Goal: Transaction & Acquisition: Obtain resource

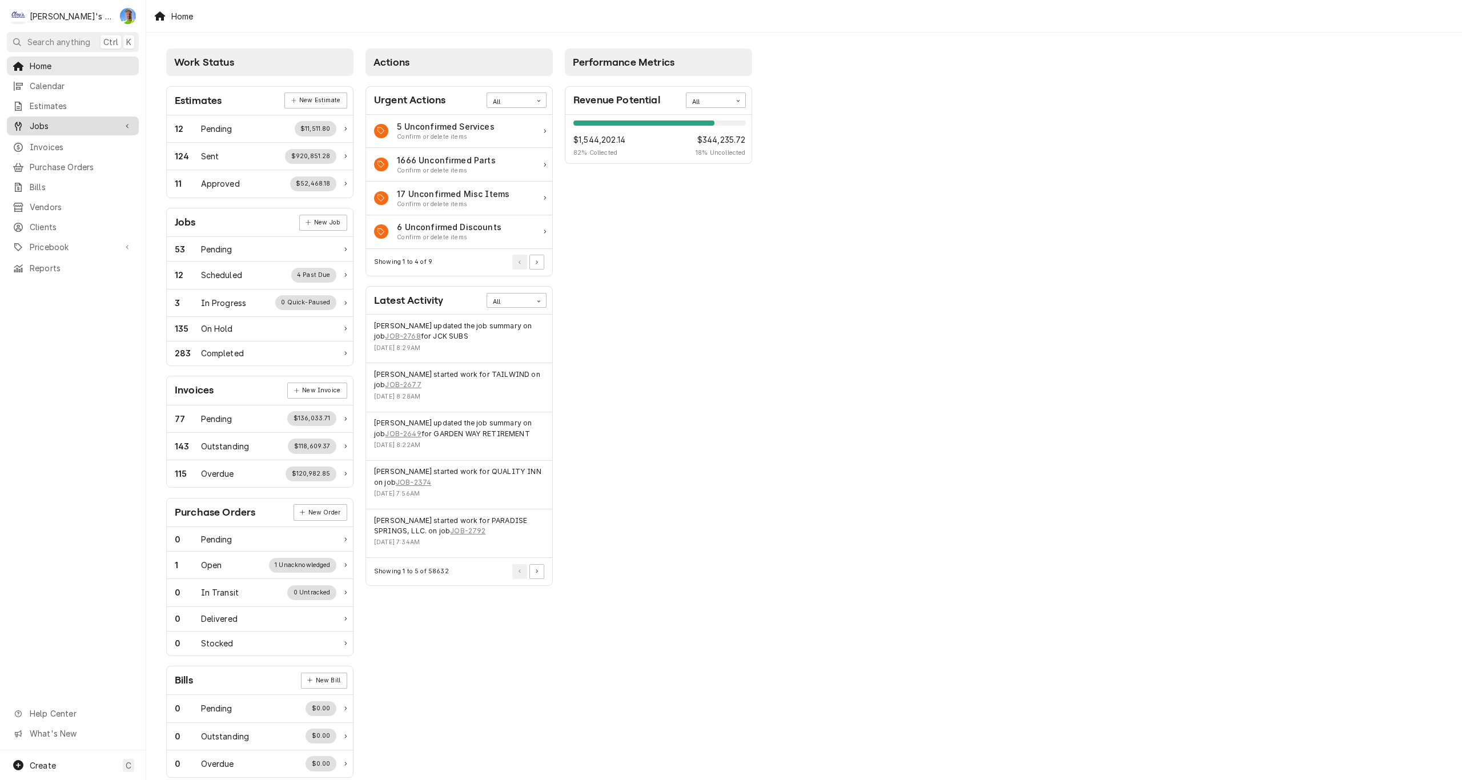
click at [59, 126] on span "Jobs" at bounding box center [73, 126] width 86 height 12
click at [61, 141] on span "Jobs" at bounding box center [81, 146] width 103 height 12
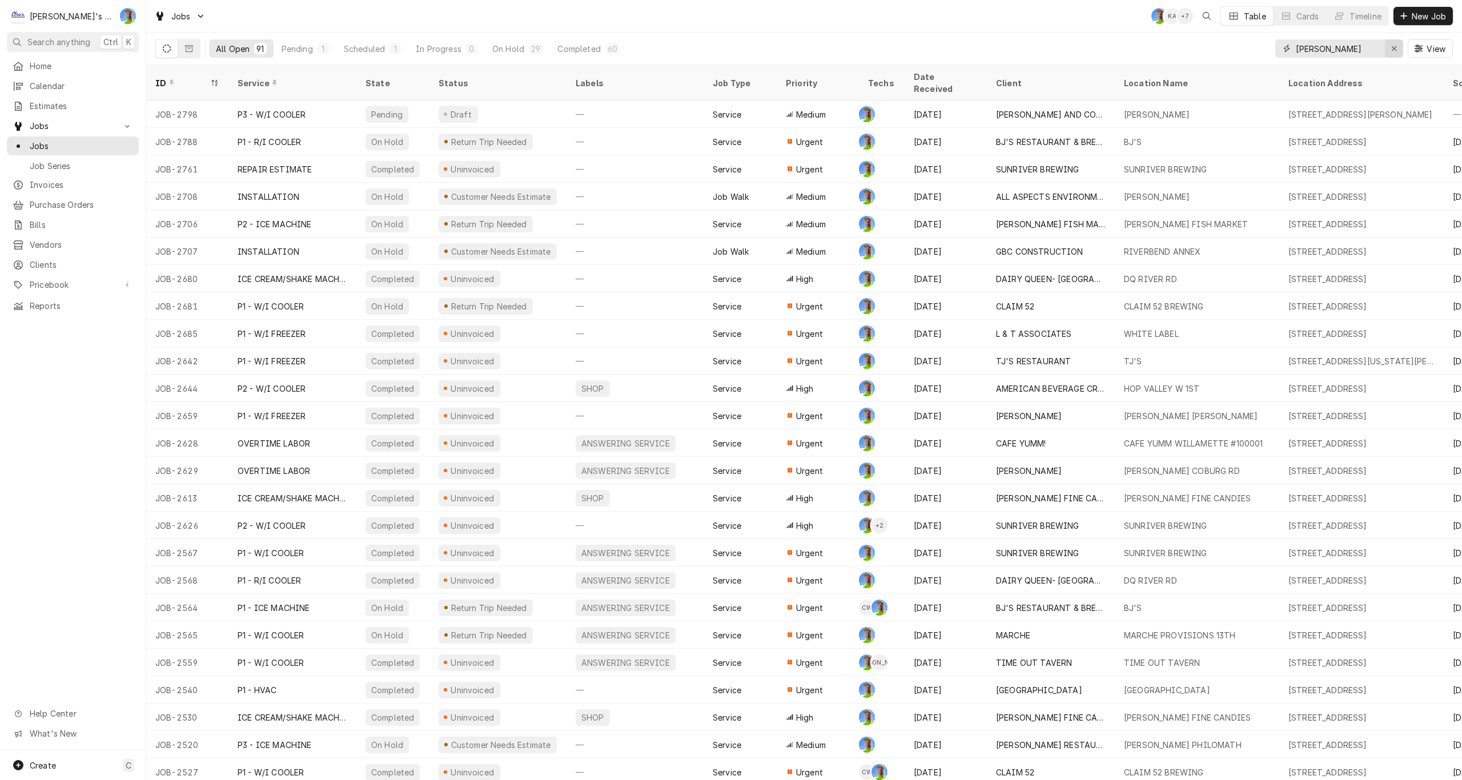
click at [1394, 50] on icon "Erase input" at bounding box center [1394, 49] width 6 height 8
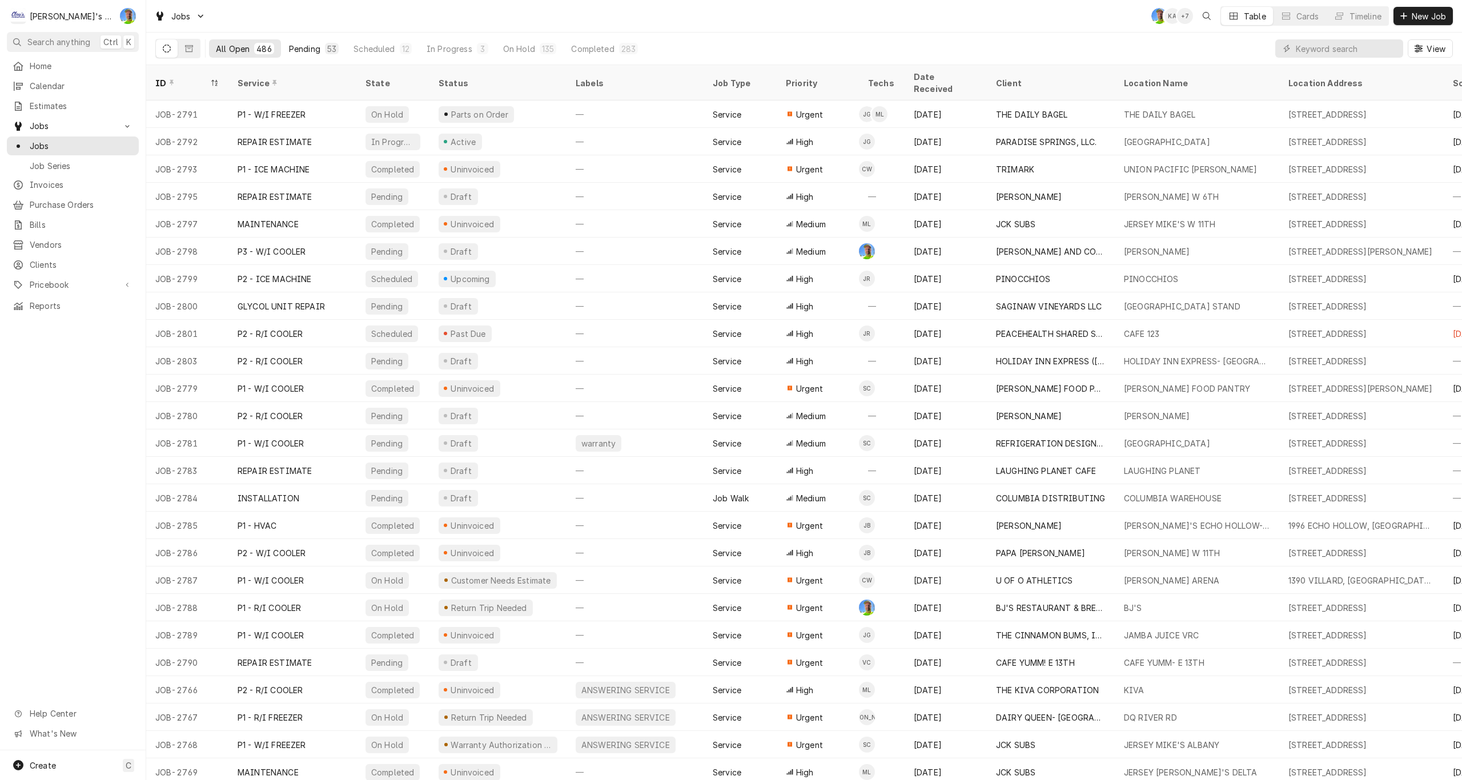
click at [295, 49] on div "Pending" at bounding box center [304, 49] width 31 height 12
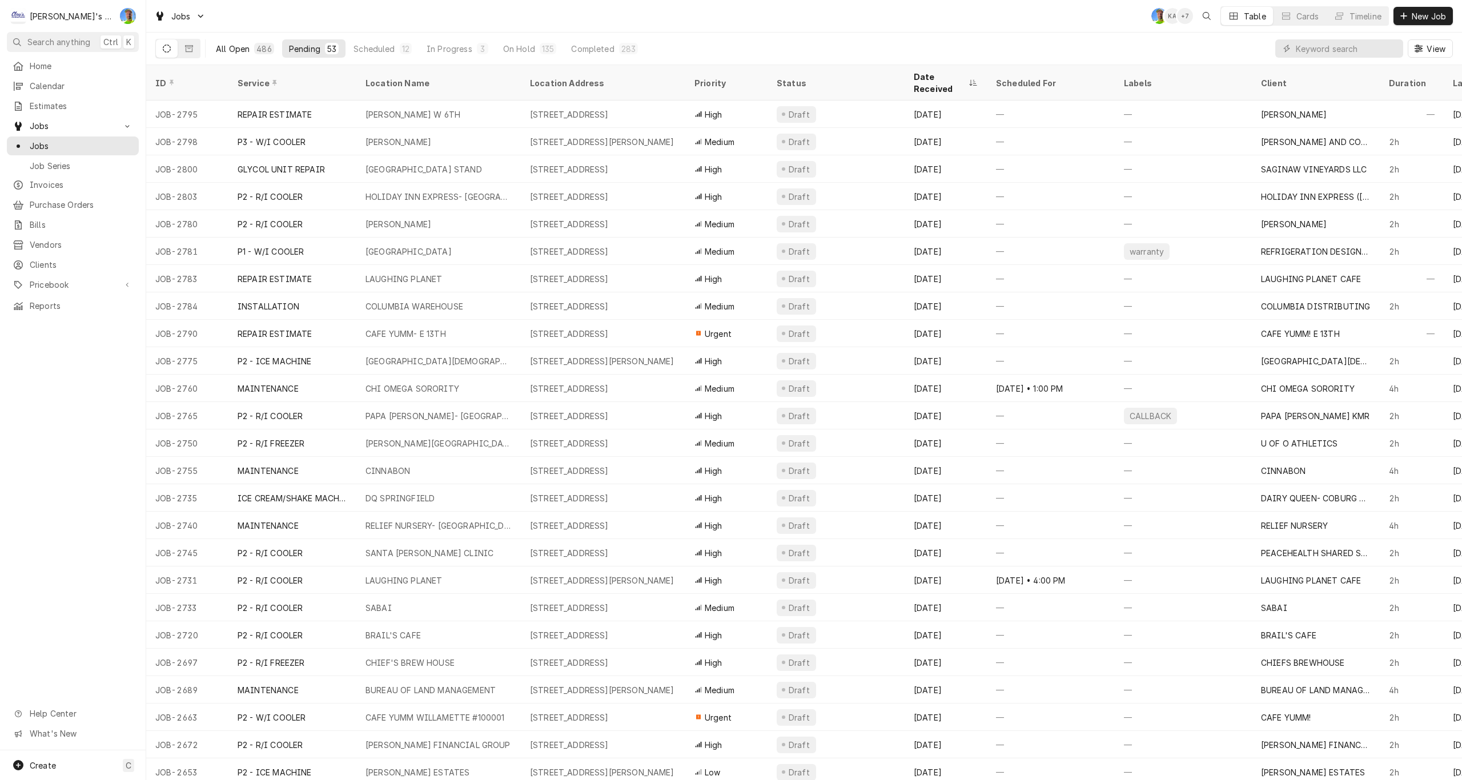
click at [242, 48] on div "All Open" at bounding box center [233, 49] width 34 height 12
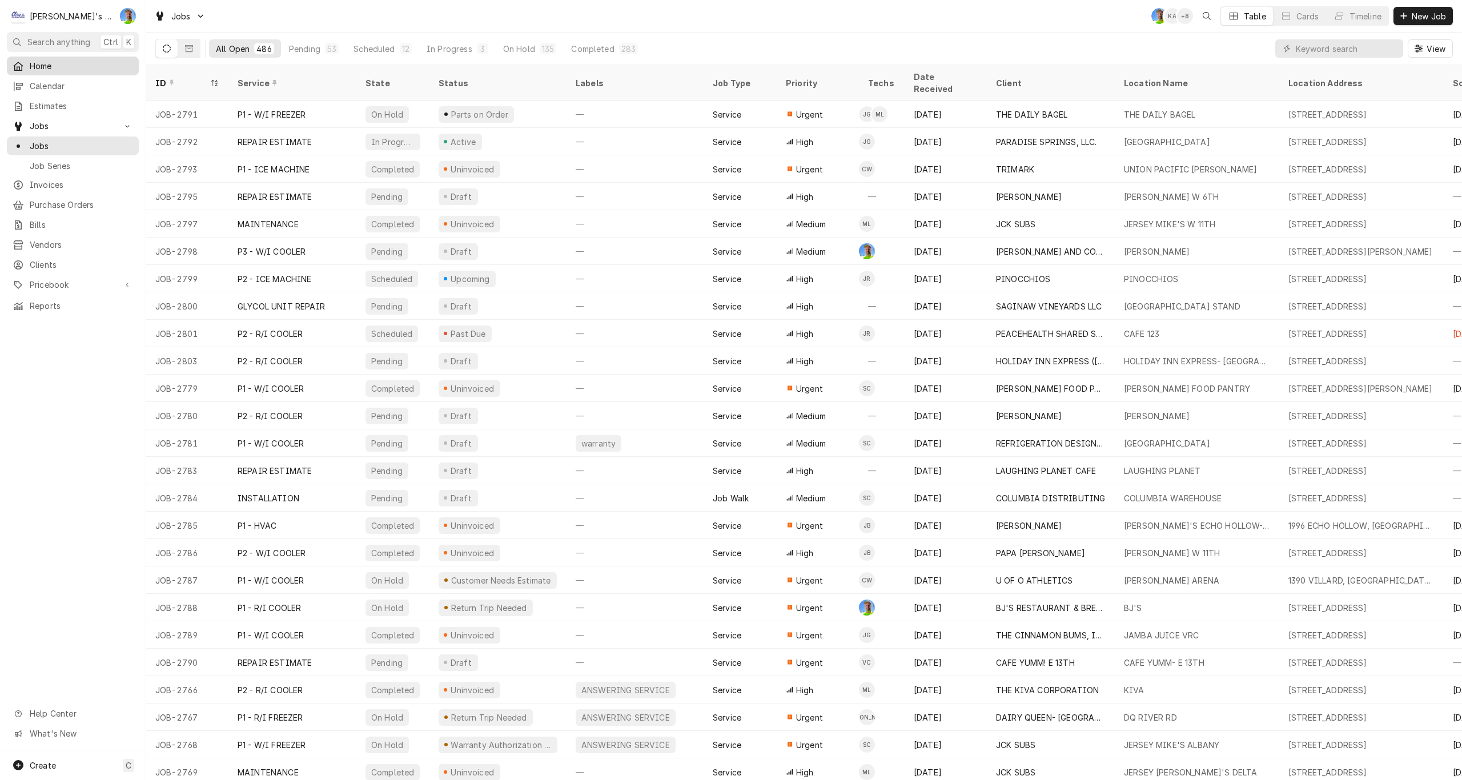
click at [54, 69] on span "Home" at bounding box center [81, 66] width 103 height 12
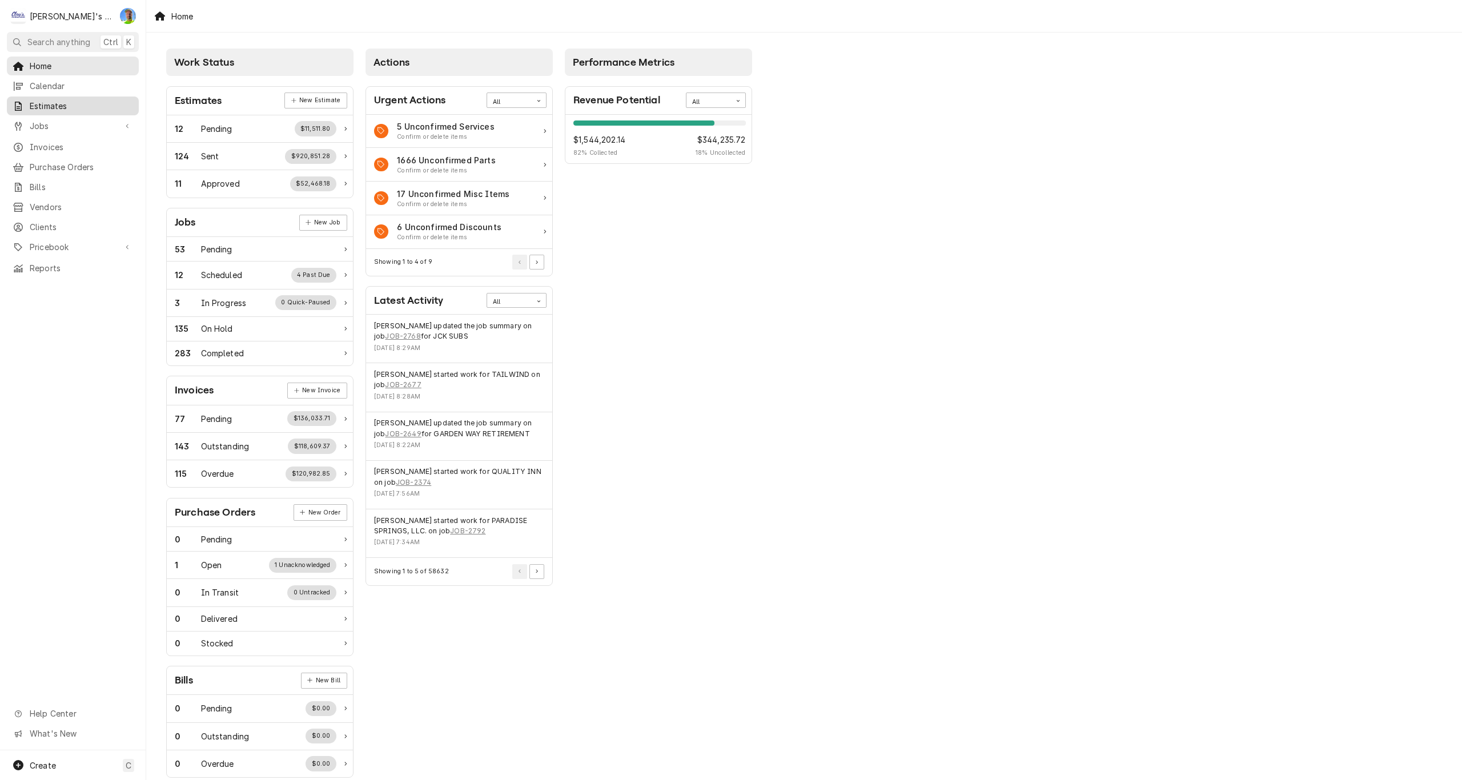
click at [73, 106] on span "Estimates" at bounding box center [81, 106] width 103 height 12
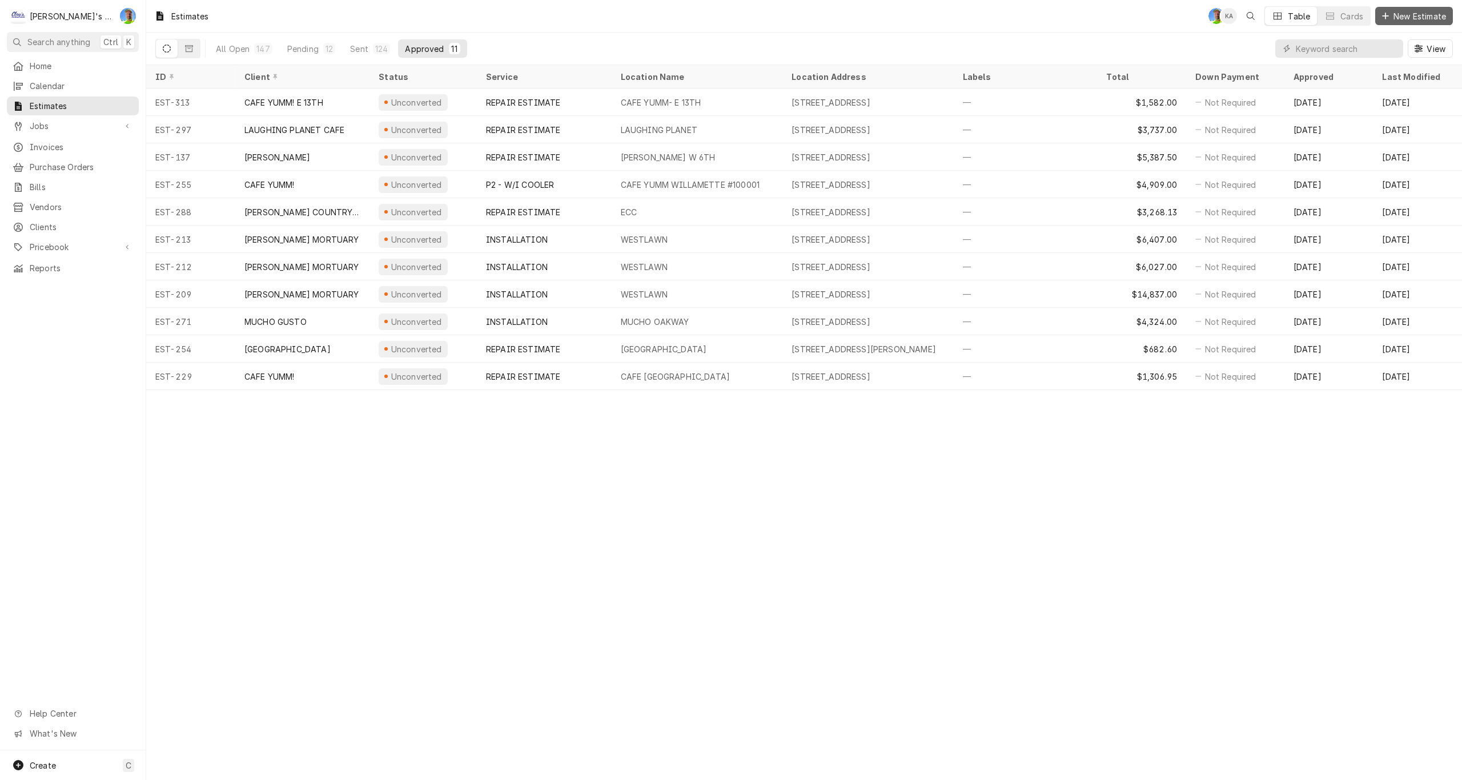
click at [1420, 11] on span "New Estimate" at bounding box center [1419, 16] width 57 height 12
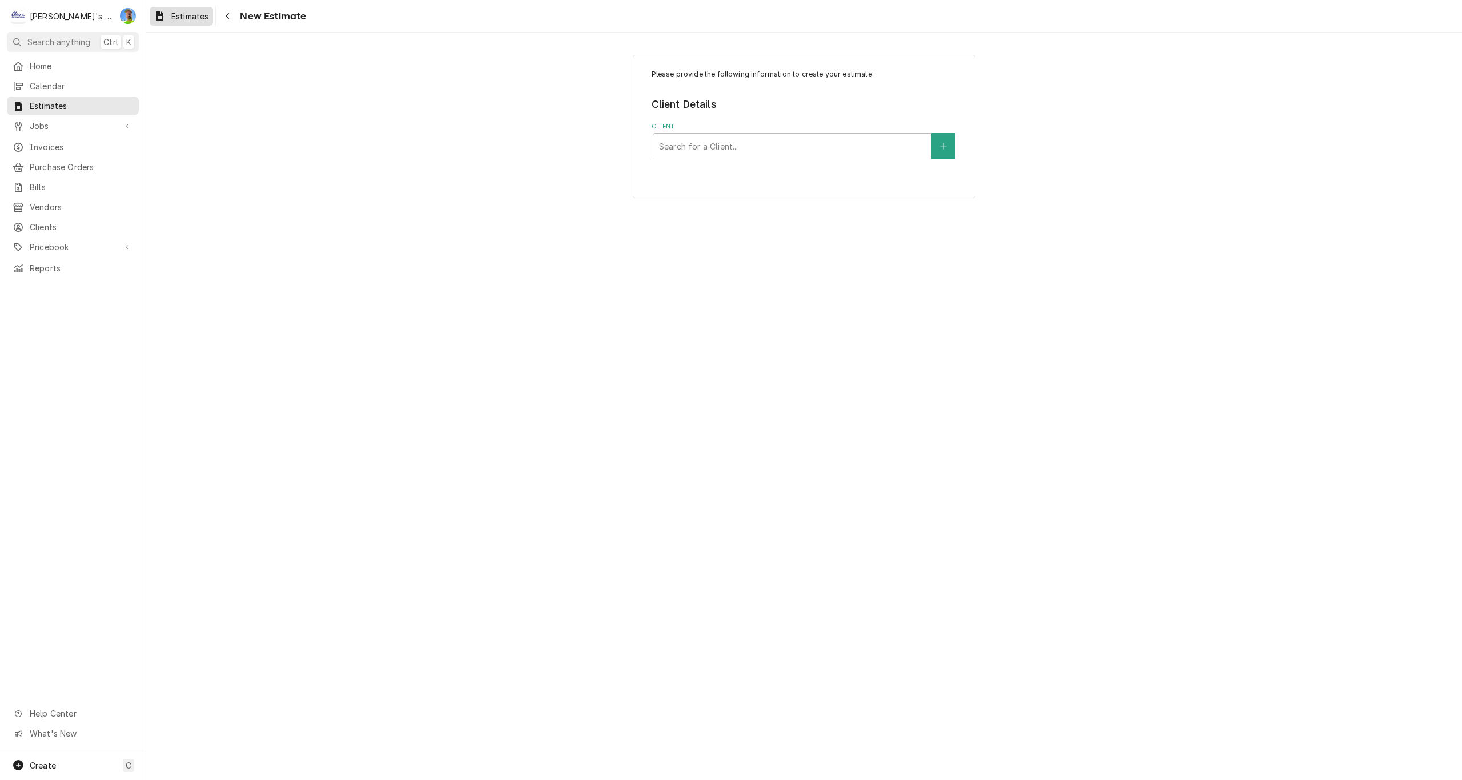
click at [184, 13] on span "Estimates" at bounding box center [189, 16] width 37 height 12
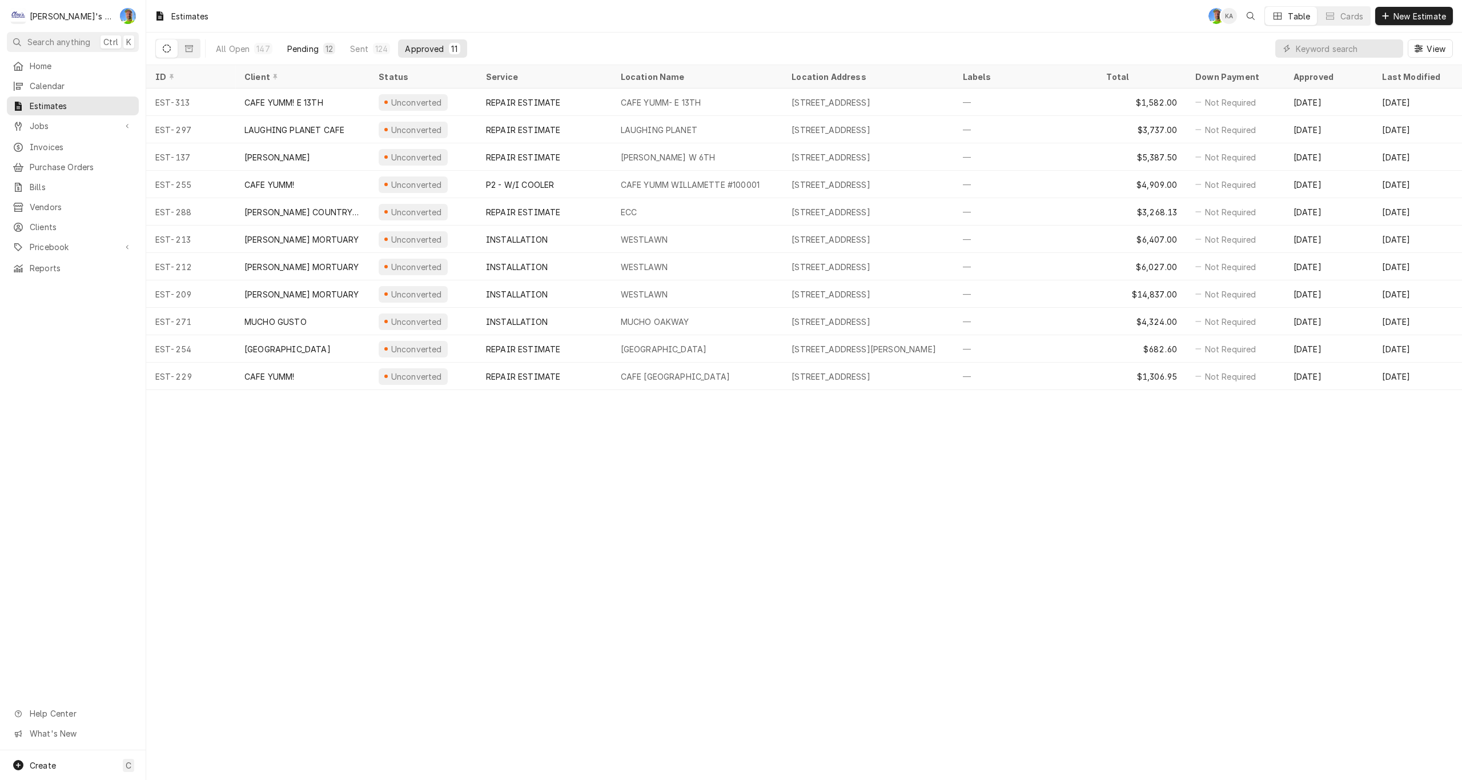
click at [303, 49] on div "Pending" at bounding box center [302, 49] width 31 height 12
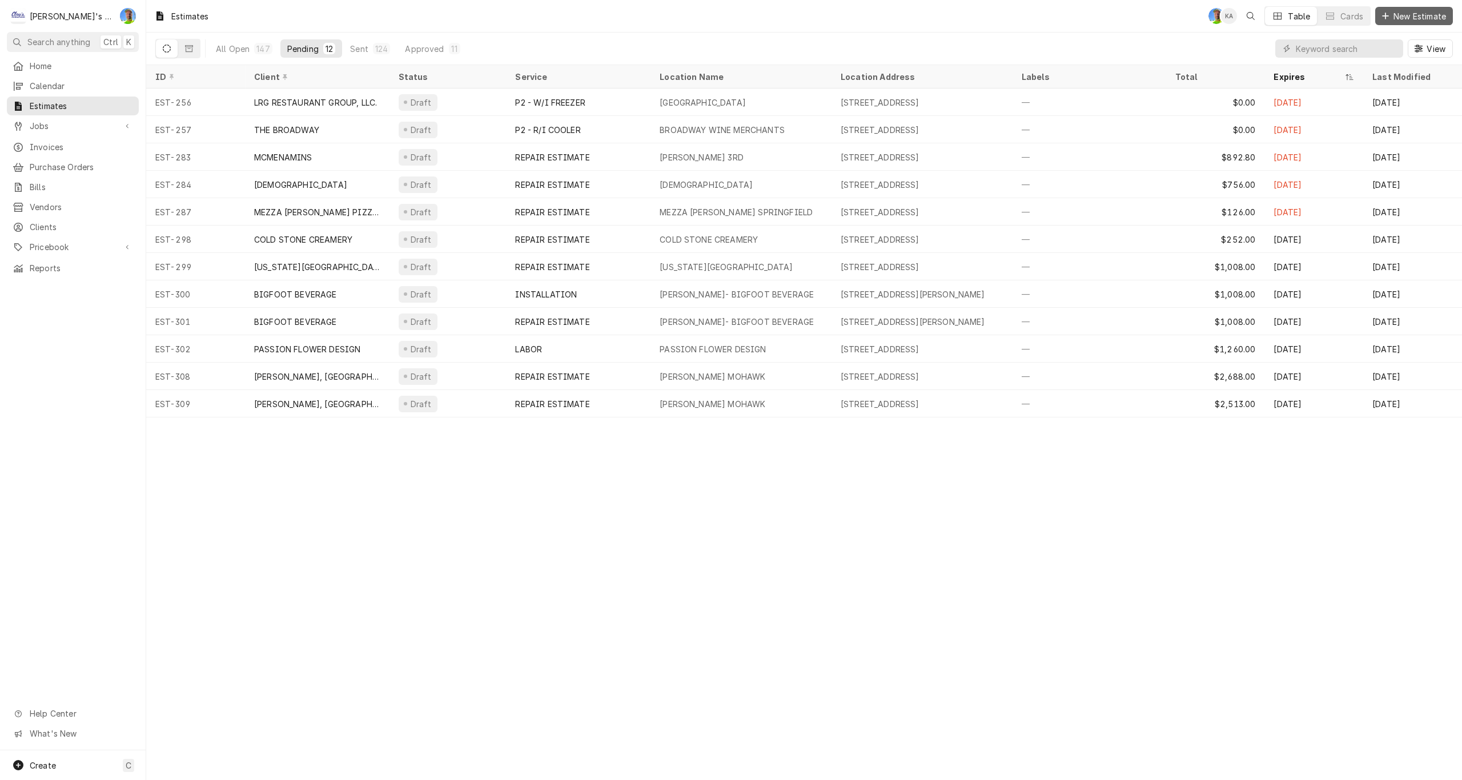
click at [1403, 19] on span "New Estimate" at bounding box center [1419, 16] width 57 height 12
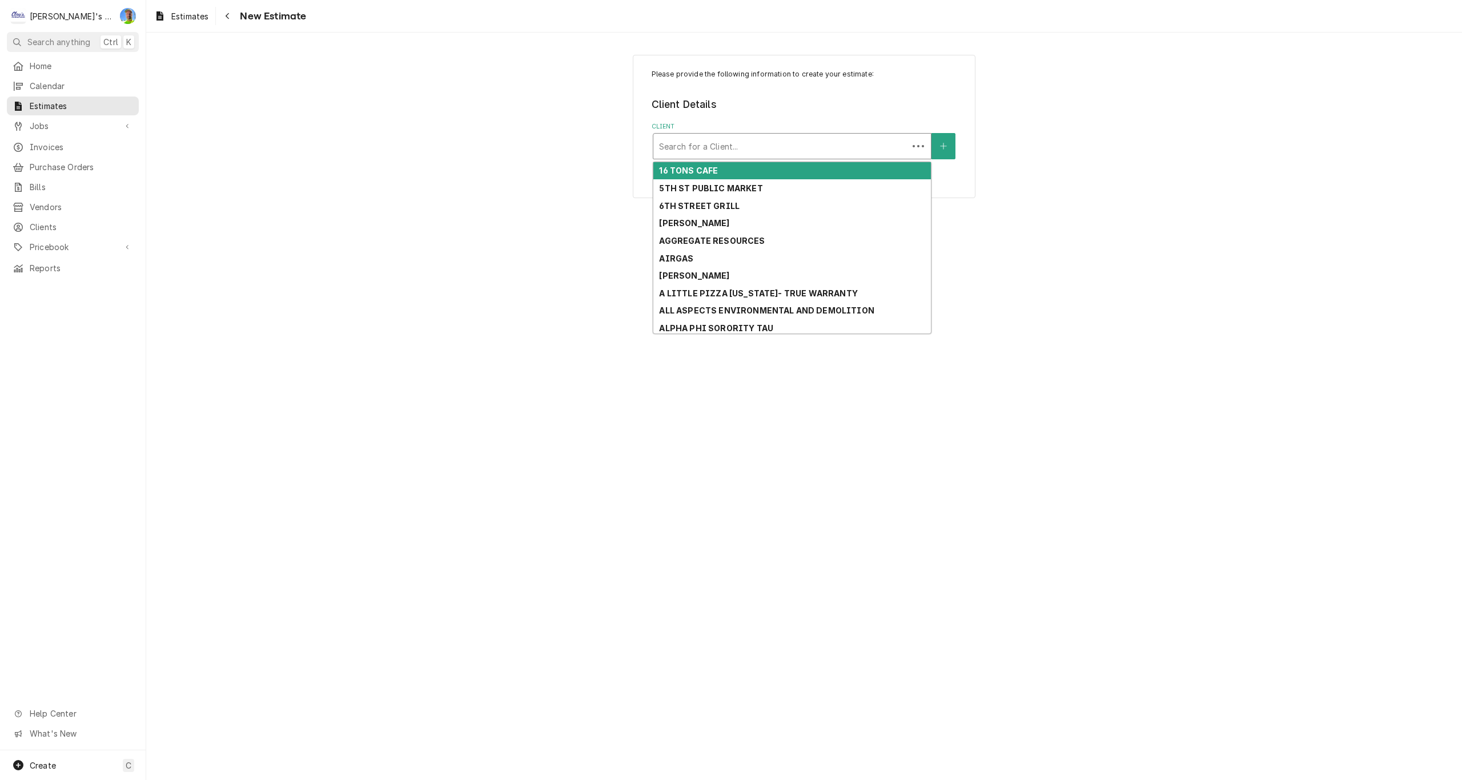
click at [745, 149] on div "Client" at bounding box center [780, 146] width 243 height 21
type input "dem"
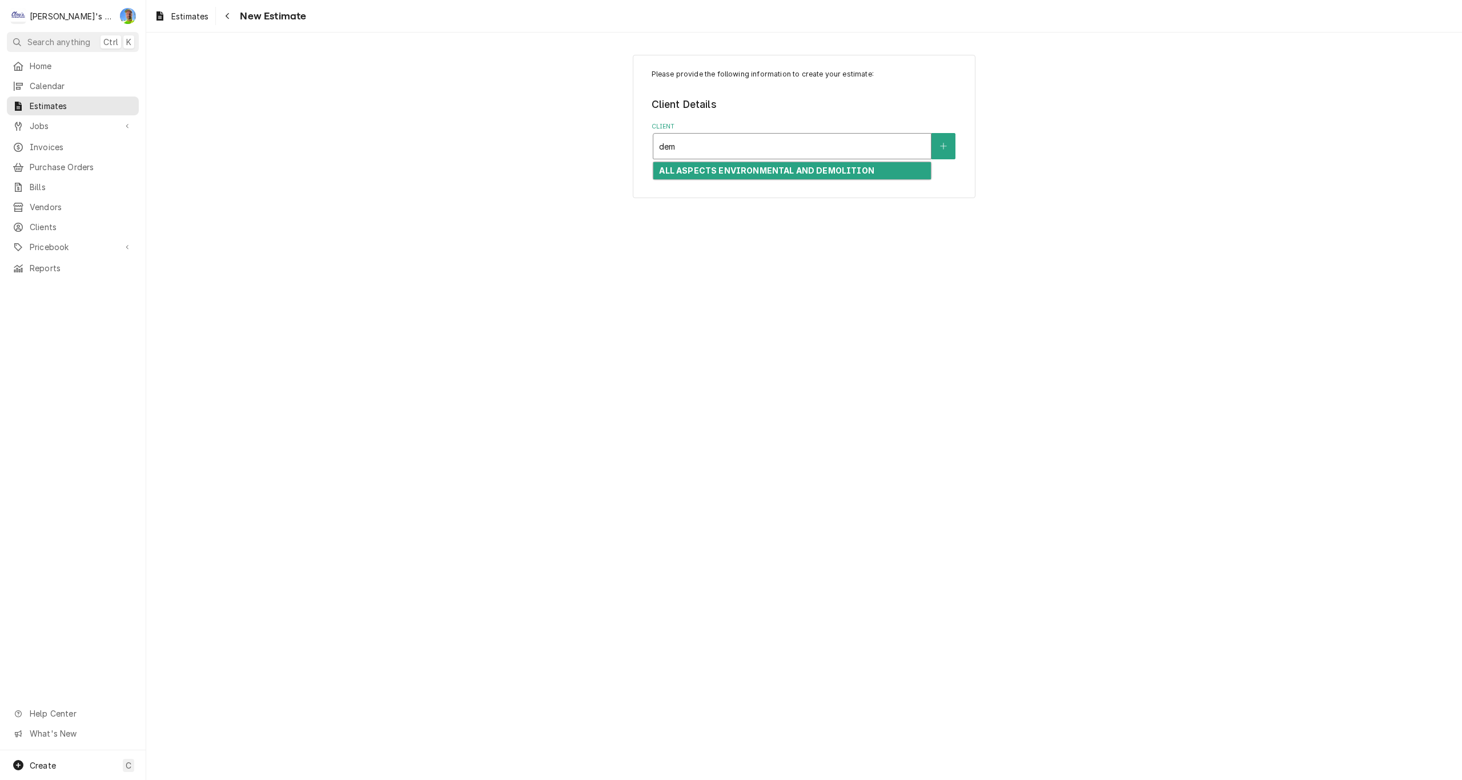
click at [753, 170] on strong "ALL ASPECTS ENVIRONMENTAL AND DEMOLITION" at bounding box center [766, 171] width 215 height 10
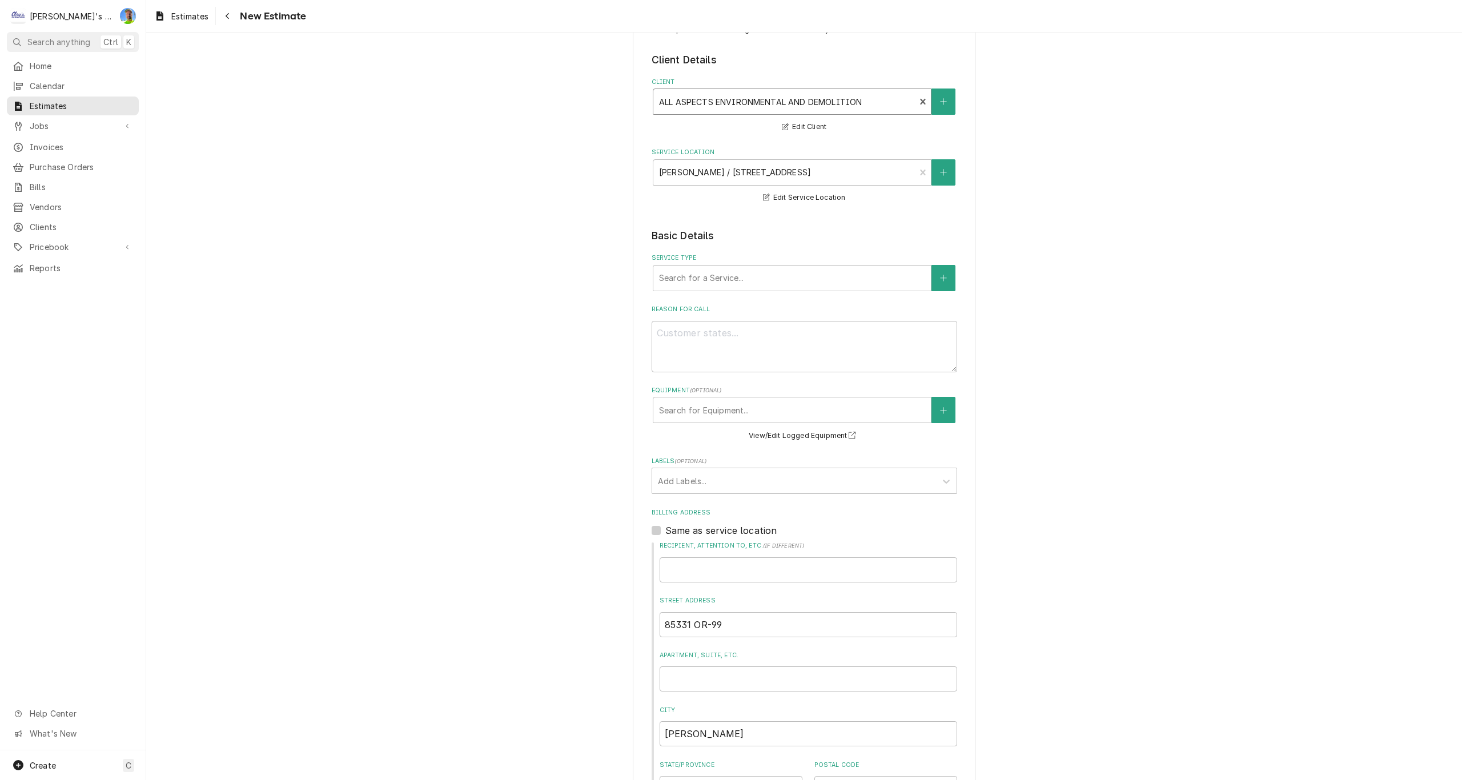
scroll to position [57, 0]
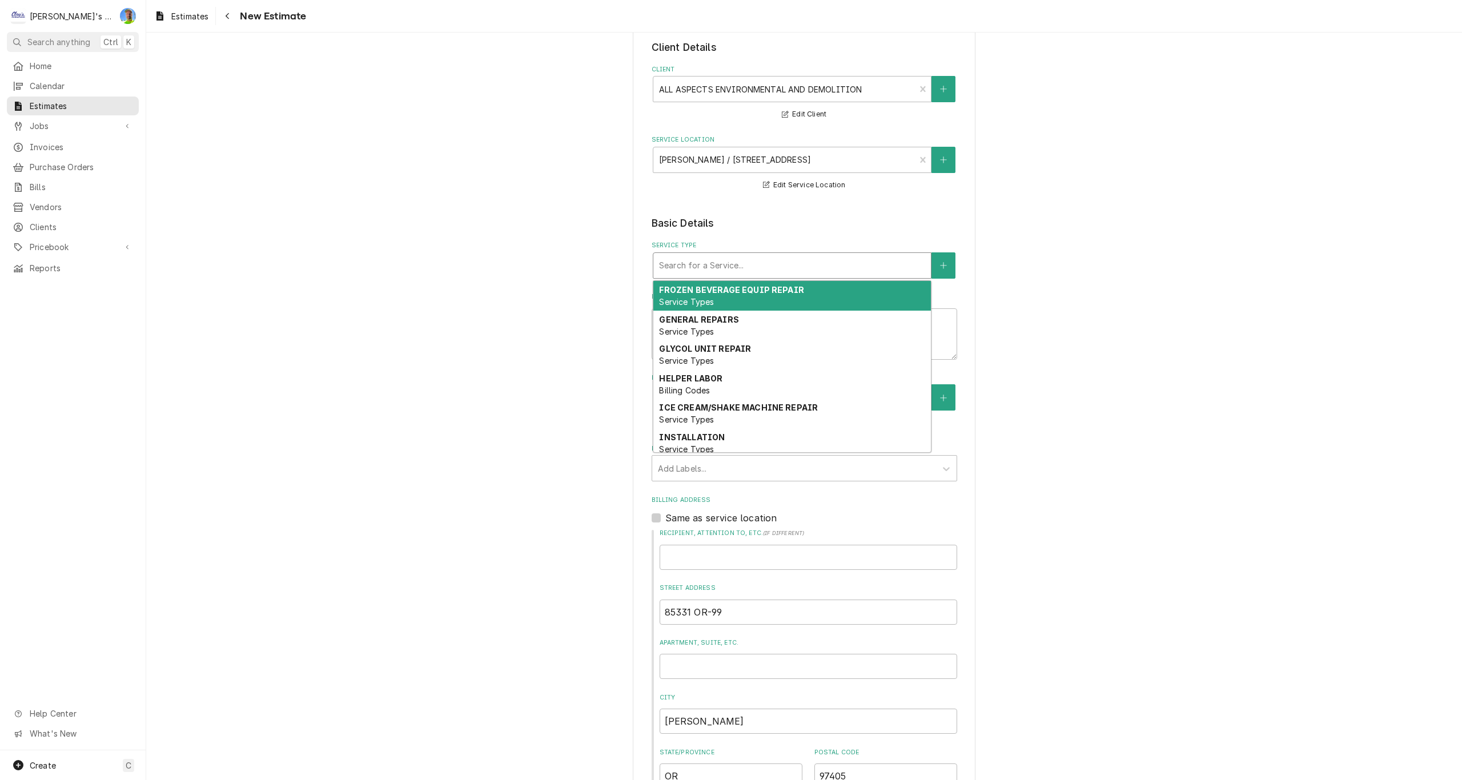
click at [738, 270] on div "Service Type" at bounding box center [792, 265] width 266 height 21
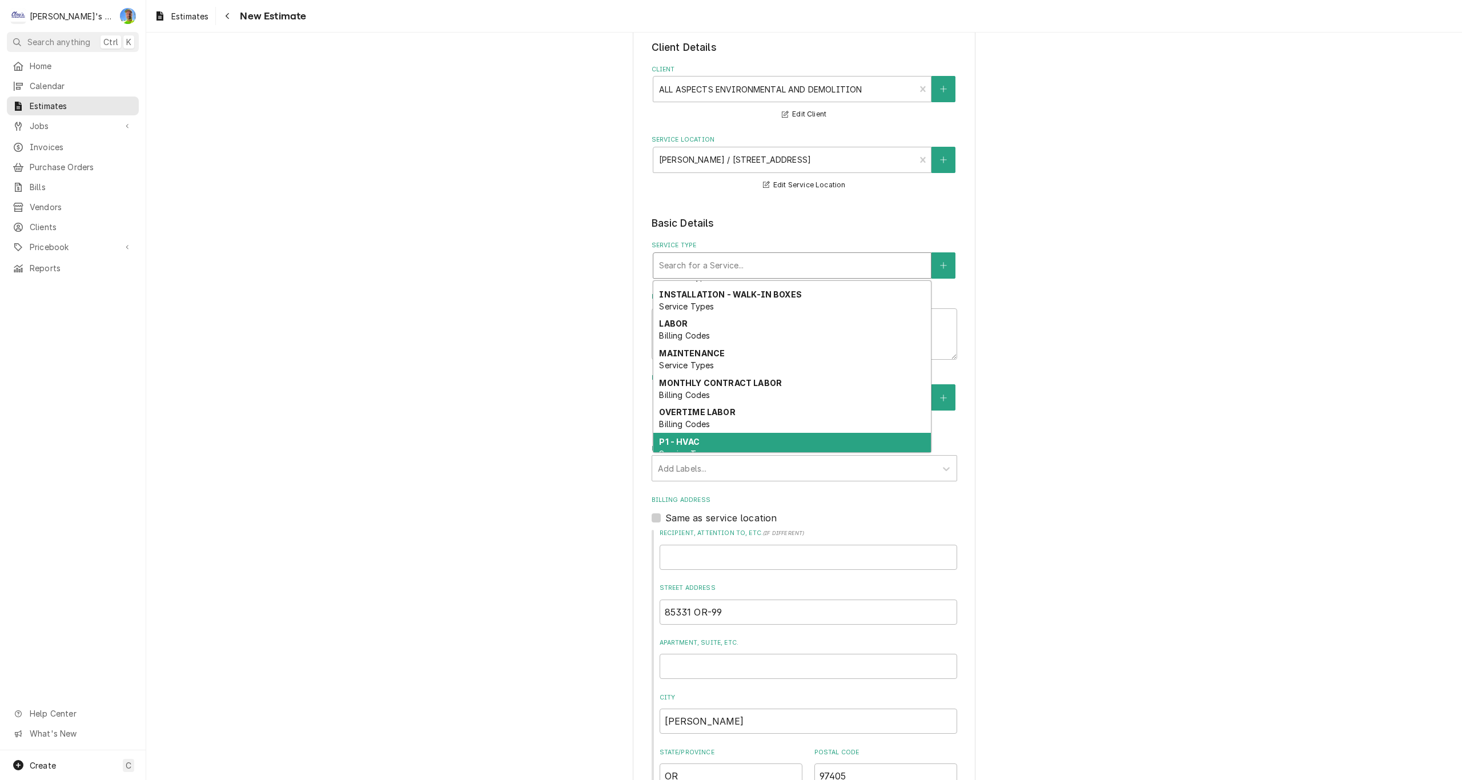
scroll to position [171, 0]
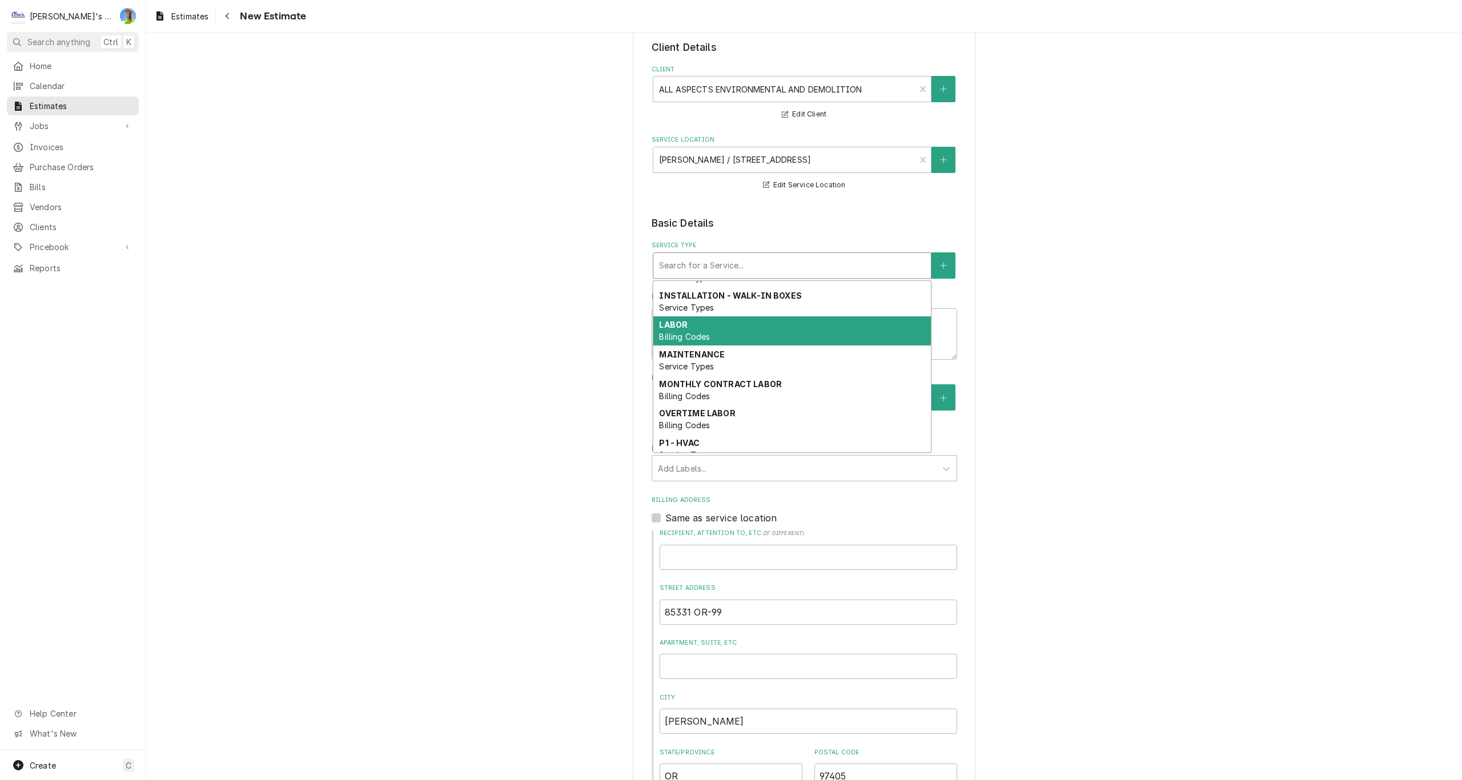
click at [758, 332] on div "LABOR Billing Codes" at bounding box center [792, 331] width 278 height 30
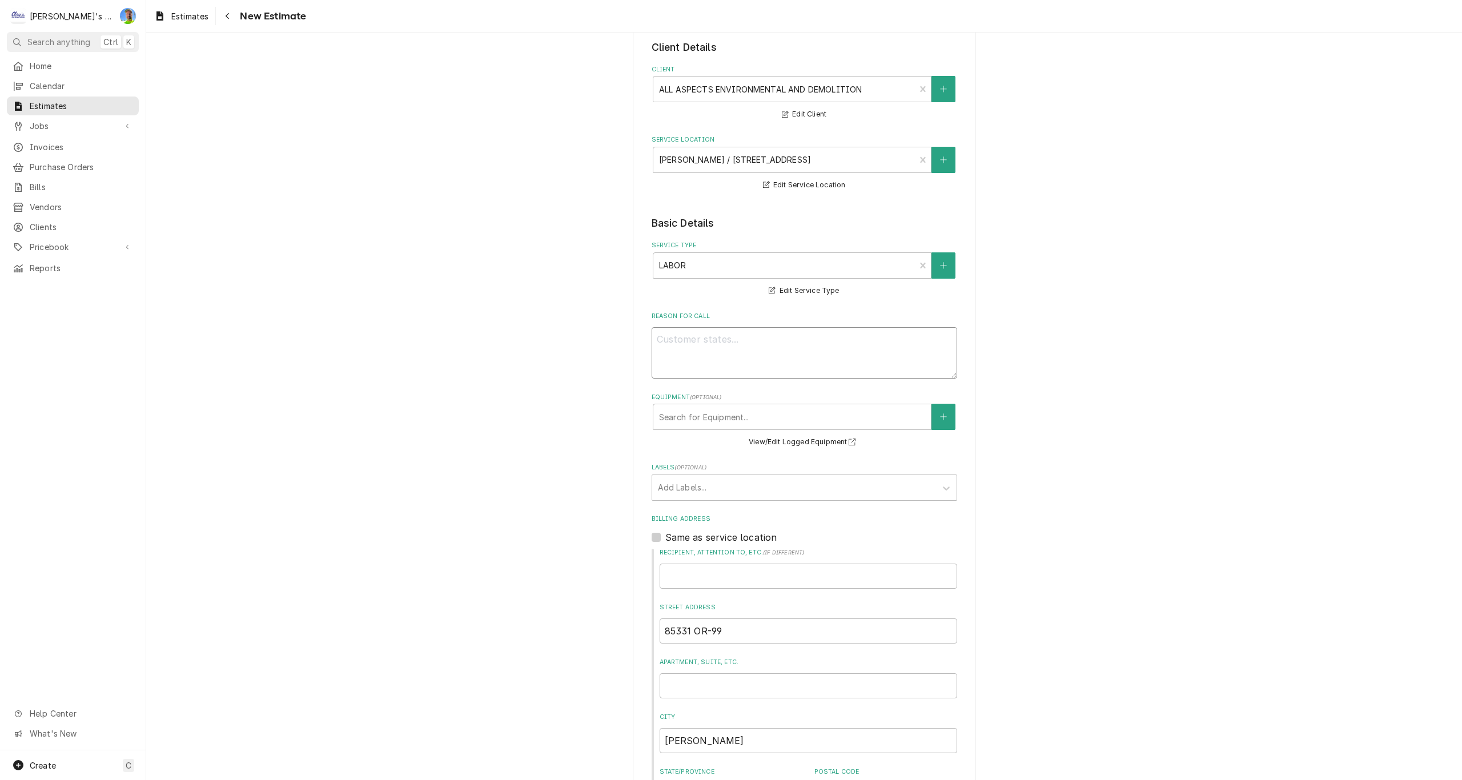
click at [764, 339] on textarea "Reason For Call" at bounding box center [805, 352] width 306 height 51
type textarea "x"
type textarea "e"
type textarea "x"
type textarea "es"
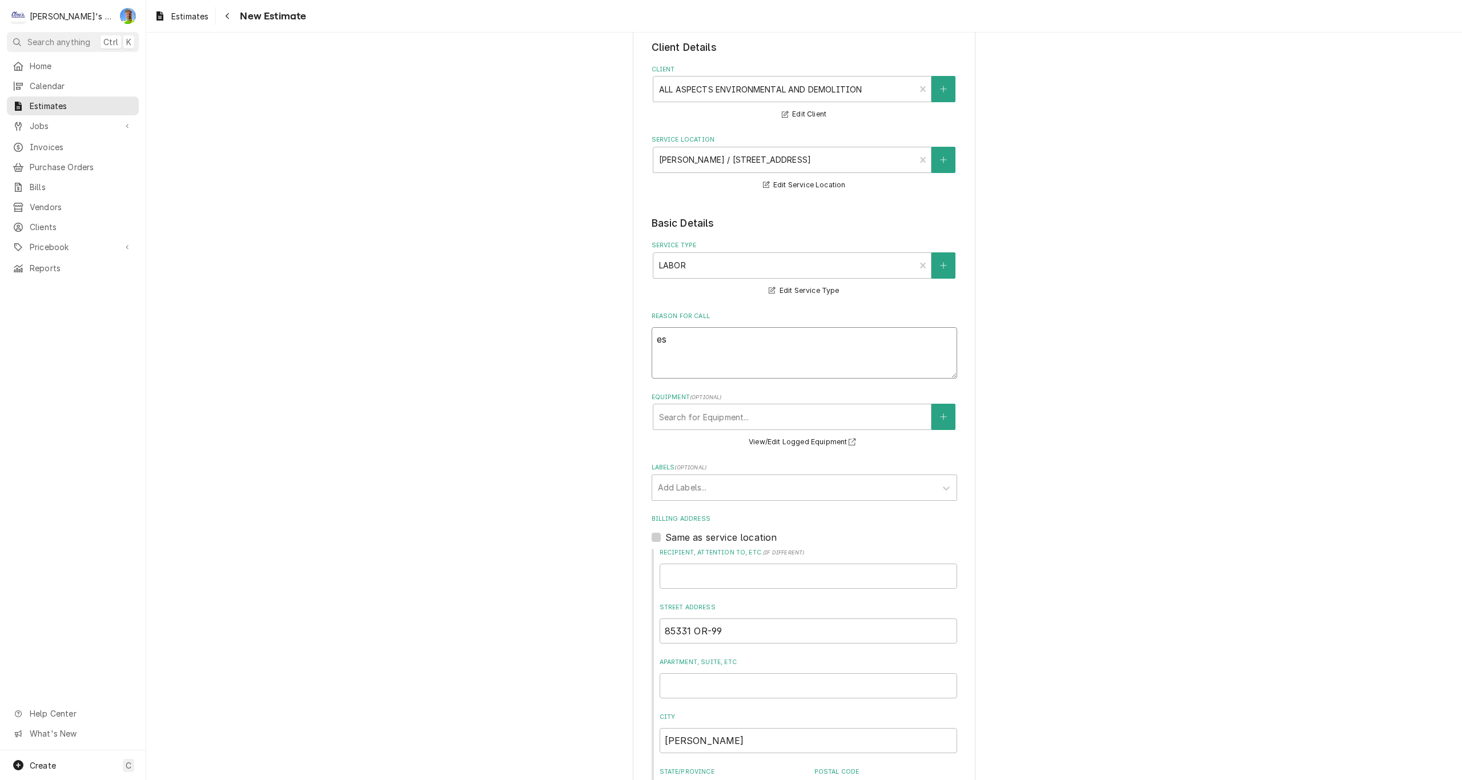
type textarea "x"
type textarea "est"
type textarea "x"
type textarea "esti"
type textarea "x"
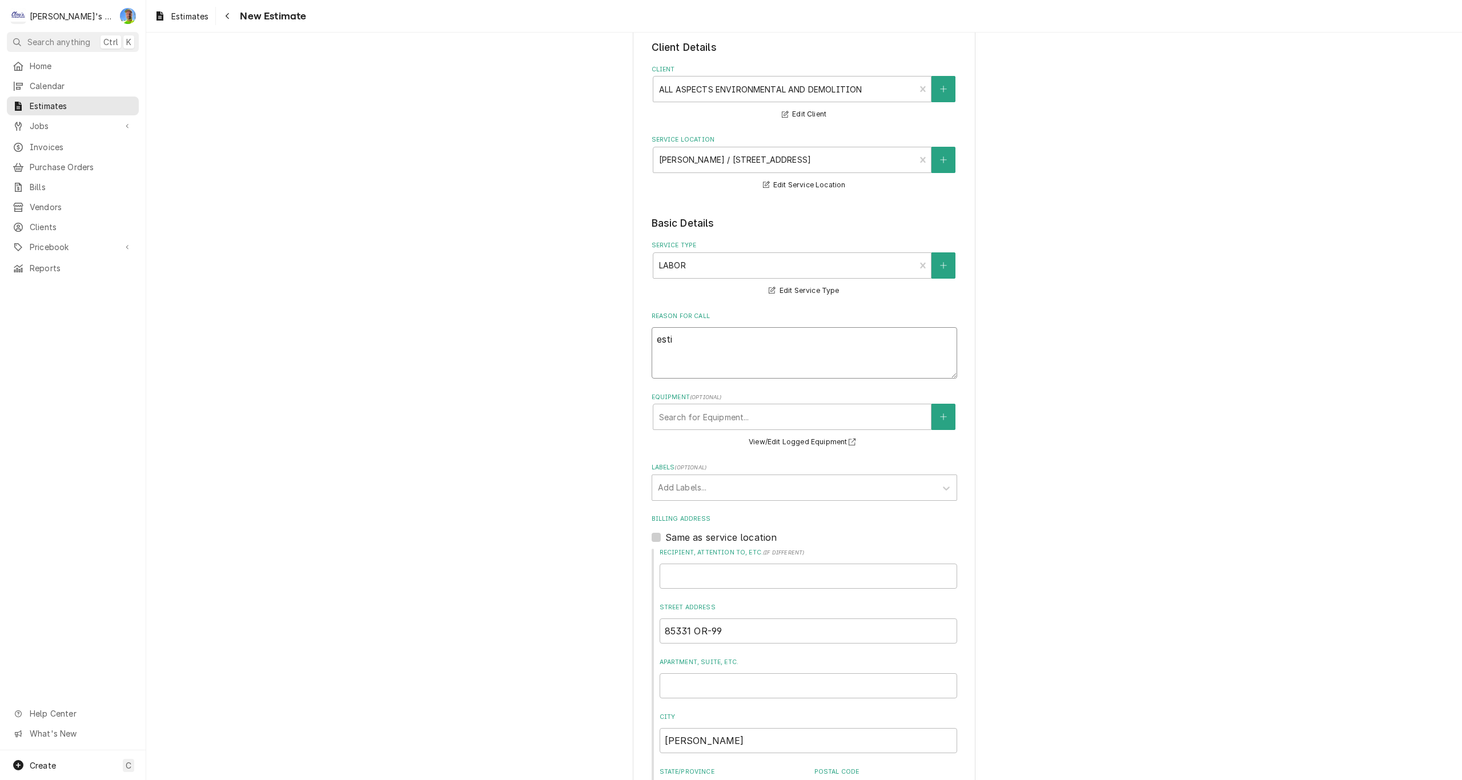
type textarea "estim"
type textarea "x"
type textarea "estima"
type textarea "x"
type textarea "estimat"
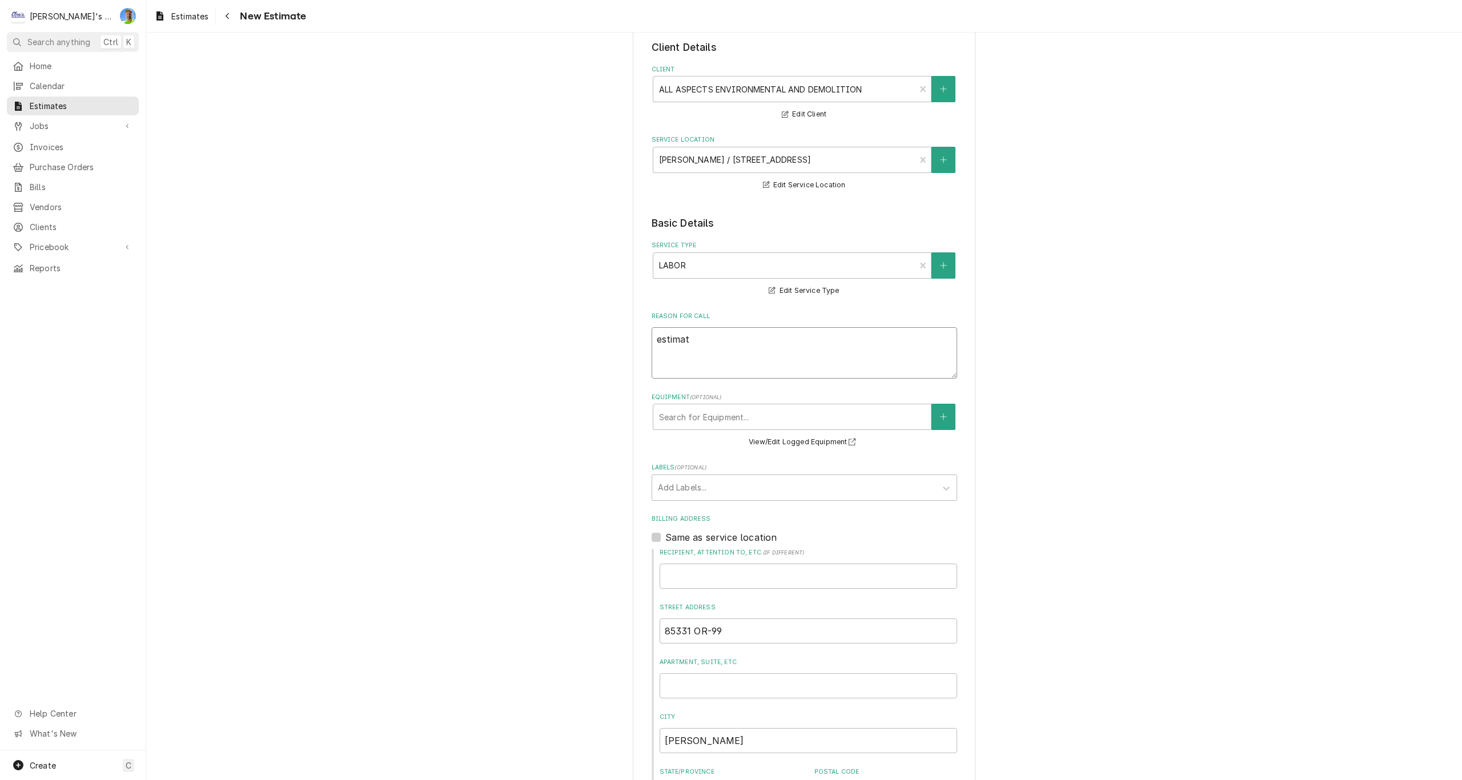
type textarea "x"
type textarea "estimate"
type textarea "x"
type textarea "estimate"
type textarea "x"
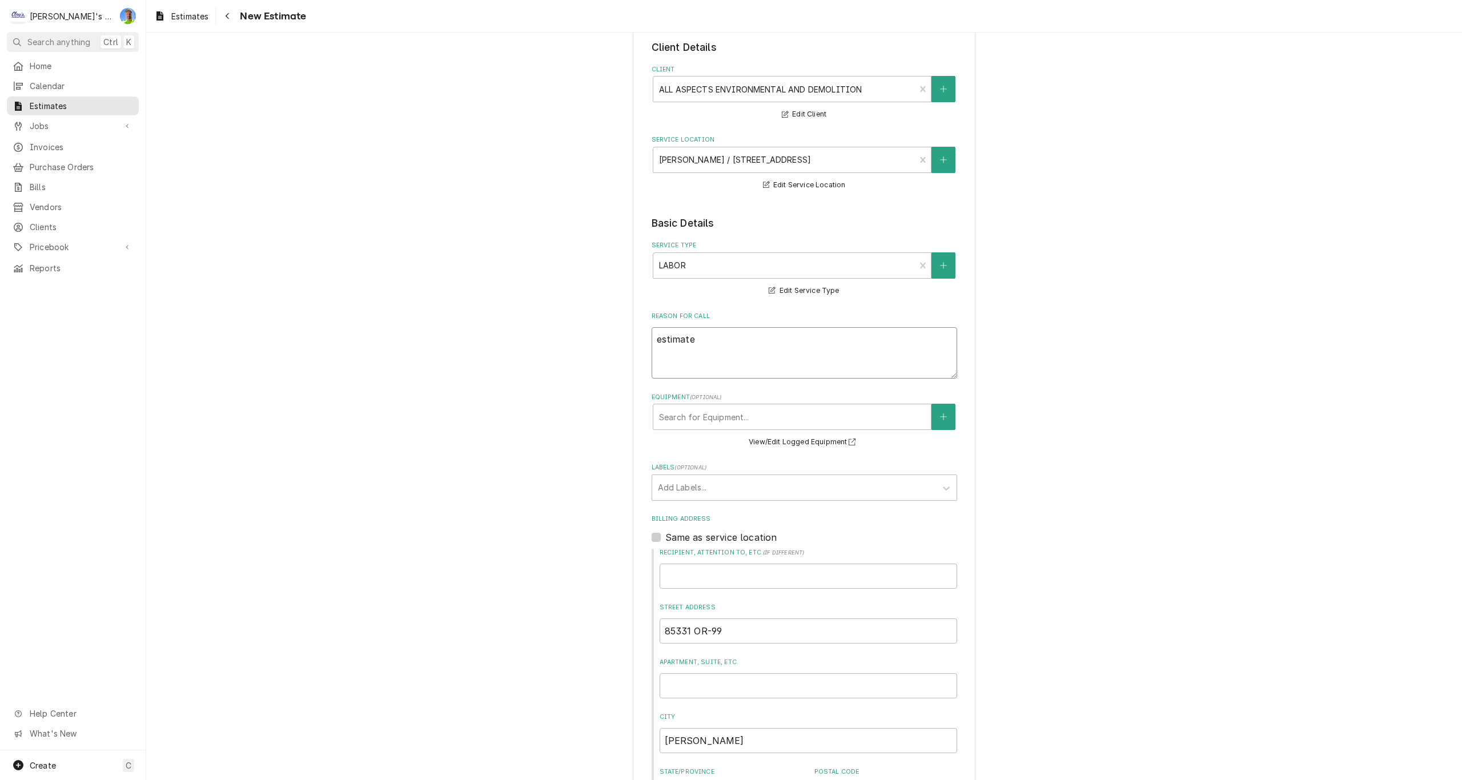
type textarea "estimate f"
type textarea "x"
type textarea "estimate fo"
type textarea "x"
type textarea "estimate for"
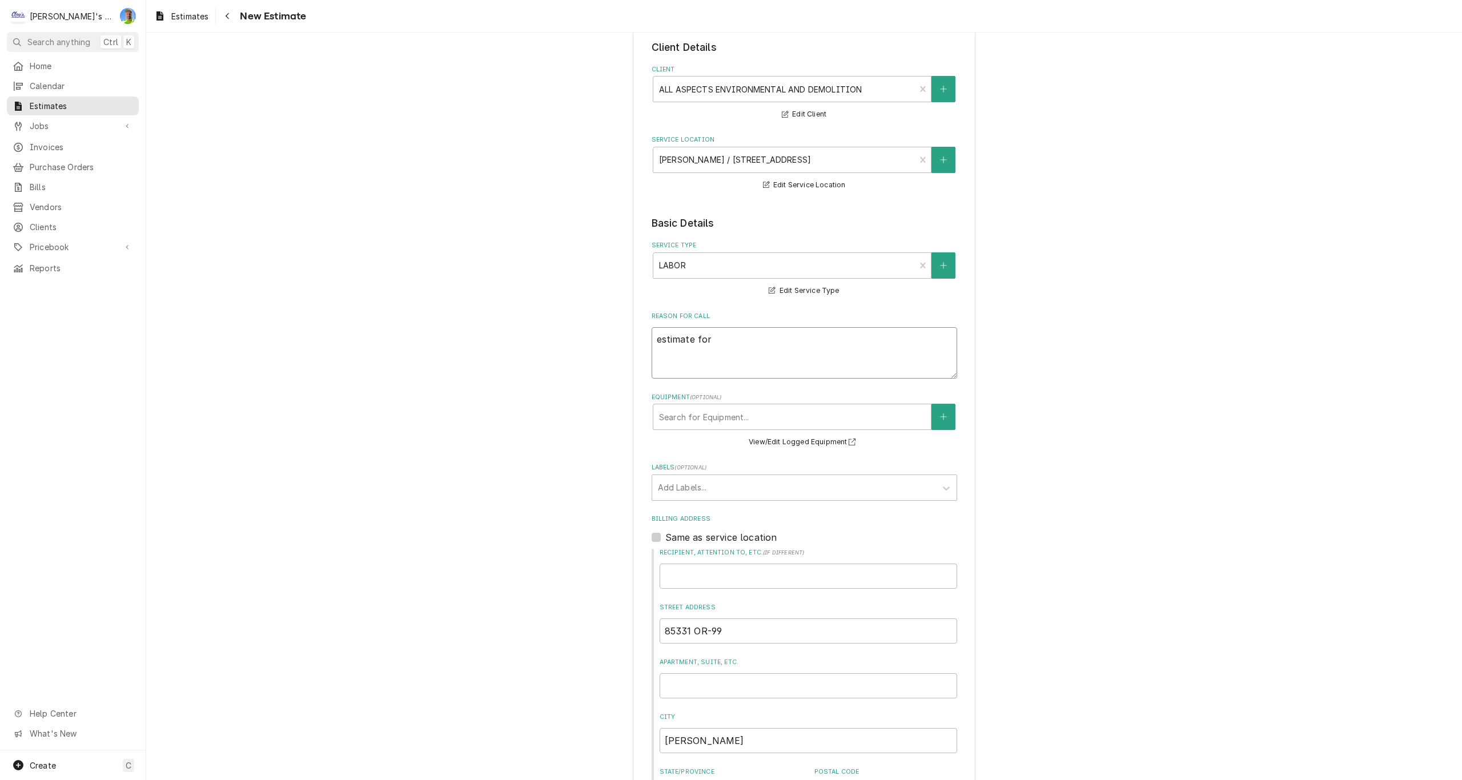
type textarea "x"
type textarea "estimate for"
type textarea "x"
type textarea "estimate for d"
type textarea "x"
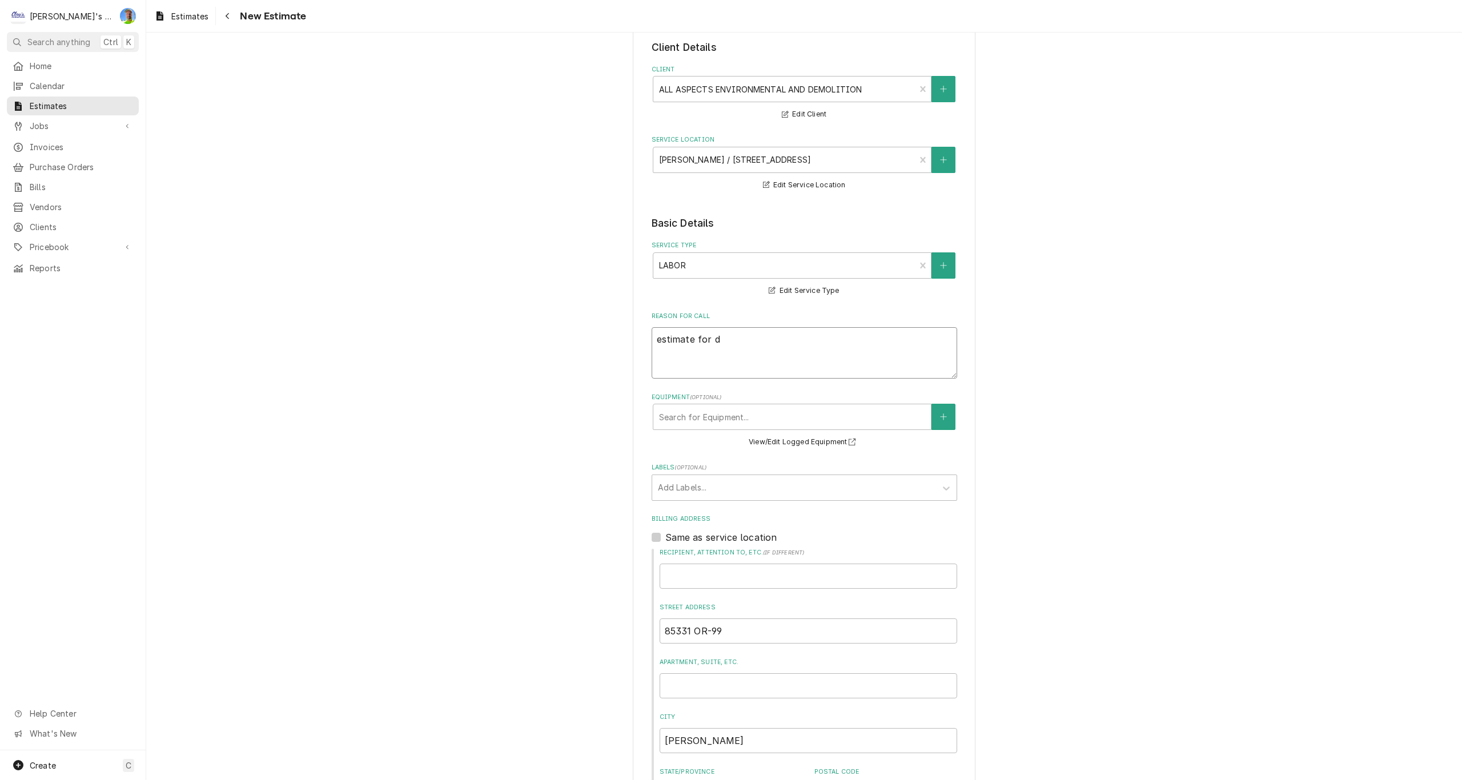
type textarea "estimate for de"
type textarea "x"
type textarea "estimate for d"
type textarea "x"
type textarea "estimate for"
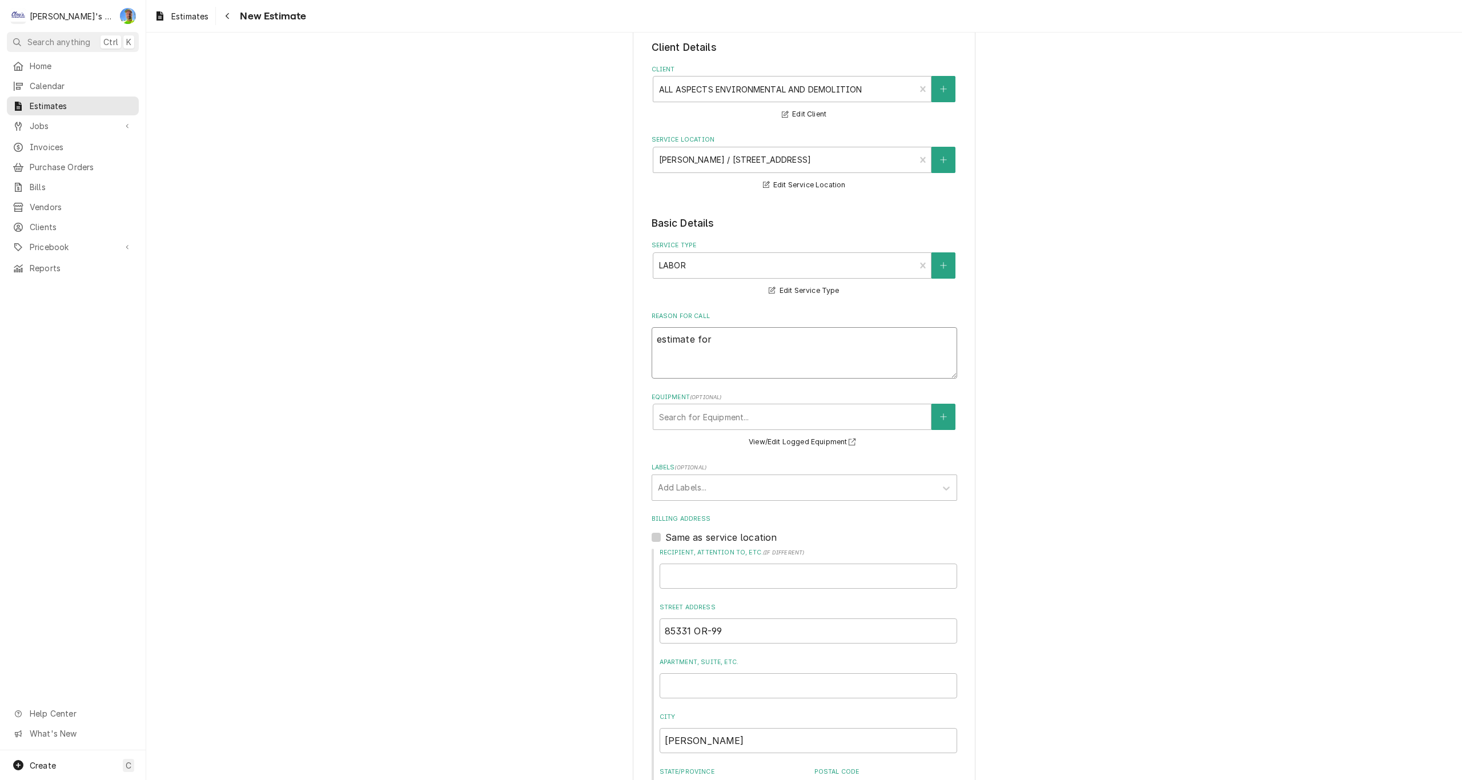
type textarea "x"
type textarea "estimate for"
type textarea "x"
type textarea "estimate fo"
type textarea "x"
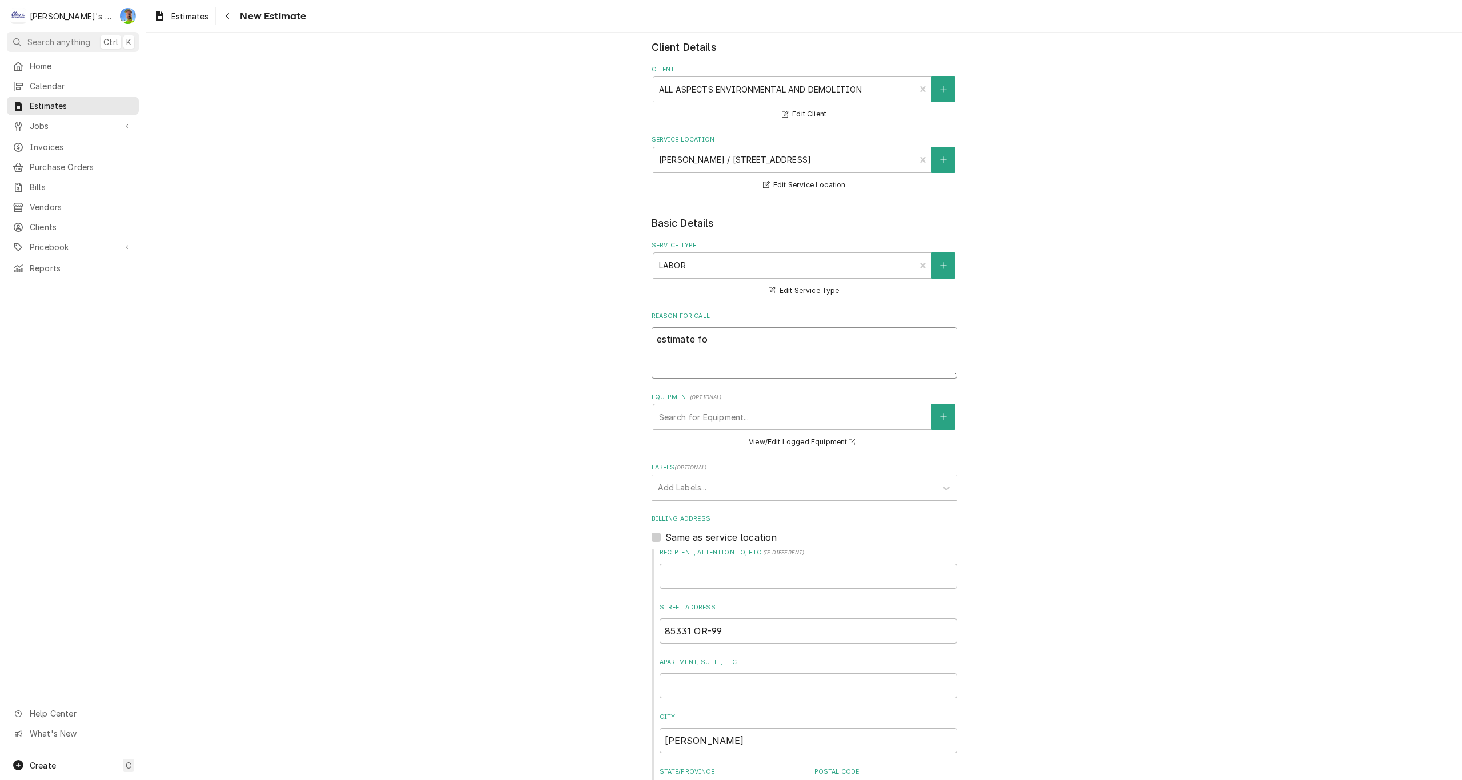
type textarea "estimate f"
type textarea "x"
type textarea "estimate"
type textarea "x"
type textarea "estimate"
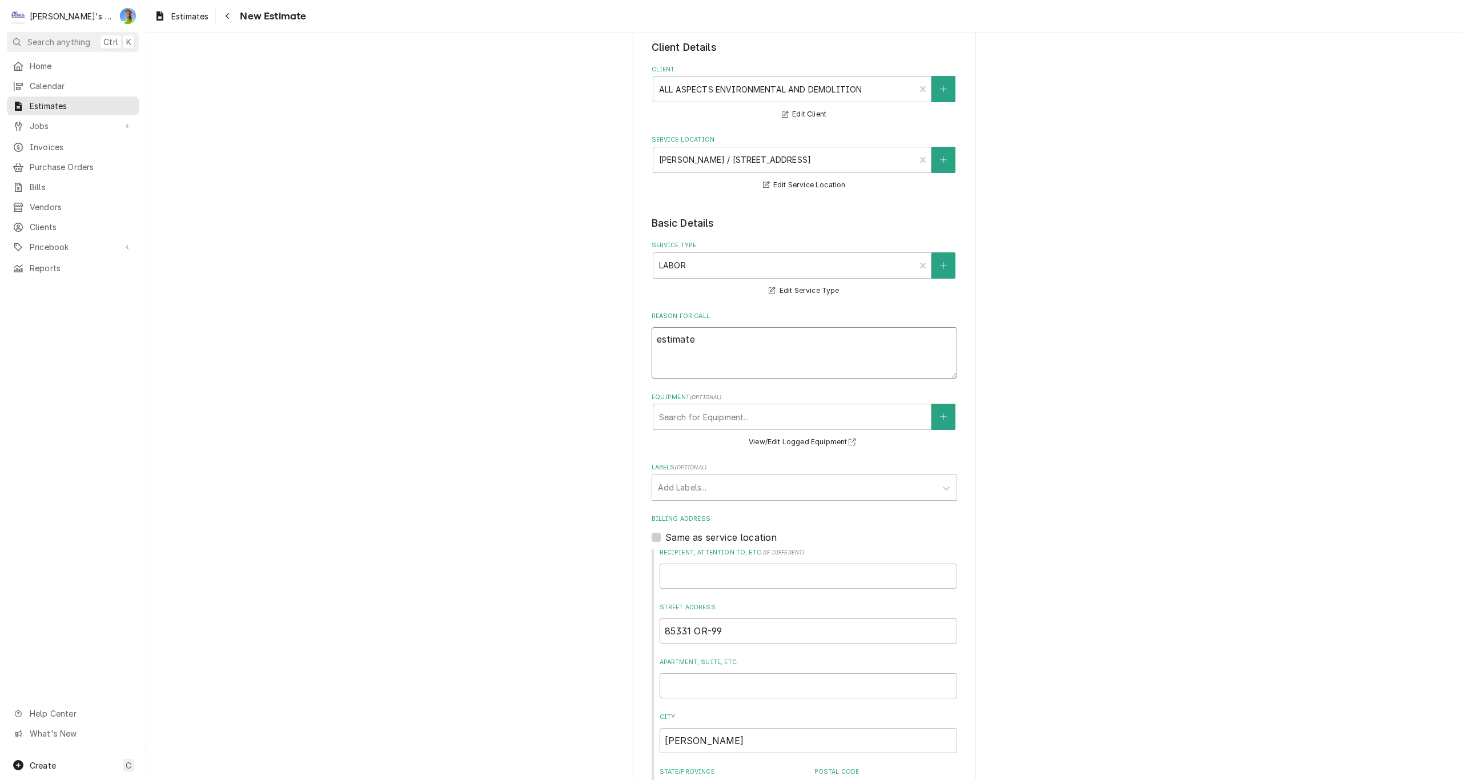
type textarea "x"
type textarea "estimat"
type textarea "x"
type textarea "estima"
type textarea "x"
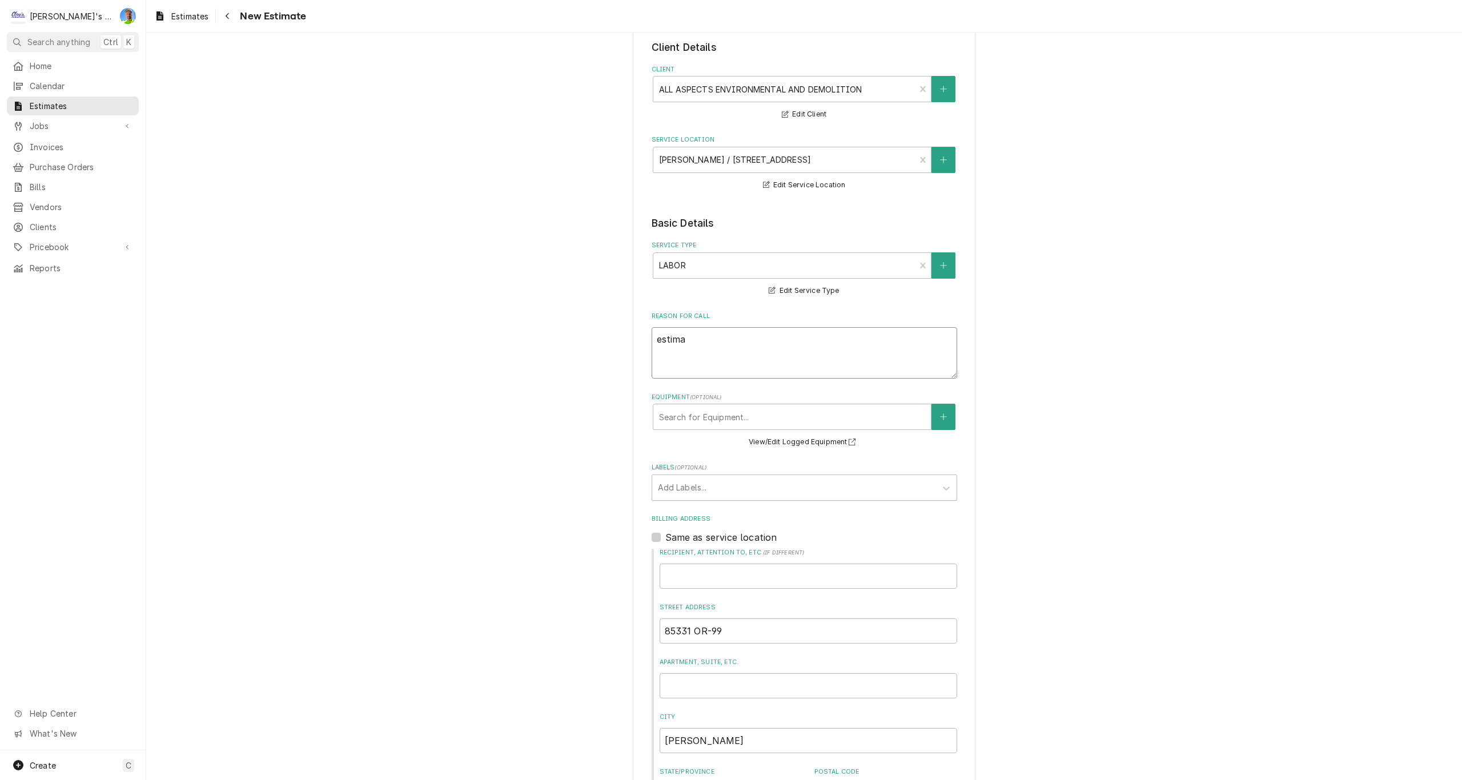
type textarea "estim"
type textarea "x"
type textarea "esti"
type textarea "x"
type textarea "est"
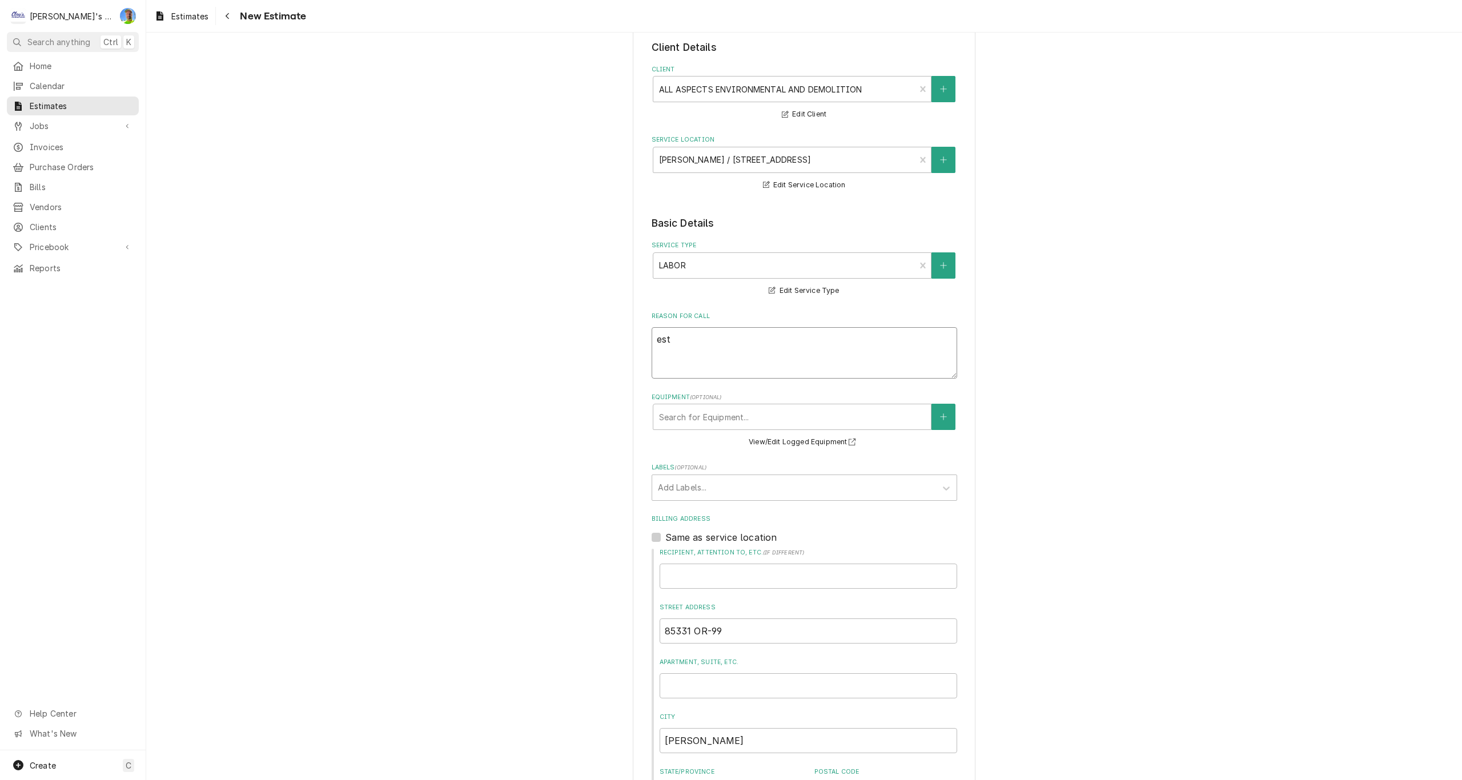
type textarea "x"
type textarea "es"
type textarea "x"
type textarea "e"
type textarea "x"
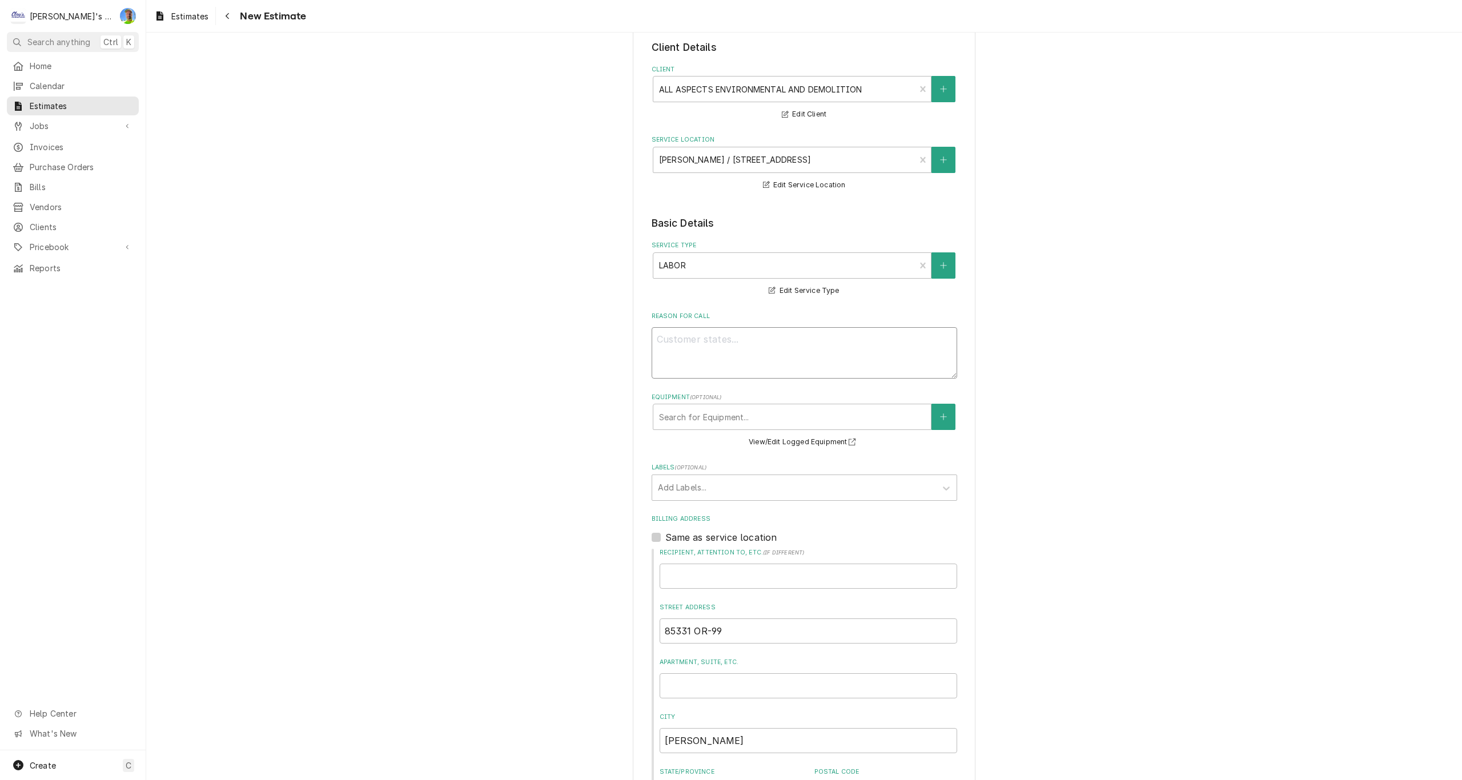
type textarea "x"
type textarea "E"
type textarea "x"
type textarea "ES"
type textarea "x"
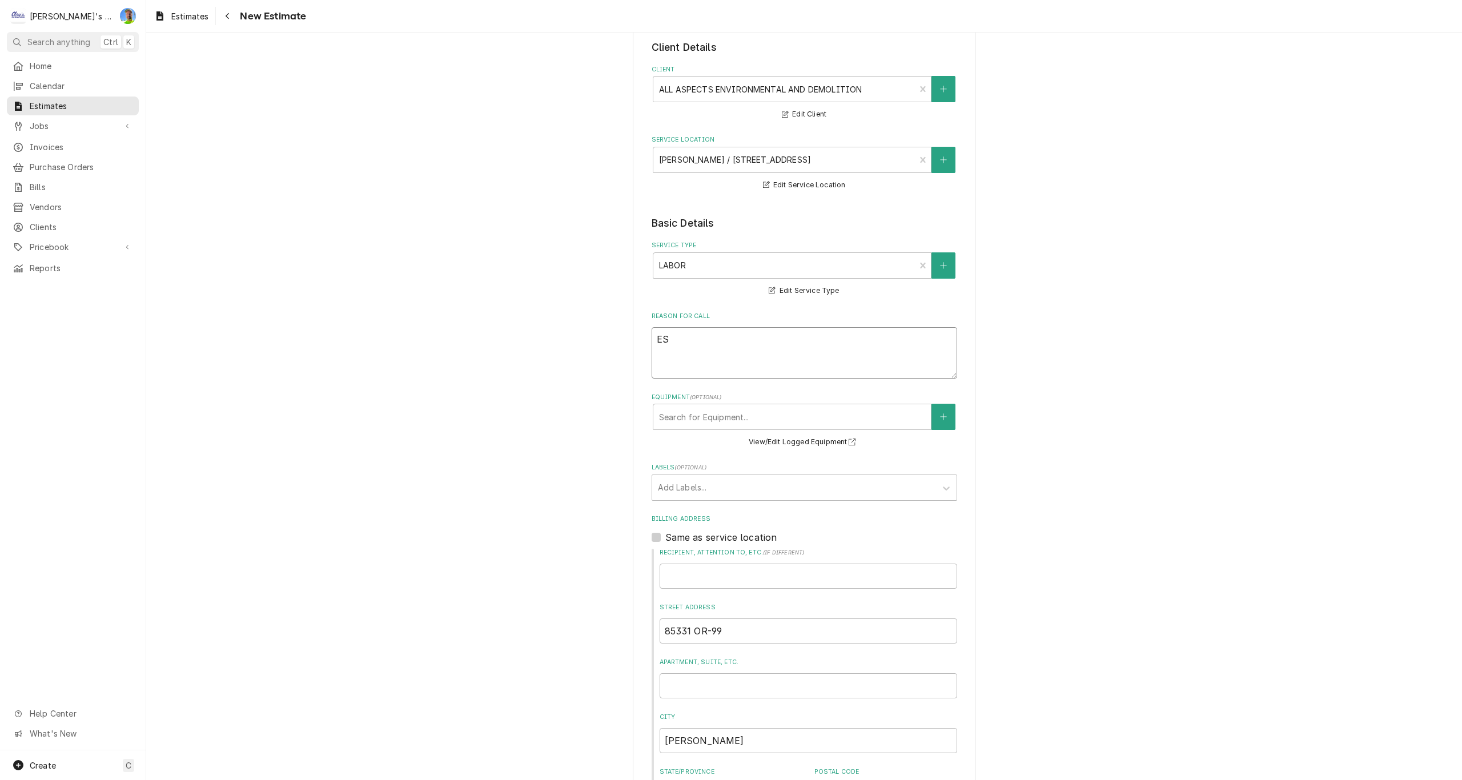
type textarea "EST"
type textarea "x"
type textarea "ESTI"
type textarea "x"
type textarea "ESTIM"
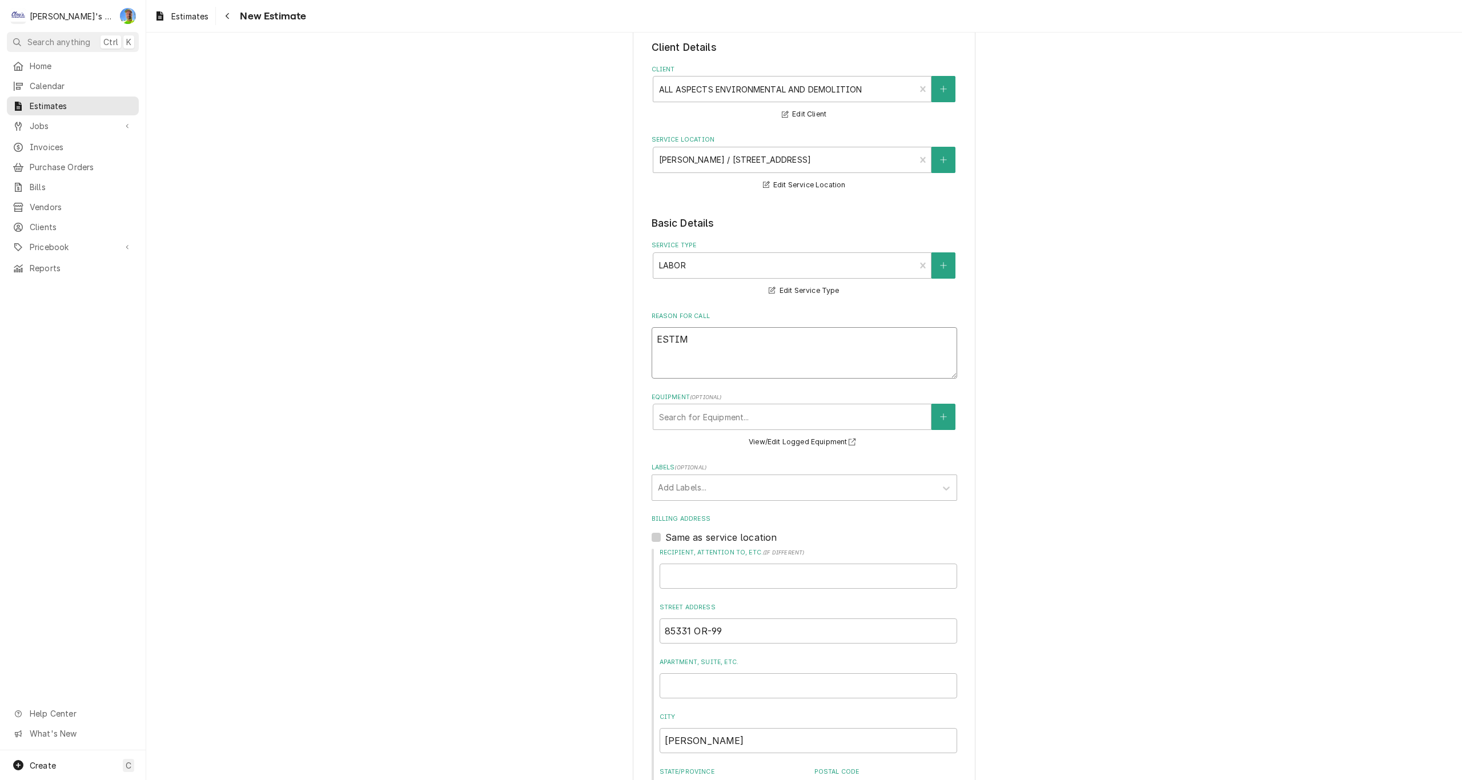
type textarea "x"
type textarea "ESTIMA"
type textarea "x"
type textarea "ESTIMAT"
type textarea "x"
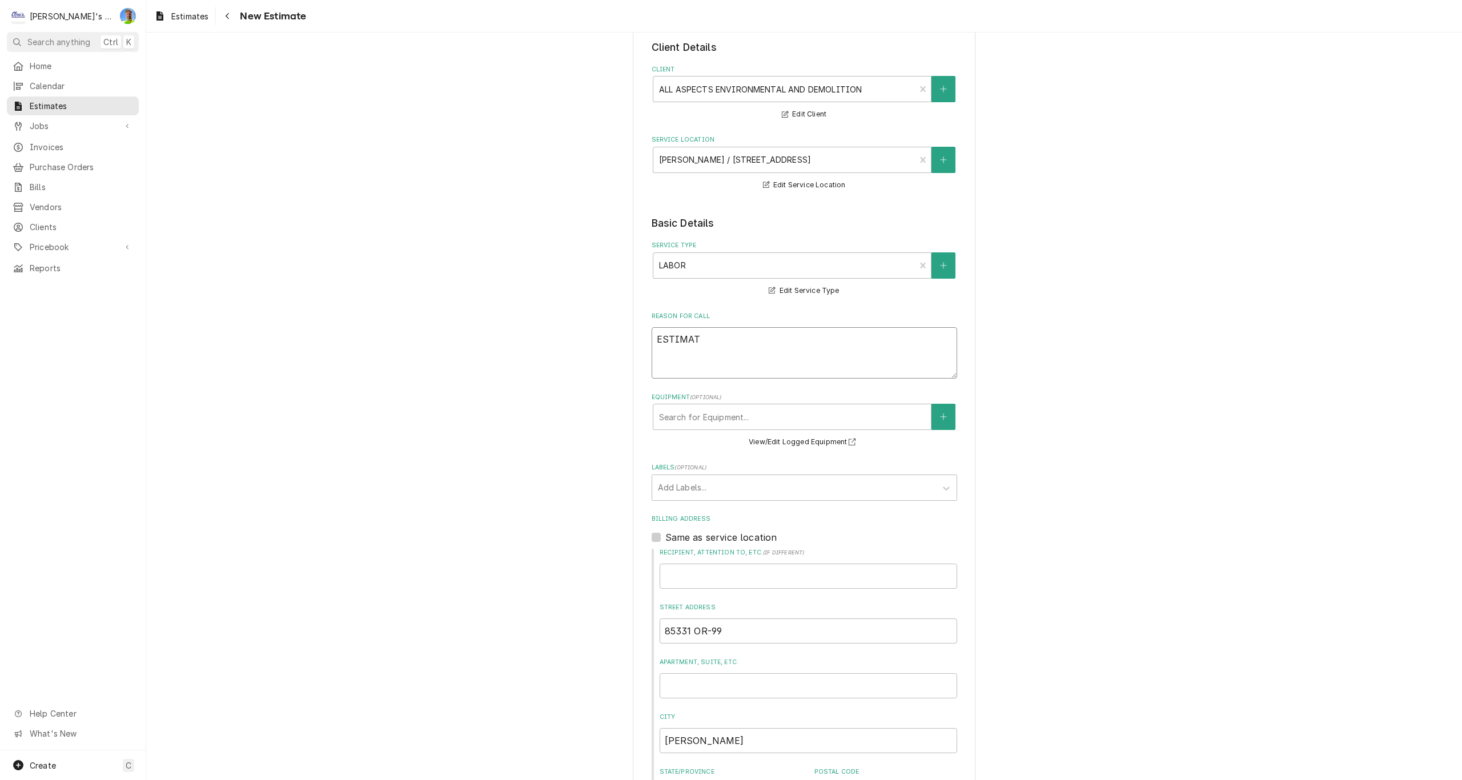
type textarea "ESTIMATE"
type textarea "x"
type textarea "ESTIMATE"
type textarea "x"
type textarea "ESTIMATE F"
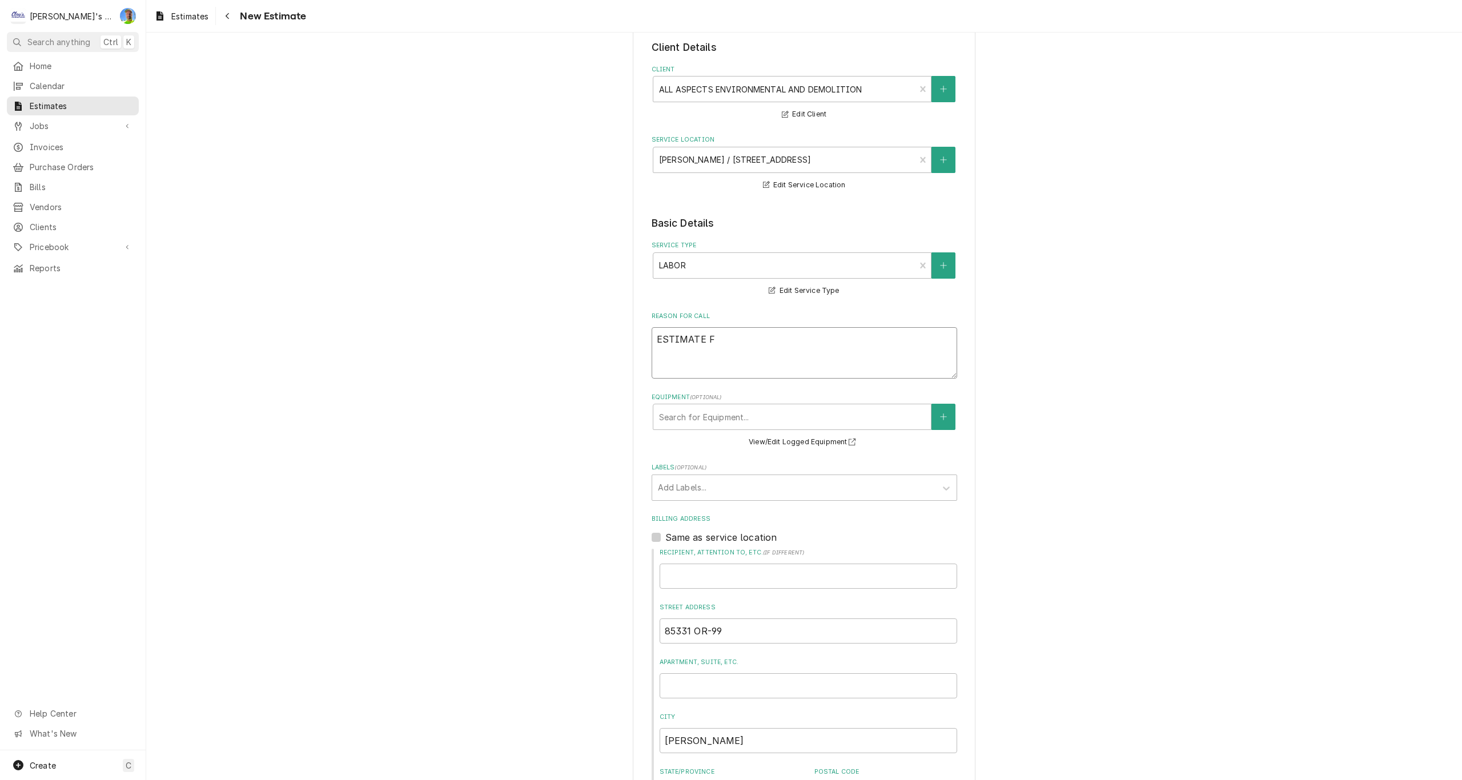
type textarea "x"
type textarea "ESTIMATE FO"
type textarea "x"
type textarea "ESTIMATE FOR"
type textarea "x"
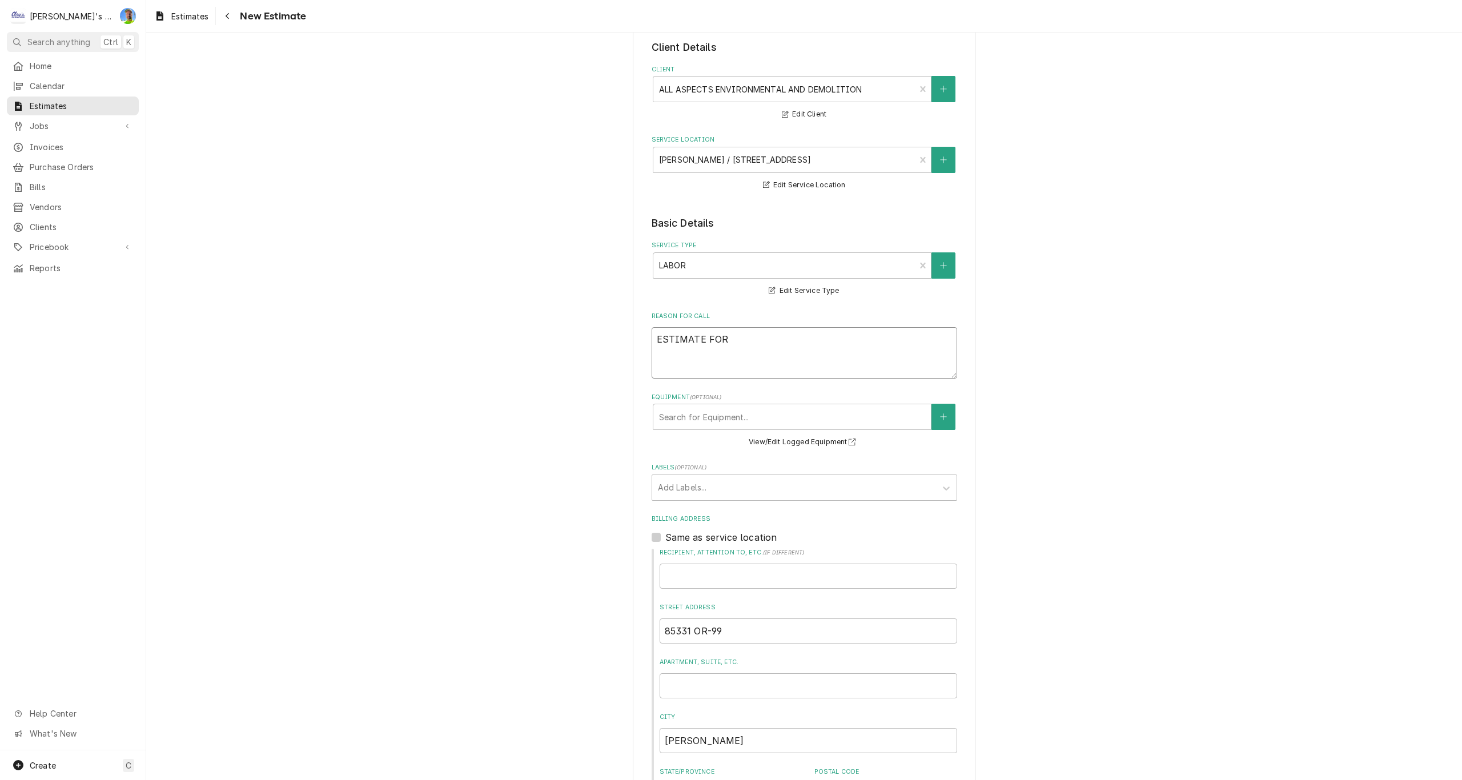
type textarea "ESTIMATE FOR"
type textarea "x"
type textarea "ESTIMATE FOR D"
type textarea "x"
type textarea "ESTIMATE FOR DI"
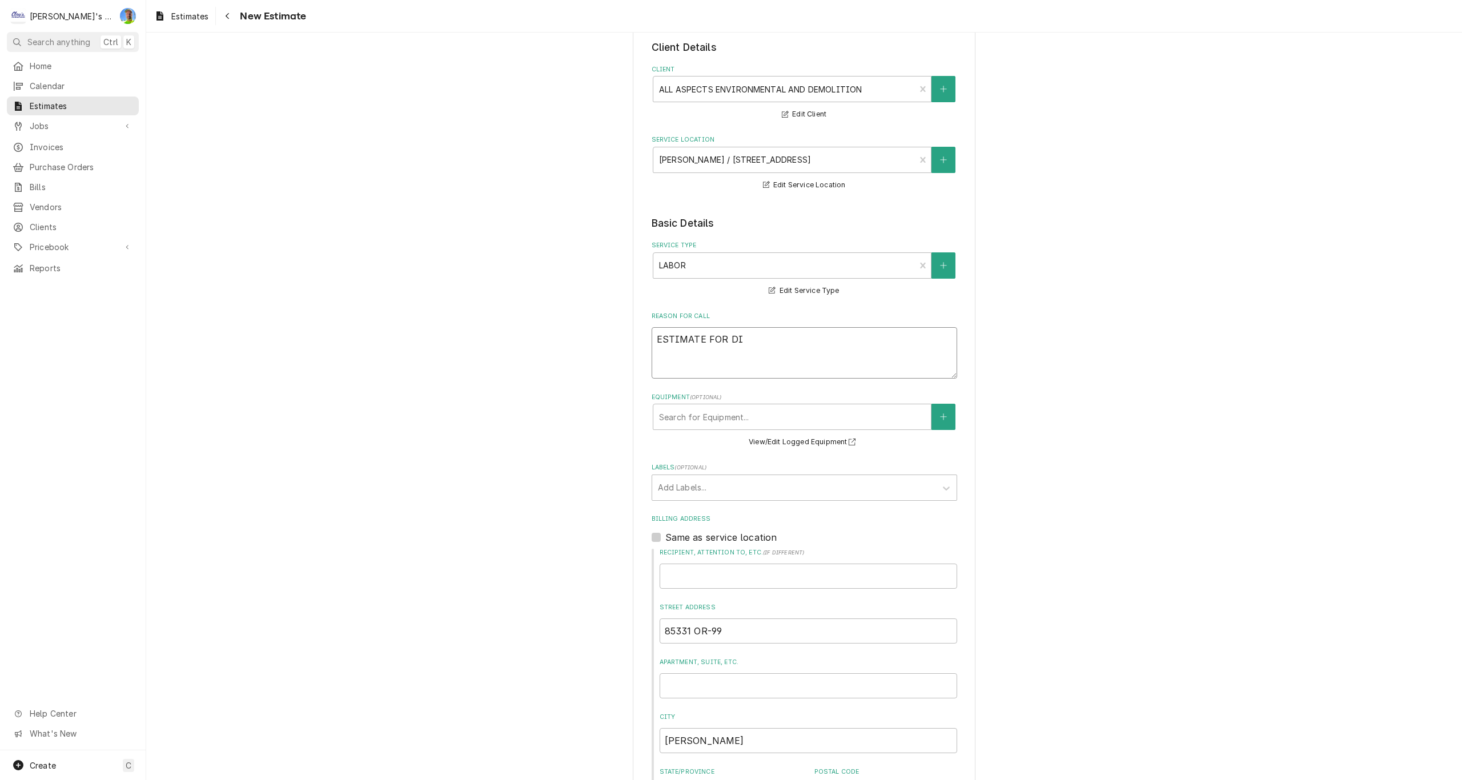
type textarea "x"
type textarea "ESTIMATE FOR DIS"
type textarea "x"
type textarea "ESTIMATE FOR DISA"
type textarea "x"
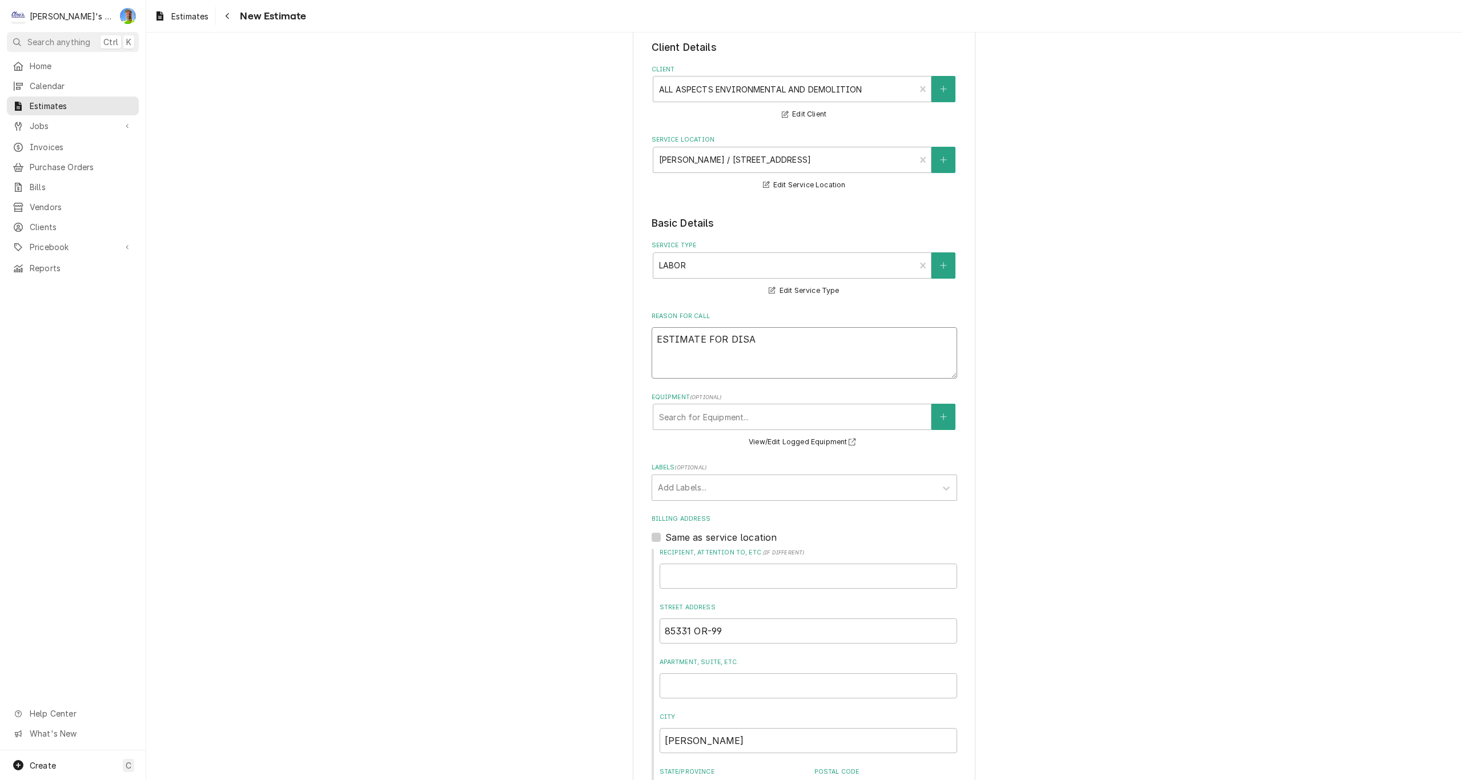
type textarea "ESTIMATE FOR DISAS"
type textarea "x"
type textarea "ESTIMATE FOR DISASS"
type textarea "x"
type textarea "ESTIMATE FOR DISASSE"
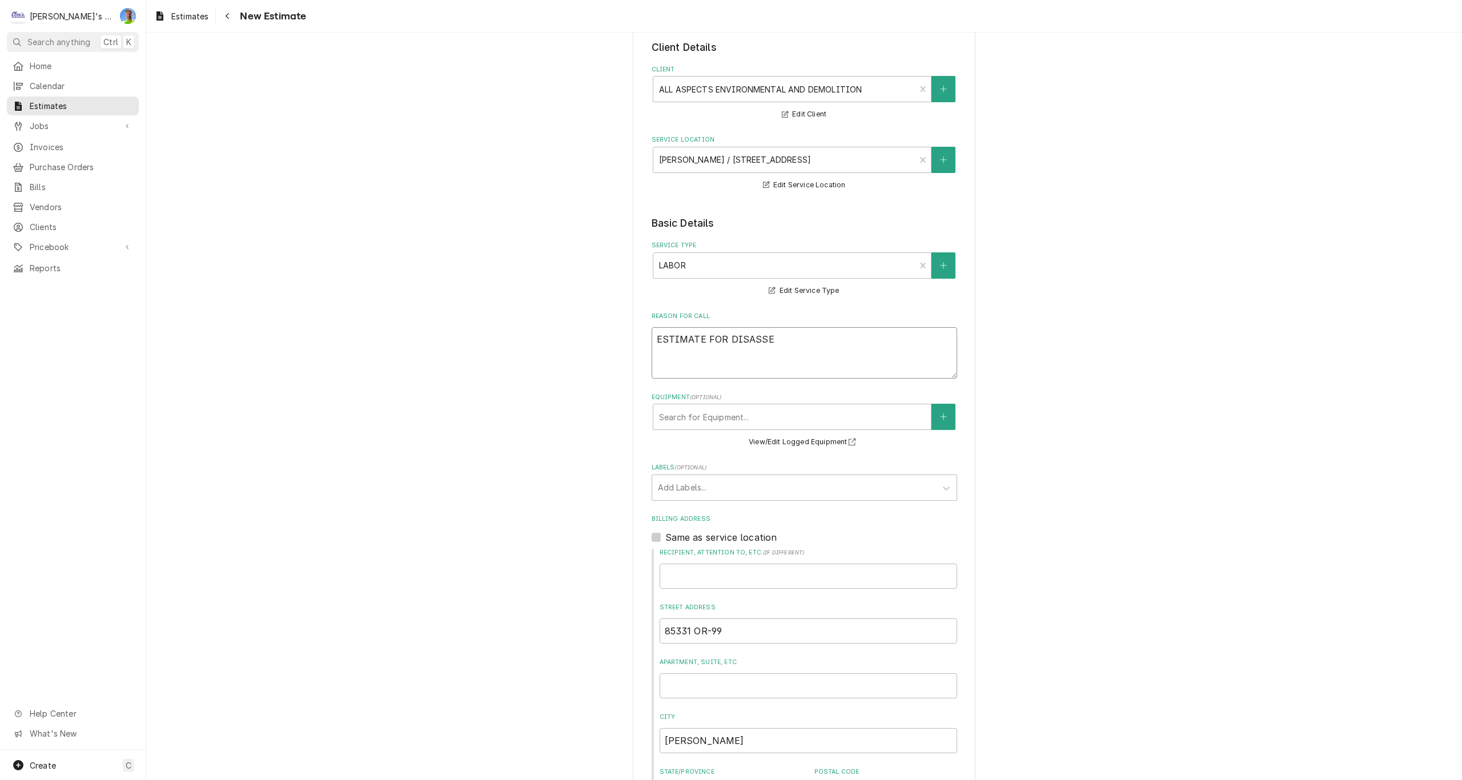
type textarea "x"
type textarea "ESTIMATE FOR DISASSEM"
type textarea "x"
type textarea "ESTIMATE FOR DISASSEMB"
type textarea "x"
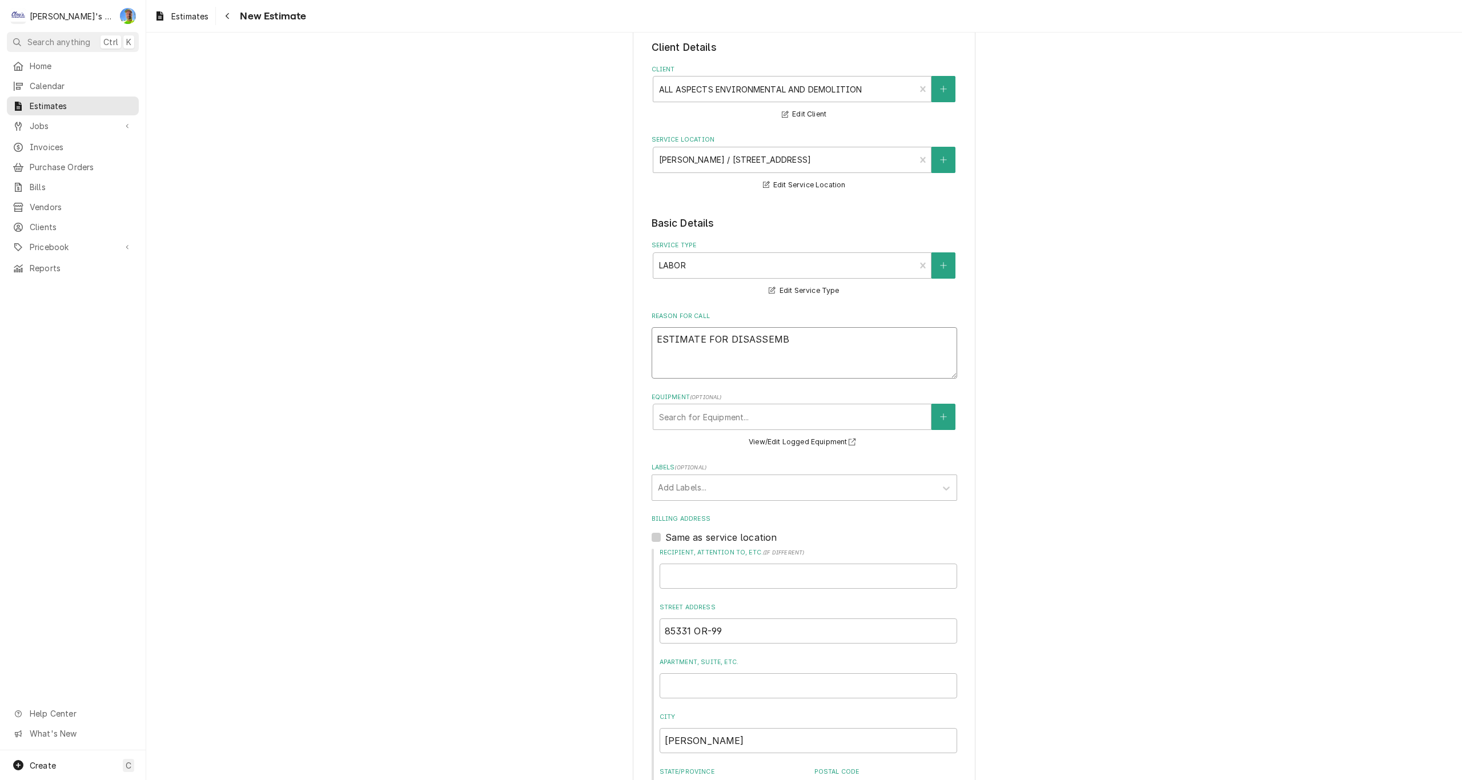
type textarea "ESTIMATE FOR DISASSEMBL"
type textarea "x"
type textarea "ESTIMATE FOR DISASSEMBLI"
type textarea "x"
type textarea "ESTIMATE FOR DISASSEMBLIN"
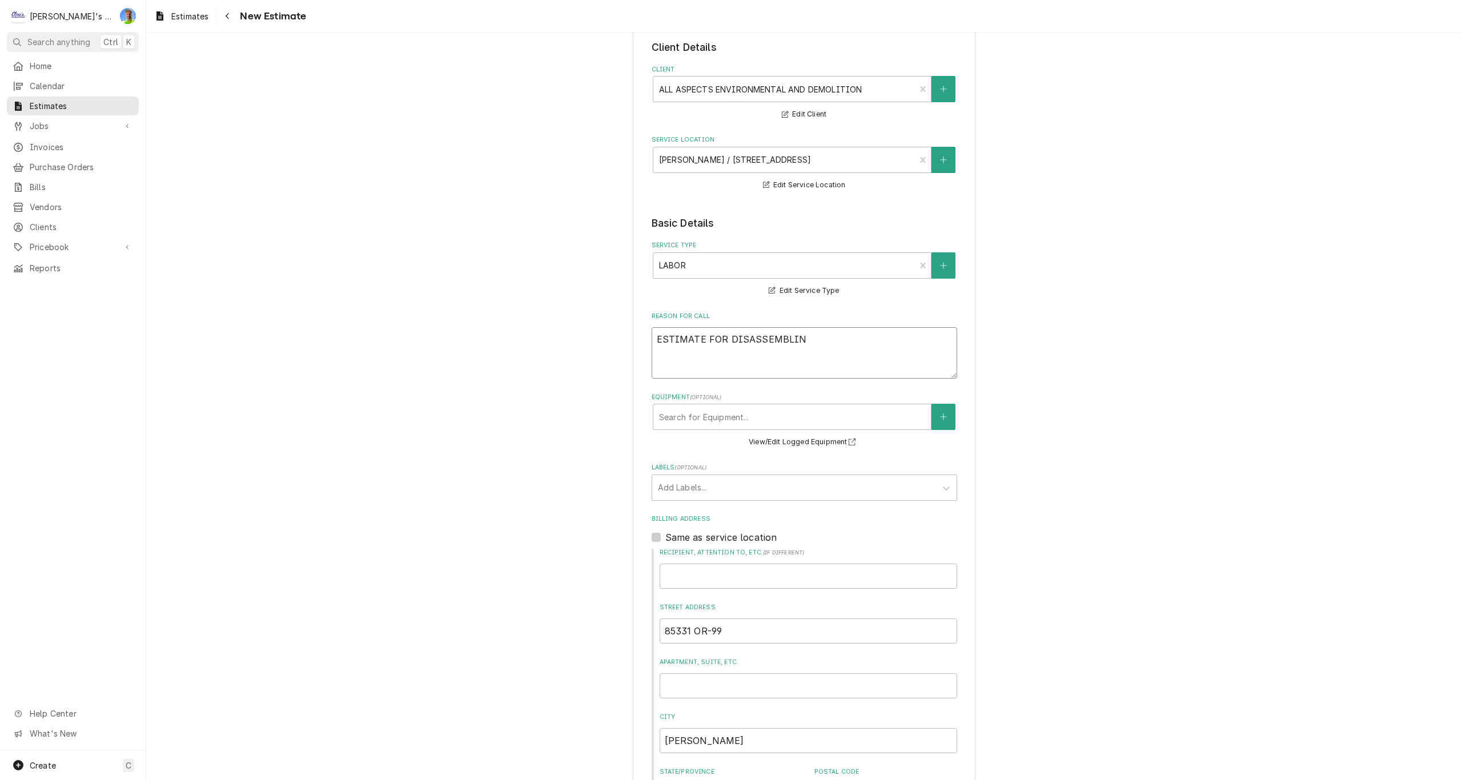
type textarea "x"
type textarea "ESTIMATE FOR DISASSEMBLING"
type textarea "x"
type textarea "ESTIMATE FOR DISASSEMBLING"
type textarea "x"
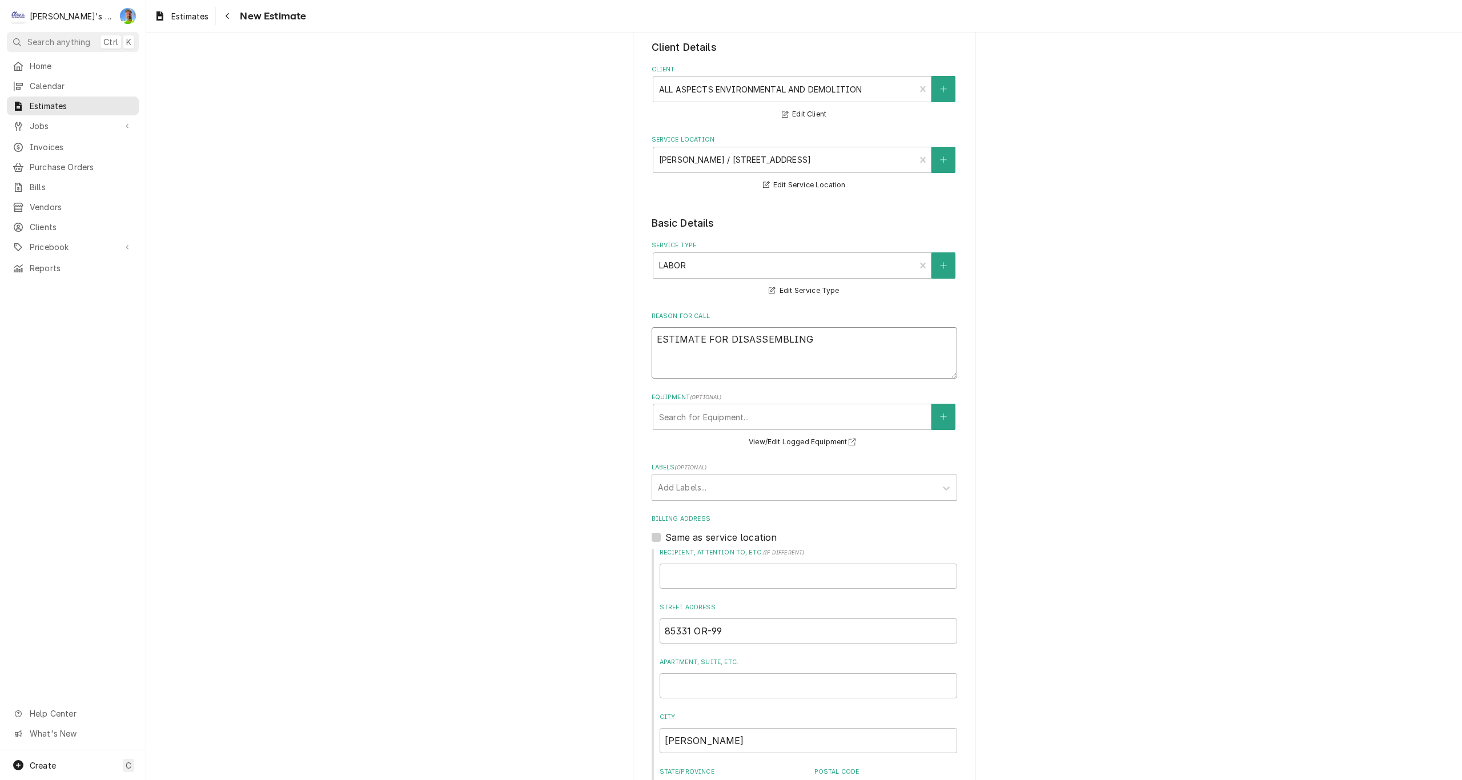
type textarea "ESTIMATE FOR DISASSEMBLING T"
type textarea "x"
type textarea "ESTIMATE FOR DISASSEMBLING TH"
type textarea "x"
type textarea "ESTIMATE FOR DISASSEMBLING THE"
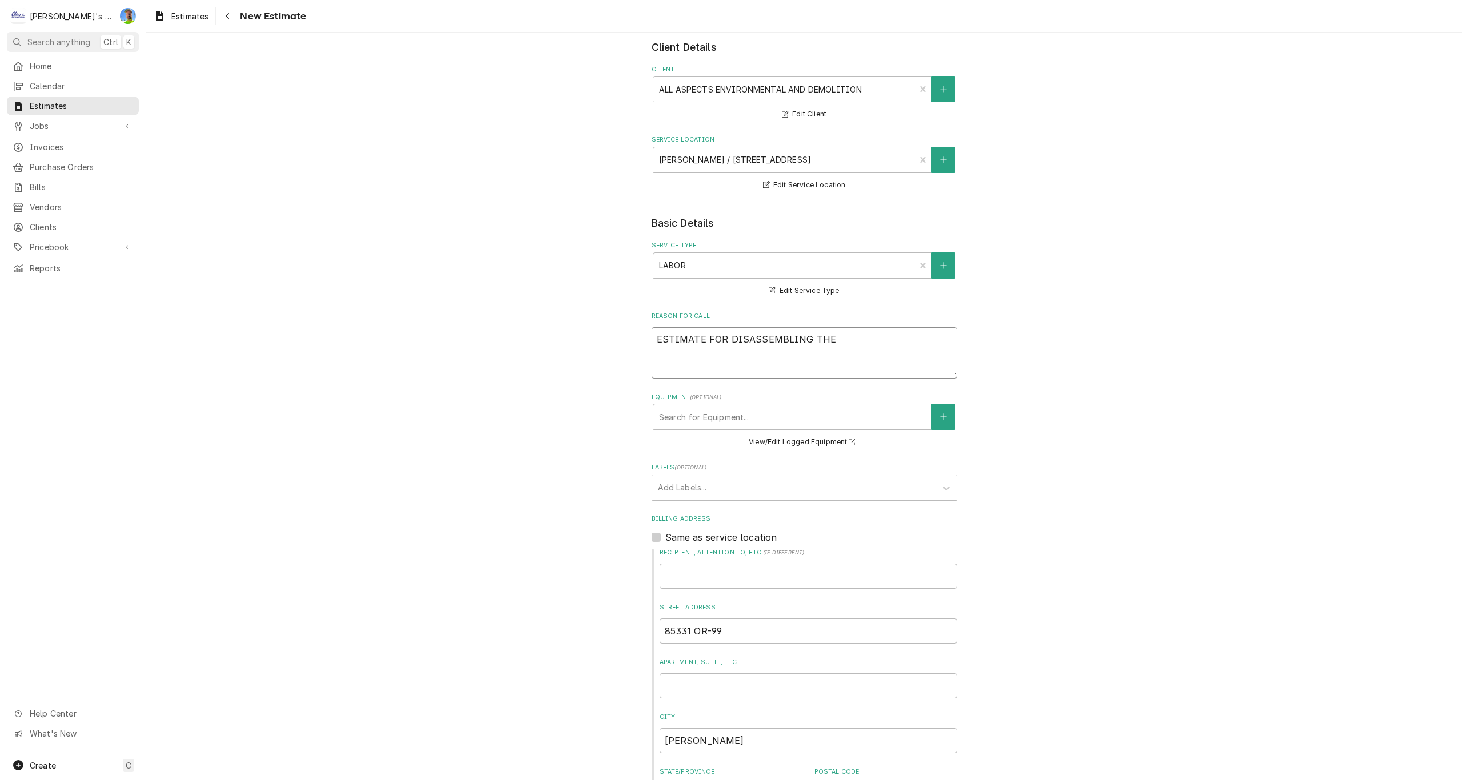
type textarea "x"
type textarea "ESTIMATE FOR DISASSEMBLING THE"
type textarea "x"
type textarea "ESTIMATE FOR DISASSEMBLING THE C"
type textarea "x"
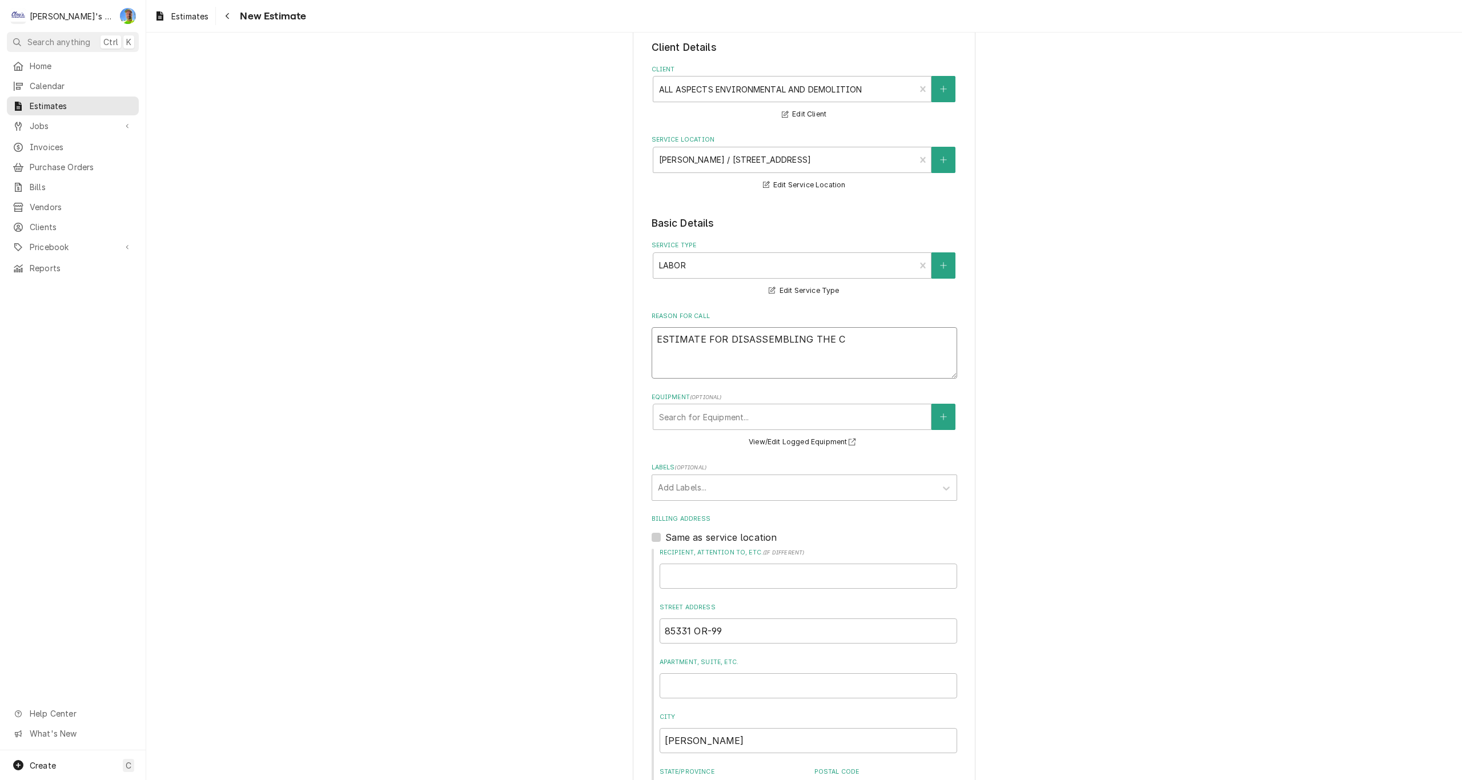
type textarea "ESTIMATE FOR DISASSEMBLING THE CO"
type textarea "x"
type textarea "ESTIMATE FOR DISASSEMBLING THE COO"
type textarea "x"
type textarea "ESTIMATE FOR DISASSEMBLING THE COOL"
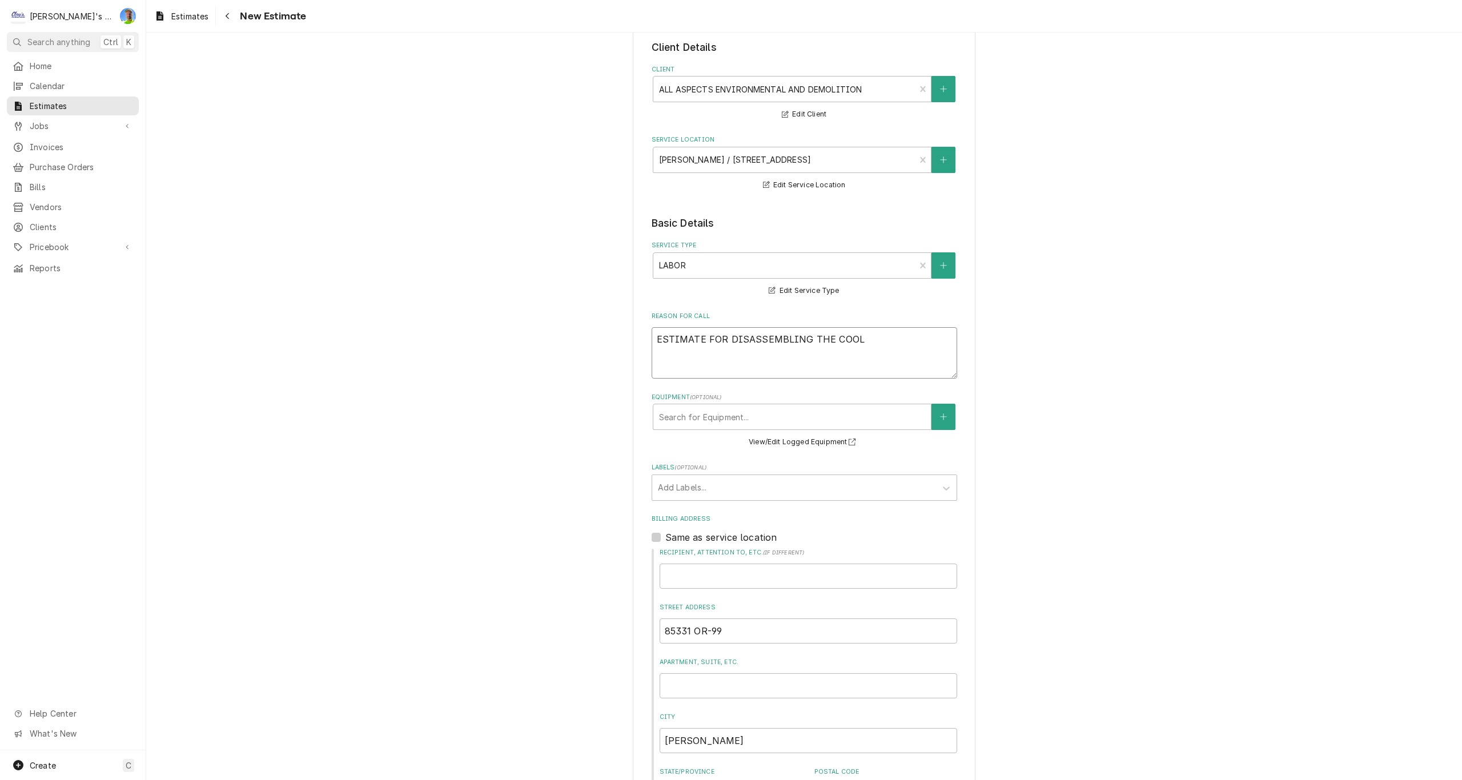
type textarea "x"
type textarea "ESTIMATE FOR DISASSEMBLING THE COOLE"
type textarea "x"
type textarea "ESTIMATE FOR DISASSEMBLING THE COOLER"
type textarea "x"
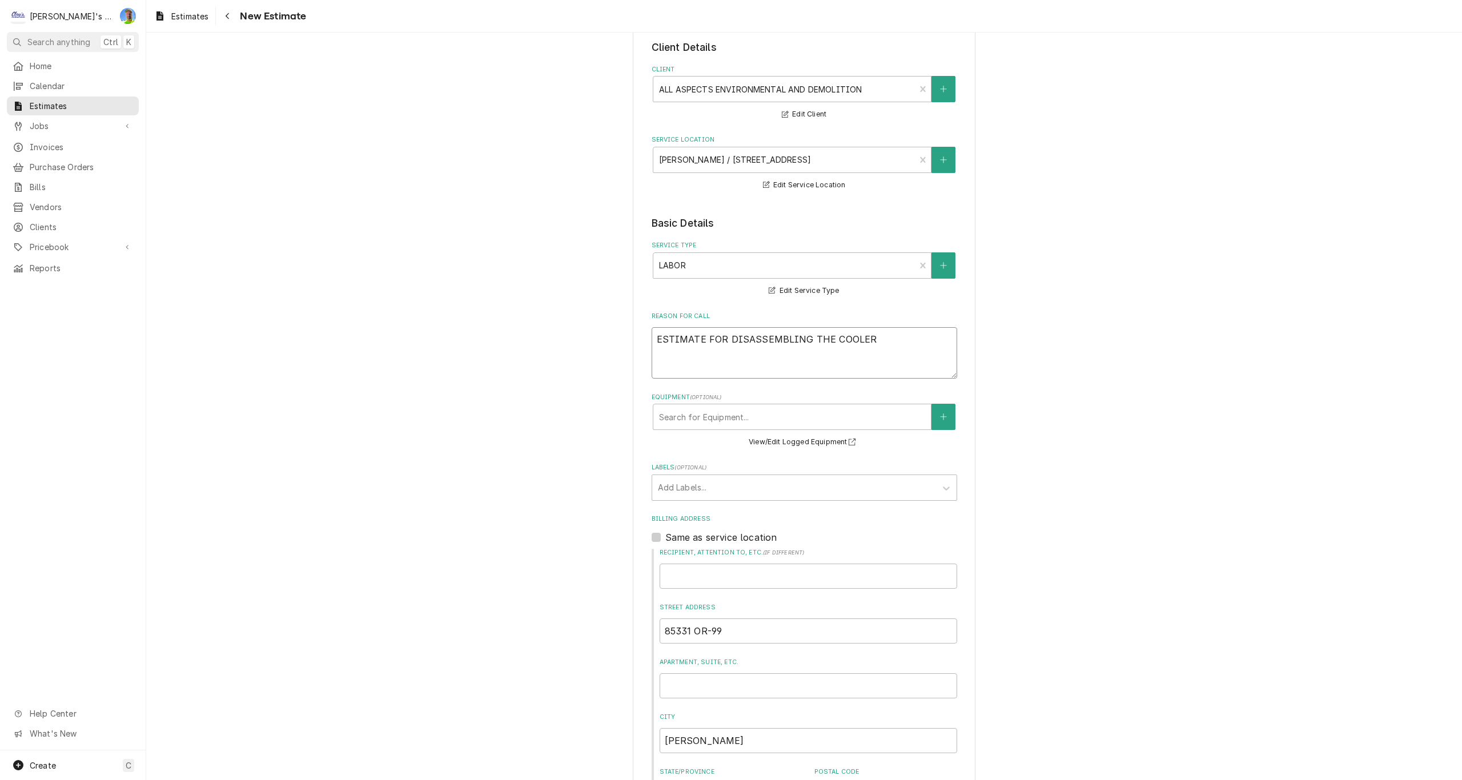
type textarea "ESTIMATE FOR DISASSEMBLING THE COOLER"
type textarea "x"
type textarea "ESTIMATE FOR DISASSEMBLING THE COOLER F"
type textarea "x"
type textarea "ESTIMATE FOR DISASSEMBLING THE COOLER FR"
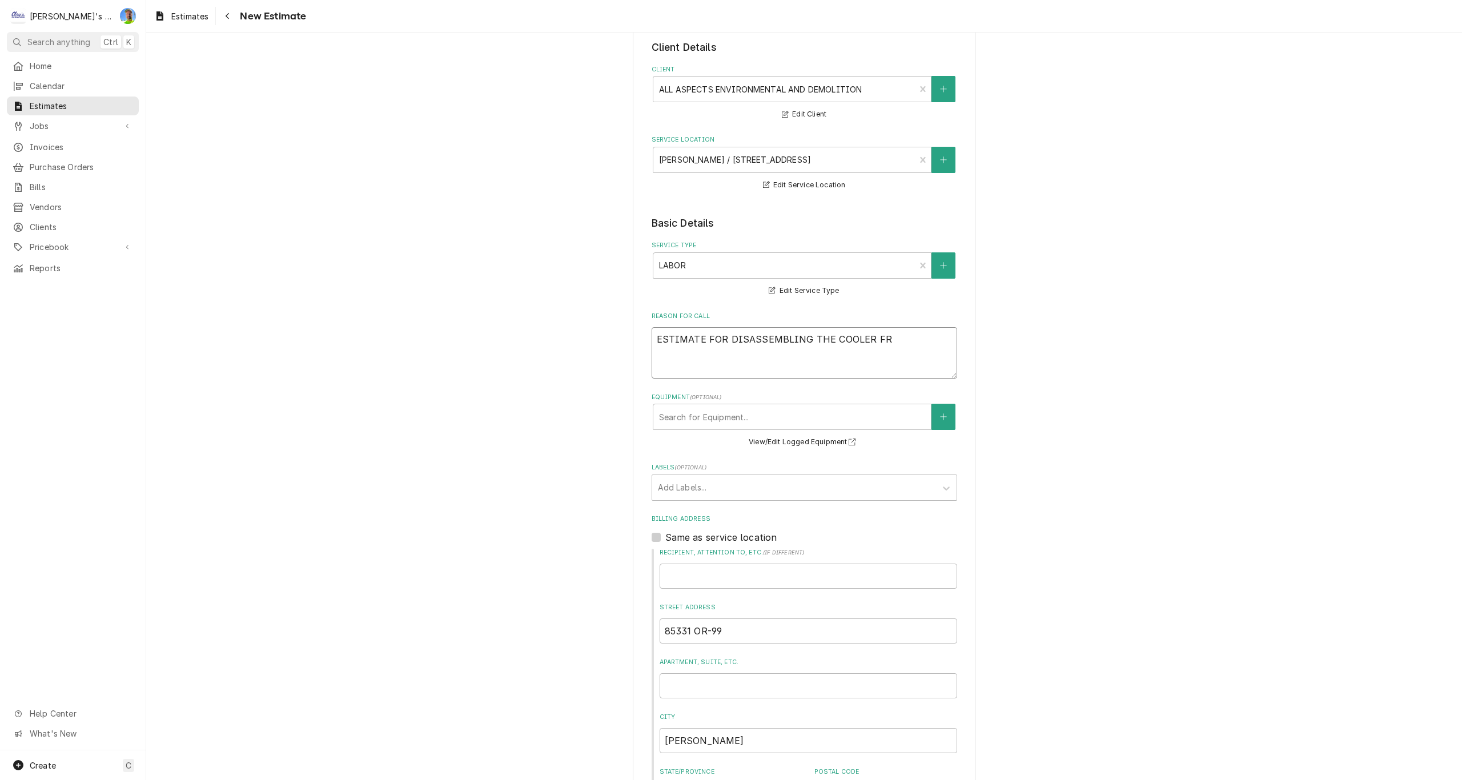
type textarea "x"
type textarea "ESTIMATE FOR DISASSEMBLING THE COOLER FRE"
type textarea "x"
type textarea "ESTIMATE FOR DISASSEMBLING THE COOLER FREE"
type textarea "x"
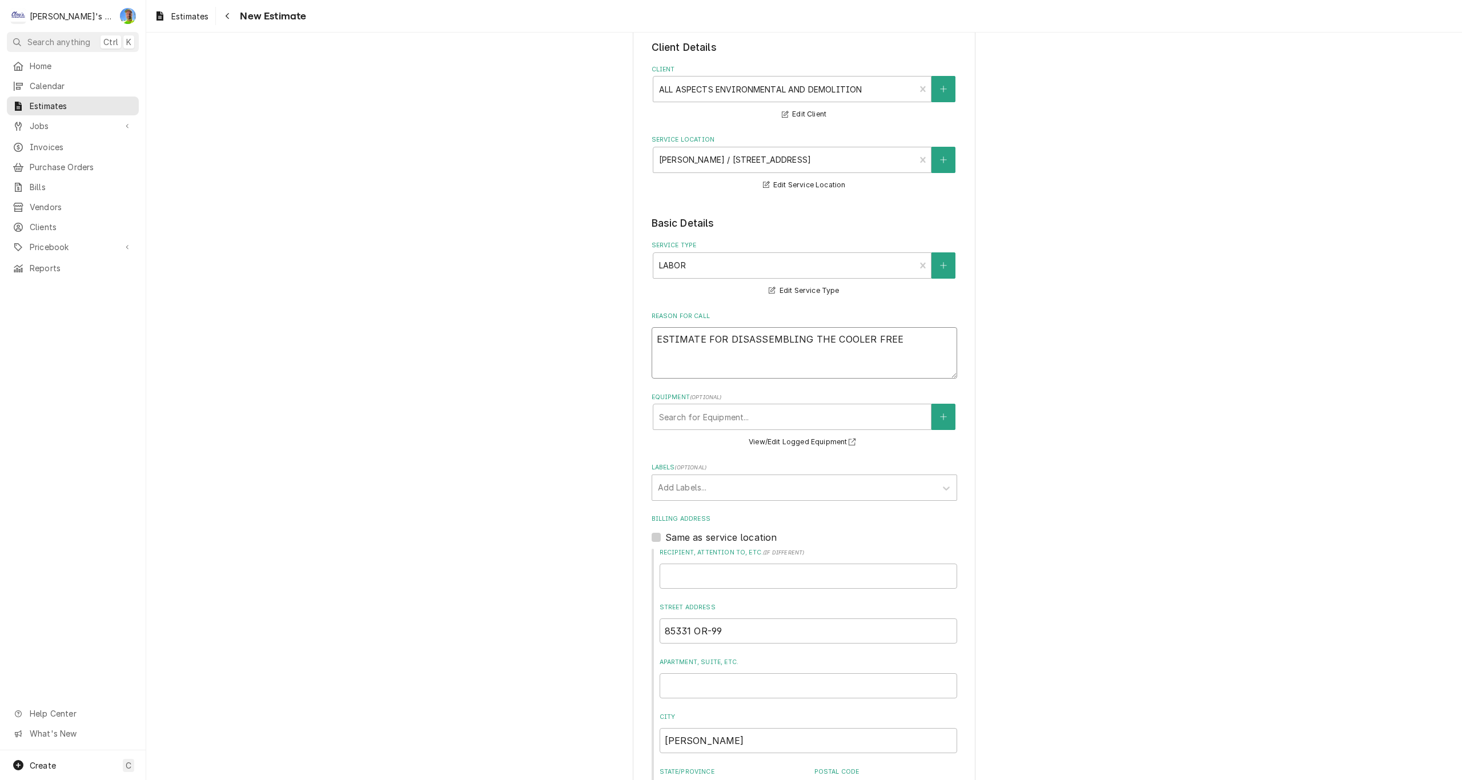
type textarea "ESTIMATE FOR DISASSEMBLING THE COOLER FREEZ"
type textarea "x"
type textarea "ESTIMATE FOR DISASSEMBLING THE COOLER FREEZE"
type textarea "x"
type textarea "ESTIMATE FOR DISASSEMBLING THE COOLER FREEZER"
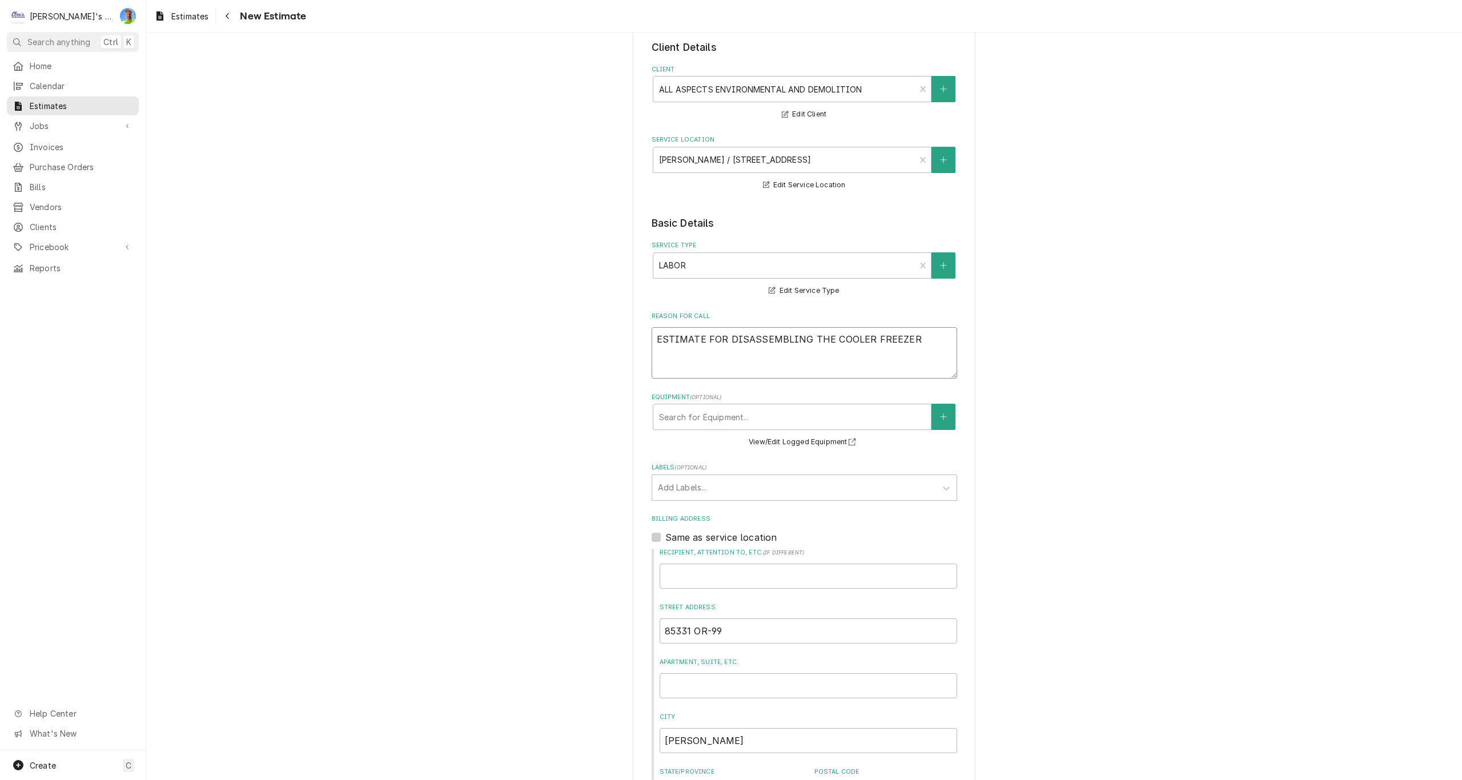
type textarea "x"
type textarea "ESTIMATE FOR DISASSEMBLING THE COOLER FREEZER"
type textarea "x"
type textarea "ESTIMATE FOR DISASSEMBLING THE COOLER FREEZER C"
type textarea "x"
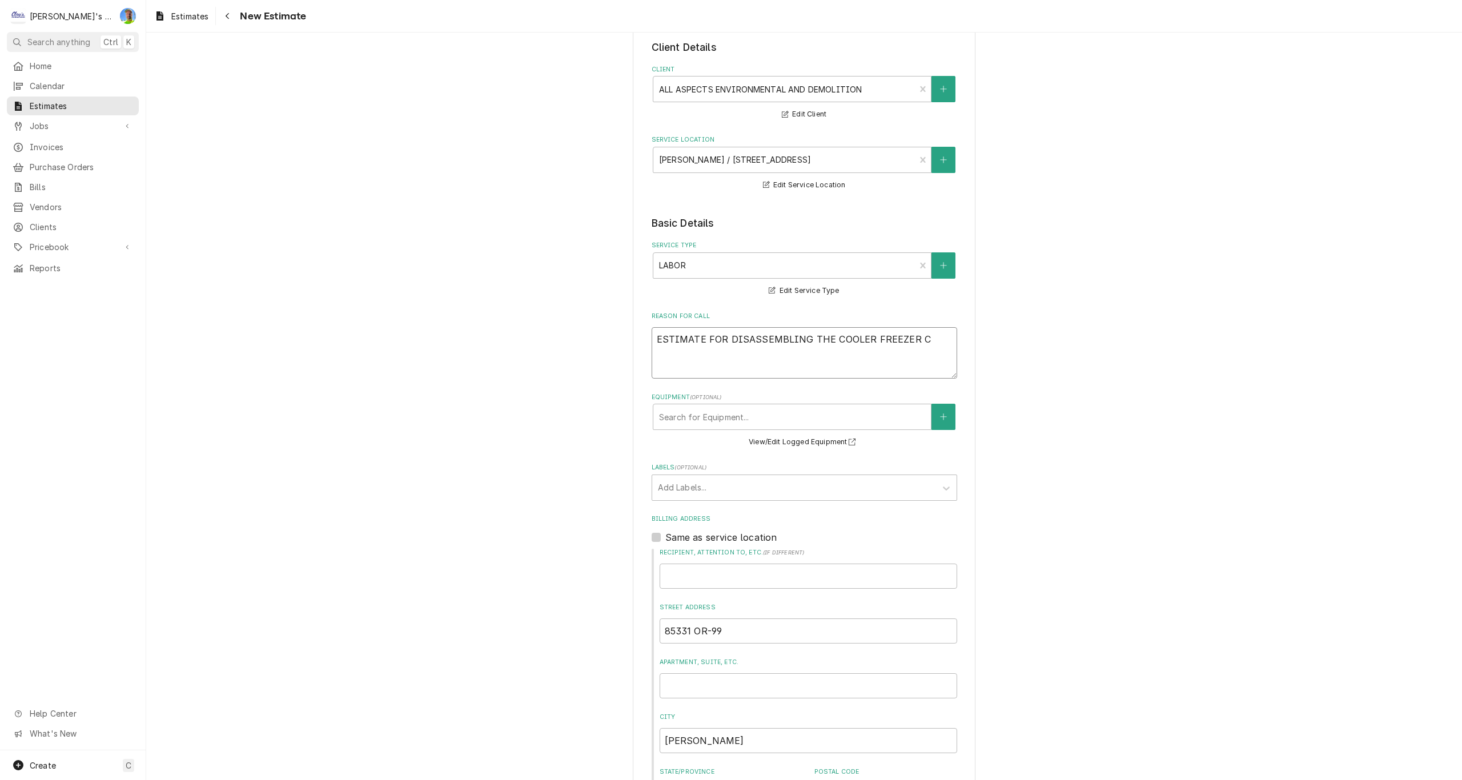
type textarea "ESTIMATE FOR DISASSEMBLING THE COOLER FREEZER CO"
type textarea "x"
type textarea "ESTIMATE FOR DISASSEMBLING THE COOLER FREEZER COM"
type textarea "x"
type textarea "ESTIMATE FOR DISASSEMBLING THE COOLER FREEZER COMB"
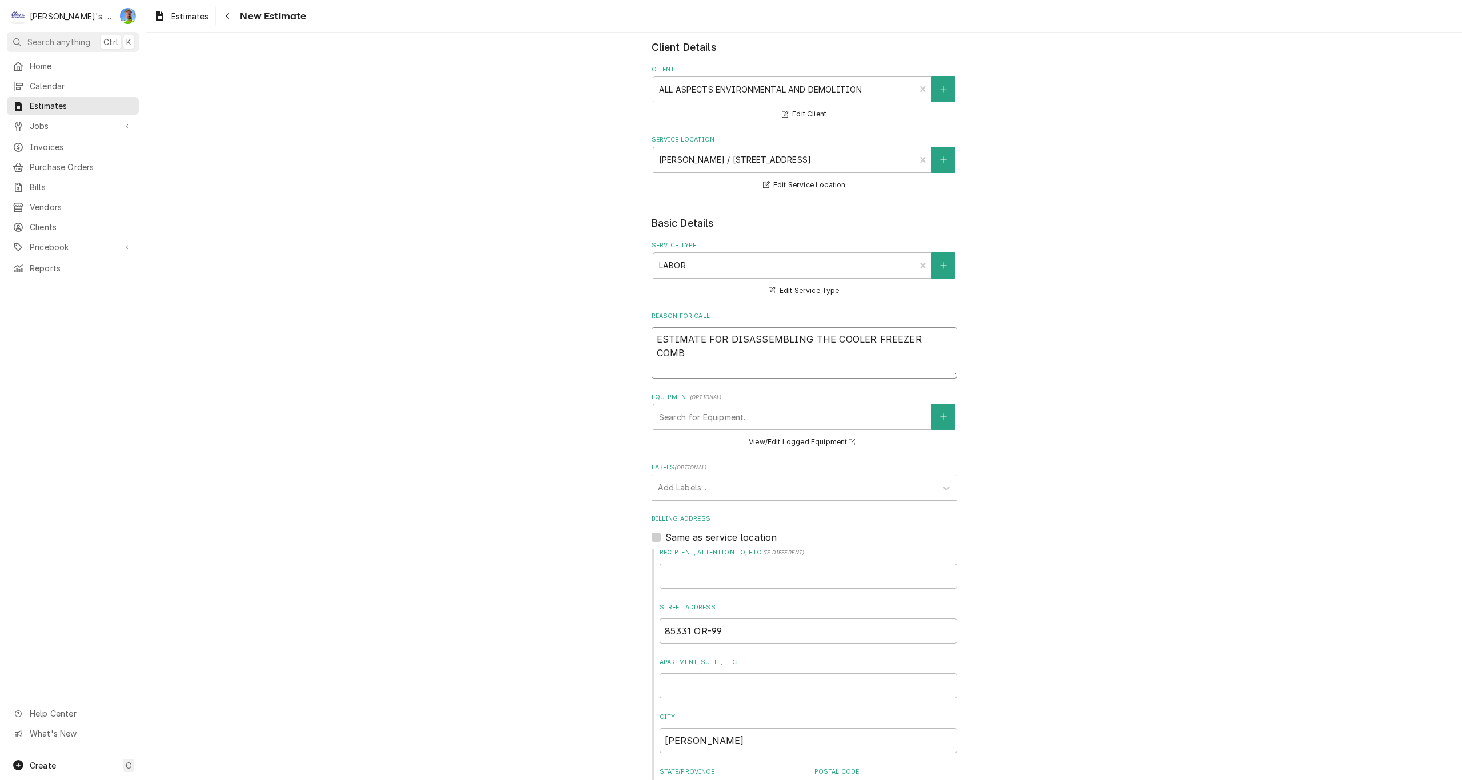
type textarea "x"
type textarea "ESTIMATE FOR DISASSEMBLING THE COOLER FREEZER COMBO"
type textarea "x"
type textarea "ESTIMATE FOR DISASSEMBLING THE COOLER FREEZER COMBO"
type textarea "x"
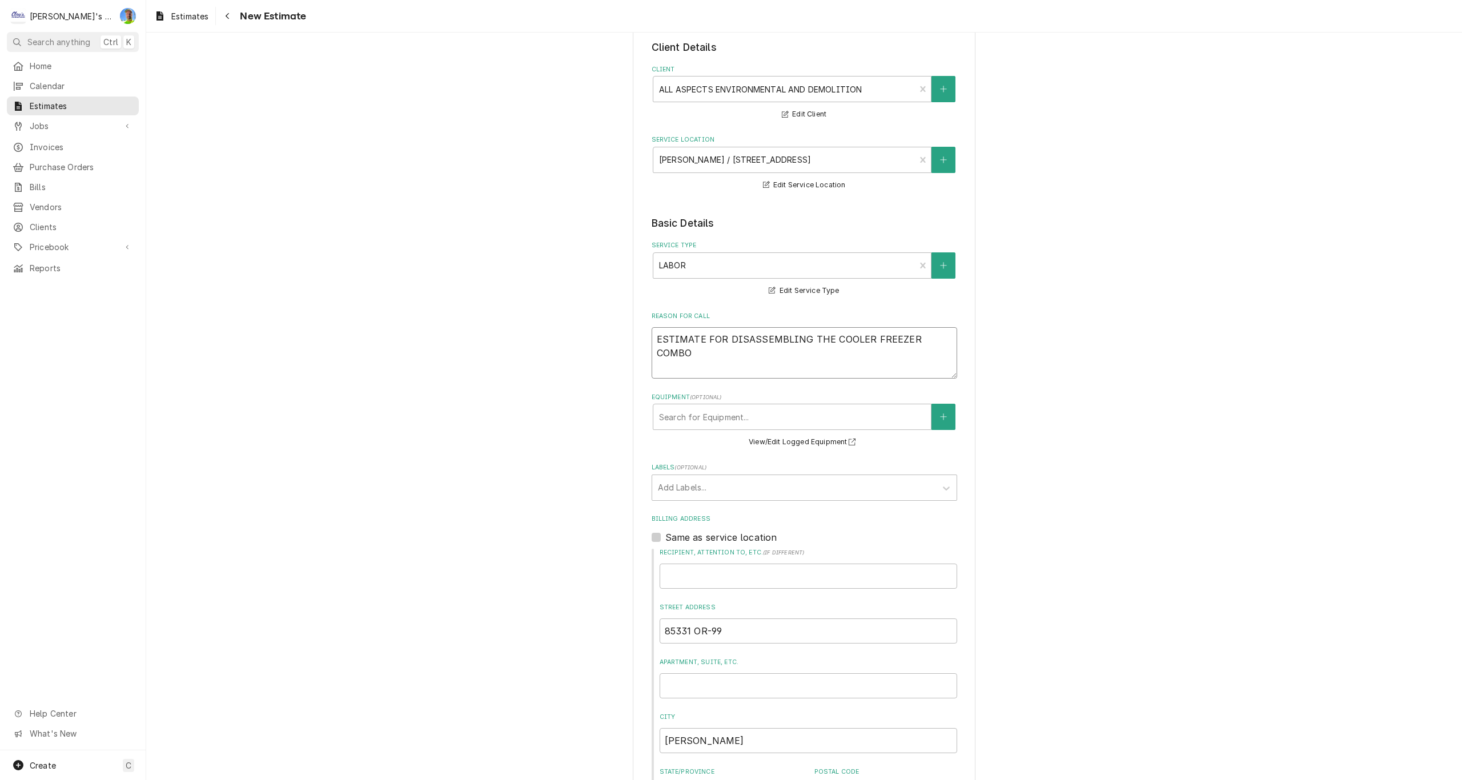
type textarea "ESTIMATE FOR DISASSEMBLING THE COOLER FREEZER COMBO B"
type textarea "x"
type textarea "ESTIMATE FOR DISASSEMBLING THE COOLER FREEZER COMBO BO"
type textarea "x"
type textarea "ESTIMATE FOR DISASSEMBLING THE COOLER FREEZER COMBO BOX"
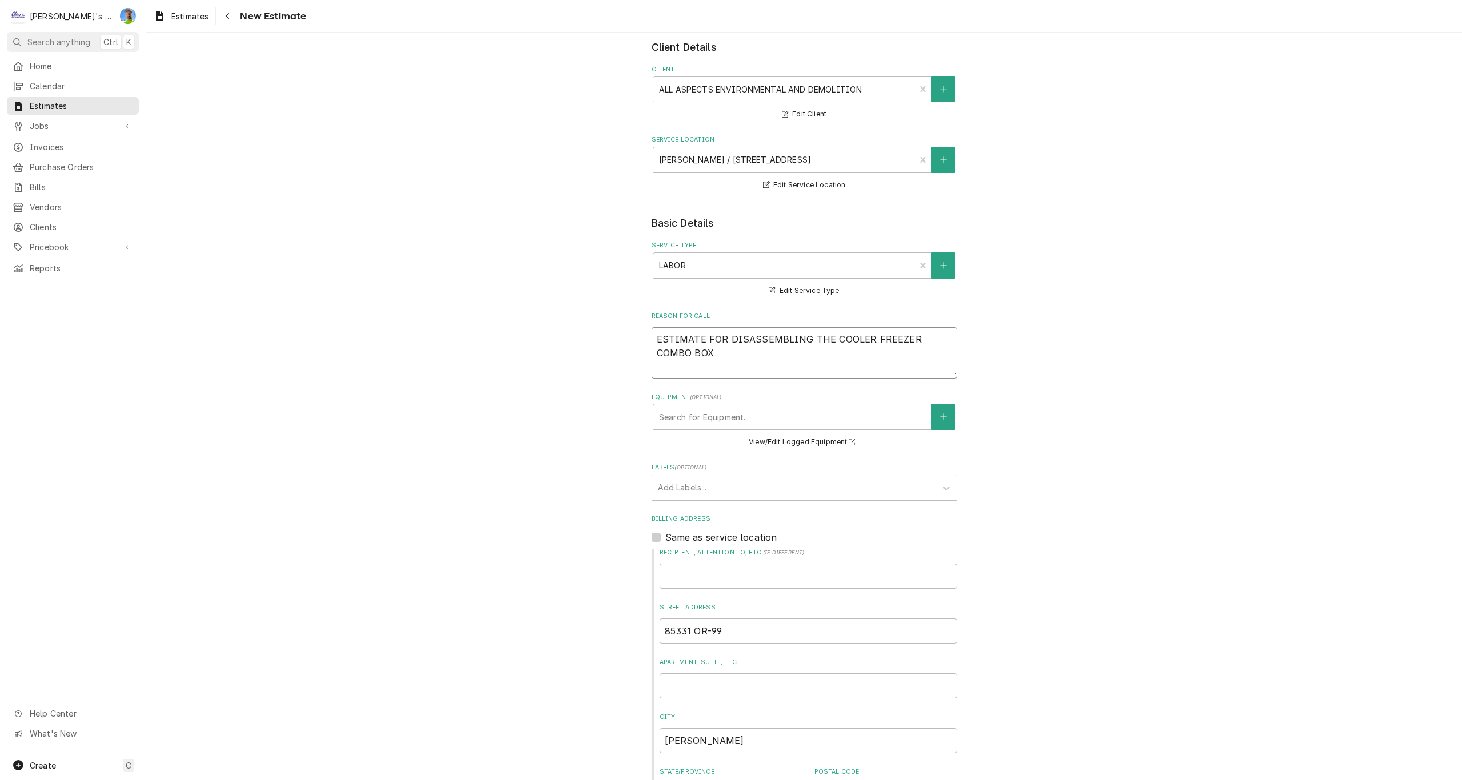
type textarea "x"
type textarea "ESTIMATE FOR DISASSEMBLING THE COOLER FREEZER COMBO BOX"
type textarea "x"
type textarea "ESTIMATE FOR DISASSEMBLING THE COOLER FREEZER COMBO BOX I"
type textarea "x"
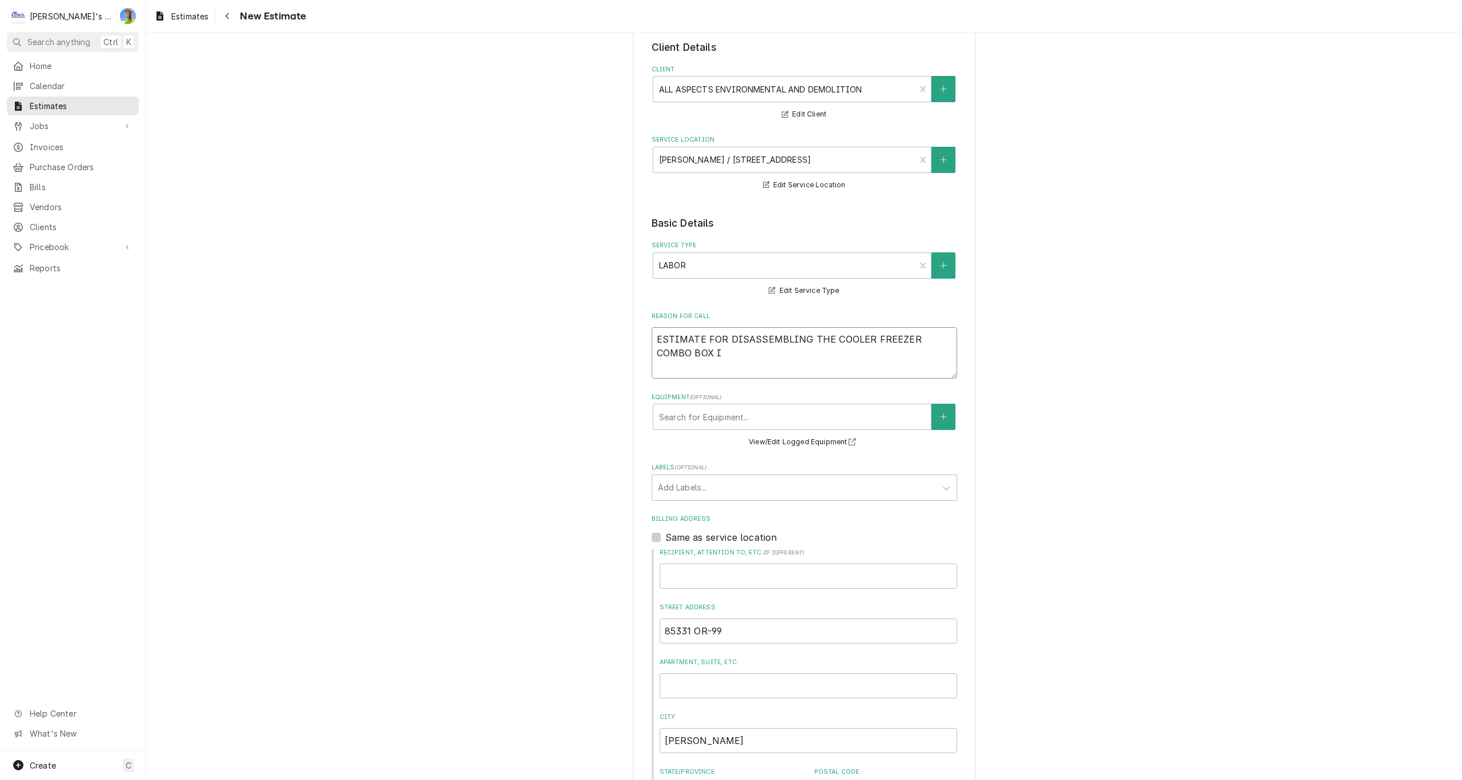
type textarea "ESTIMATE FOR DISASSEMBLING THE COOLER FREEZER COMBO BOX IN"
type textarea "x"
type textarea "ESTIMATE FOR DISASSEMBLING THE COOLER FREEZER COMBO BOX IN"
type textarea "x"
type textarea "ESTIMATE FOR DISASSEMBLING THE COOLER FREEZER COMBO BOX IN T"
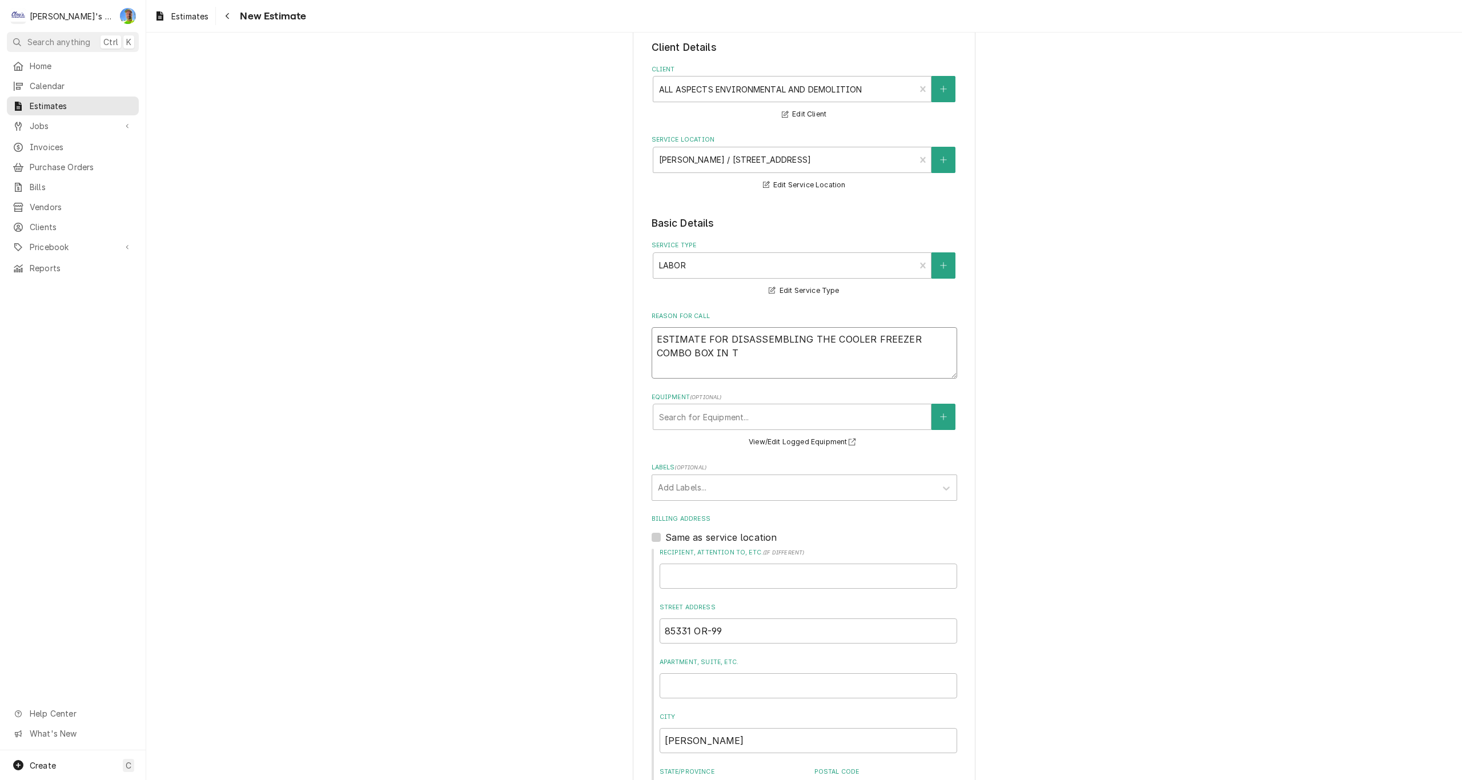
type textarea "x"
type textarea "ESTIMATE FOR DISASSEMBLING THE COOLER FREEZER COMBO BOX IN TH"
type textarea "x"
type textarea "ESTIMATE FOR DISASSEMBLING THE COOLER FREEZER COMBO BOX IN THE"
type textarea "x"
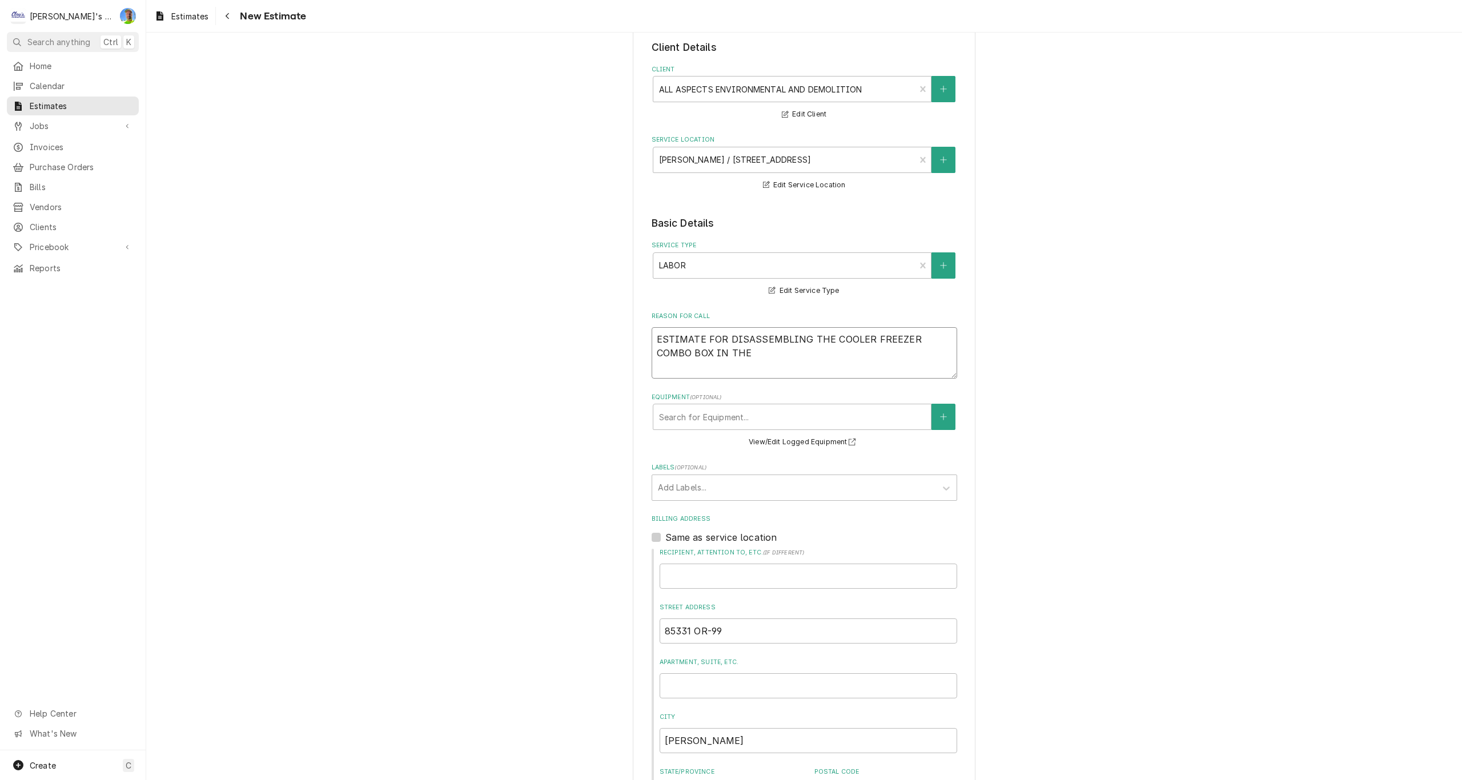
type textarea "ESTIMATE FOR DISASSEMBLING THE COOLER FREEZER COMBO BOX IN THE"
type textarea "x"
type textarea "ESTIMATE FOR DISASSEMBLING THE COOLER FREEZER COMBO BOX IN THE K"
type textarea "x"
type textarea "ESTIMATE FOR DISASSEMBLING THE COOLER FREEZER COMBO BOX IN THE KI"
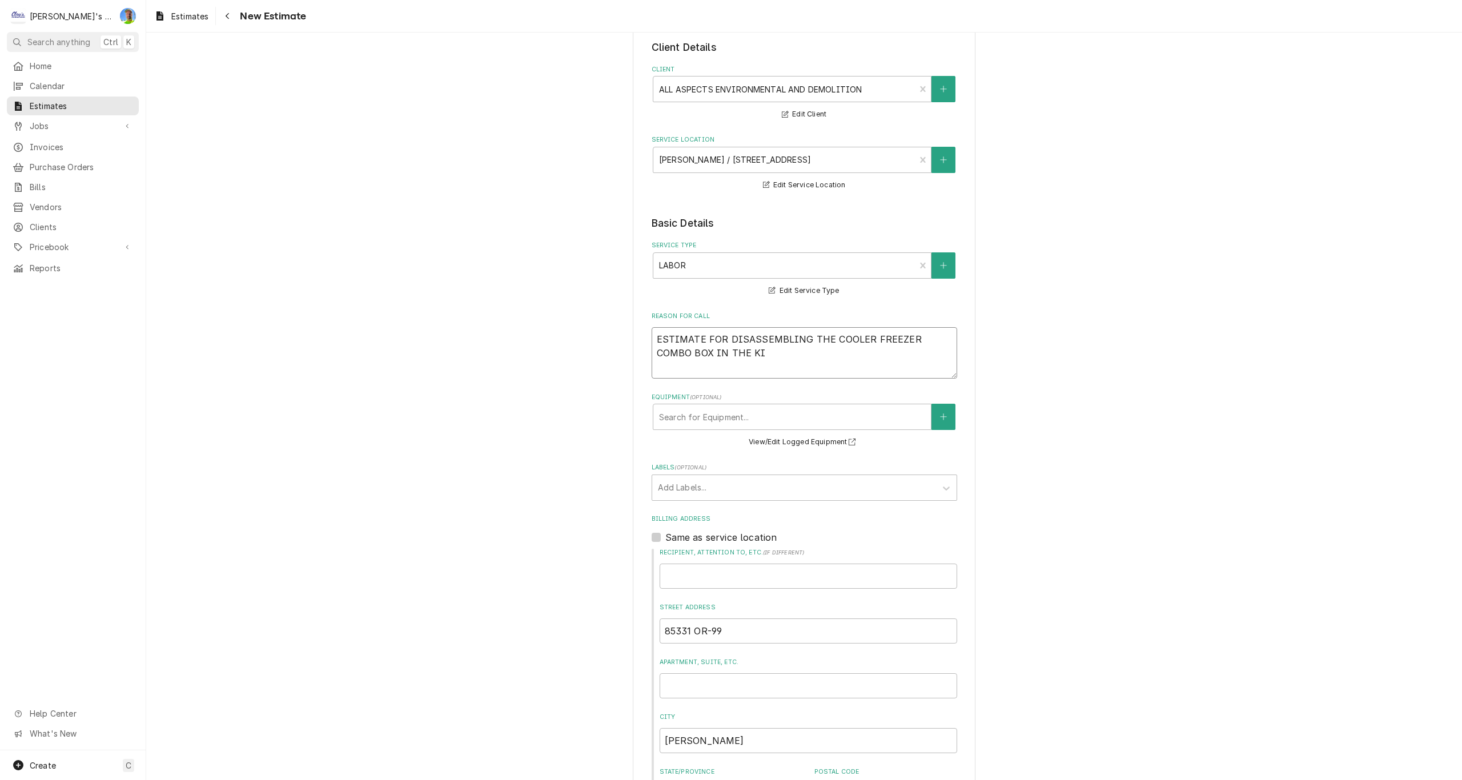
type textarea "x"
type textarea "ESTIMATE FOR DISASSEMBLING THE COOLER FREEZER COMBO BOX IN THE KIT"
type textarea "x"
type textarea "ESTIMATE FOR DISASSEMBLING THE COOLER FREEZER COMBO BOX IN THE KITC"
type textarea "x"
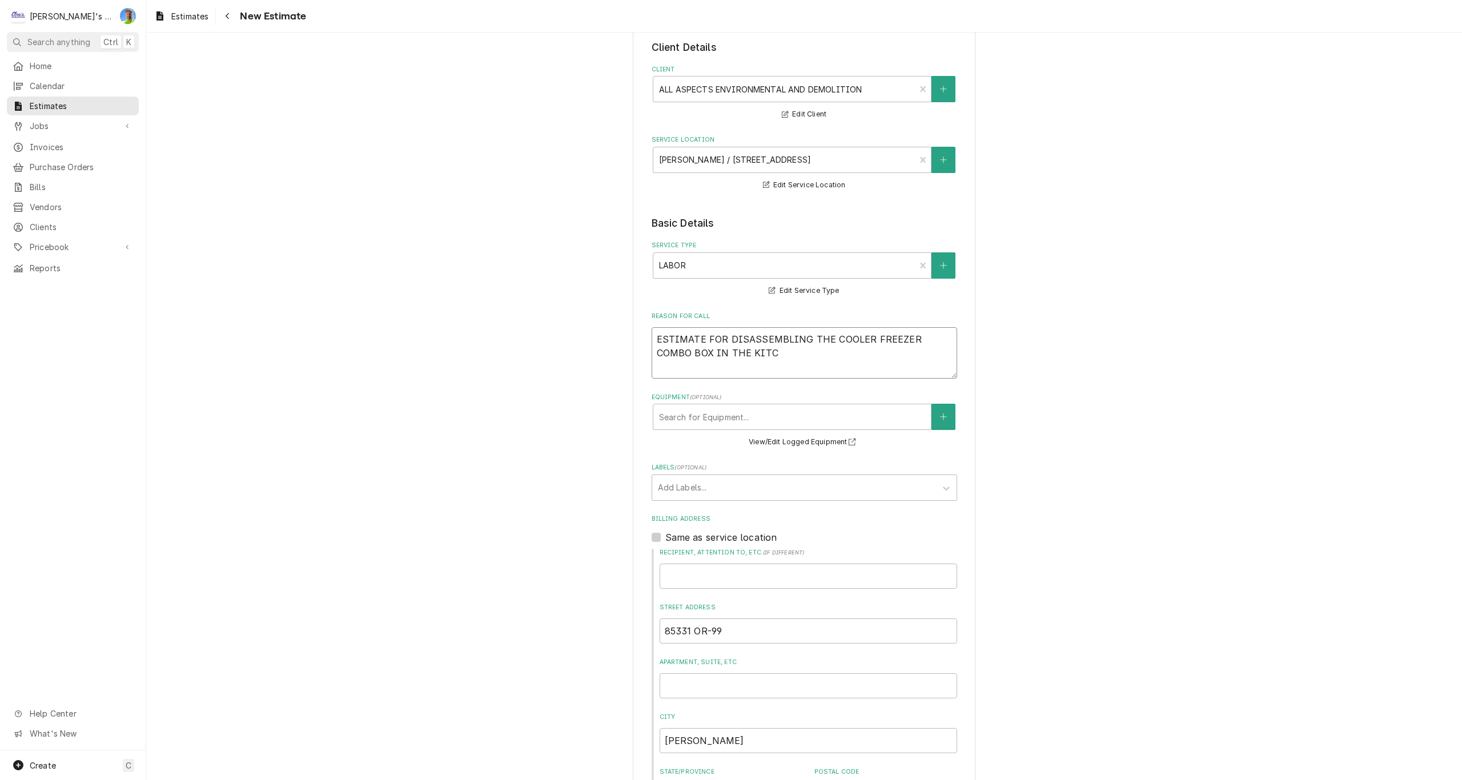
type textarea "ESTIMATE FOR DISASSEMBLING THE COOLER FREEZER COMBO BOX IN THE KITCH"
type textarea "x"
type textarea "ESTIMATE FOR DISASSEMBLING THE COOLER FREEZER COMBO BOX IN THE KITCHE"
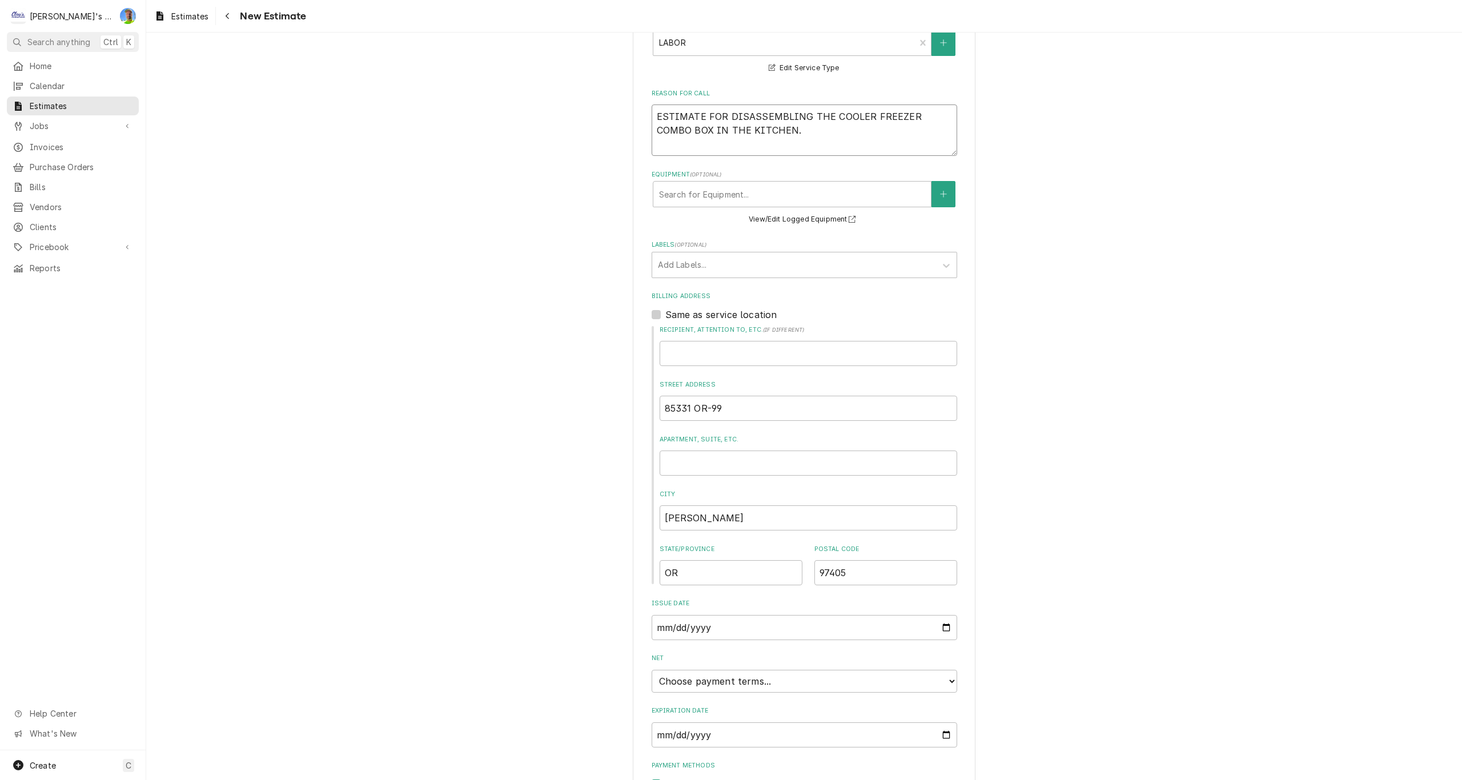
scroll to position [339, 0]
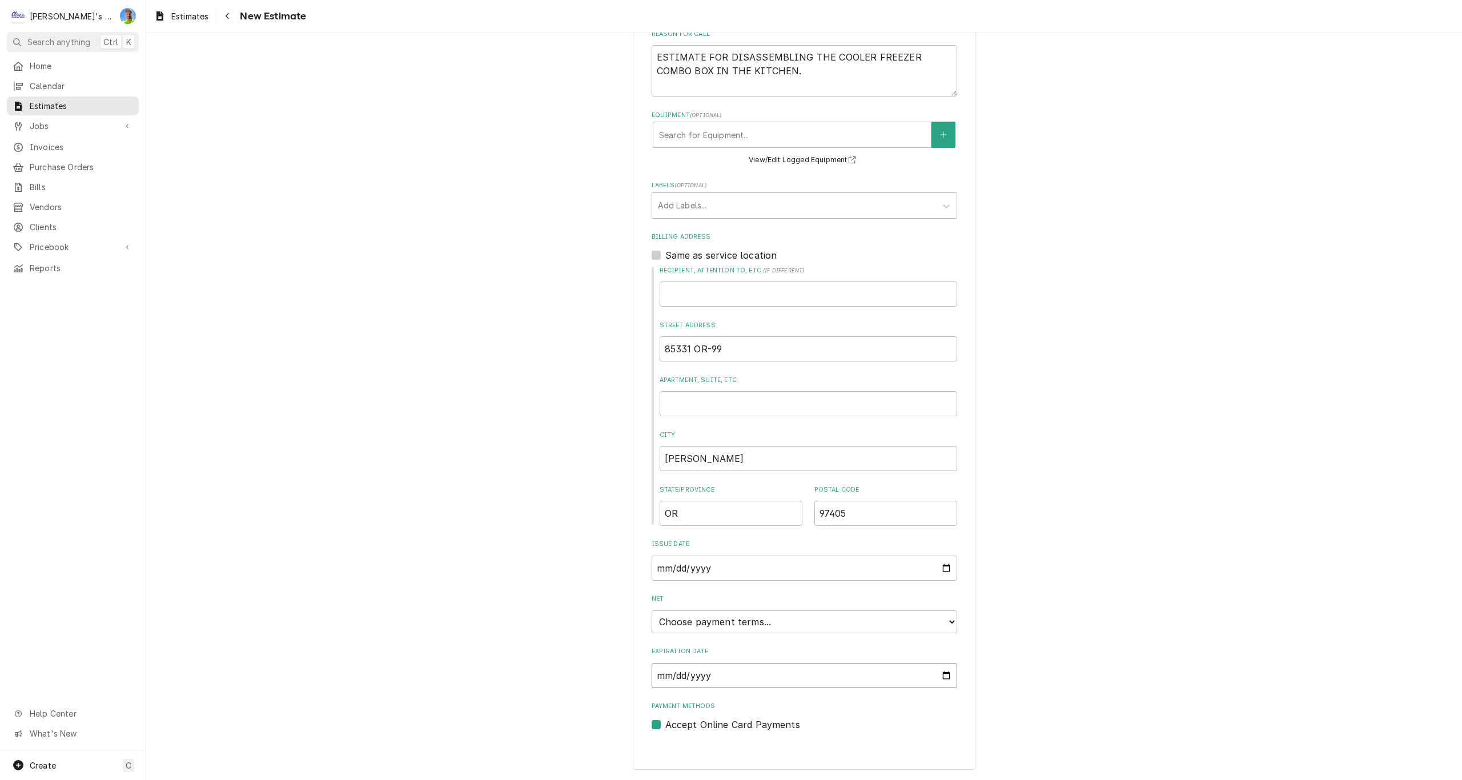
click at [942, 673] on input "Expiration Date" at bounding box center [805, 675] width 306 height 25
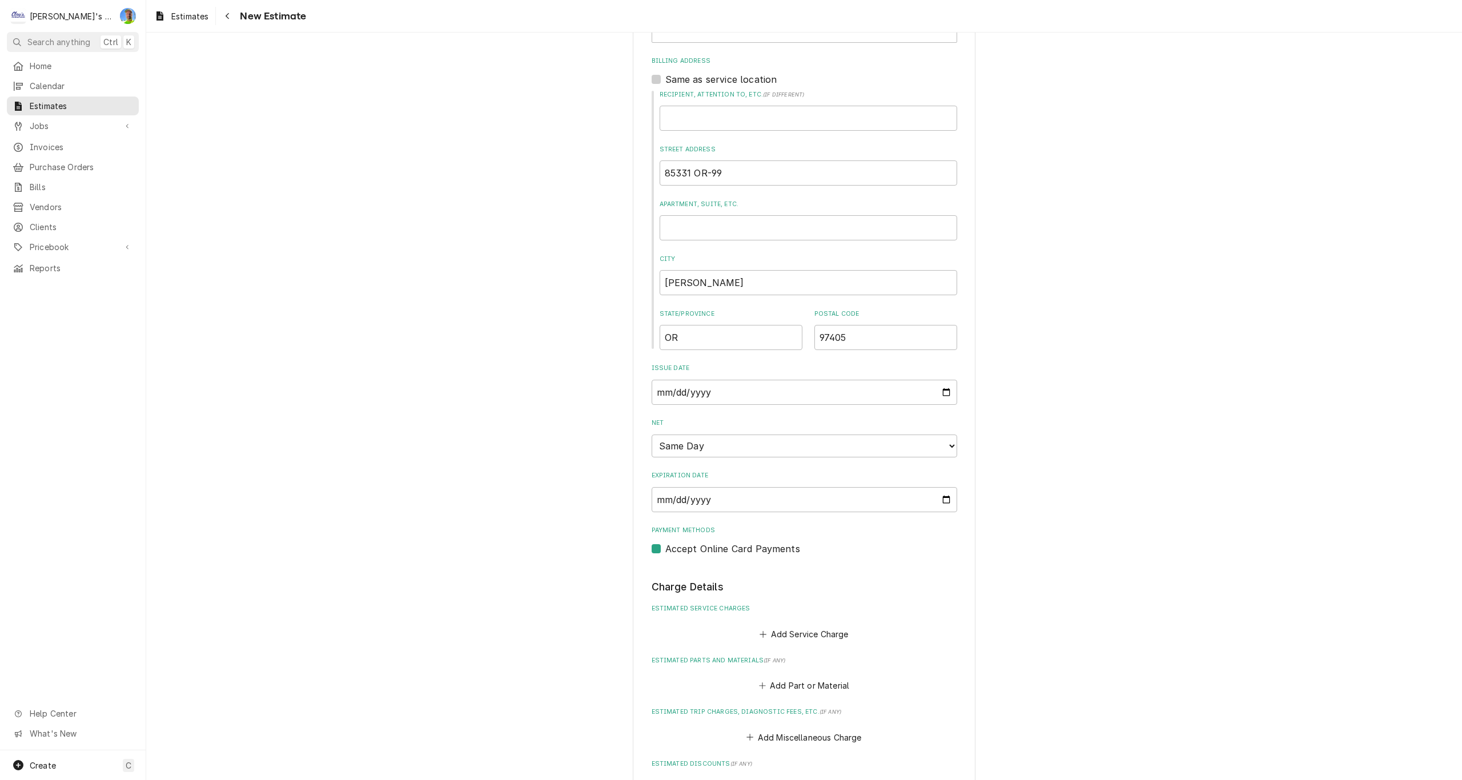
scroll to position [629, 0]
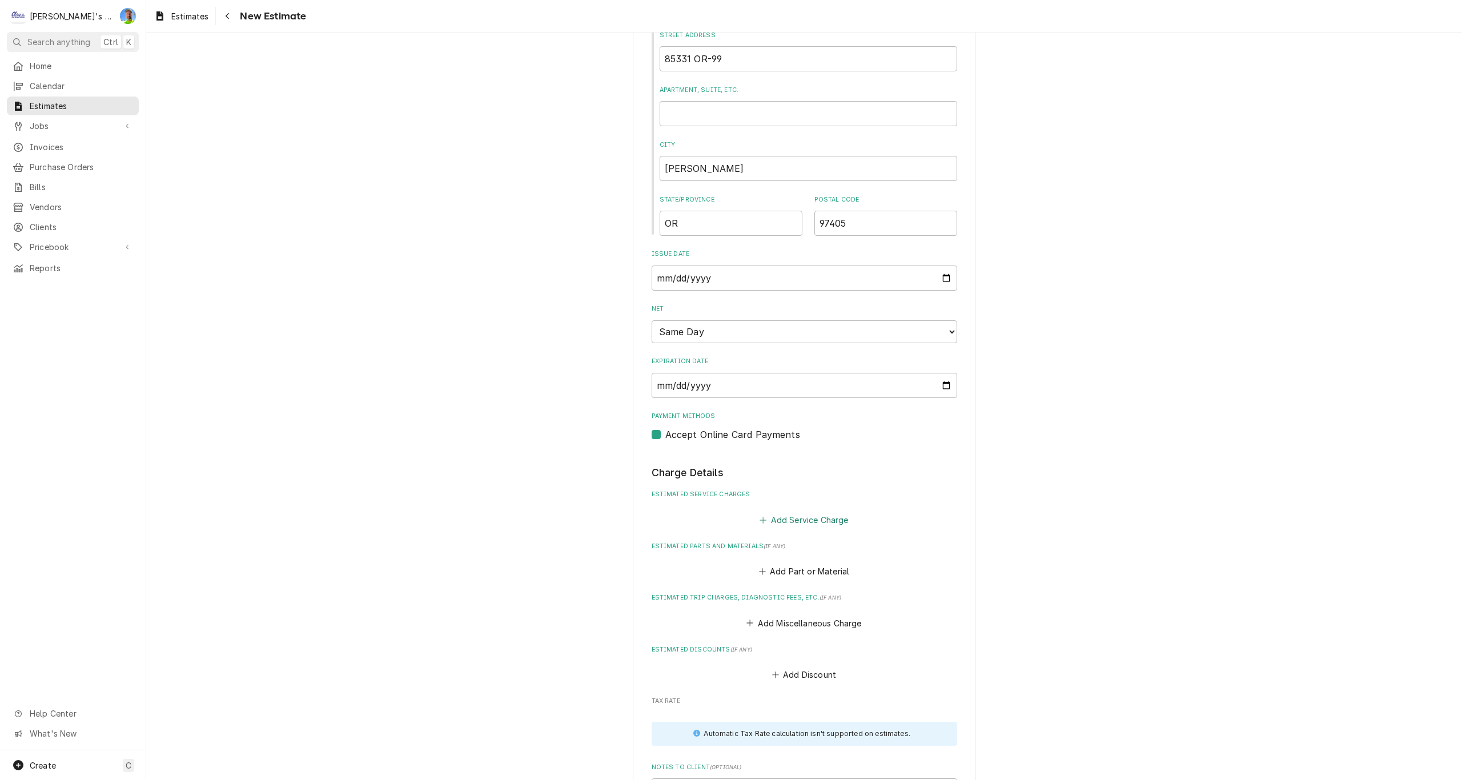
click at [786, 519] on button "Add Service Charge" at bounding box center [804, 520] width 93 height 16
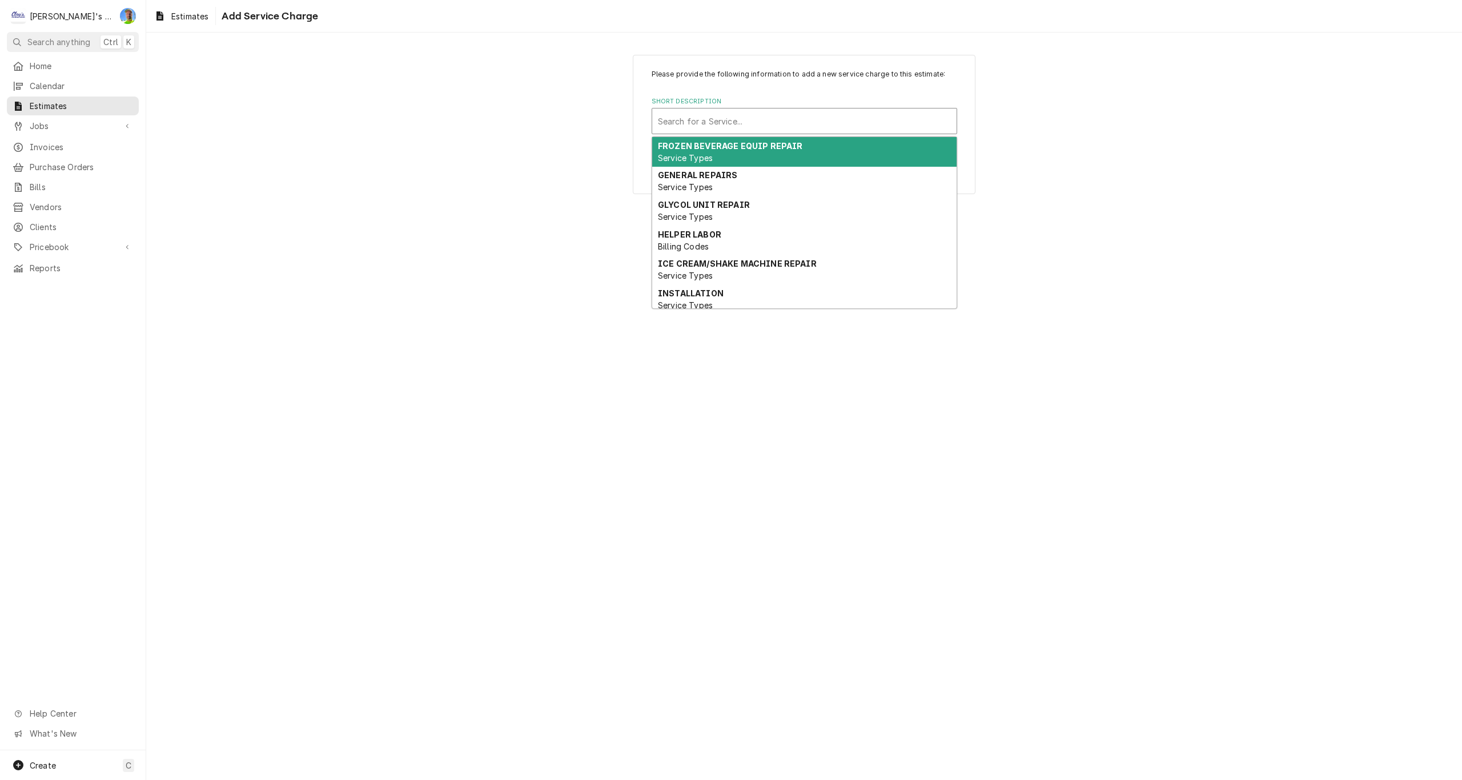
click at [708, 117] on div "Short Description" at bounding box center [804, 121] width 293 height 21
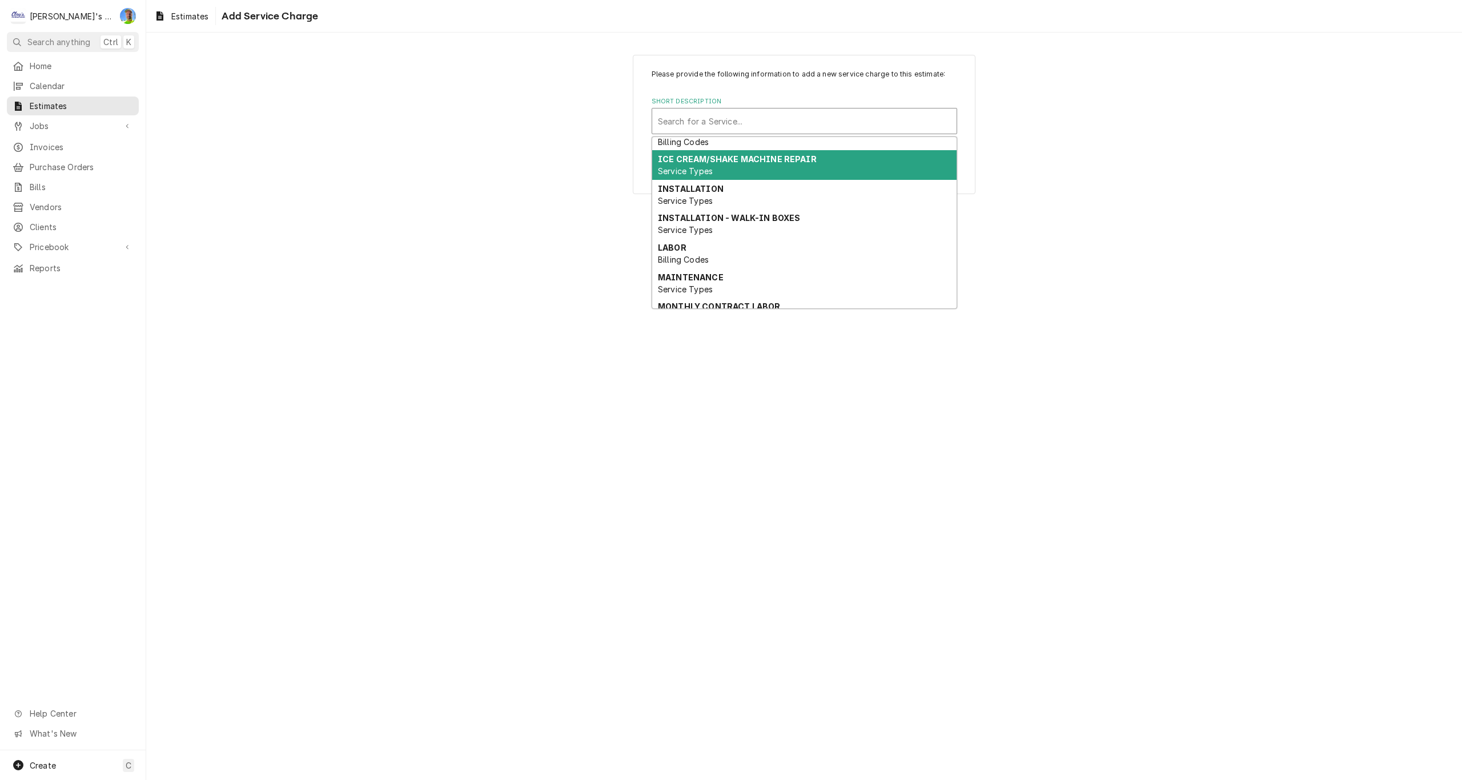
scroll to position [114, 0]
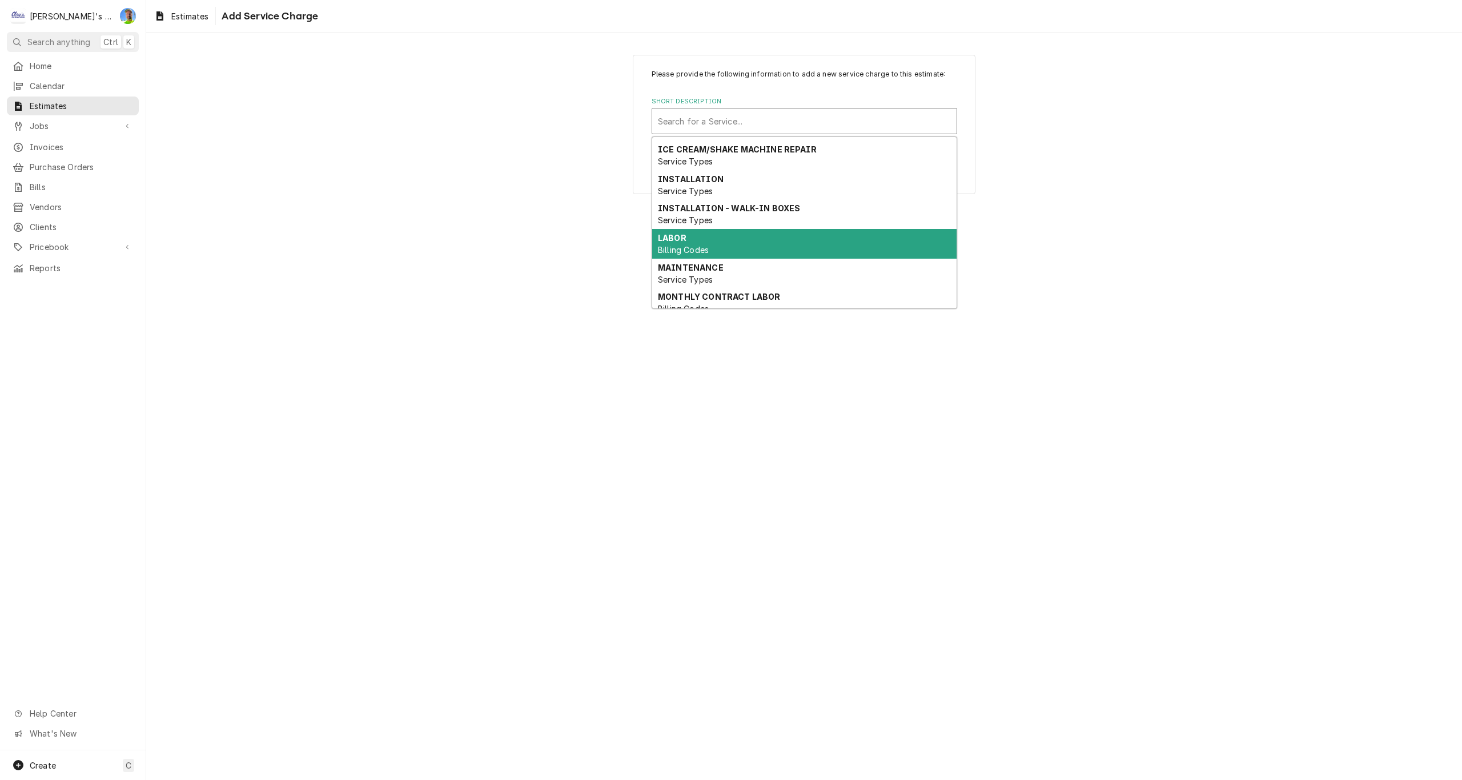
click at [693, 238] on div "LABOR Billing Codes" at bounding box center [804, 244] width 304 height 30
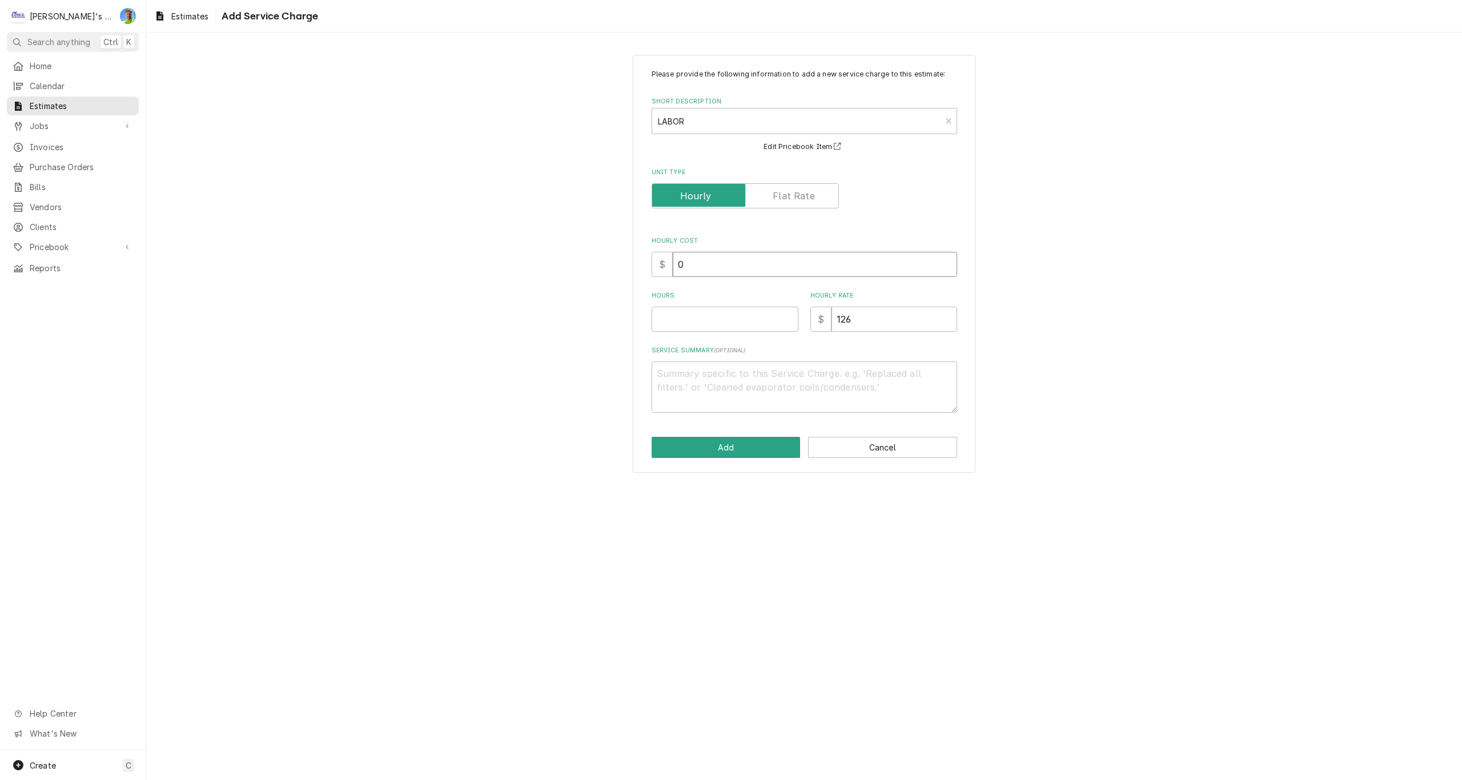
click at [696, 268] on input "0" at bounding box center [815, 264] width 284 height 25
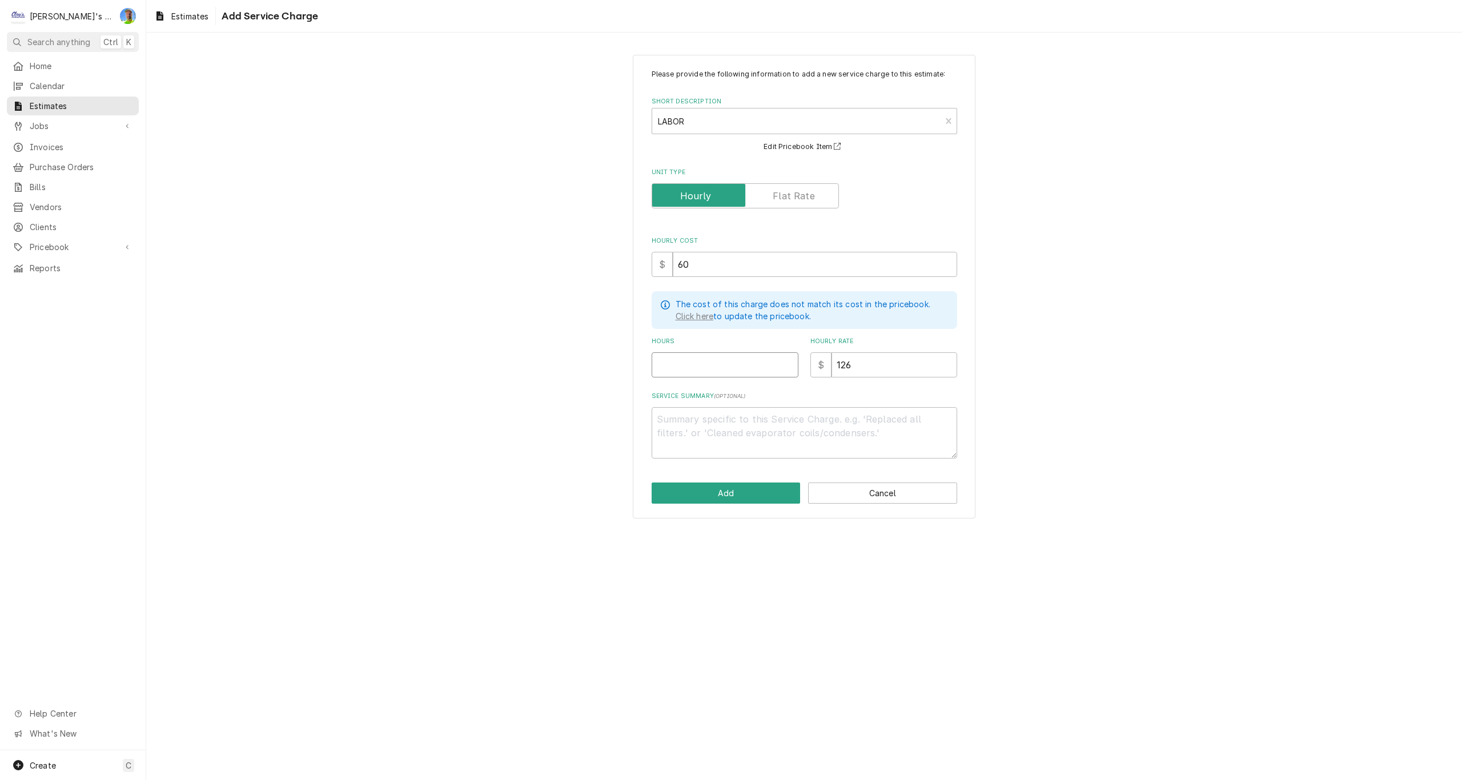
click at [687, 366] on input "Hours" at bounding box center [725, 364] width 147 height 25
click at [689, 491] on button "Add" at bounding box center [726, 493] width 149 height 21
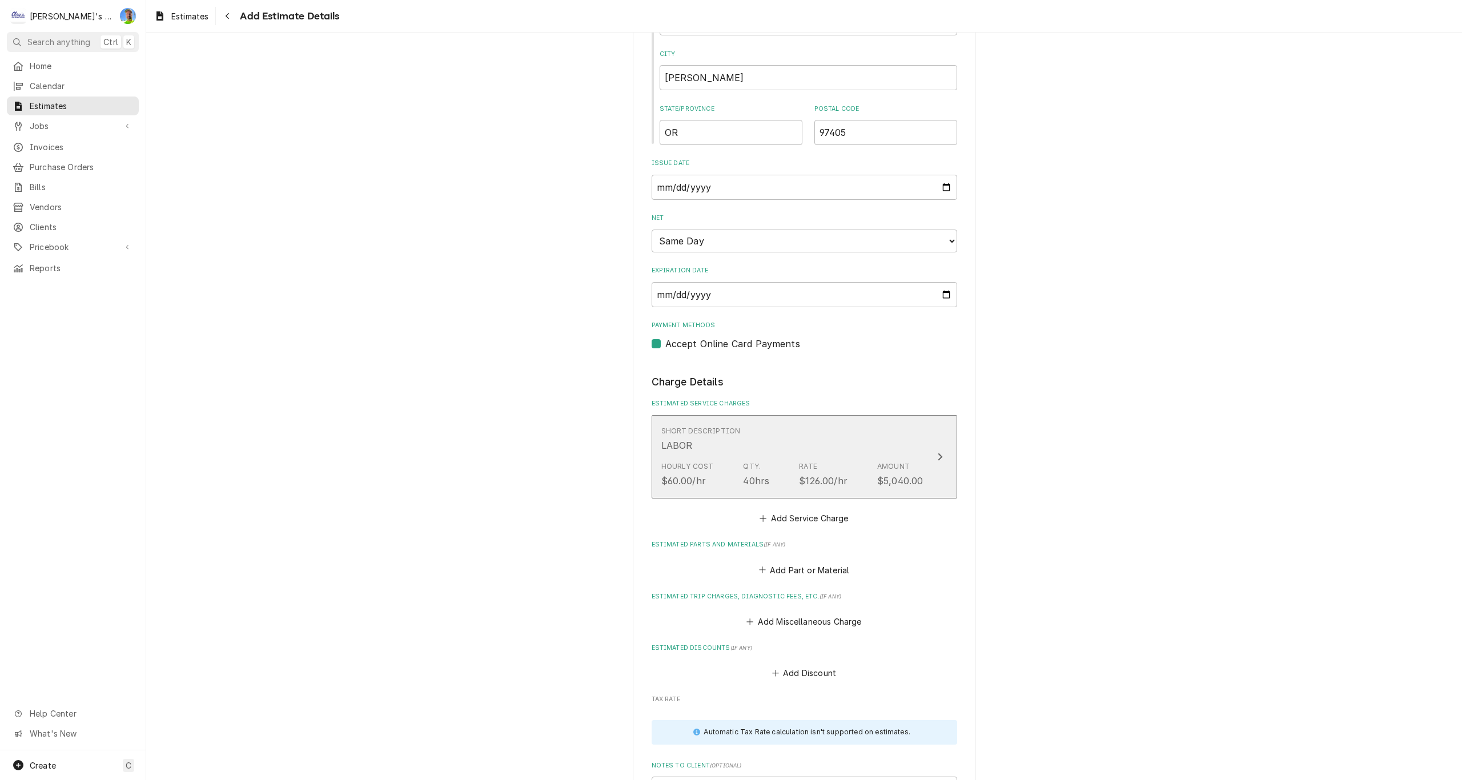
scroll to position [787, 0]
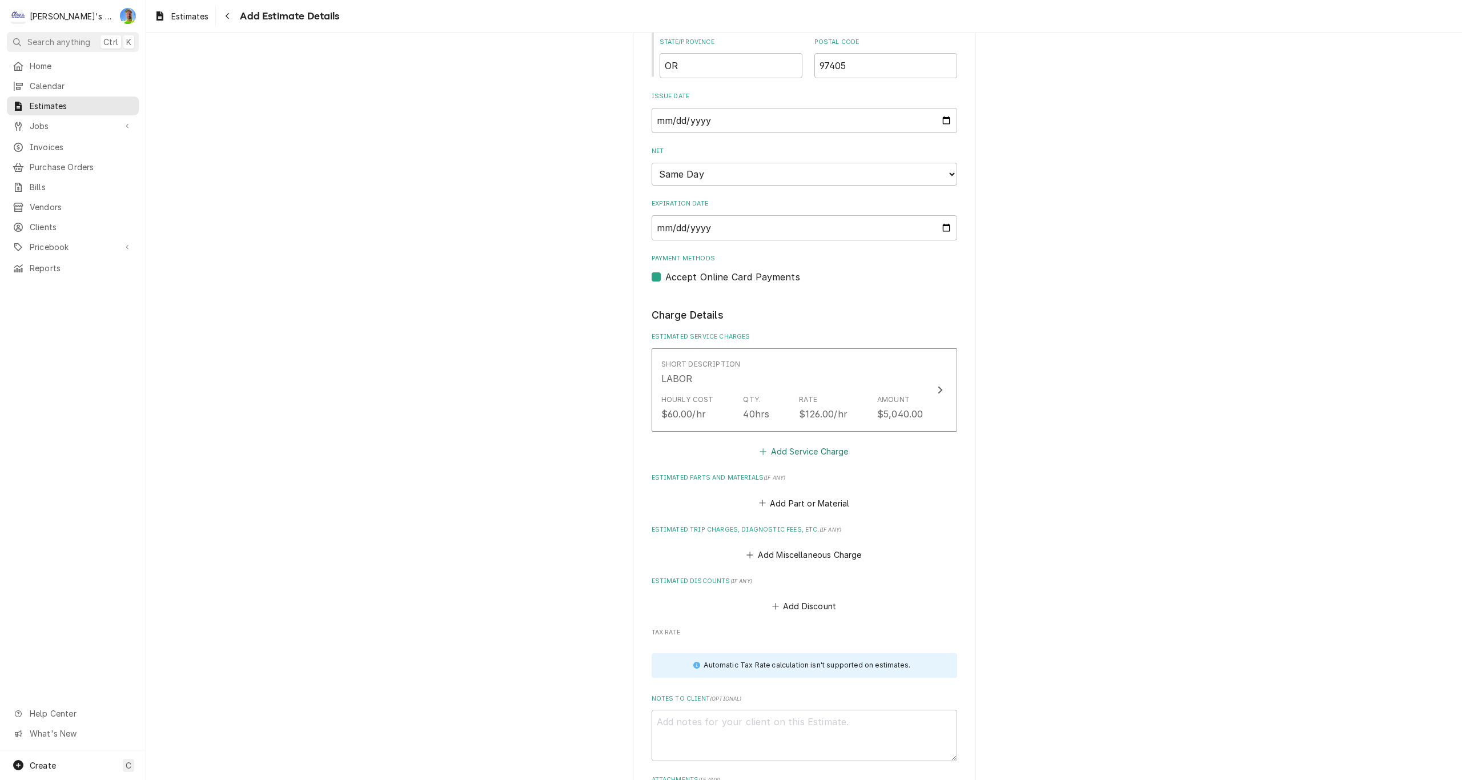
click at [790, 459] on button "Add Service Charge" at bounding box center [804, 452] width 93 height 16
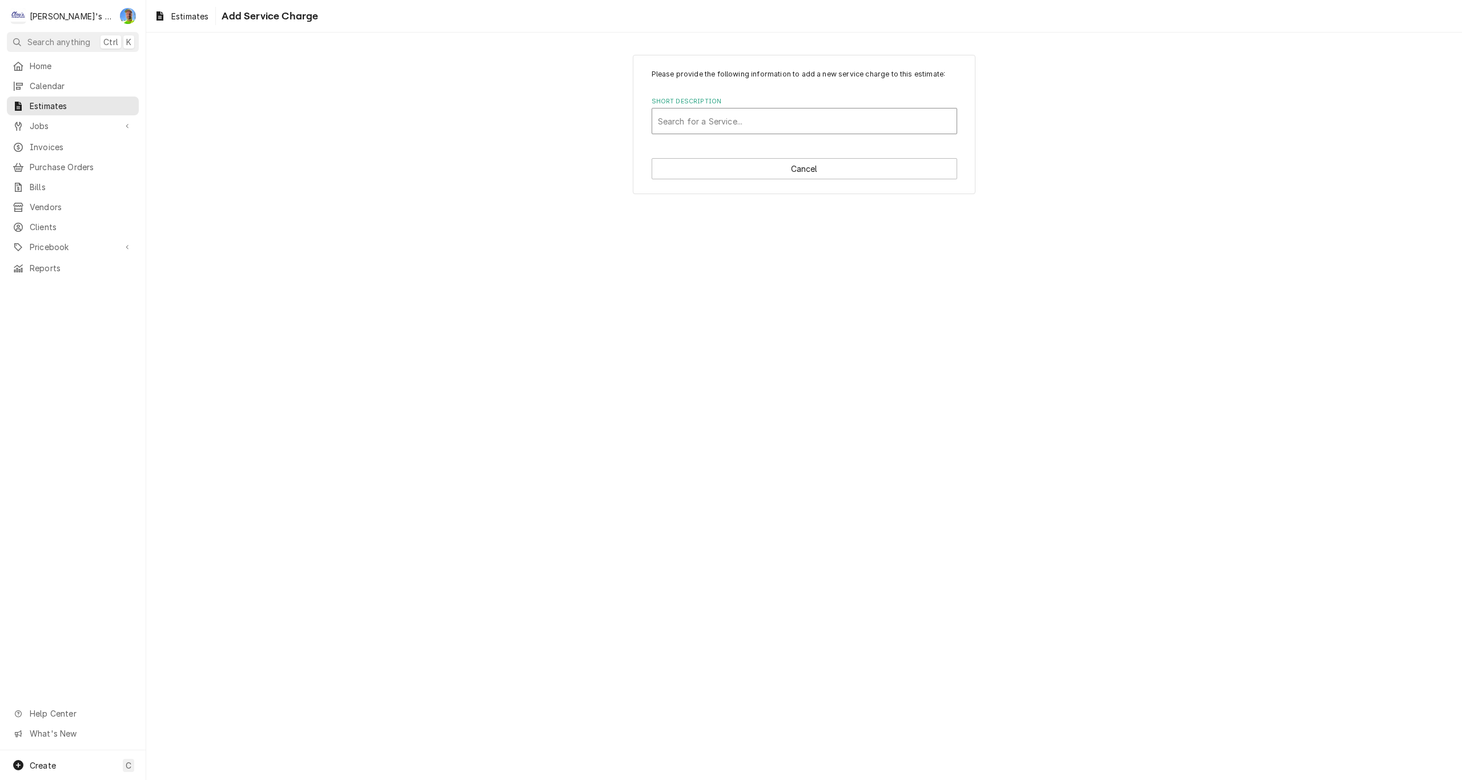
click at [711, 129] on div "Short Description" at bounding box center [804, 121] width 293 height 21
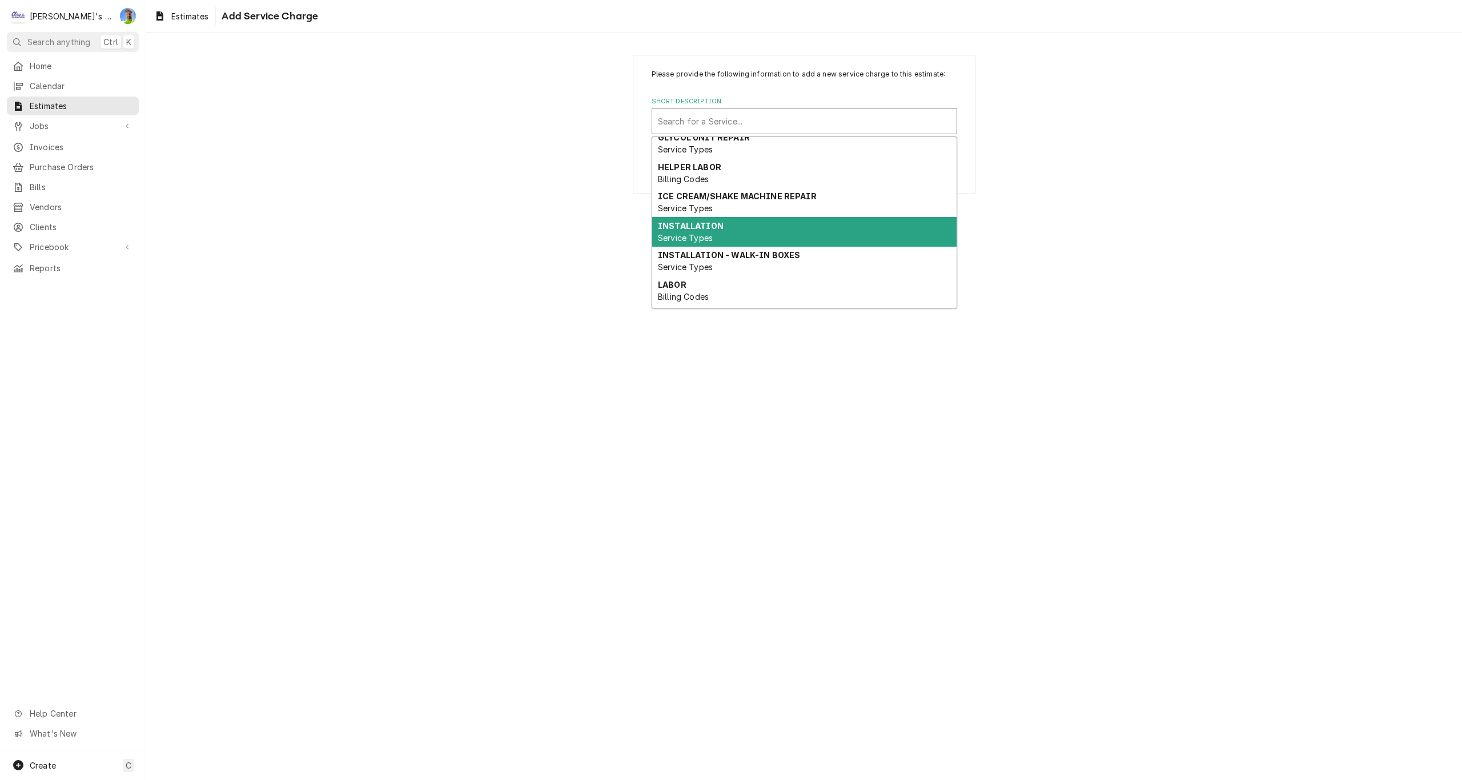
scroll to position [66, 0]
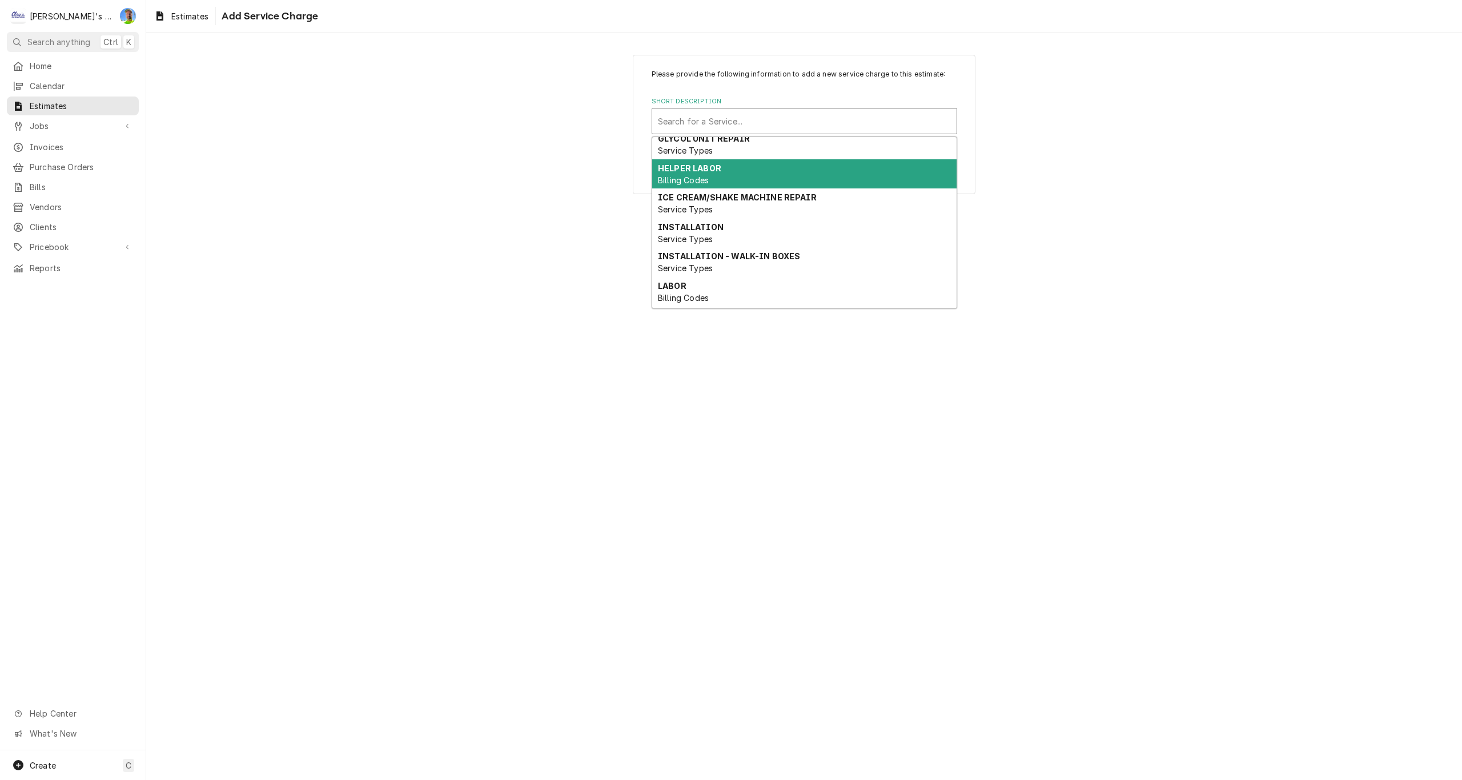
click at [716, 173] on div "HELPER LABOR Billing Codes" at bounding box center [804, 174] width 304 height 30
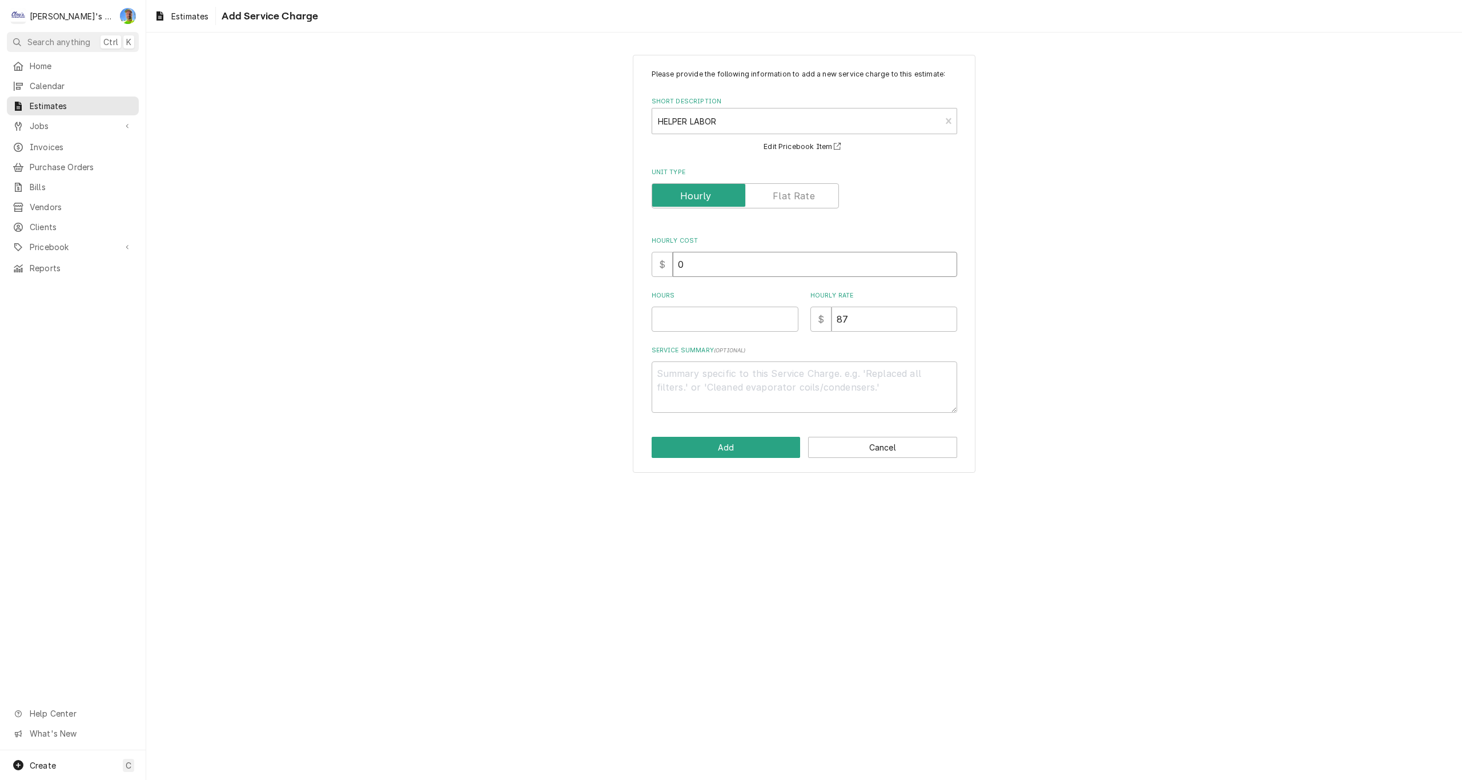
click at [704, 262] on input "0" at bounding box center [815, 264] width 284 height 25
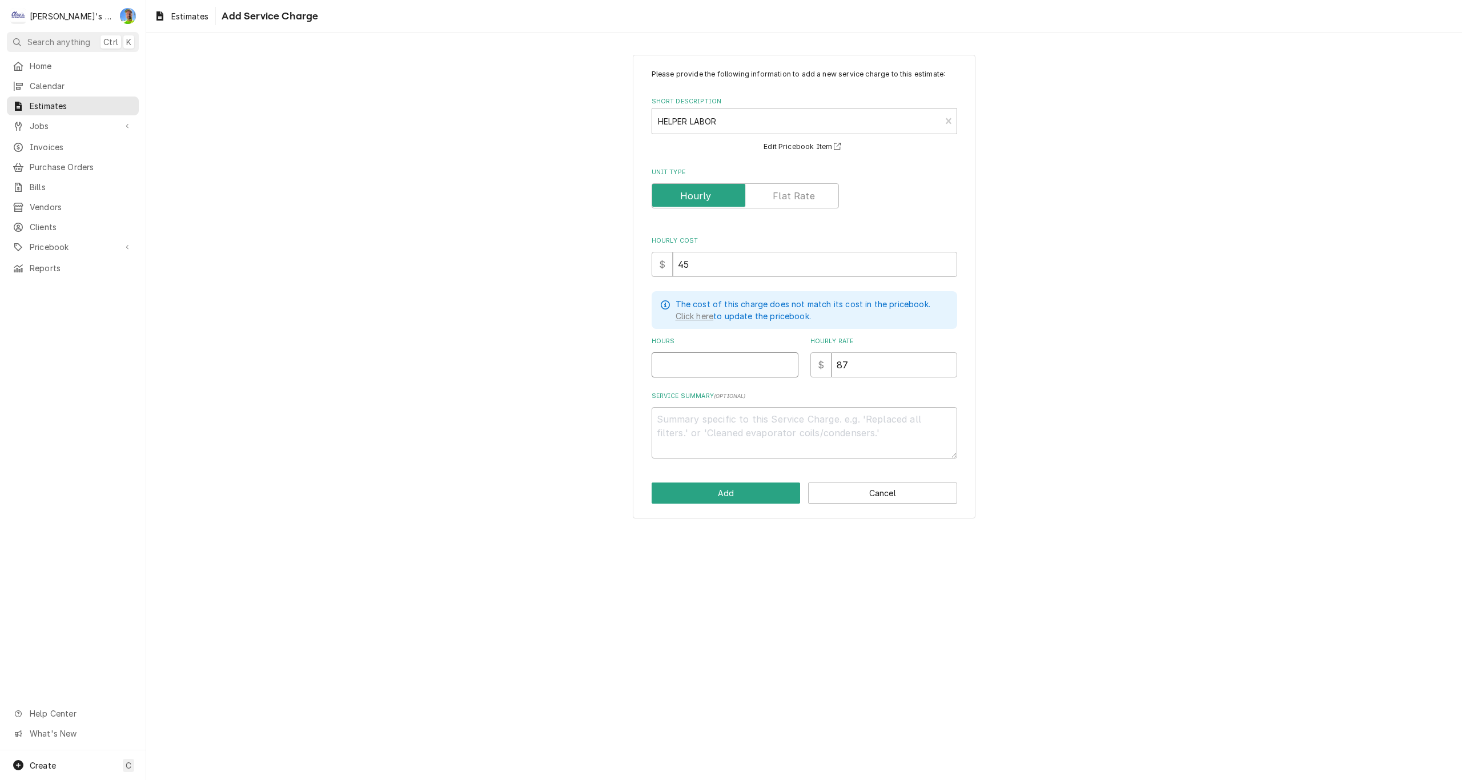
click at [729, 360] on input "Hours" at bounding box center [725, 364] width 147 height 25
click at [704, 495] on button "Add" at bounding box center [726, 493] width 149 height 21
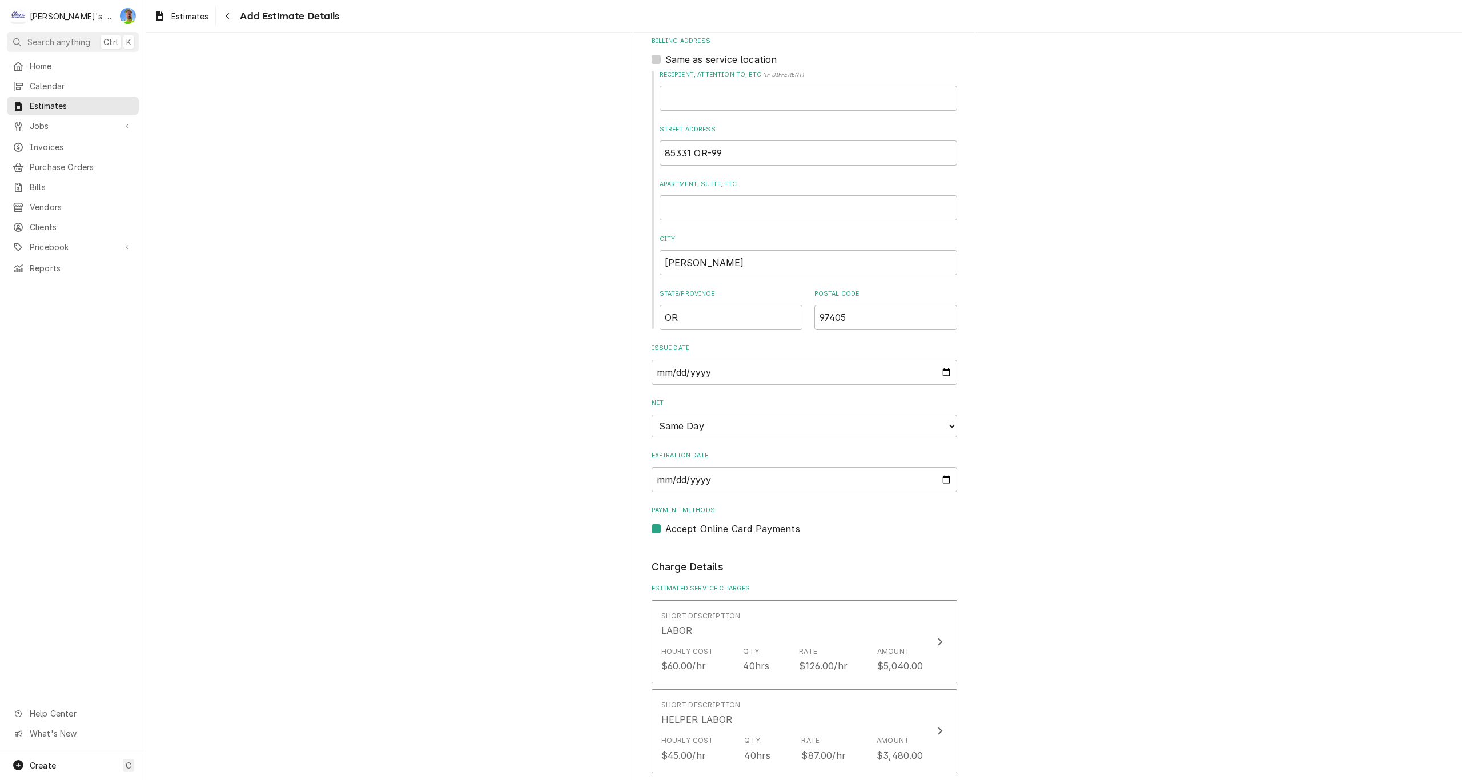
scroll to position [192, 0]
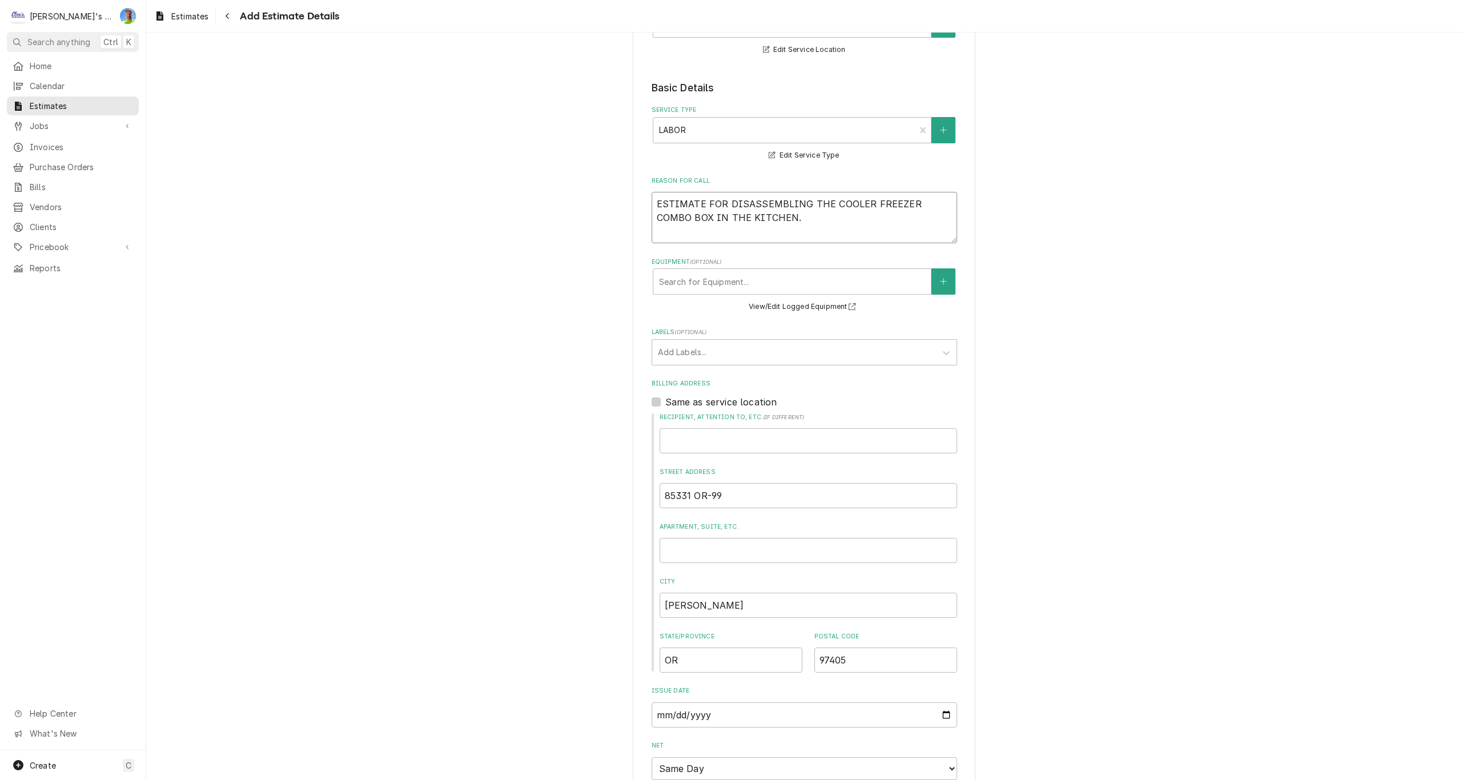
click at [764, 217] on textarea "ESTIMATE FOR DISASSEMBLING THE COOLER FREEZER COMBO BOX IN THE KITCHEN." at bounding box center [805, 217] width 306 height 51
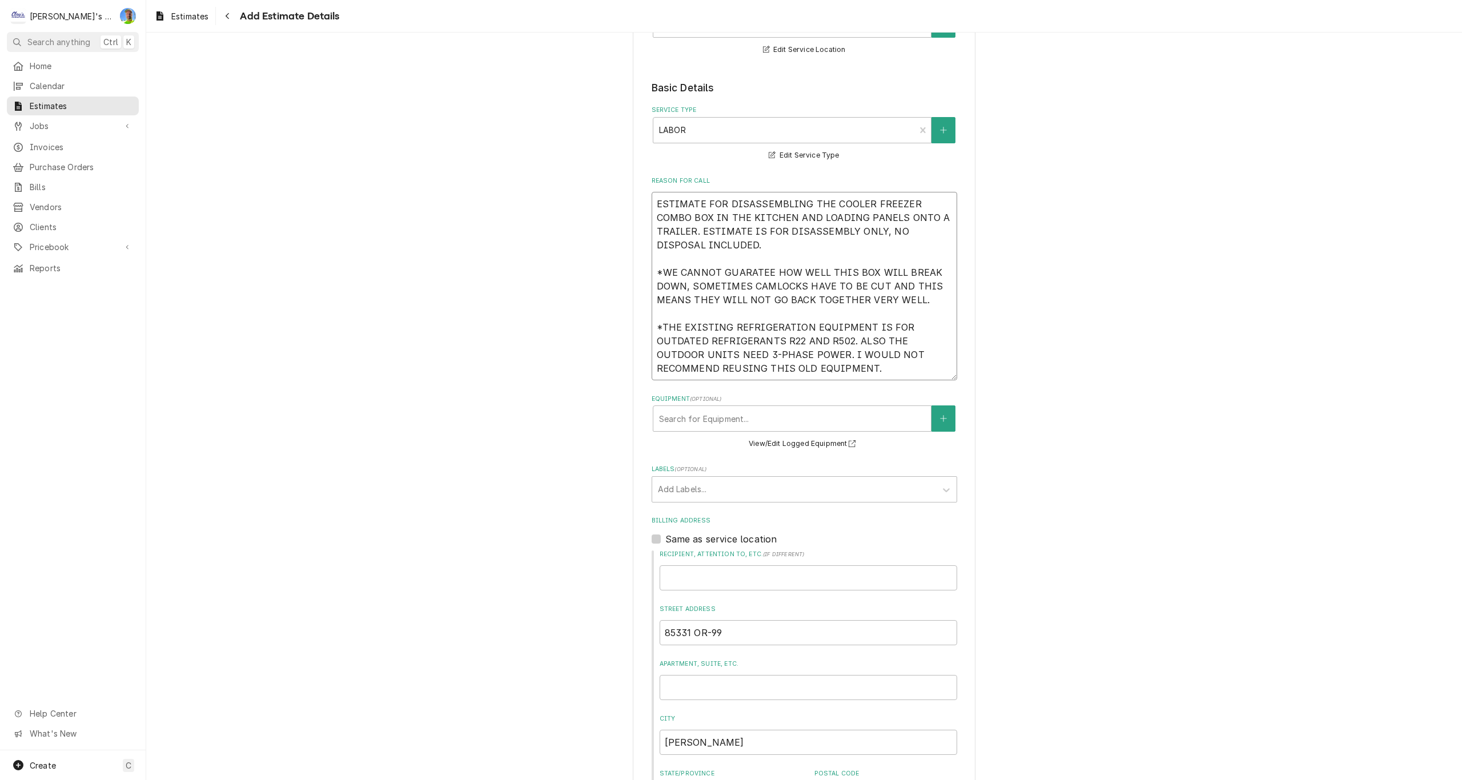
click at [732, 272] on textarea "ESTIMATE FOR DISASSEMBLING THE COOLER FREEZER COMBO BOX IN THE KITCHEN AND LOAD…" at bounding box center [805, 286] width 306 height 188
click at [777, 290] on textarea "ESTIMATE FOR DISASSEMBLING THE COOLER FREEZER COMBO BOX IN THE KITCHEN AND LOAD…" at bounding box center [805, 286] width 306 height 188
drag, startPoint x: 777, startPoint y: 290, endPoint x: 770, endPoint y: 286, distance: 7.9
click at [770, 286] on textarea "ESTIMATE FOR DISASSEMBLING THE COOLER FREEZER COMBO BOX IN THE KITCHEN AND LOAD…" at bounding box center [805, 286] width 306 height 188
click at [920, 296] on textarea "ESTIMATE FOR DISASSEMBLING THE COOLER FREEZER COMBO BOX IN THE KITCHEN AND LOAD…" at bounding box center [805, 286] width 306 height 188
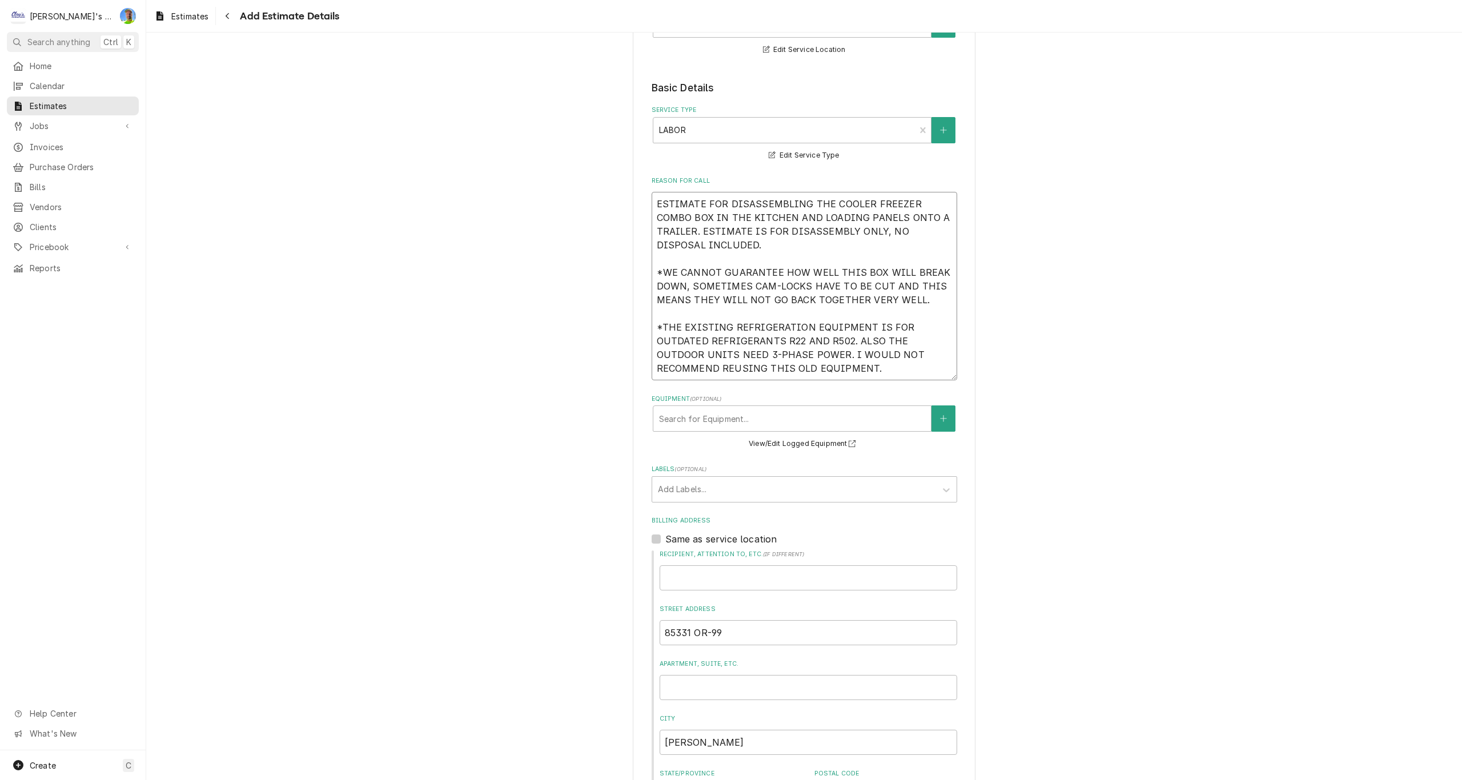
click at [720, 243] on textarea "ESTIMATE FOR DISASSEMBLING THE COOLER FREEZER COMBO BOX IN THE KITCHEN AND LOAD…" at bounding box center [805, 286] width 306 height 188
click at [921, 299] on textarea "ESTIMATE FOR DISASSEMBLING THE COOLER FREEZER COMBO BOX IN THE KITCHEN AND LOAD…" at bounding box center [805, 286] width 306 height 188
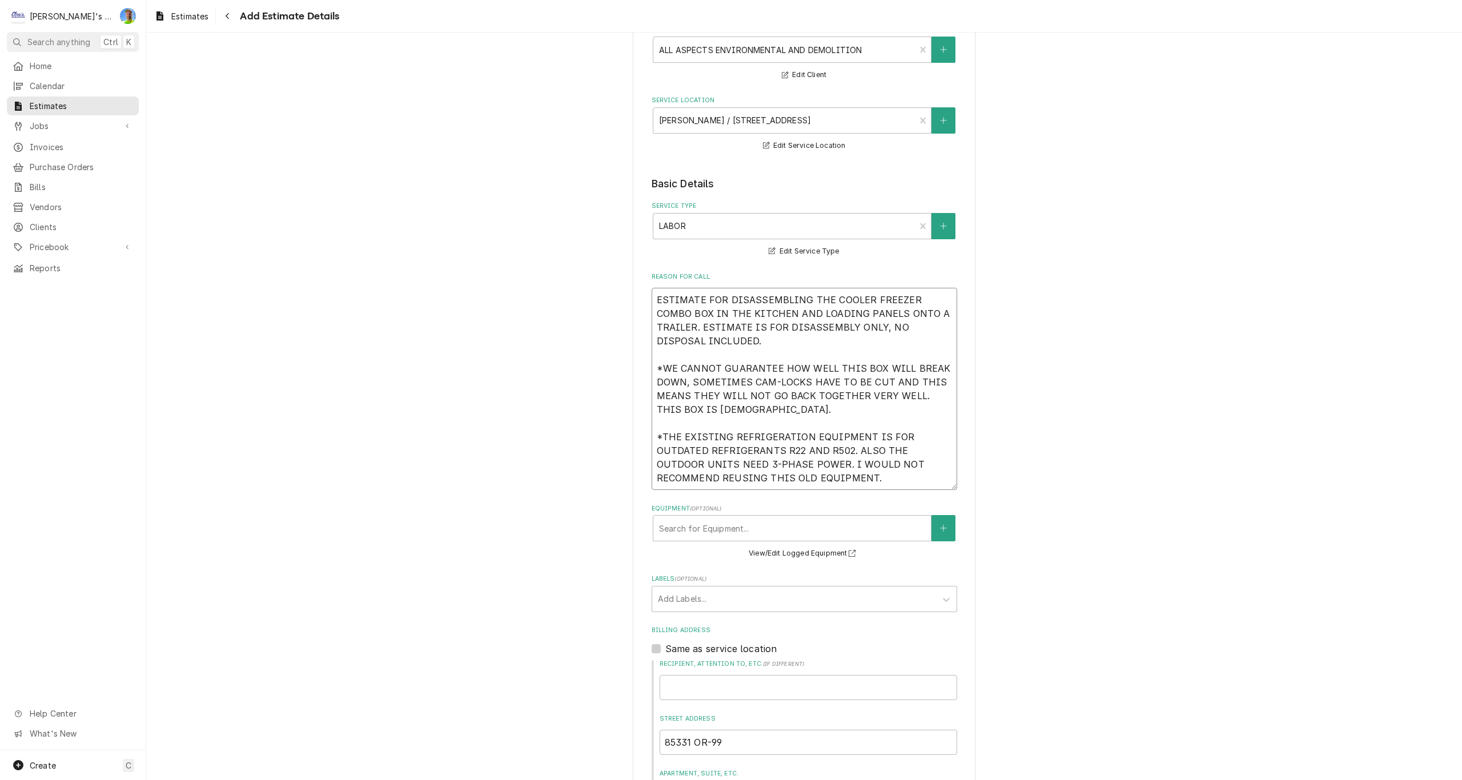
scroll to position [135, 0]
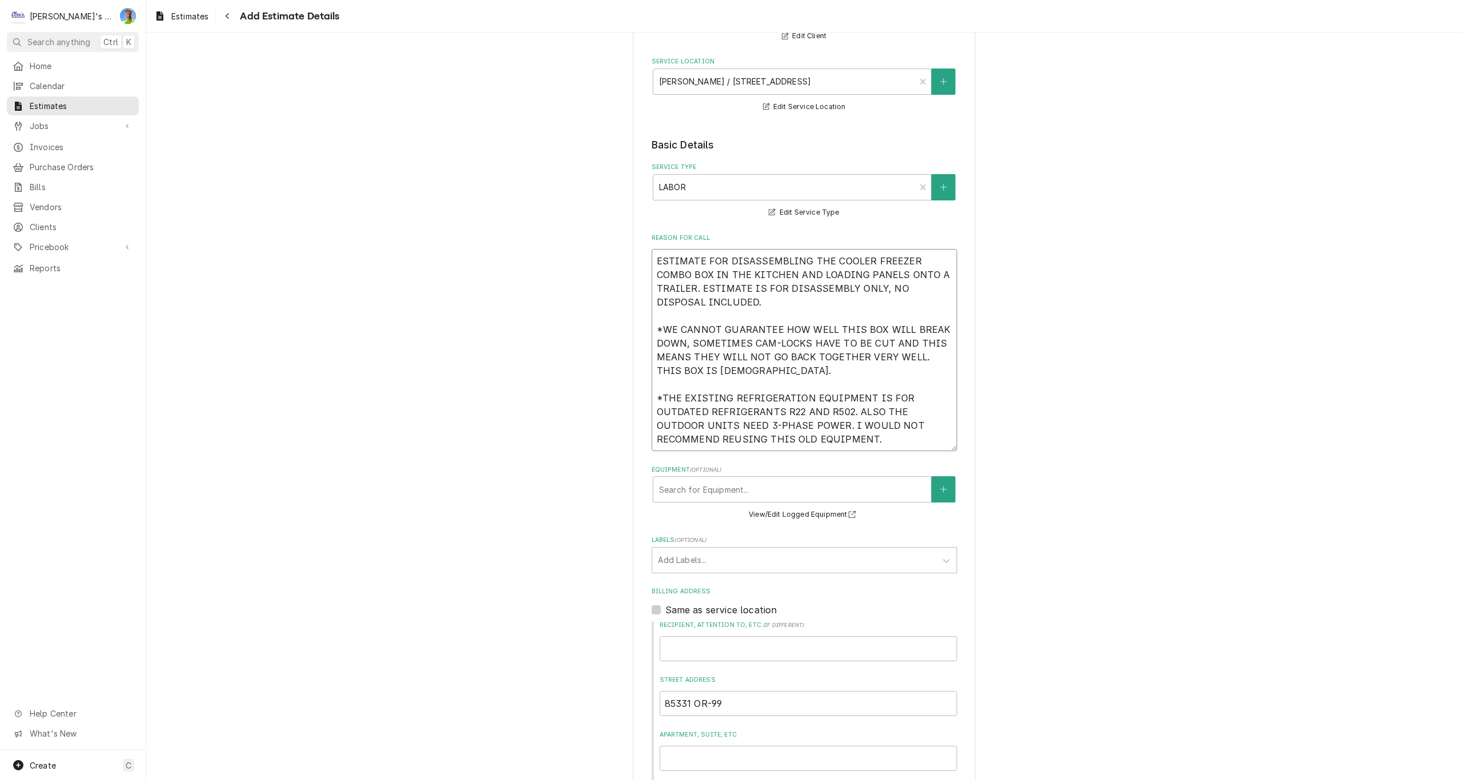
click at [713, 302] on textarea "ESTIMATE FOR DISASSEMBLING THE COOLER FREEZER COMBO BOX IN THE KITCHEN AND LOAD…" at bounding box center [805, 350] width 306 height 202
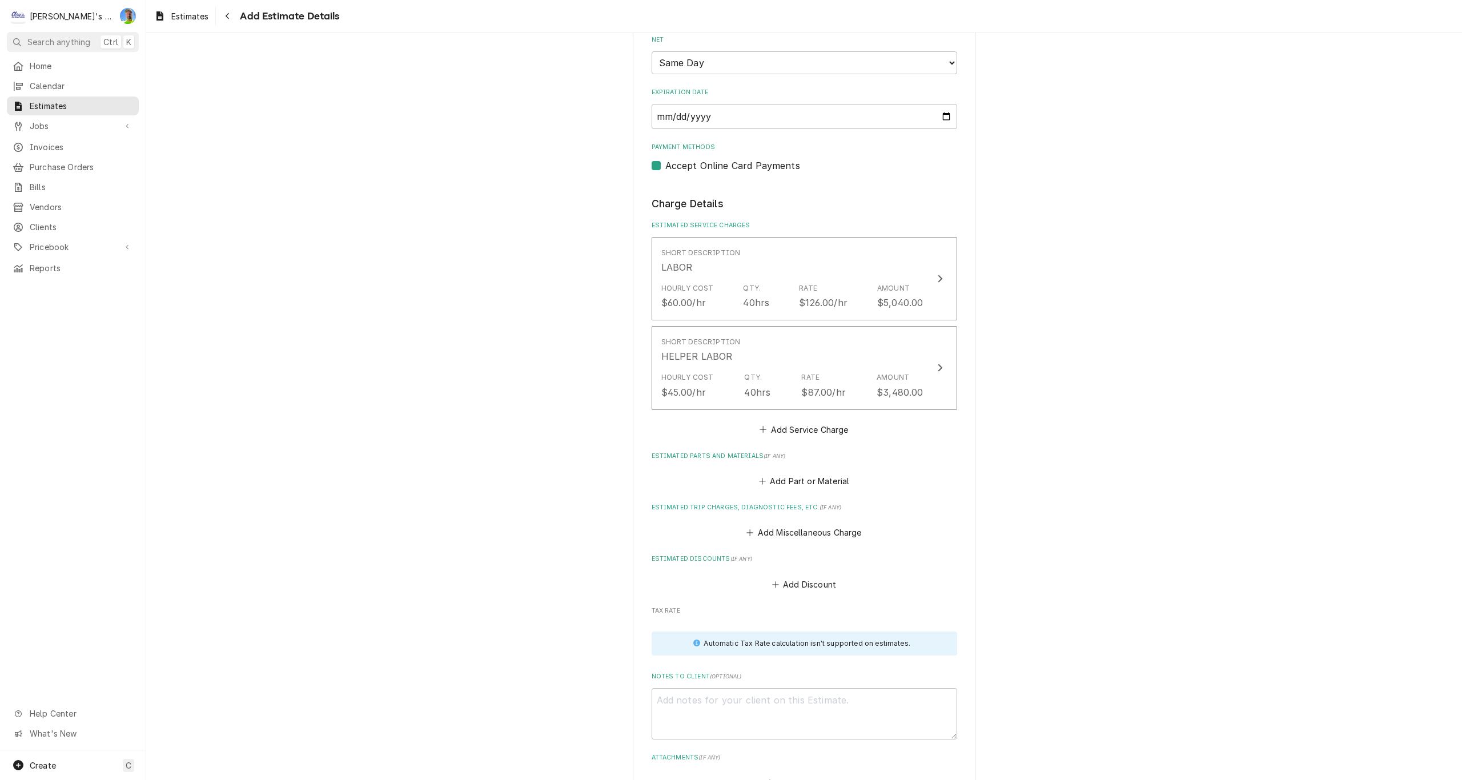
scroll to position [1049, 0]
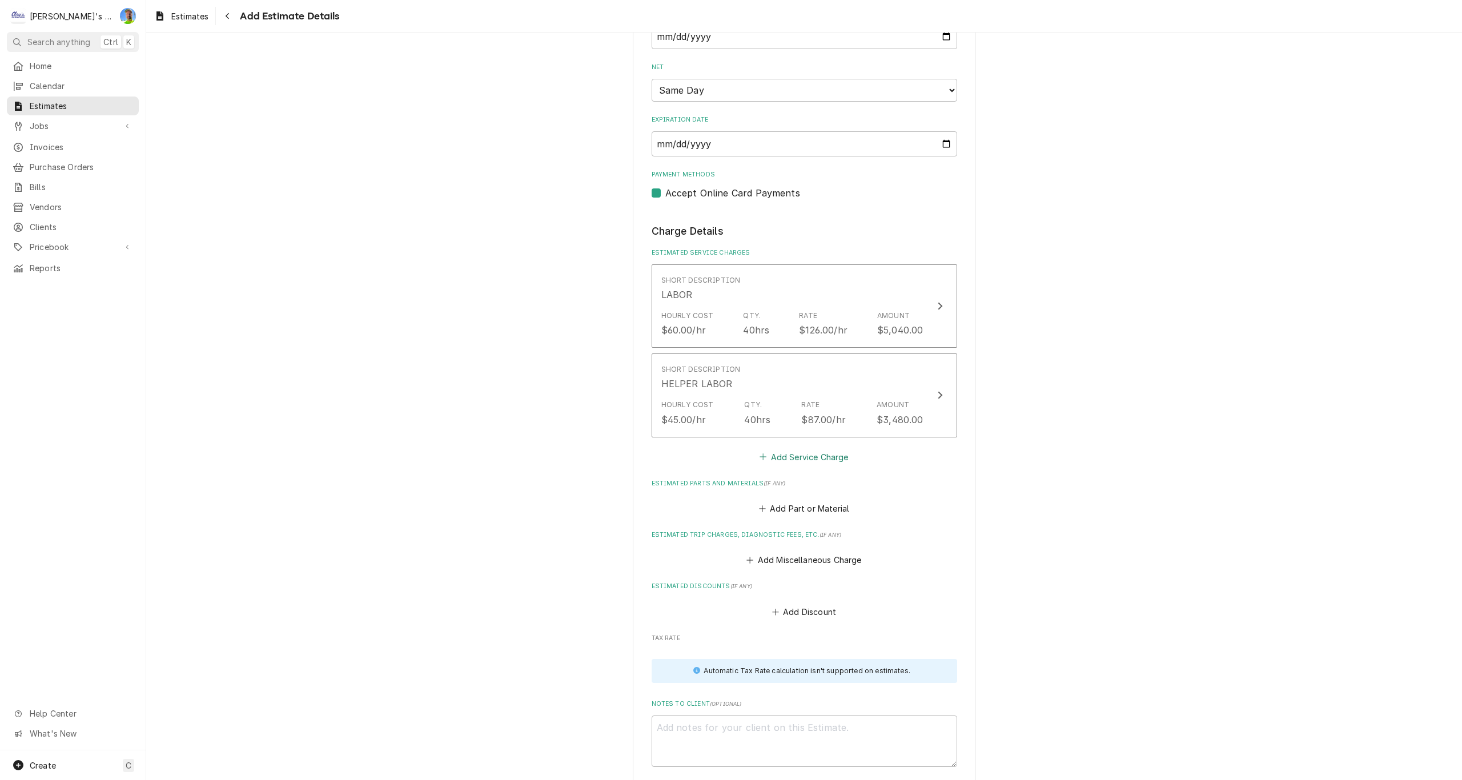
click at [810, 454] on button "Add Service Charge" at bounding box center [804, 457] width 93 height 16
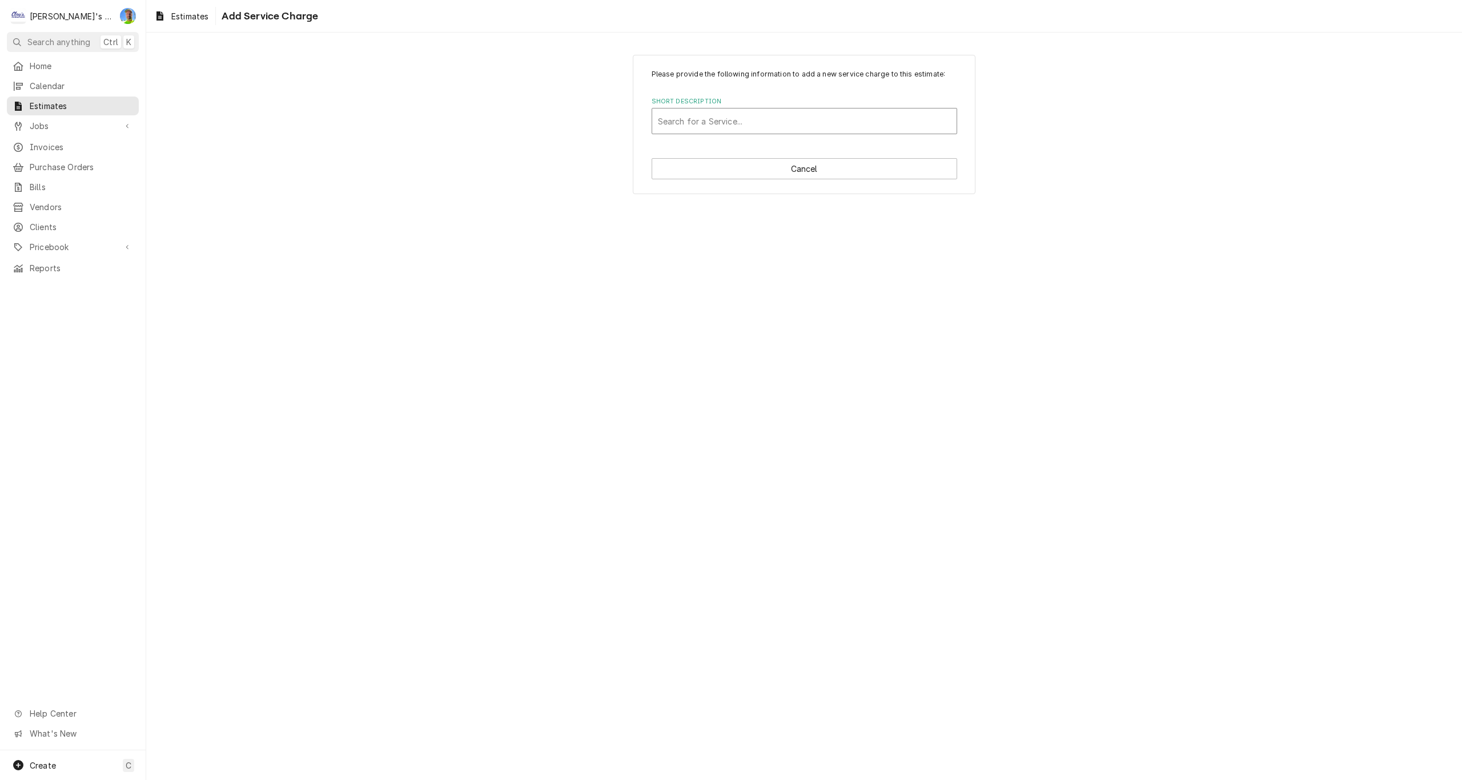
click at [754, 117] on div "Short Description" at bounding box center [804, 121] width 293 height 21
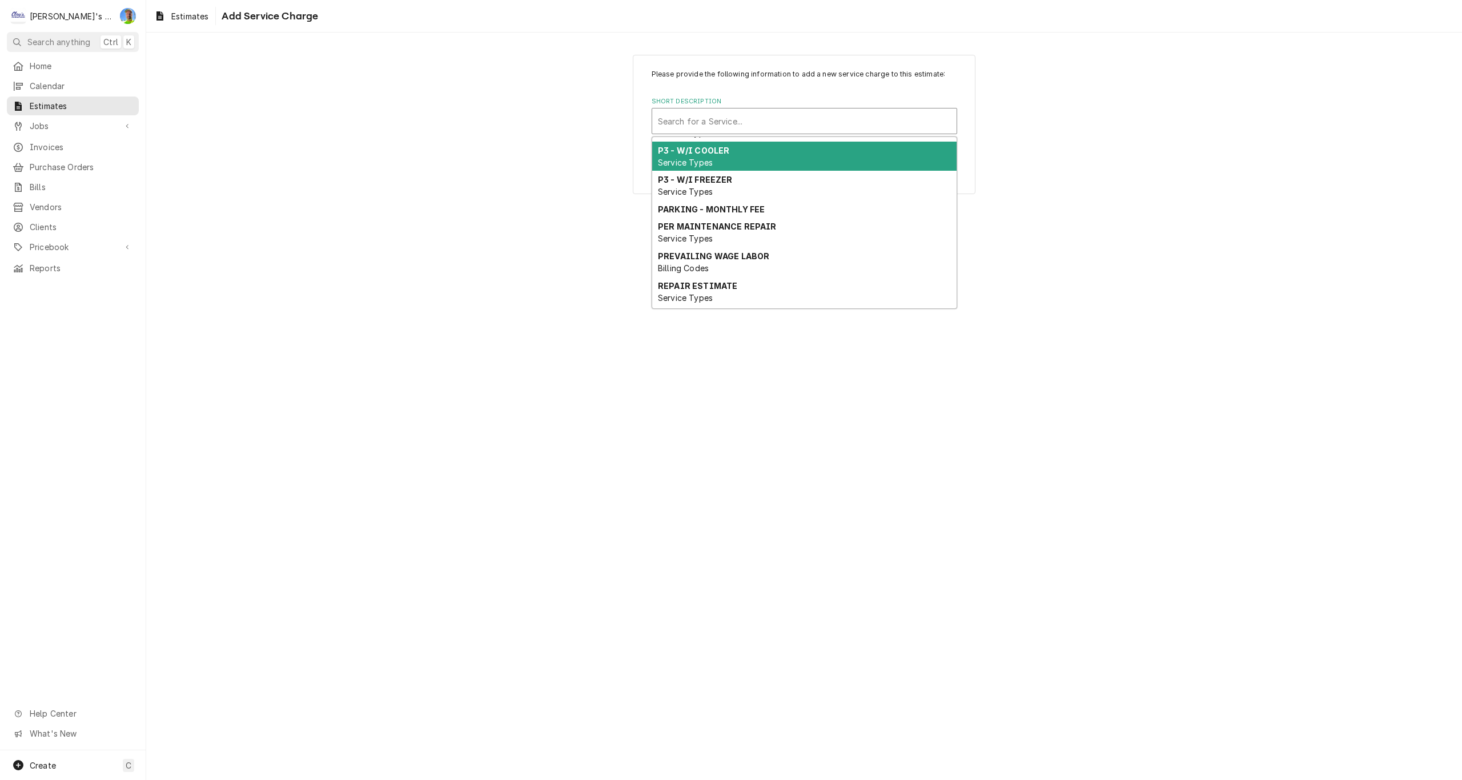
scroll to position [816, 0]
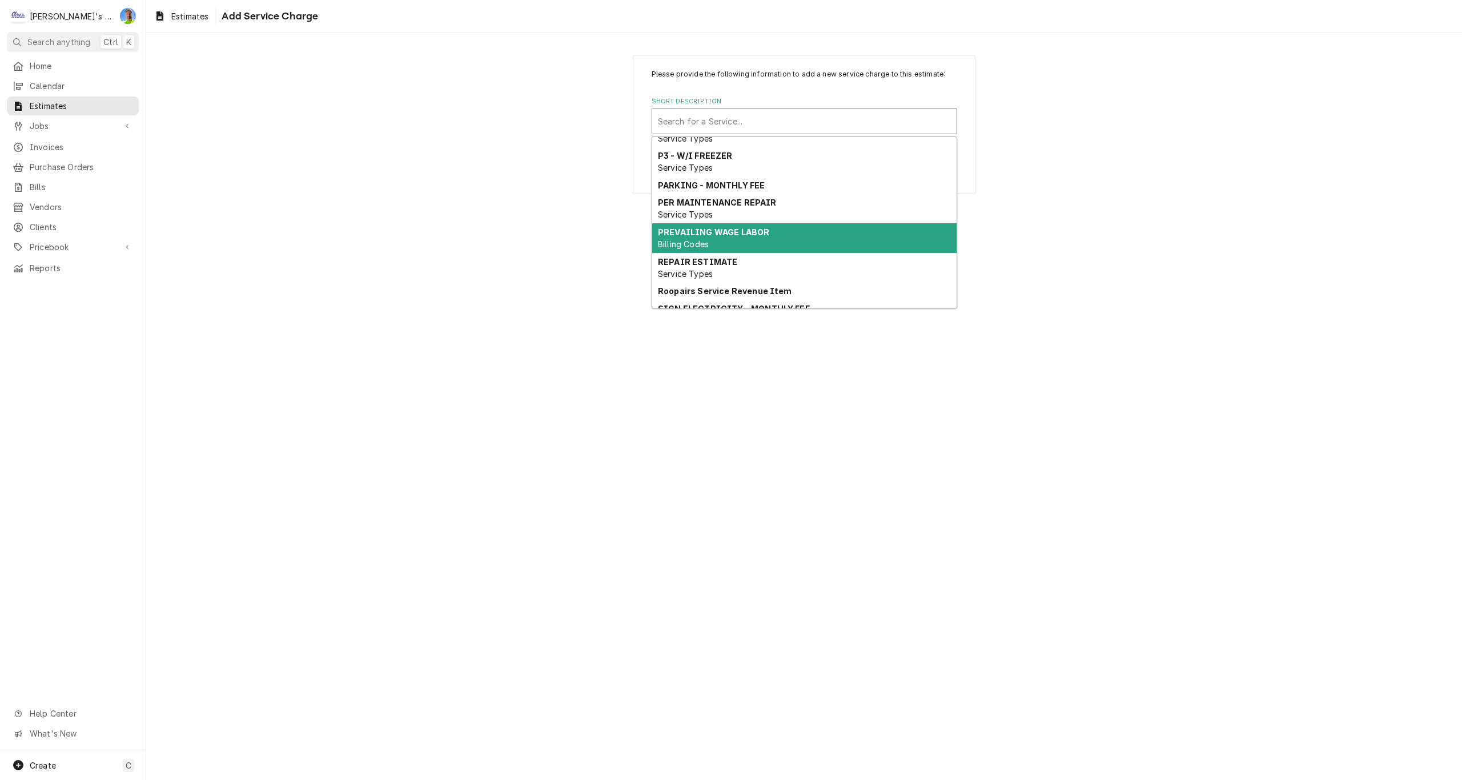
click at [777, 240] on div "PREVAILING WAGE LABOR Billing Codes" at bounding box center [804, 238] width 304 height 30
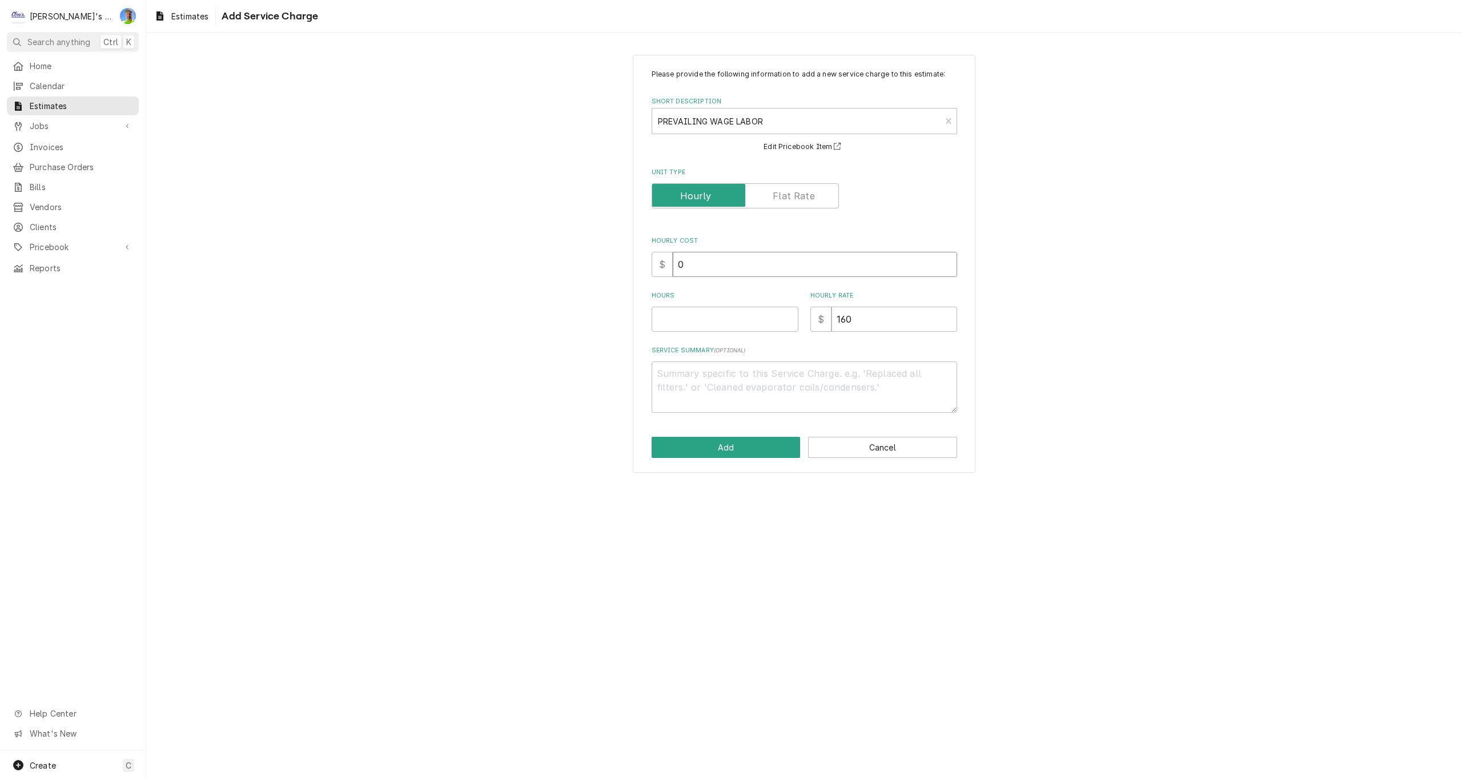
click at [708, 269] on input "0" at bounding box center [815, 264] width 284 height 25
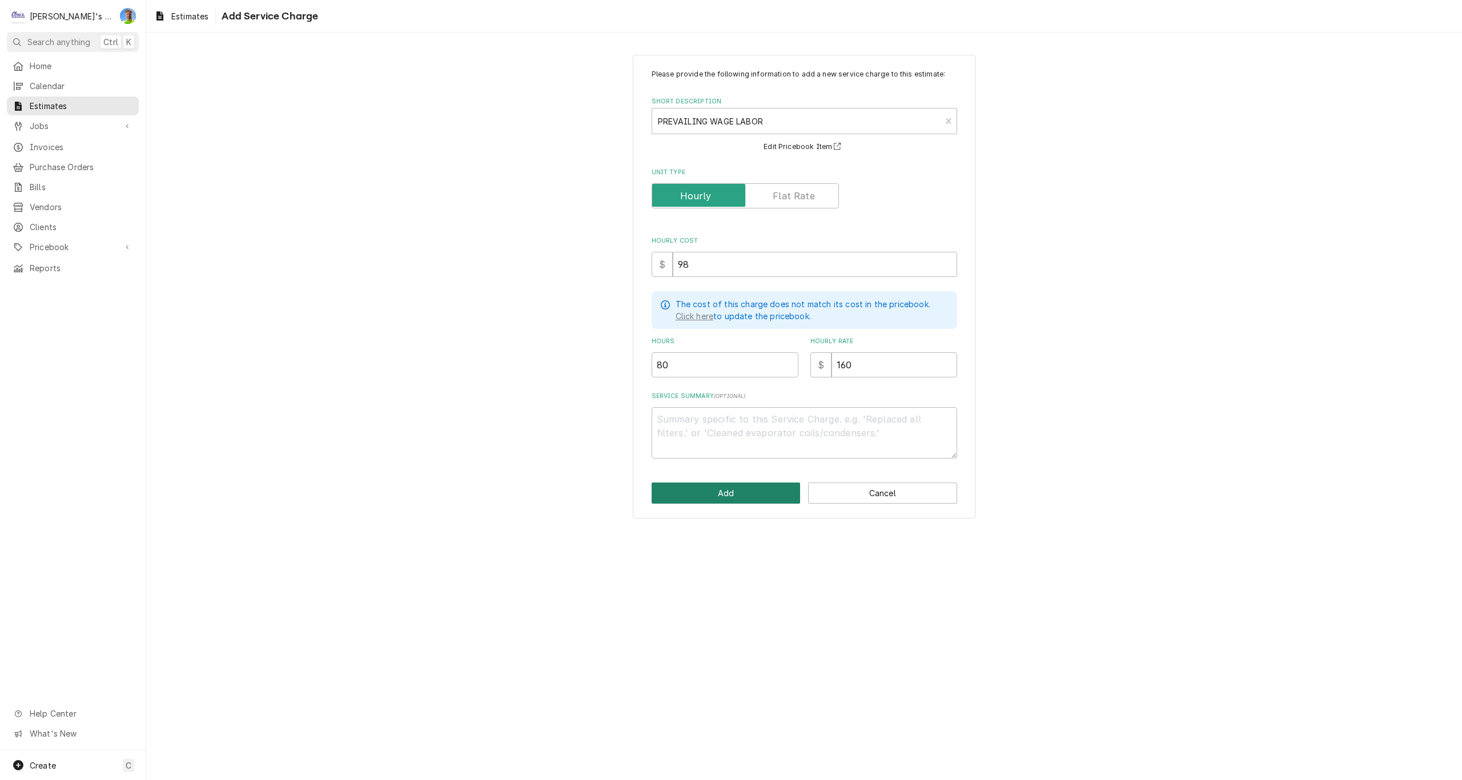
click at [719, 495] on button "Add" at bounding box center [726, 493] width 149 height 21
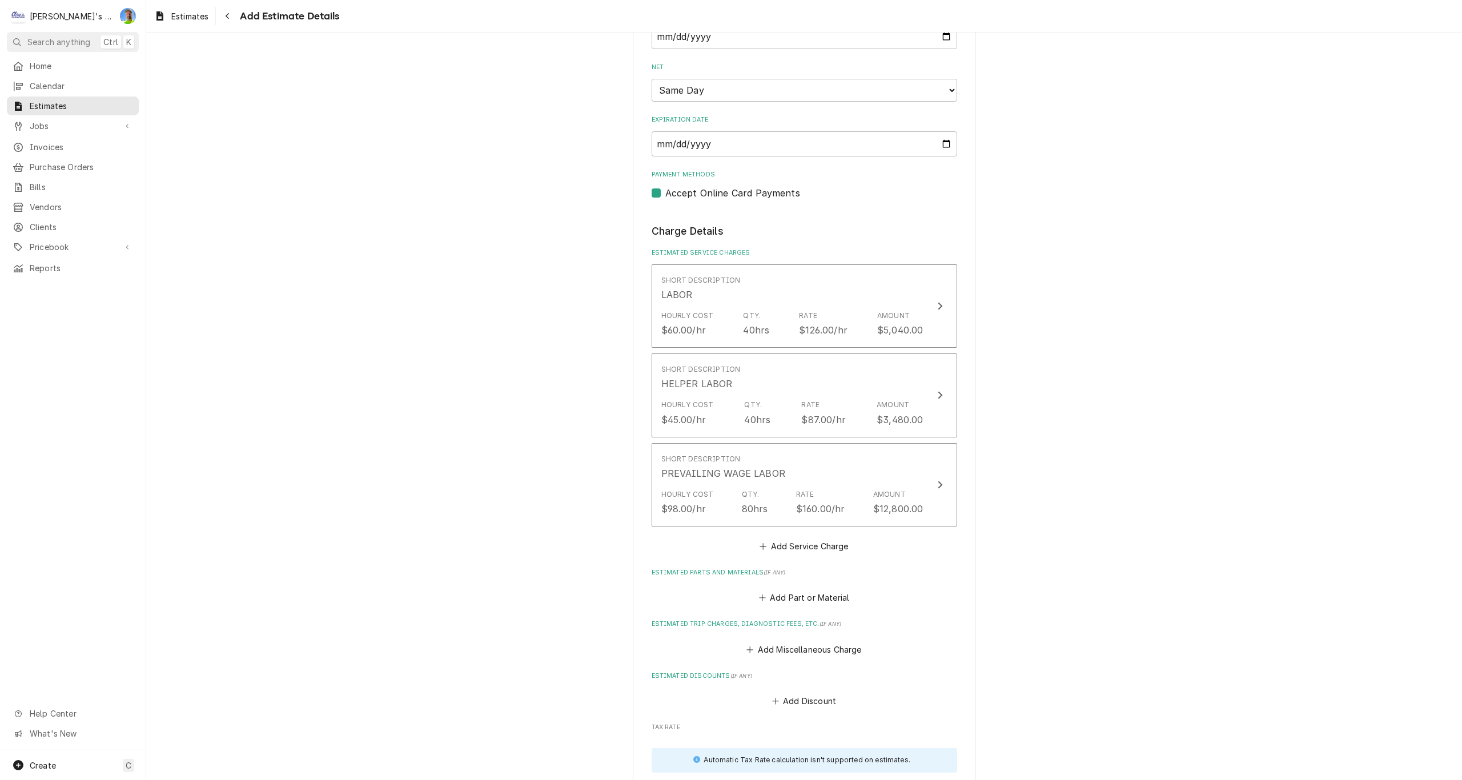
scroll to position [1036, 0]
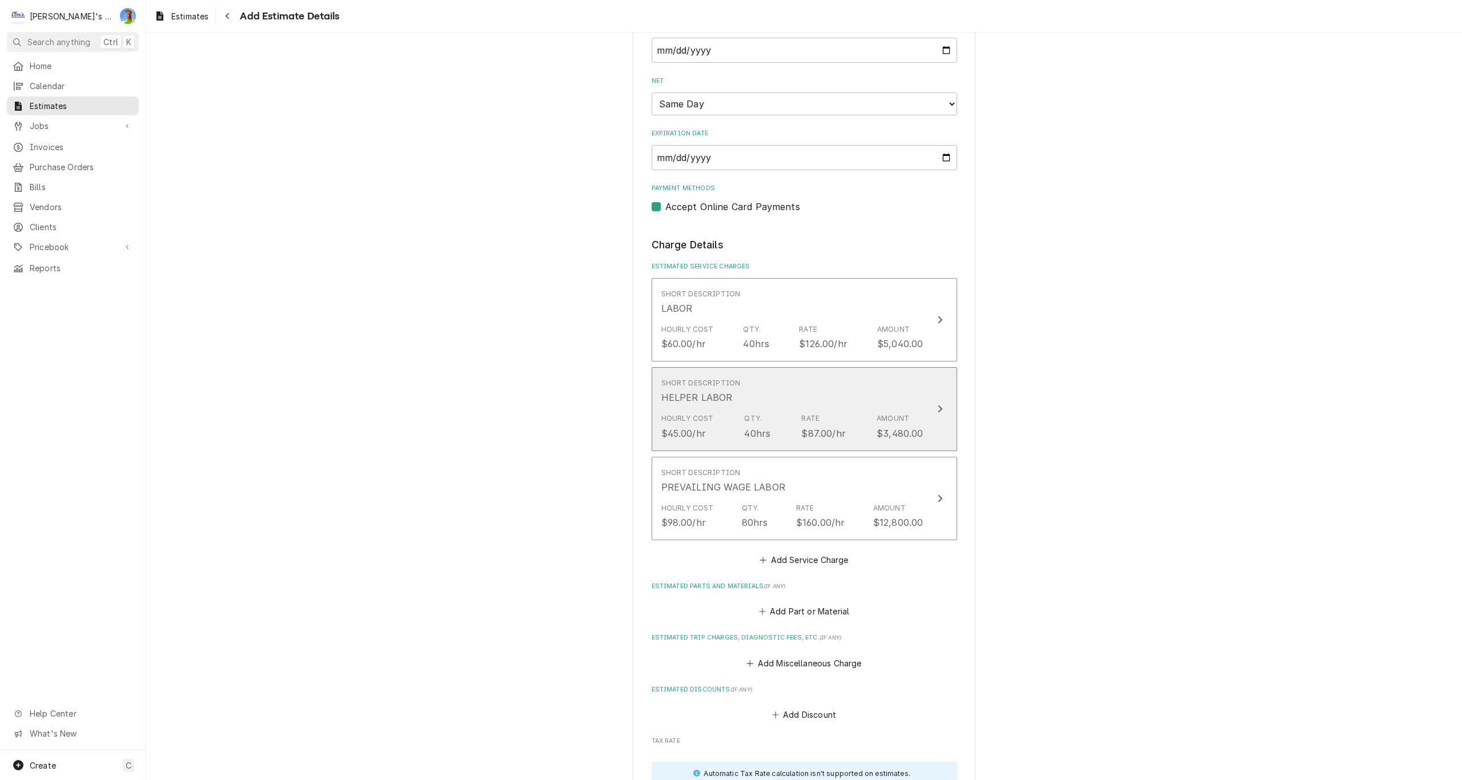
click at [933, 410] on div "Update Line Item" at bounding box center [940, 409] width 15 height 14
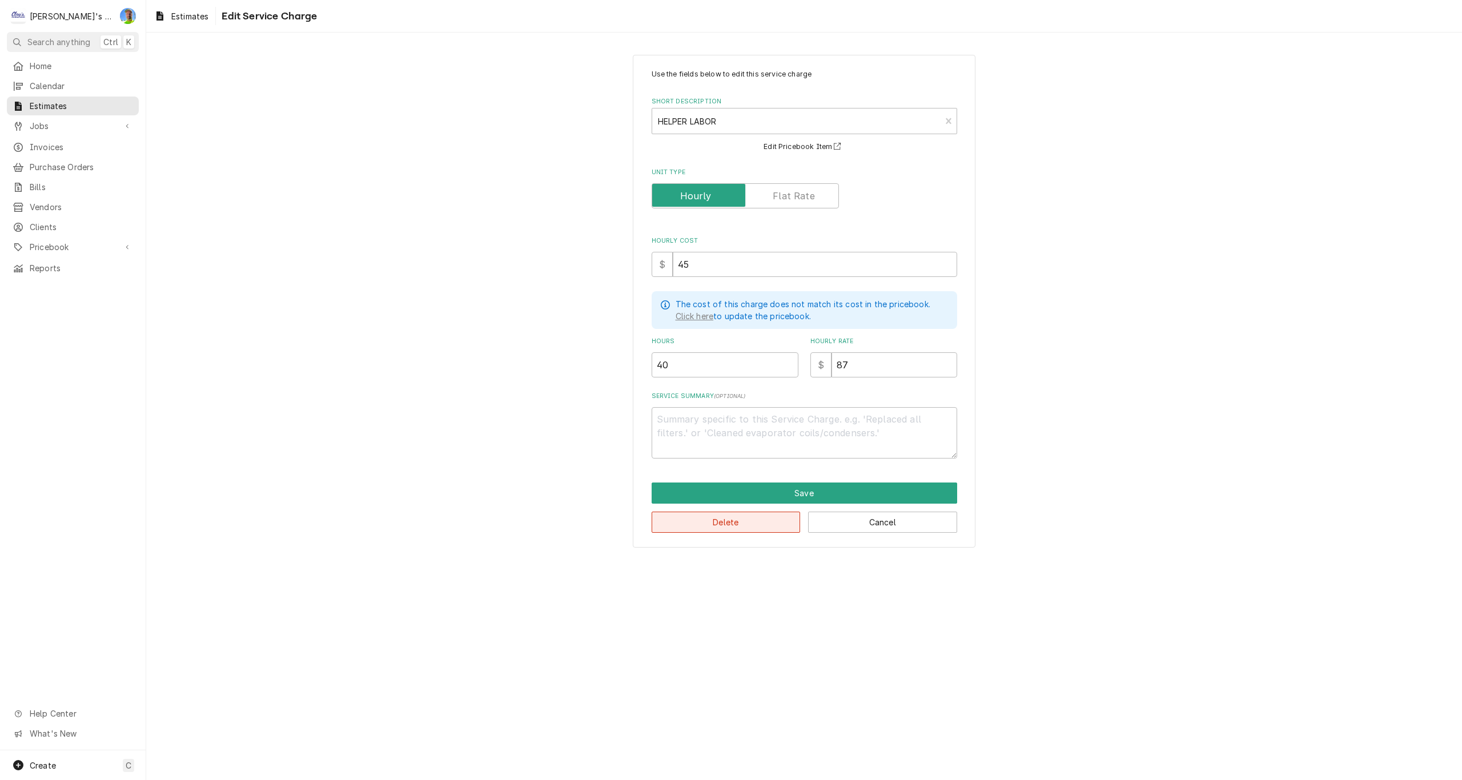
click at [755, 520] on button "Delete" at bounding box center [726, 522] width 149 height 21
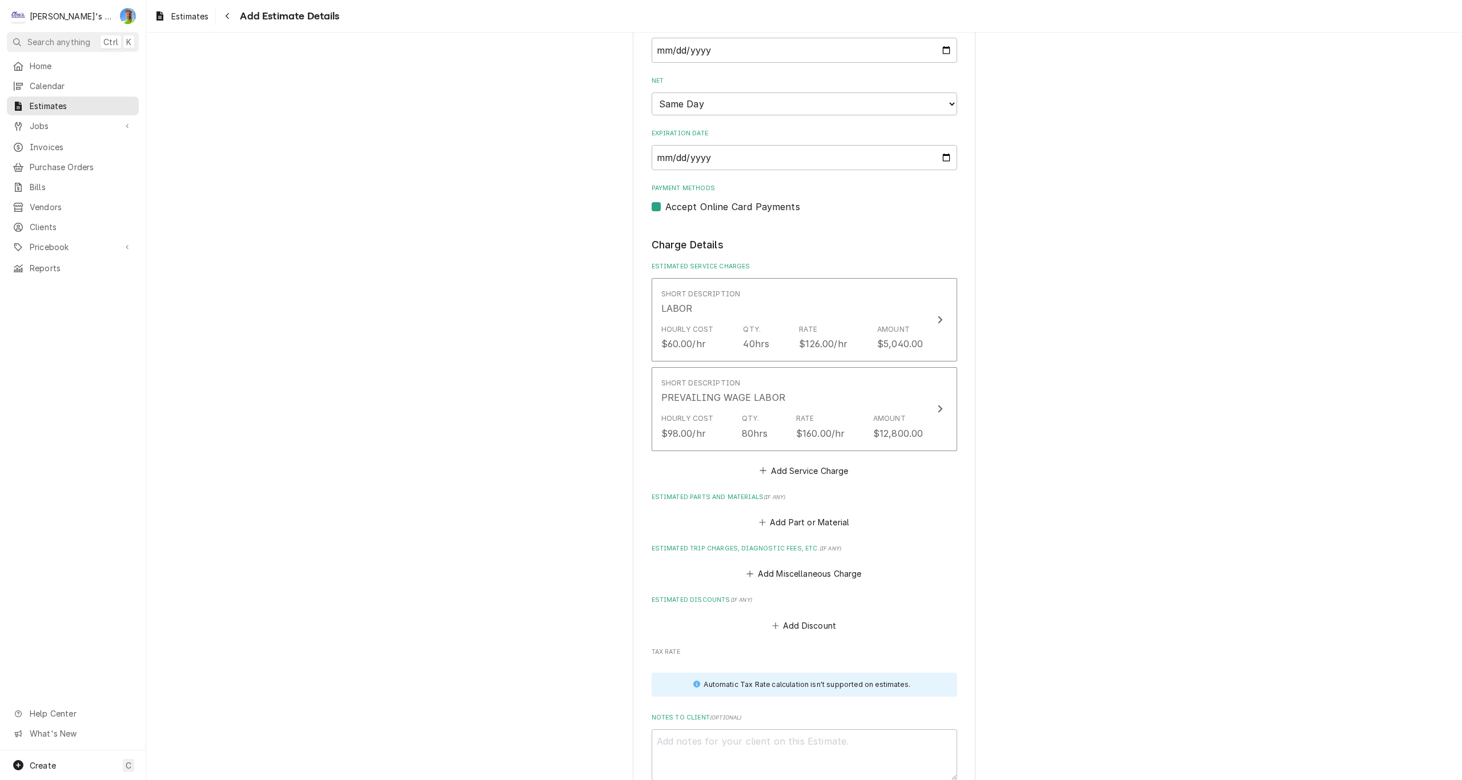
scroll to position [1022, 0]
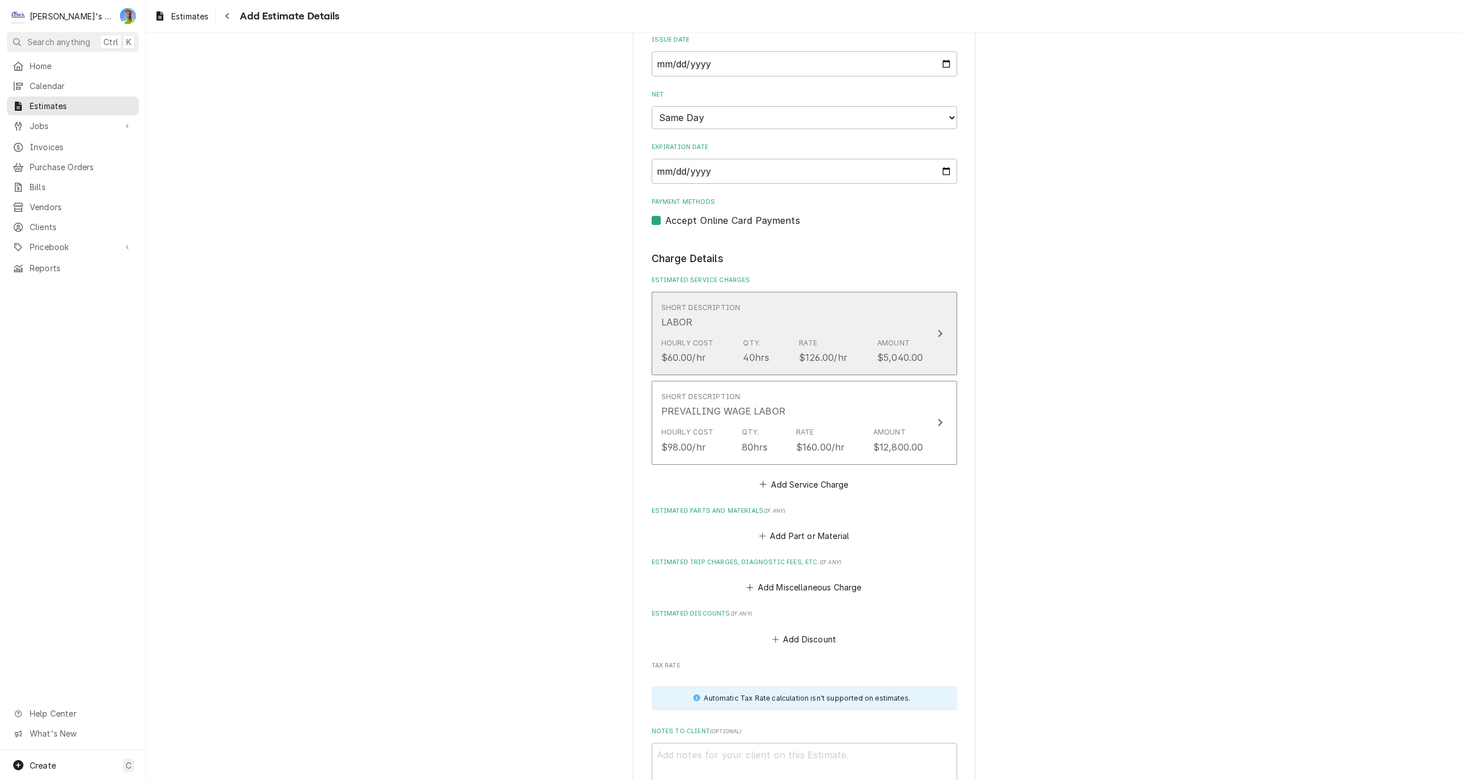
click at [935, 342] on button "Short Description LABOR Hourly Cost $60.00/hr Qty. 40hrs Rate $126.00/hr Amount…" at bounding box center [805, 333] width 306 height 83
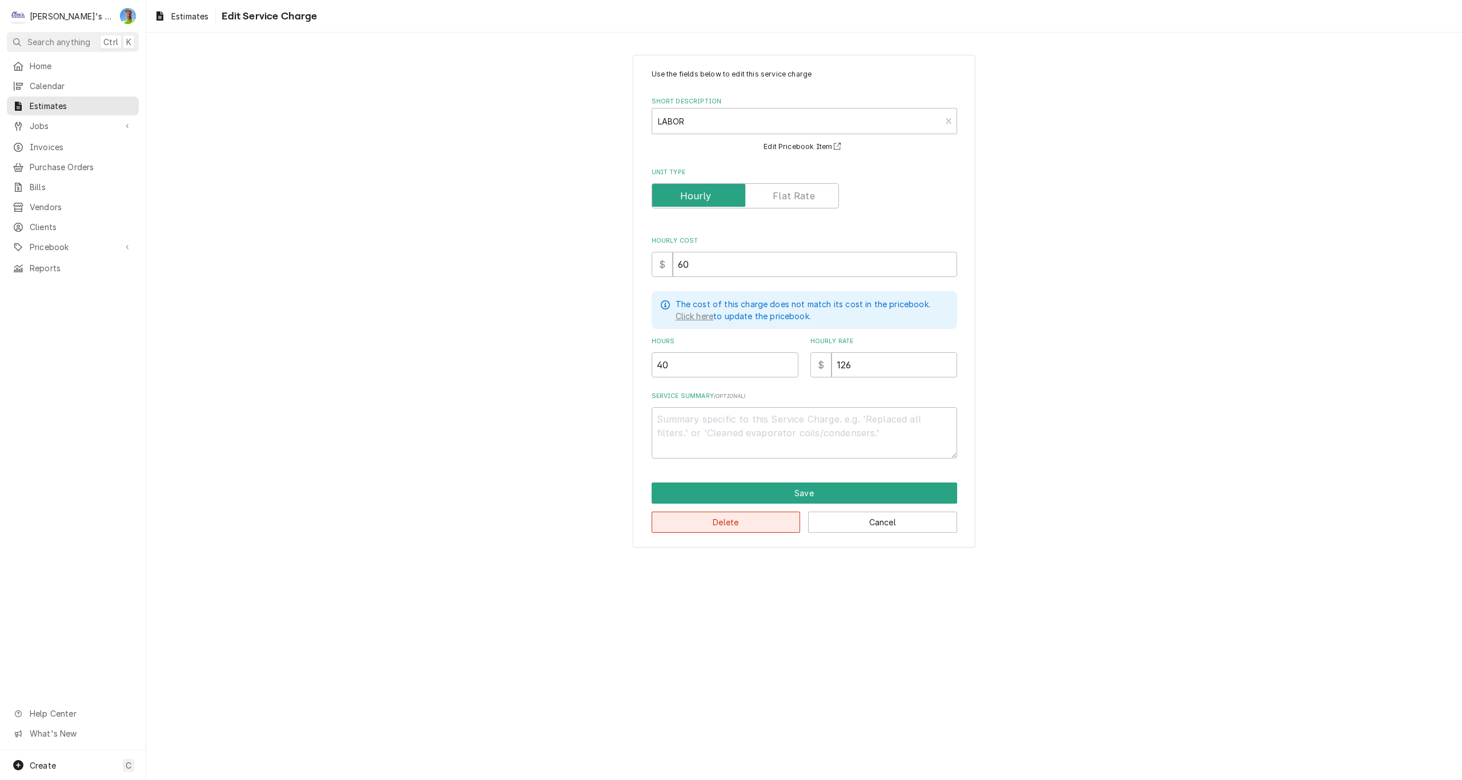
click at [717, 520] on button "Delete" at bounding box center [726, 522] width 149 height 21
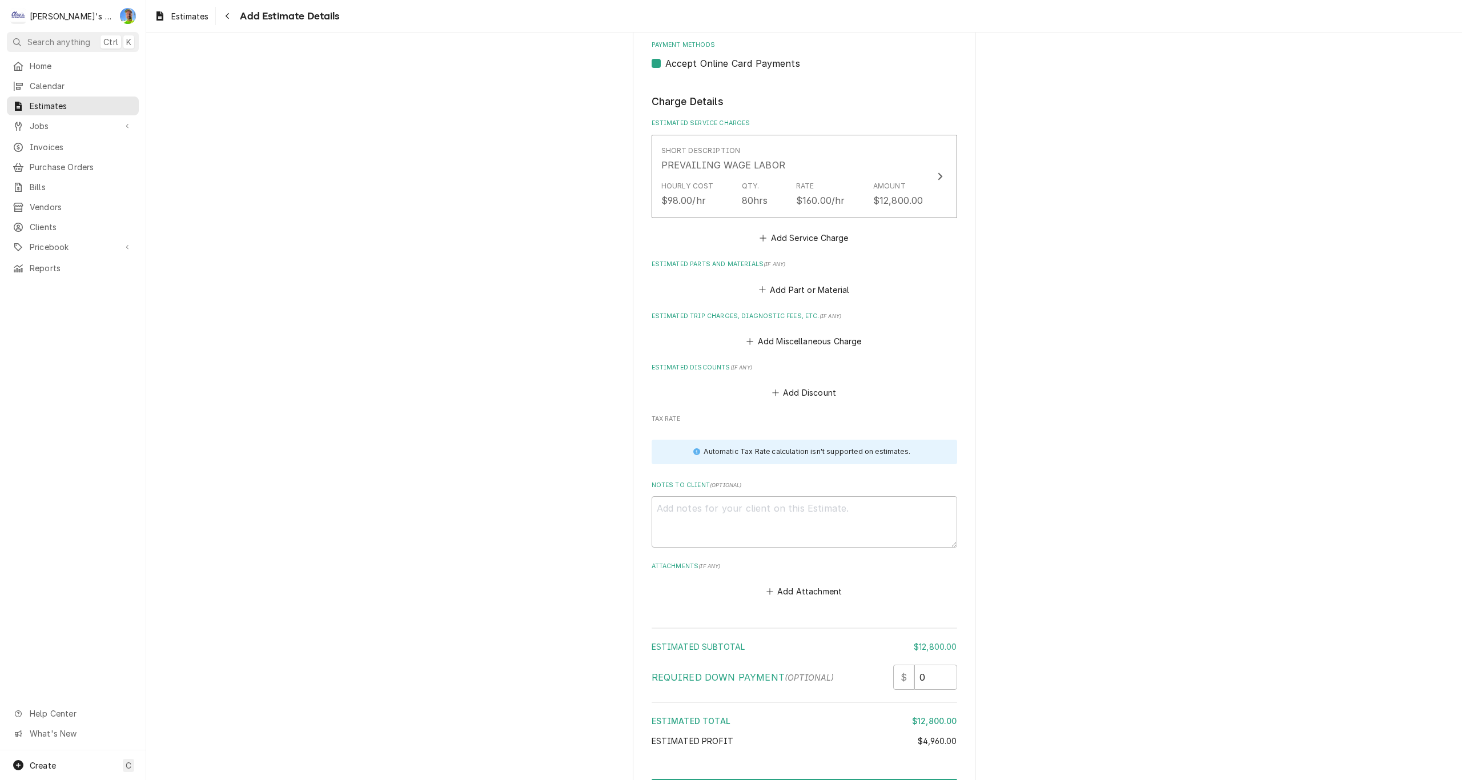
scroll to position [1179, 0]
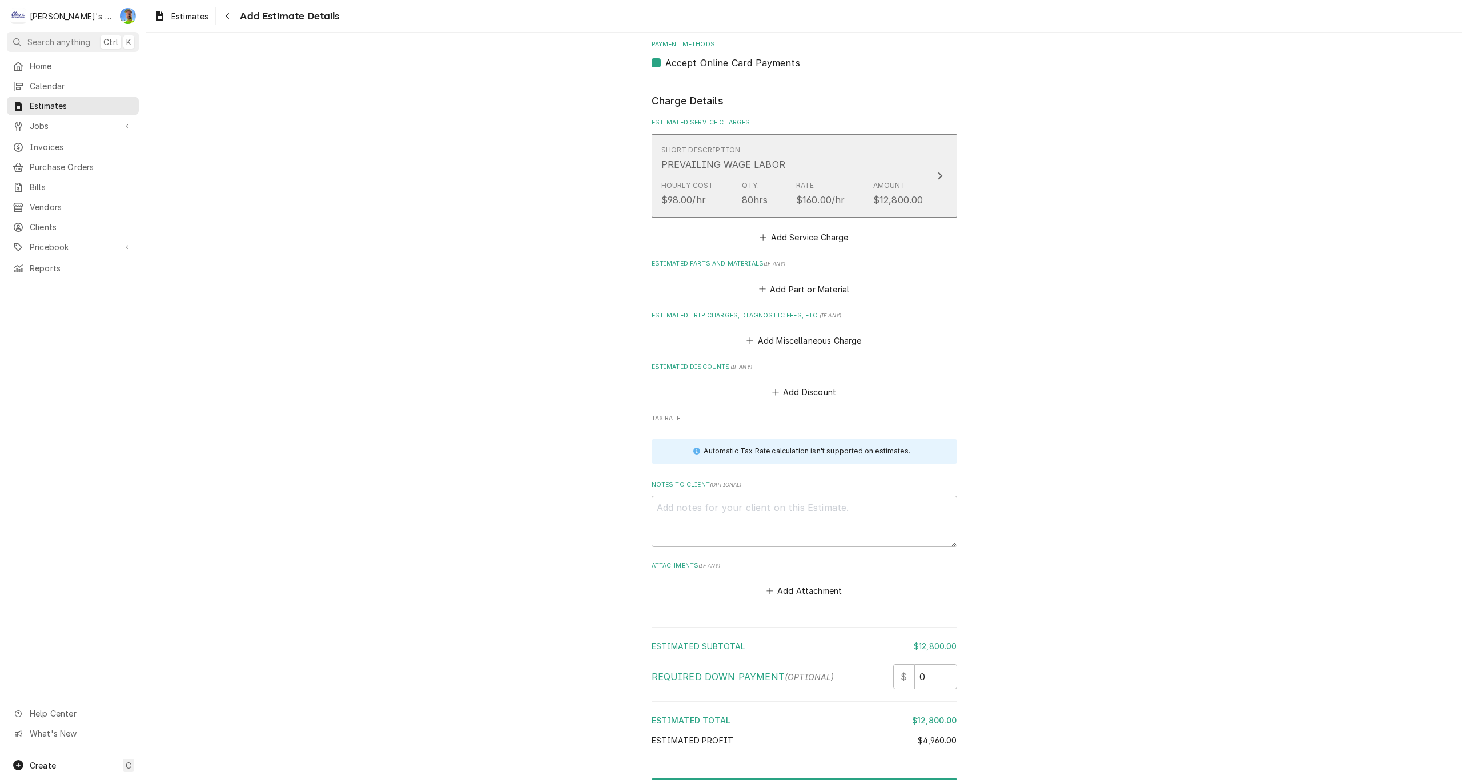
click at [942, 188] on button "Short Description PREVAILING WAGE LABOR Hourly Cost $98.00/hr Qty. 80hrs Rate $…" at bounding box center [805, 175] width 306 height 83
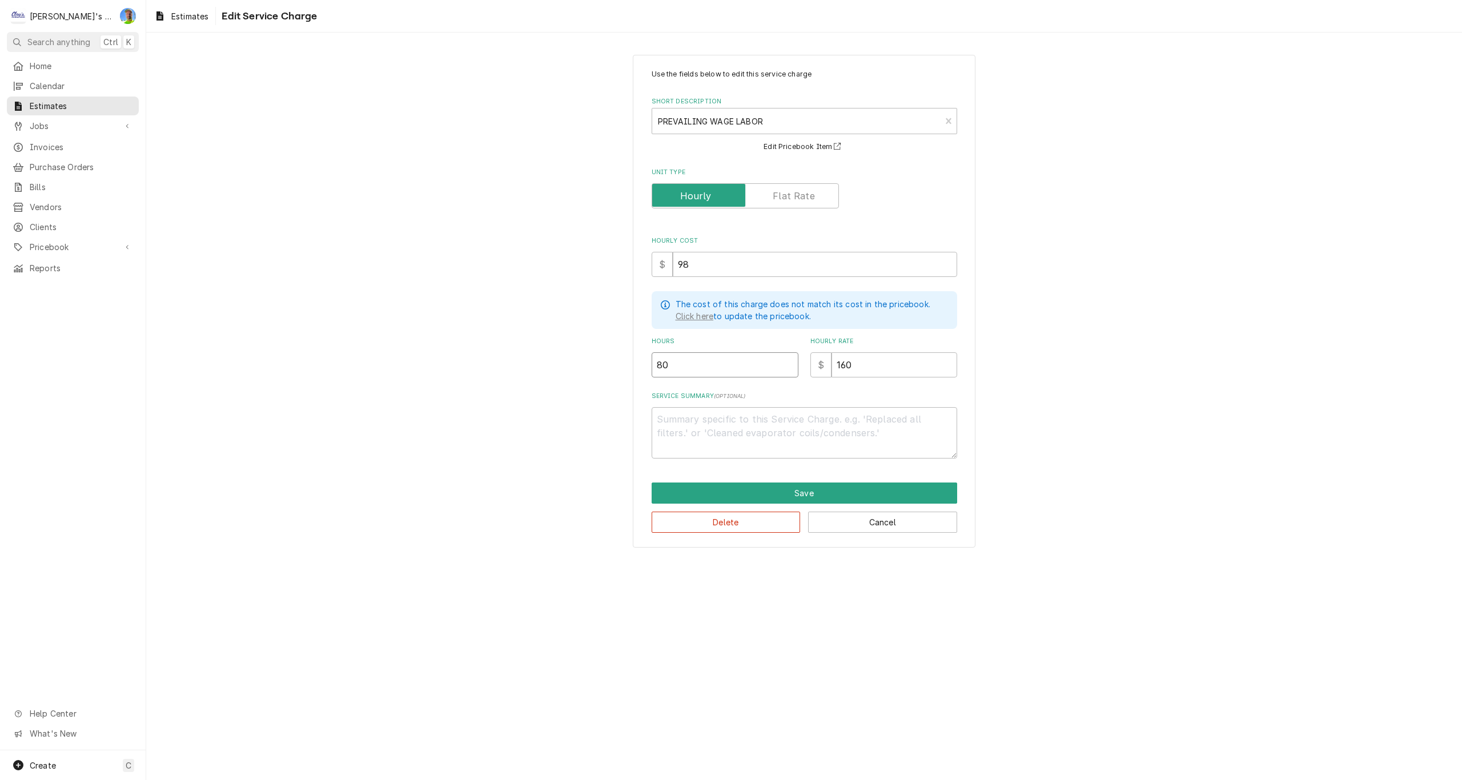
click at [676, 367] on input "80" at bounding box center [725, 364] width 147 height 25
click at [778, 496] on button "Save" at bounding box center [805, 493] width 306 height 21
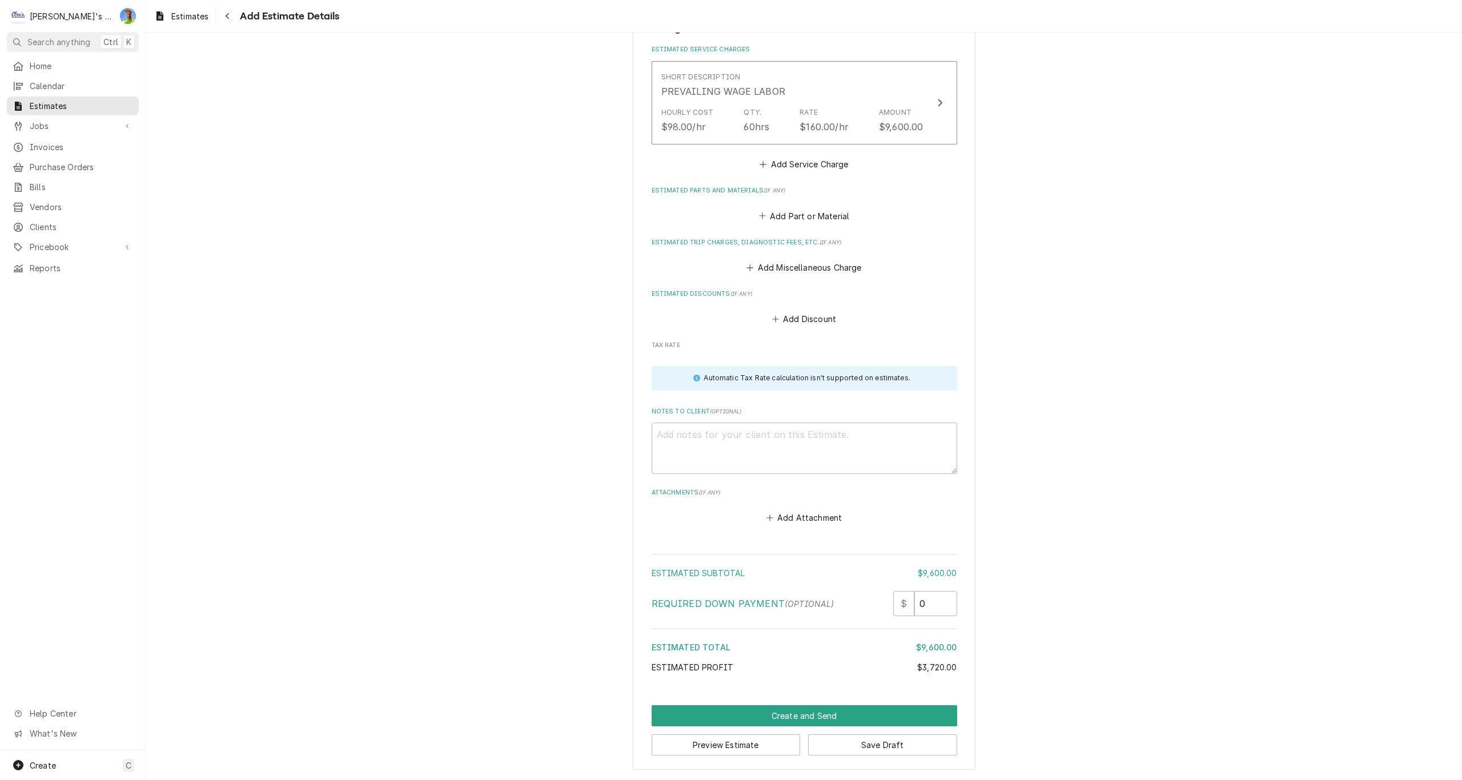
scroll to position [1195, 0]
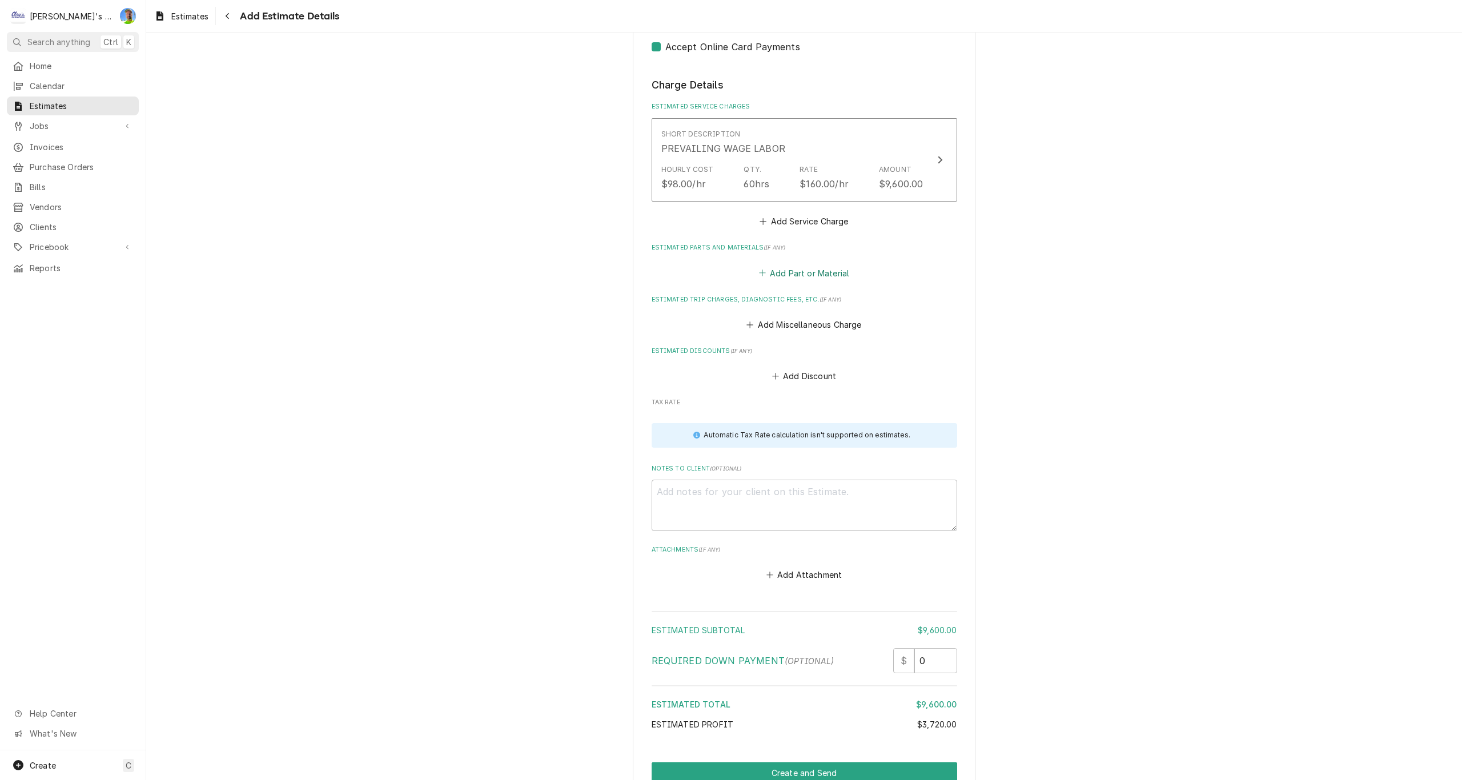
click at [795, 272] on button "Add Part or Material" at bounding box center [804, 273] width 94 height 16
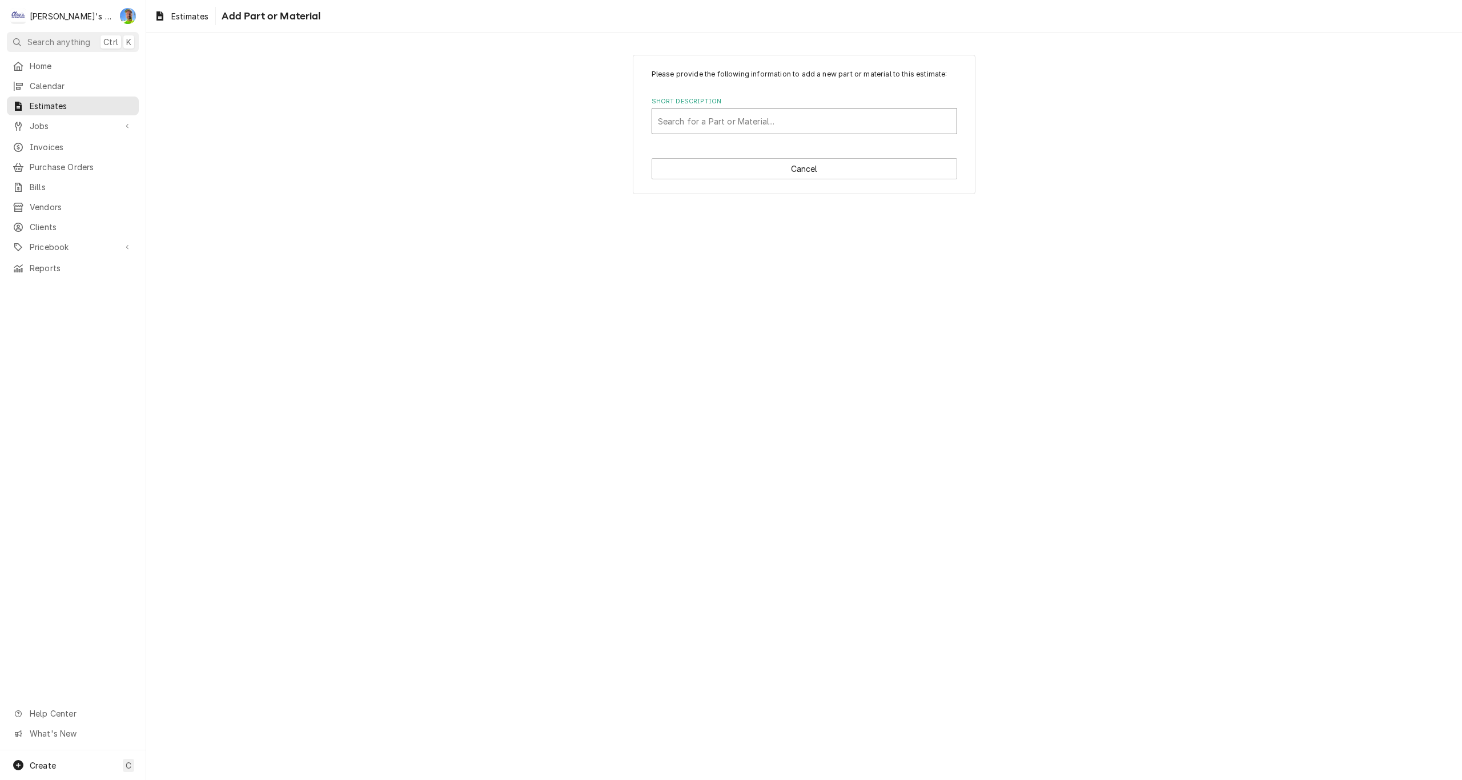
click at [753, 127] on div "Short Description" at bounding box center [804, 121] width 293 height 21
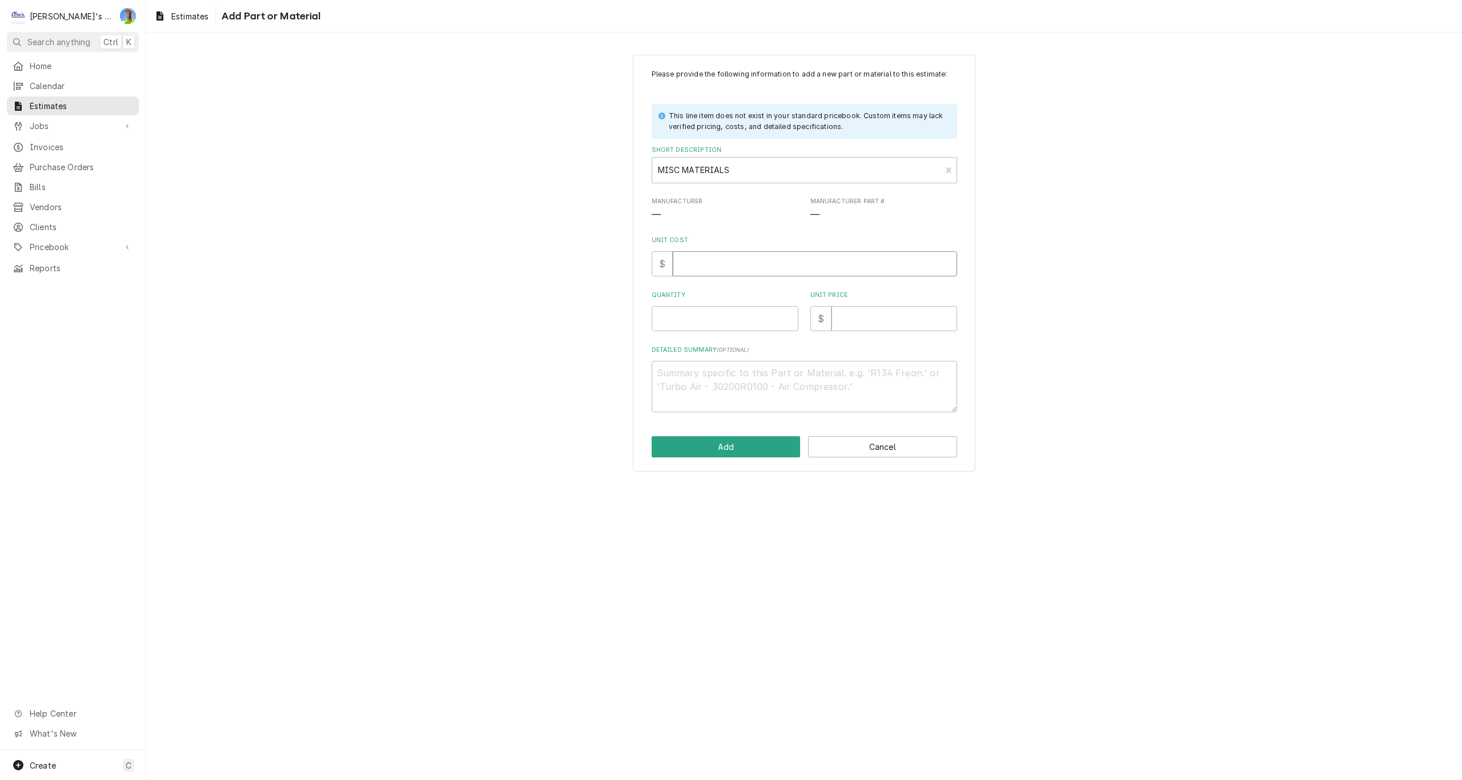
click at [733, 263] on input "Unit Cost" at bounding box center [815, 263] width 284 height 25
click at [725, 443] on button "Add" at bounding box center [726, 446] width 149 height 21
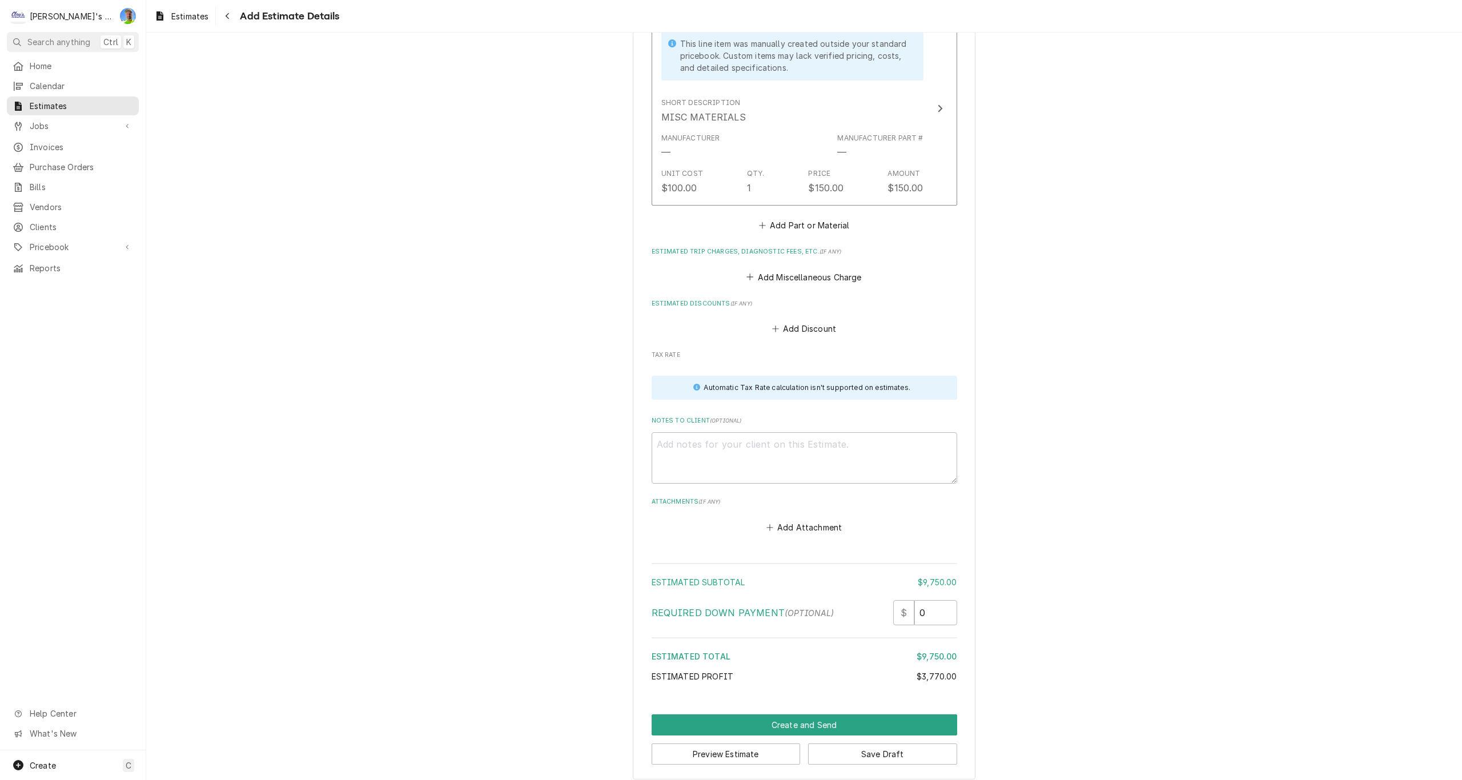
scroll to position [1452, 0]
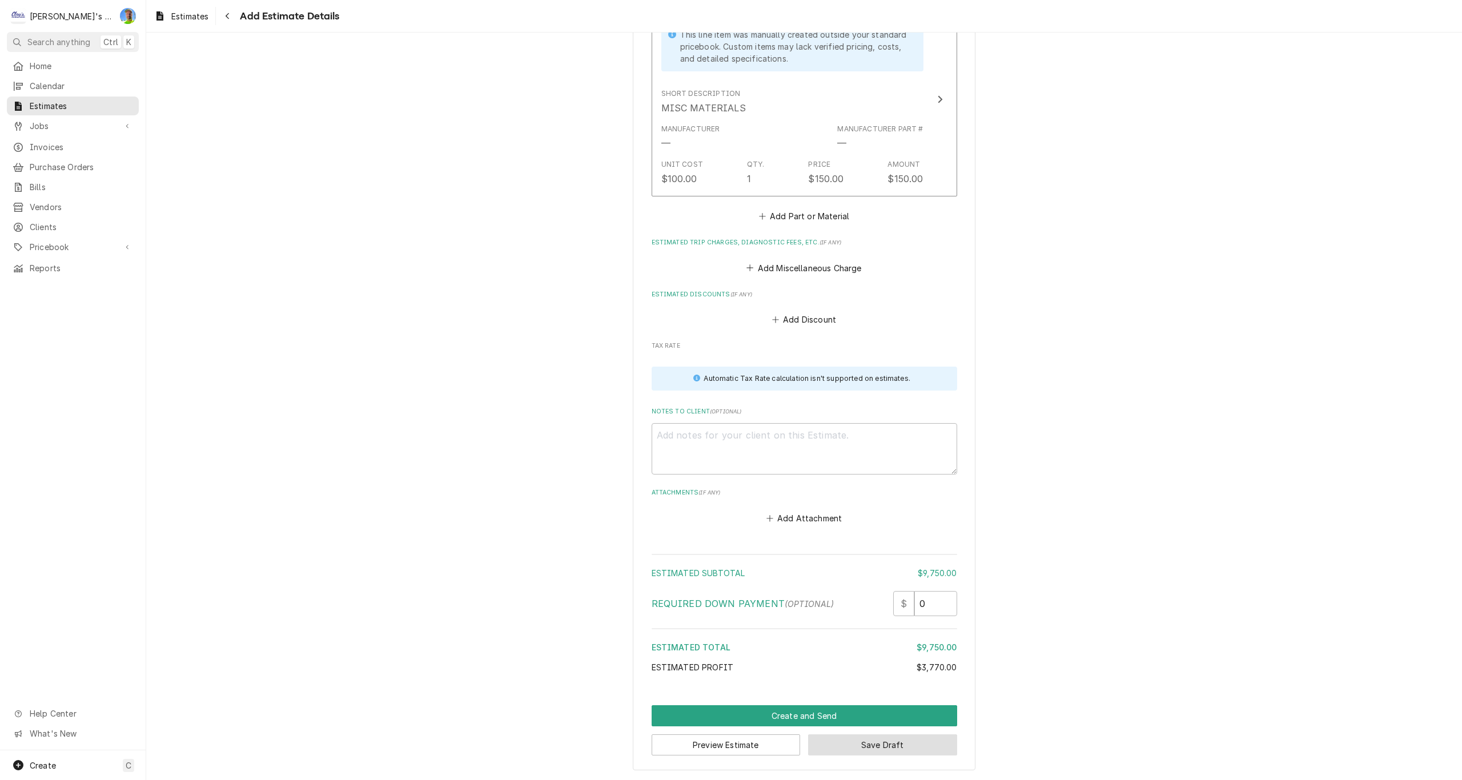
click at [916, 746] on button "Save Draft" at bounding box center [882, 745] width 149 height 21
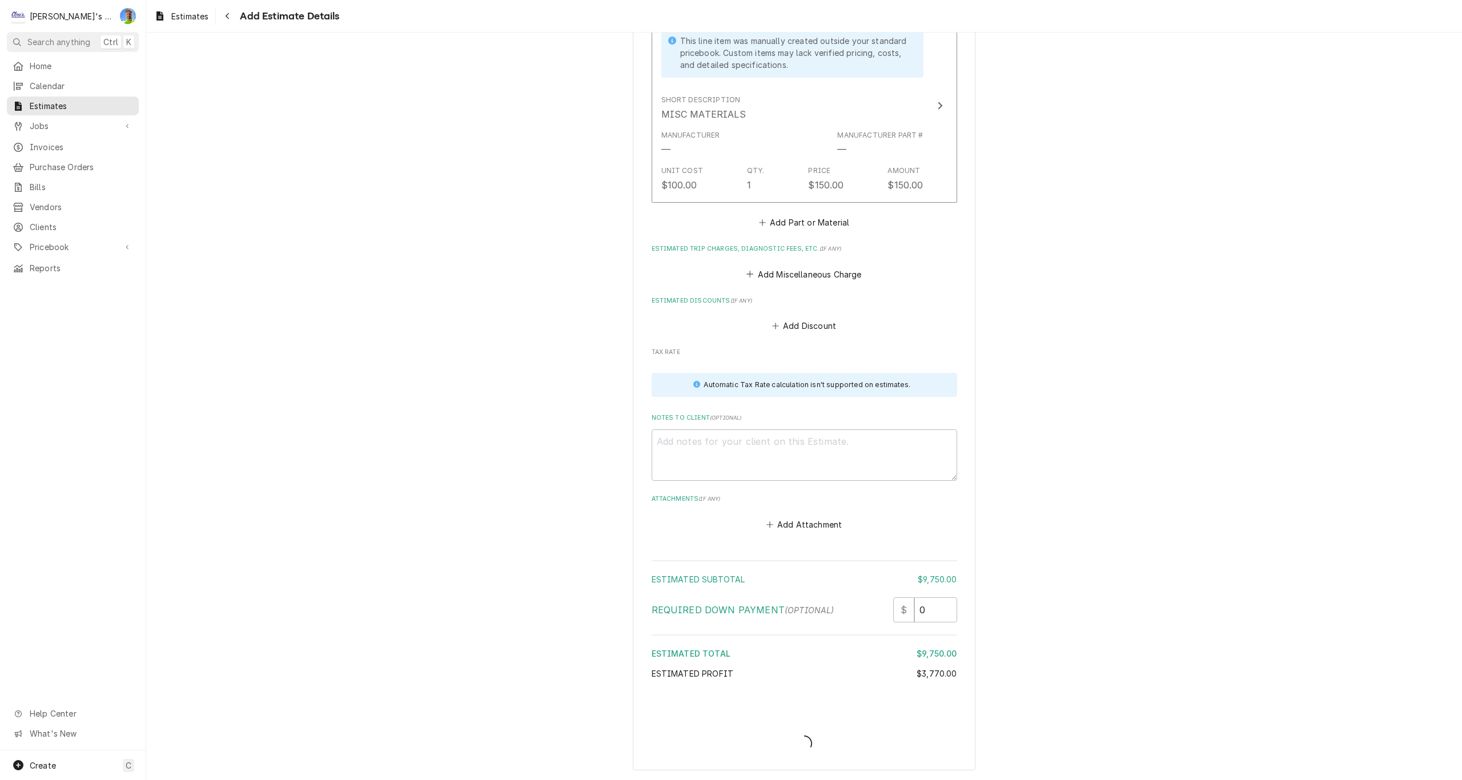
scroll to position [1446, 0]
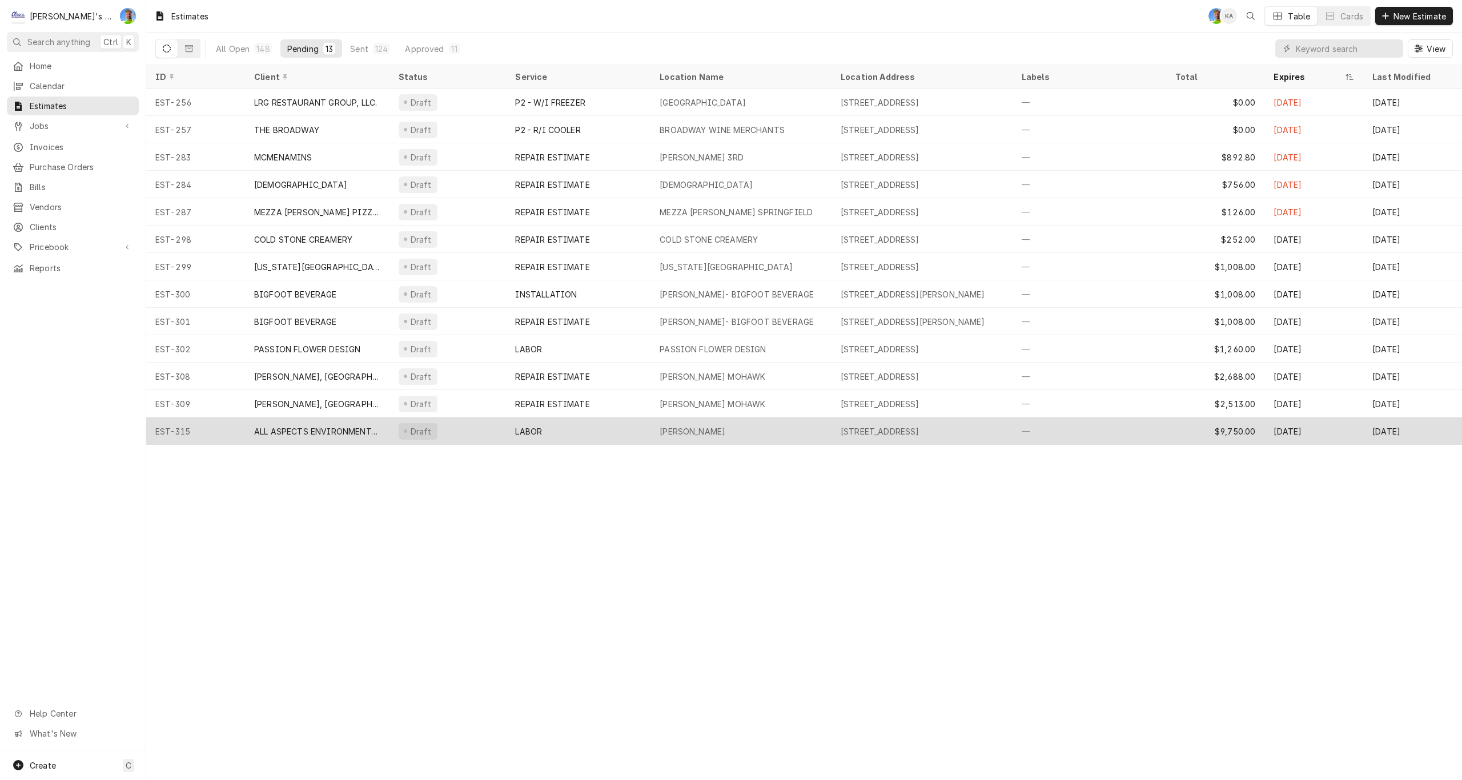
click at [874, 432] on div "[STREET_ADDRESS]" at bounding box center [880, 432] width 79 height 12
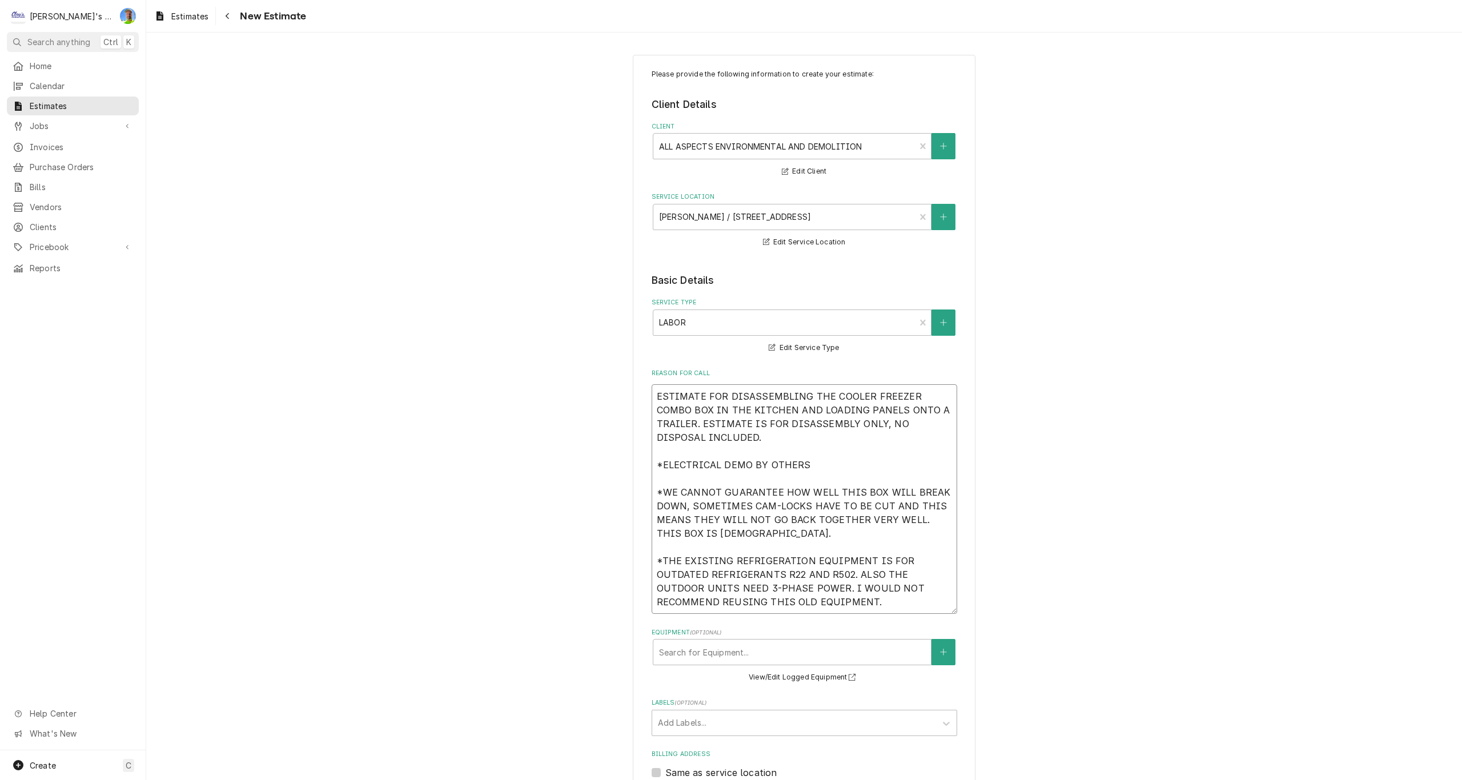
click at [813, 465] on textarea "ESTIMATE FOR DISASSEMBLING THE COOLER FREEZER COMBO BOX IN THE KITCHEN AND LOAD…" at bounding box center [805, 499] width 306 height 230
type textarea "x"
type textarea "ESTIMATE FOR DISASSEMBLING THE COOLER FREEZER COMBO BOX IN THE KITCHEN AND LOAD…"
type textarea "x"
type textarea "ESTIMATE FOR DISASSEMBLING THE COOLER FREEZER COMBO BOX IN THE KITCHEN AND LOAD…"
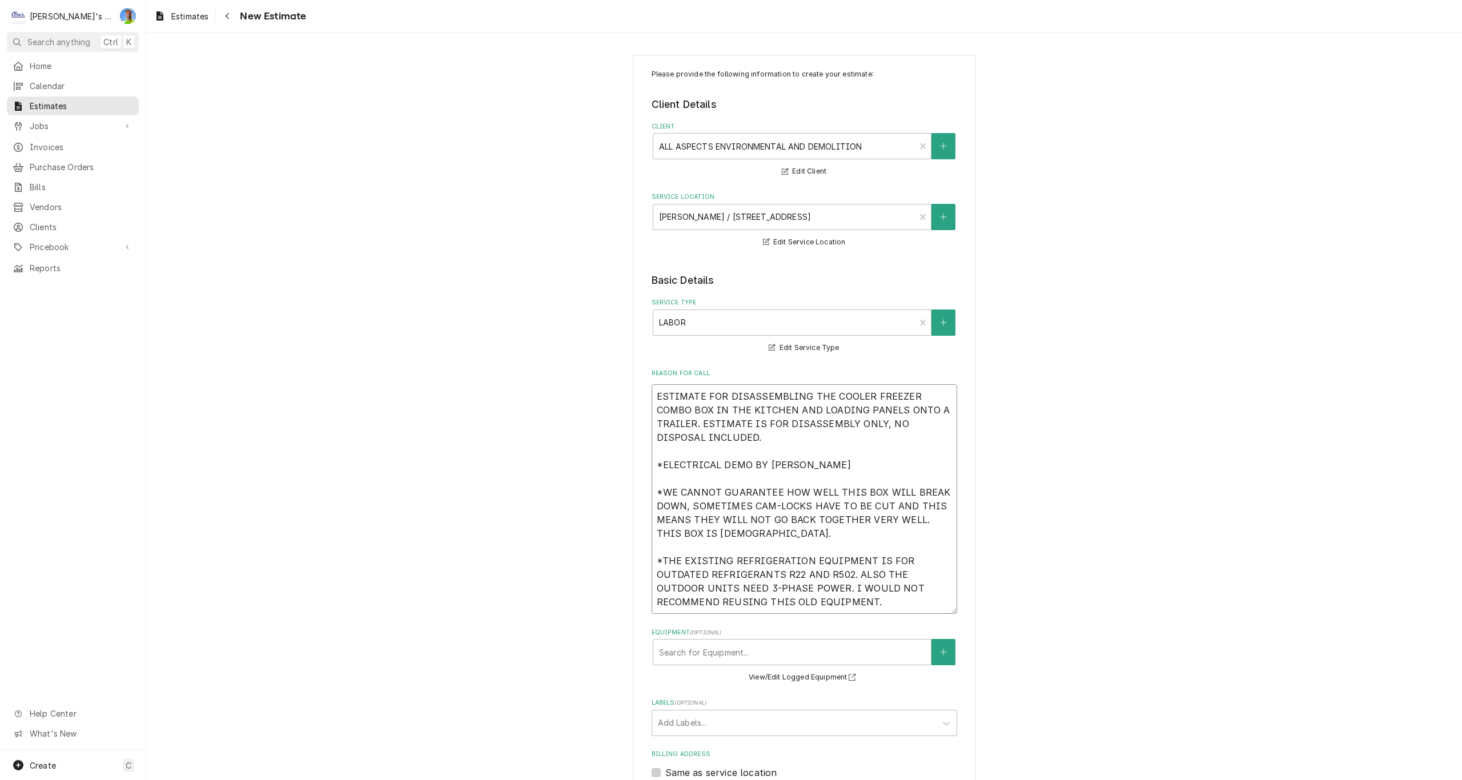
type textarea "x"
type textarea "ESTIMATE FOR DISASSEMBLING THE COOLER FREEZER COMBO BOX IN THE KITCHEN AND LOAD…"
type textarea "x"
type textarea "ESTIMATE FOR DISASSEMBLING THE COOLER FREEZER COMBO BOX IN THE KITCHEN AND LOAD…"
type textarea "x"
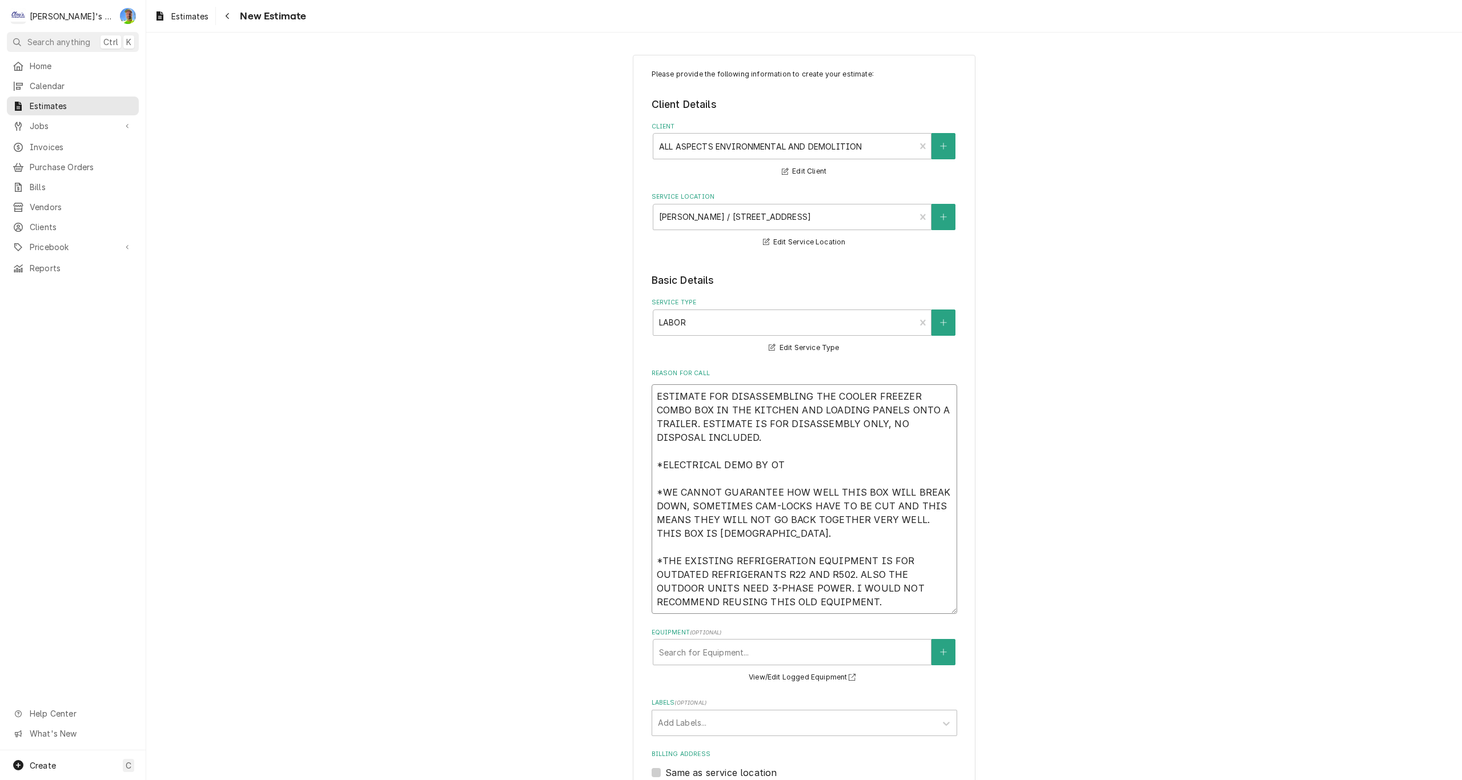
type textarea "ESTIMATE FOR DISASSEMBLING THE COOLER FREEZER COMBO BOX IN THE KITCHEN AND LOAD…"
type textarea "x"
type textarea "ESTIMATE FOR DISASSEMBLING THE COOLER FREEZER COMBO BOX IN THE KITCHEN AND LOAD…"
type textarea "x"
type textarea "ESTIMATE FOR DISASSEMBLING THE COOLER FREEZER COMBO BOX IN THE KITCHEN AND LOAD…"
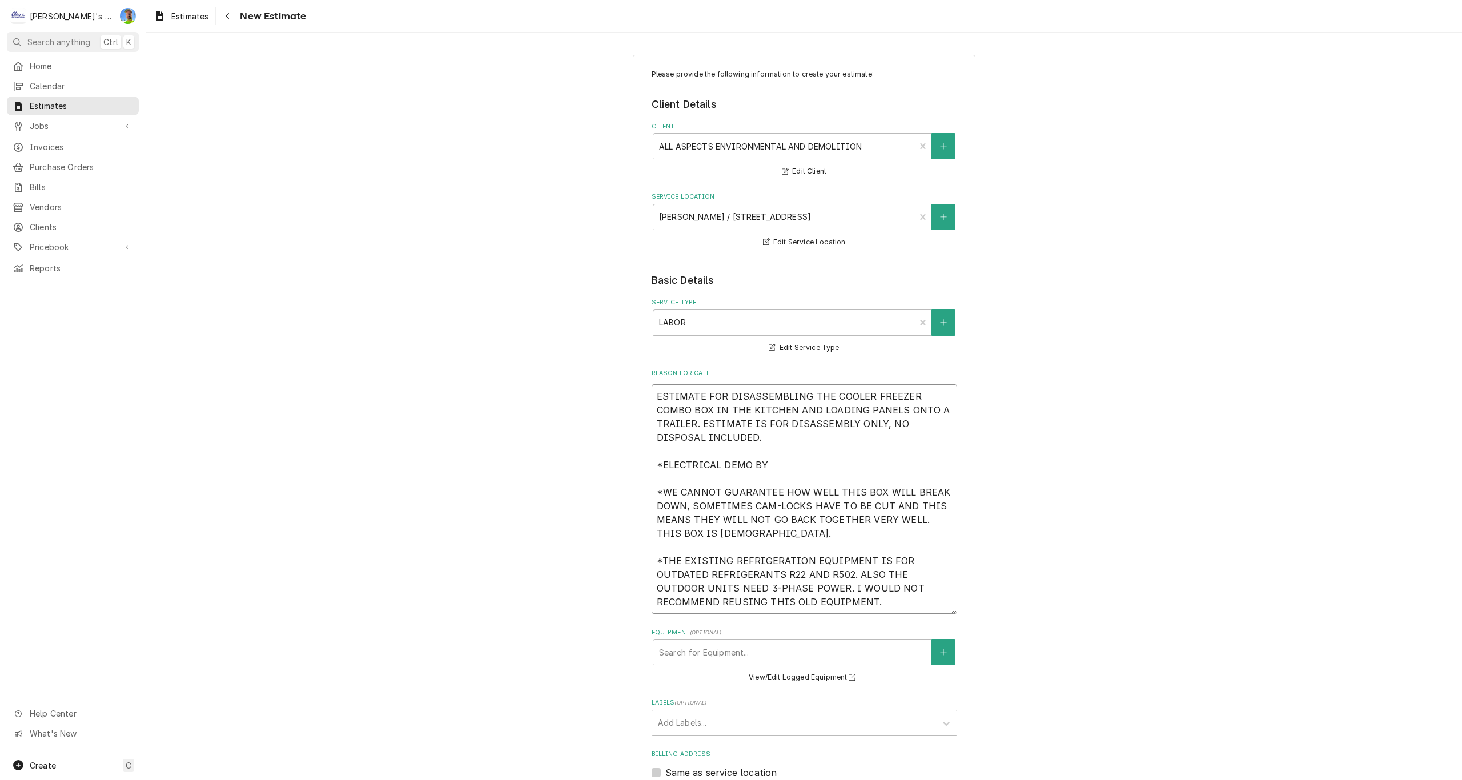
type textarea "x"
type textarea "ESTIMATE FOR DISASSEMBLING THE COOLER FREEZER COMBO BOX IN THE KITCHEN AND LOAD…"
type textarea "x"
type textarea "ESTIMATE FOR DISASSEMBLING THE COOLER FREEZER COMBO BOX IN THE KITCHEN AND LOAD…"
type textarea "x"
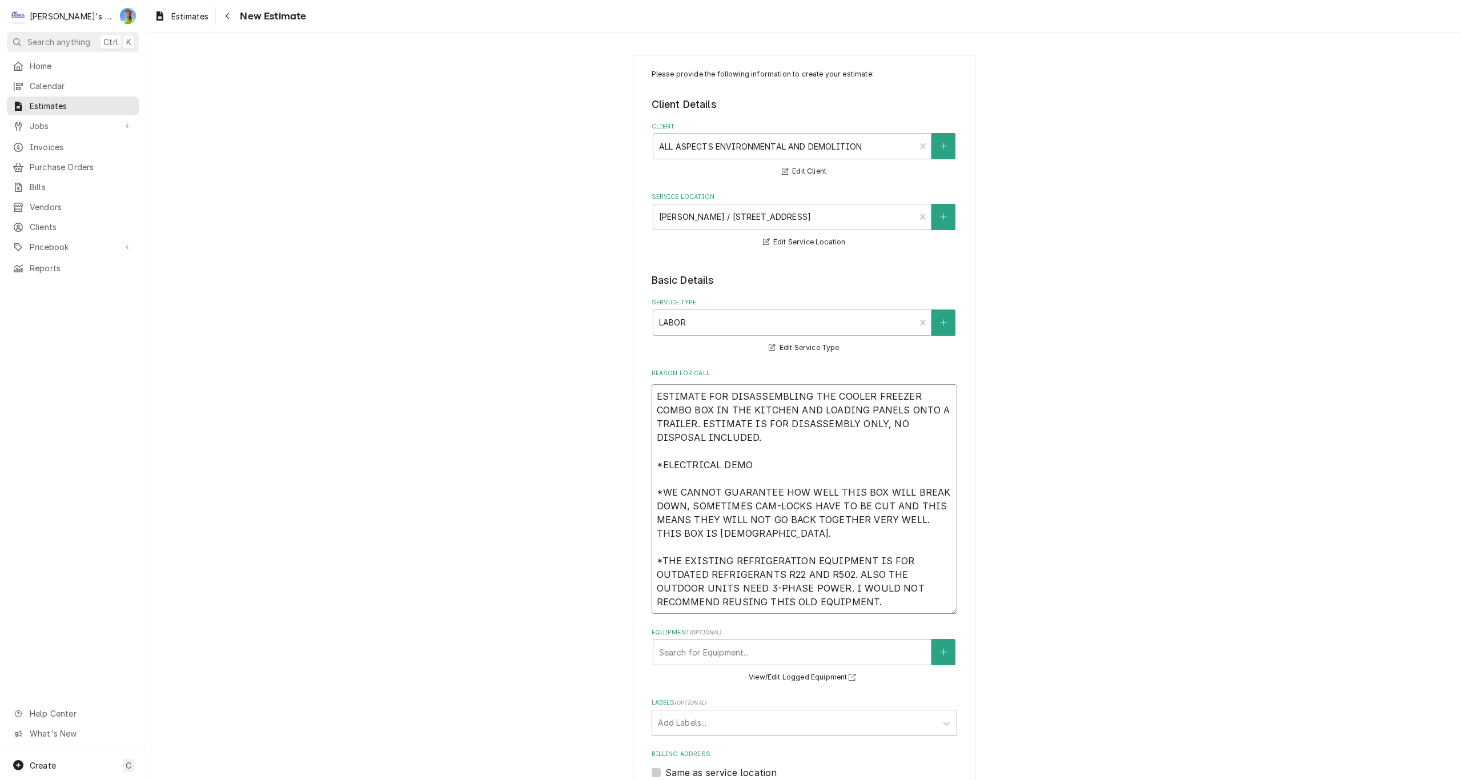
type textarea "ESTIMATE FOR DISASSEMBLING THE COOLER FREEZER COMBO BOX IN THE KITCHEN AND LOAD…"
type textarea "x"
type textarea "ESTIMATE FOR DISASSEMBLING THE COOLER FREEZER COMBO BOX IN THE KITCHEN AND LOAD…"
type textarea "x"
type textarea "ESTIMATE FOR DISASSEMBLING THE COOLER FREEZER COMBO BOX IN THE KITCHEN AND LOAD…"
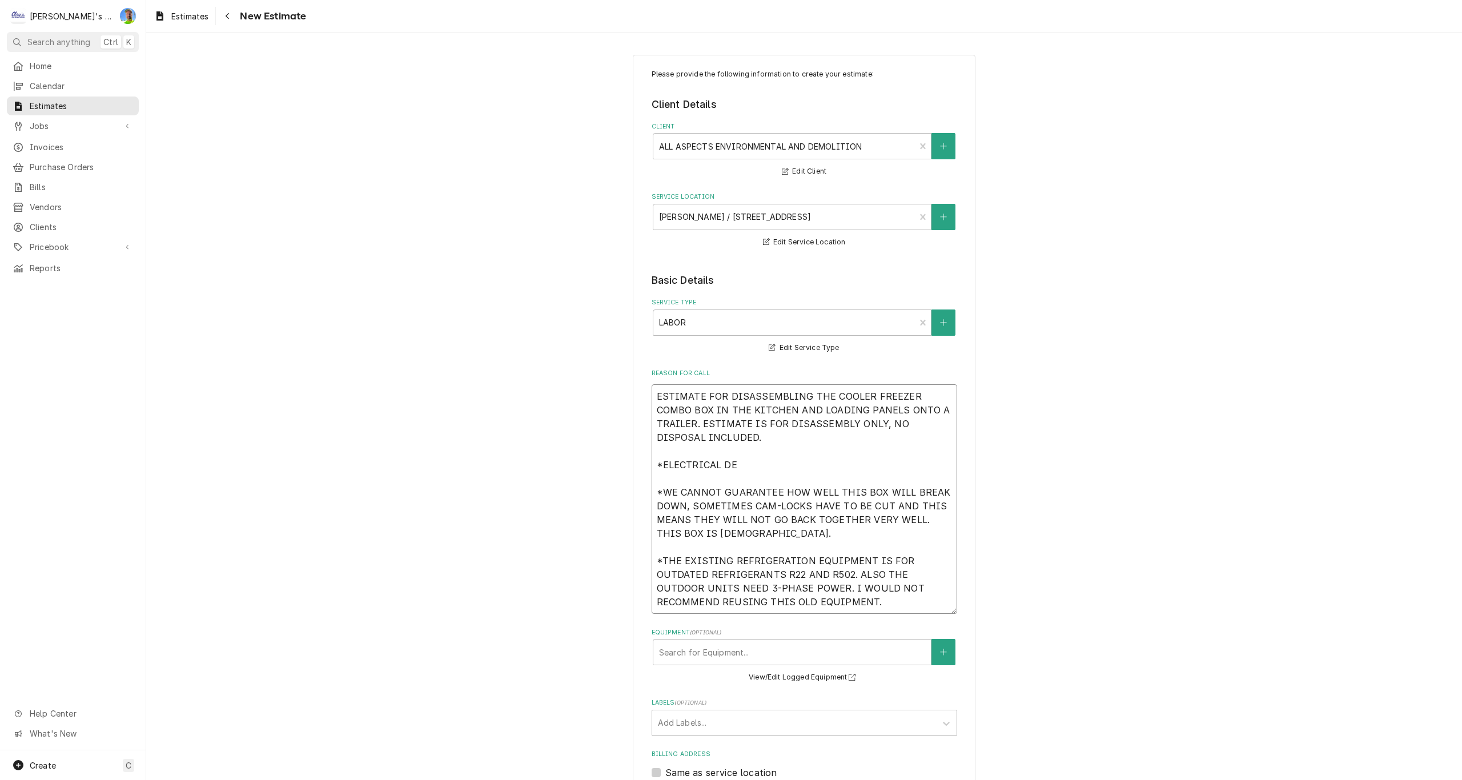
type textarea "x"
type textarea "ESTIMATE FOR DISASSEMBLING THE COOLER FREEZER COMBO BOX IN THE KITCHEN AND LOAD…"
type textarea "x"
type textarea "ESTIMATE FOR DISASSEMBLING THE COOLER FREEZER COMBO BOX IN THE KITCHEN AND LOAD…"
type textarea "x"
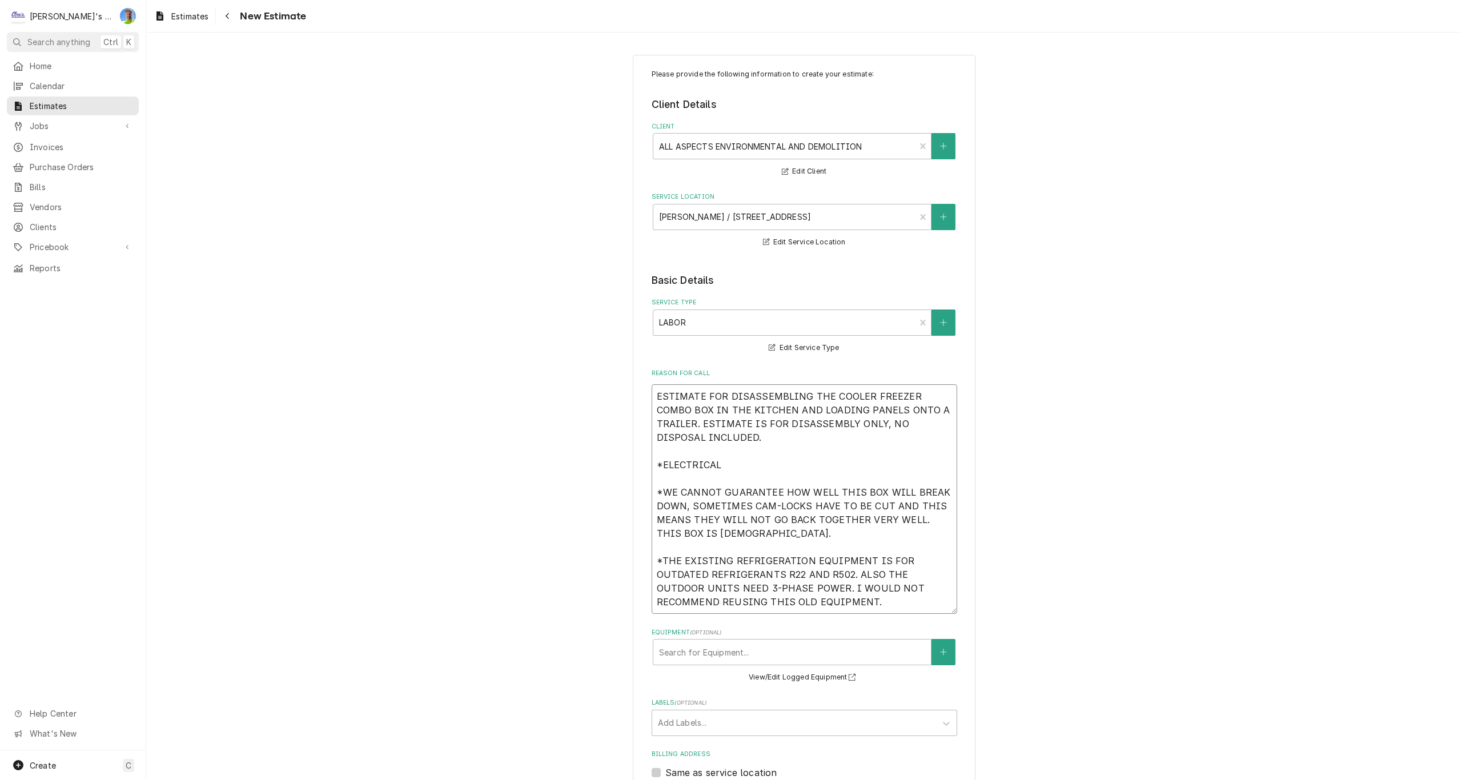
type textarea "ESTIMATE FOR DISASSEMBLING THE COOLER FREEZER COMBO BOX IN THE KITCHEN AND LOAD…"
type textarea "x"
type textarea "ESTIMATE FOR DISASSEMBLING THE COOLER FREEZER COMBO BOX IN THE KITCHEN AND LOAD…"
type textarea "x"
type textarea "ESTIMATE FOR DISASSEMBLING THE COOLER FREEZER COMBO BOX IN THE KITCHEN AND LOAD…"
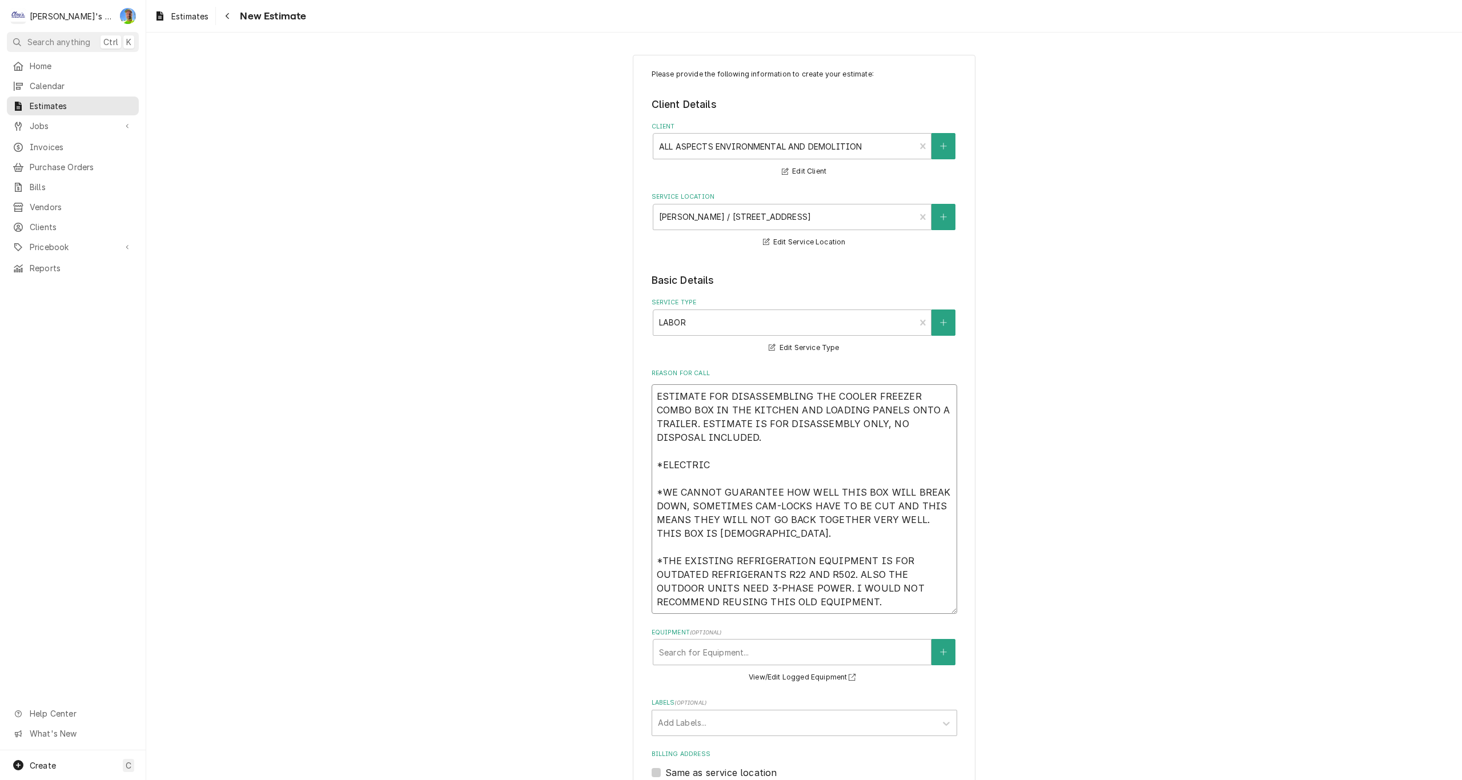
type textarea "x"
type textarea "ESTIMATE FOR DISASSEMBLING THE COOLER FREEZER COMBO BOX IN THE KITCHEN AND LOAD…"
type textarea "x"
type textarea "ESTIMATE FOR DISASSEMBLING THE COOLER FREEZER COMBO BOX IN THE KITCHEN AND LOAD…"
type textarea "x"
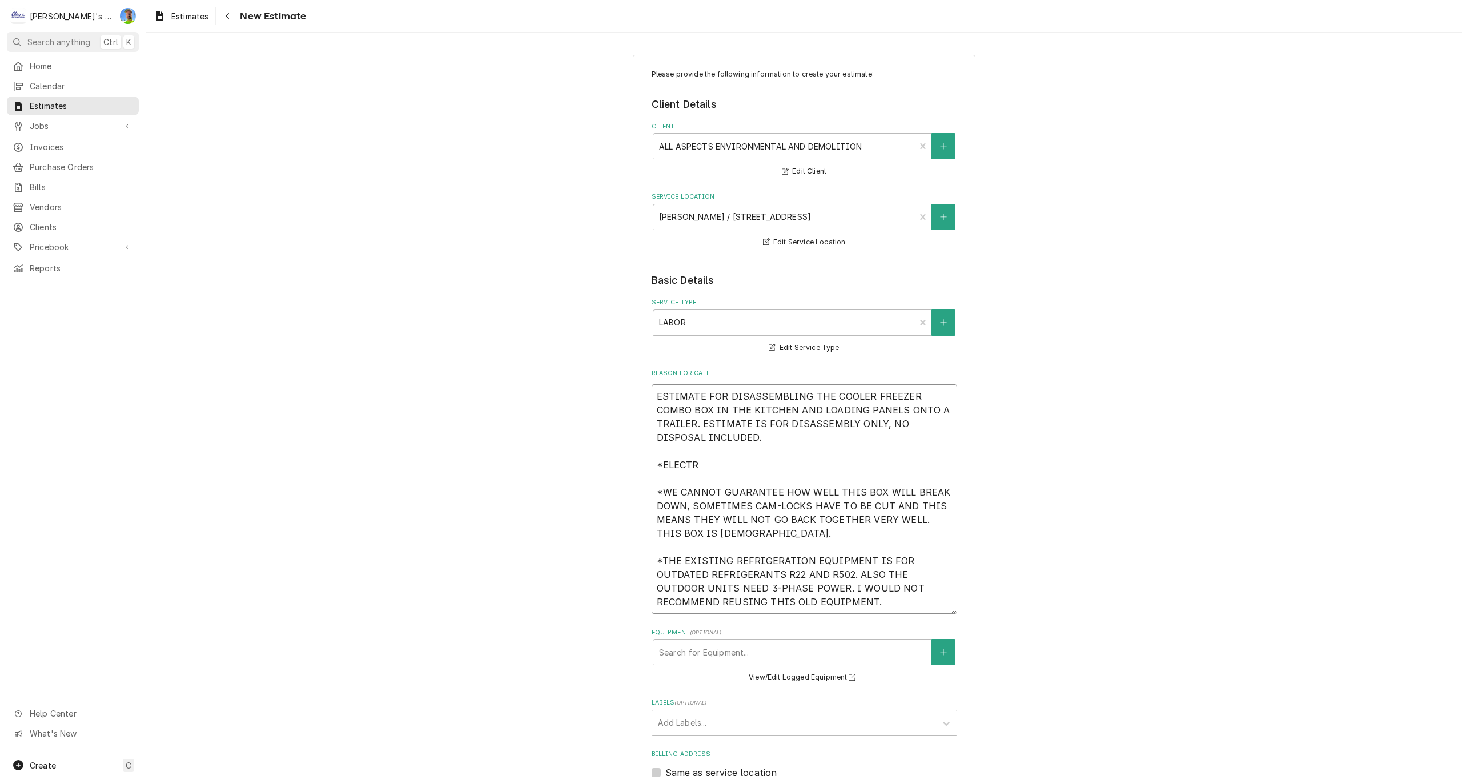
type textarea "ESTIMATE FOR DISASSEMBLING THE COOLER FREEZER COMBO BOX IN THE KITCHEN AND LOAD…"
type textarea "x"
type textarea "ESTIMATE FOR DISASSEMBLING THE COOLER FREEZER COMBO BOX IN THE KITCHEN AND LOAD…"
type textarea "x"
type textarea "ESTIMATE FOR DISASSEMBLING THE COOLER FREEZER COMBO BOX IN THE KITCHEN AND LOAD…"
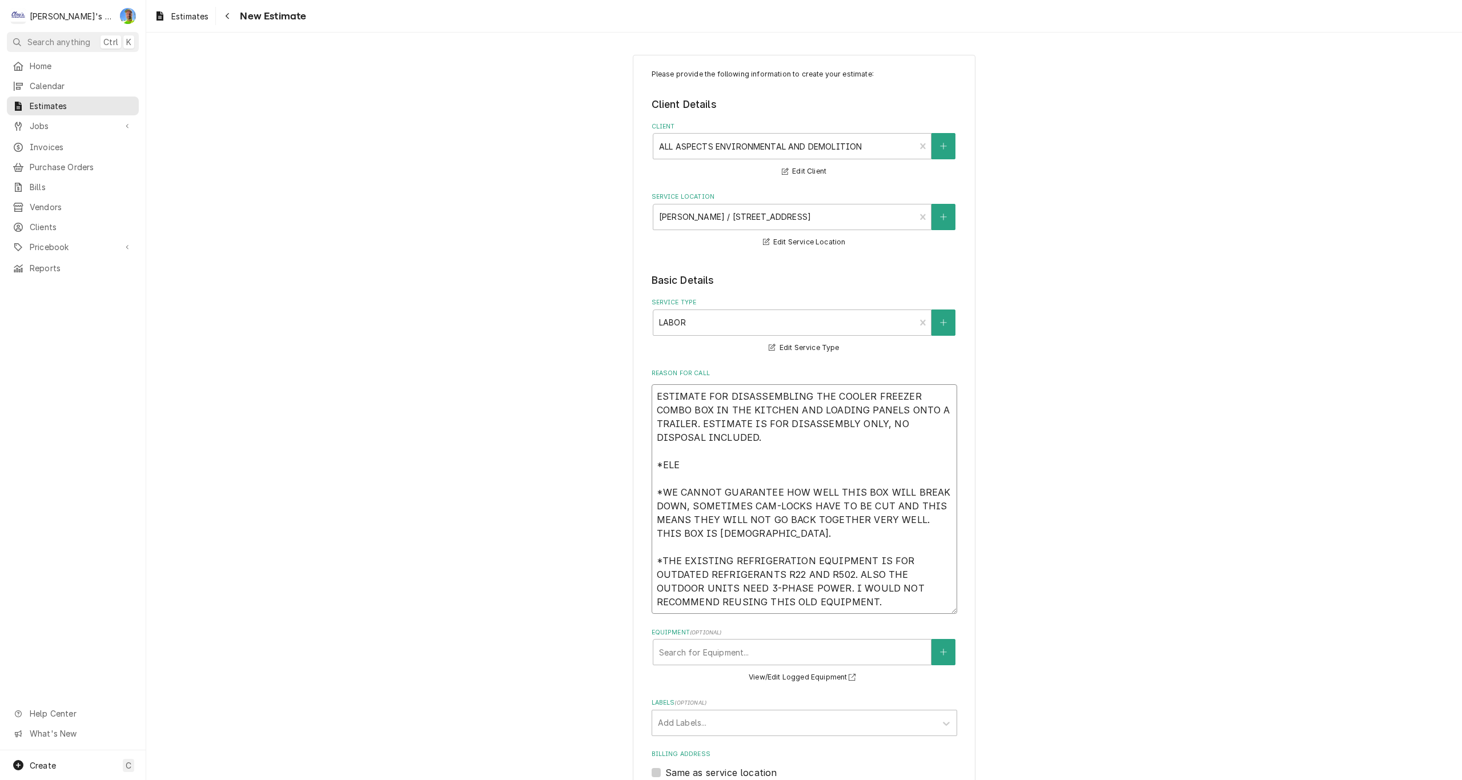
type textarea "x"
type textarea "ESTIMATE FOR DISASSEMBLING THE COOLER FREEZER COMBO BOX IN THE KITCHEN AND LOAD…"
type textarea "x"
type textarea "ESTIMATE FOR DISASSEMBLING THE COOLER FREEZER COMBO BOX IN THE KITCHEN AND LOAD…"
type textarea "x"
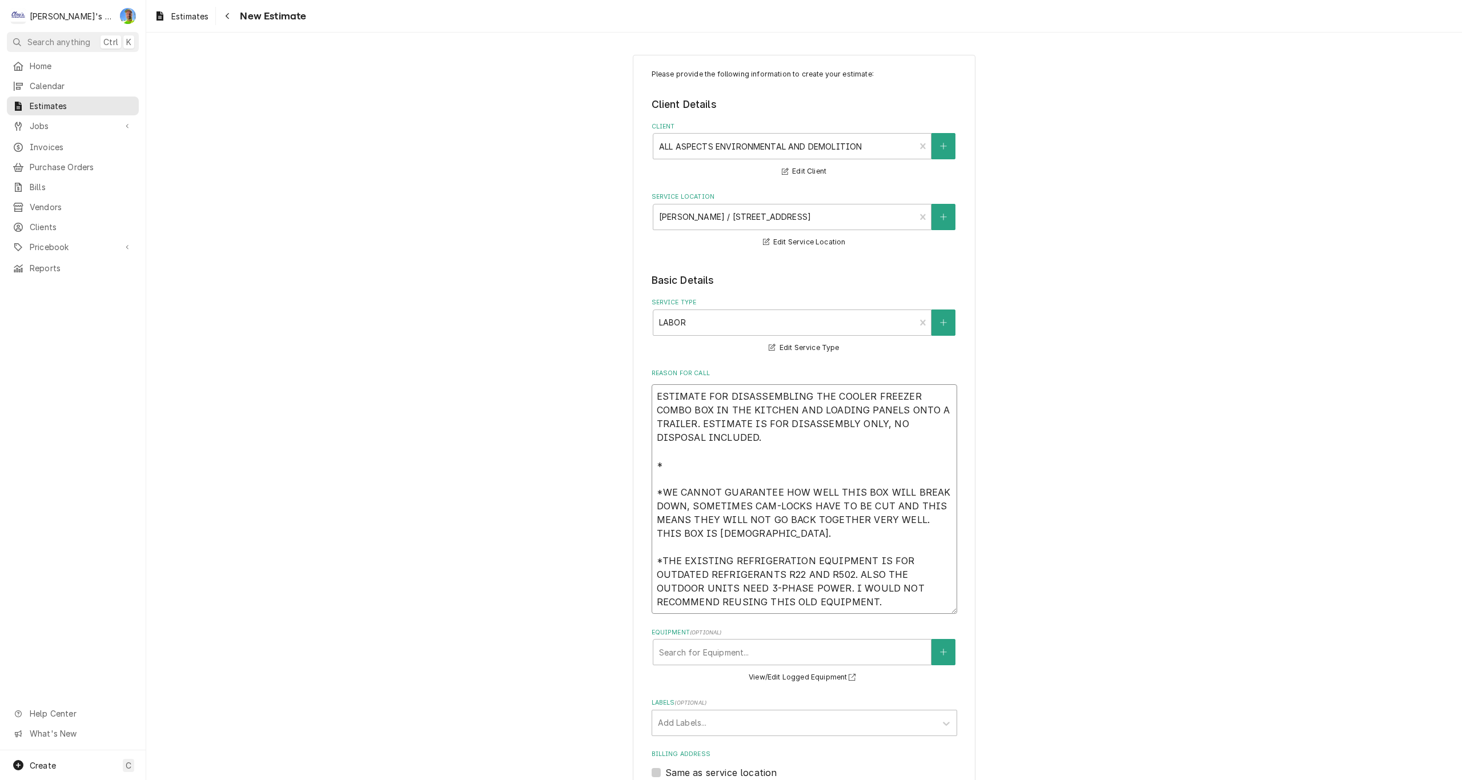
type textarea "ESTIMATE FOR DISASSEMBLING THE COOLER FREEZER COMBO BOX IN THE KITCHEN AND LOAD…"
type textarea "x"
type textarea "ESTIMATE FOR DISASSEMBLING THE COOLER FREEZER COMBO BOX IN THE KITCHEN AND LOAD…"
type textarea "x"
type textarea "ESTIMATE FOR DISASSEMBLING THE COOLER FREEZER COMBO BOX IN THE KITCHEN AND LOAD…"
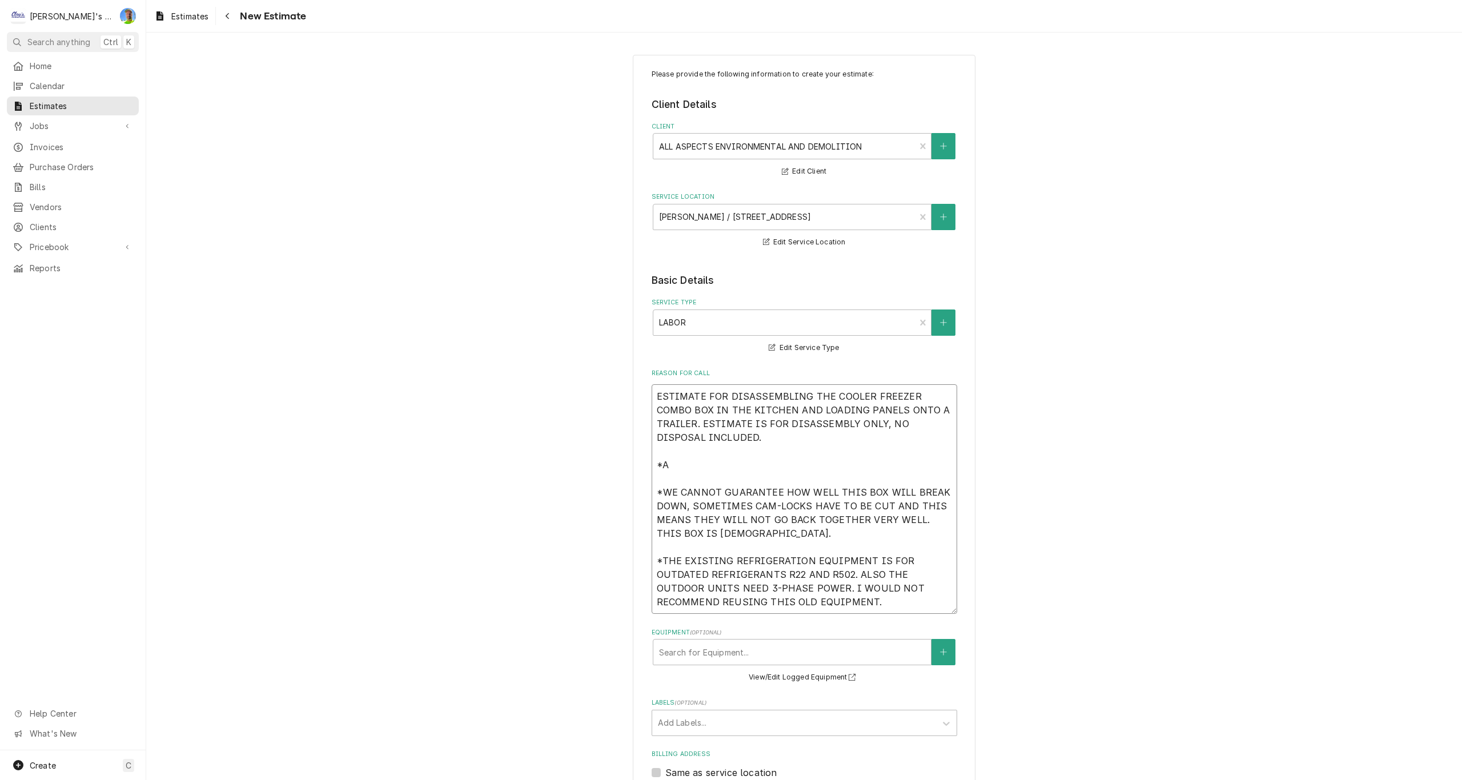
type textarea "x"
type textarea "ESTIMATE FOR DISASSEMBLING THE COOLER FREEZER COMBO BOX IN THE KITCHEN AND LOAD…"
type textarea "x"
type textarea "ESTIMATE FOR DISASSEMBLING THE COOLER FREEZER COMBO BOX IN THE KITCHEN AND LOAD…"
type textarea "x"
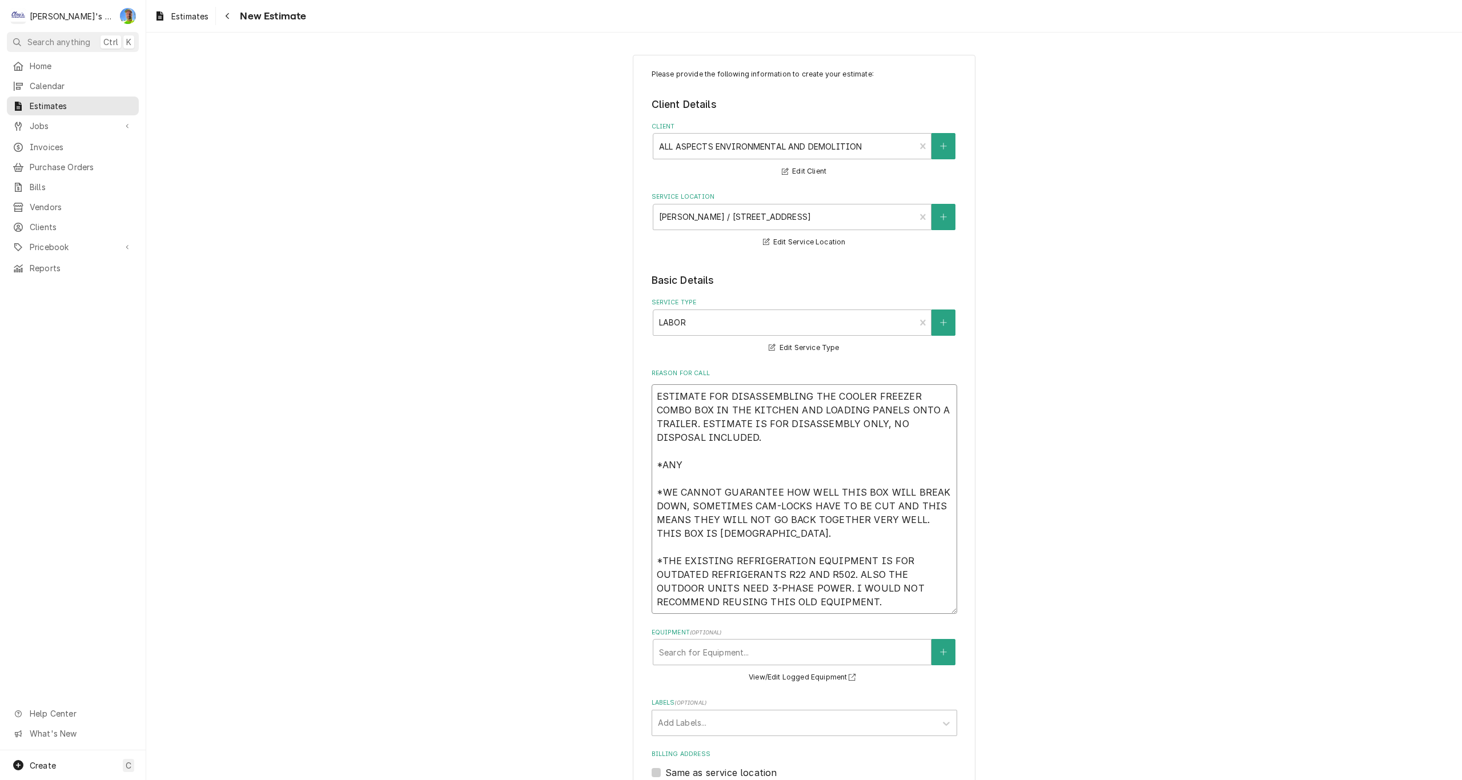
type textarea "ESTIMATE FOR DISASSEMBLING THE COOLER FREEZER COMBO BOX IN THE KITCHEN AND LOAD…"
type textarea "x"
type textarea "ESTIMATE FOR DISASSEMBLING THE COOLER FREEZER COMBO BOX IN THE KITCHEN AND LOAD…"
type textarea "x"
type textarea "ESTIMATE FOR DISASSEMBLING THE COOLER FREEZER COMBO BOX IN THE KITCHEN AND LOAD…"
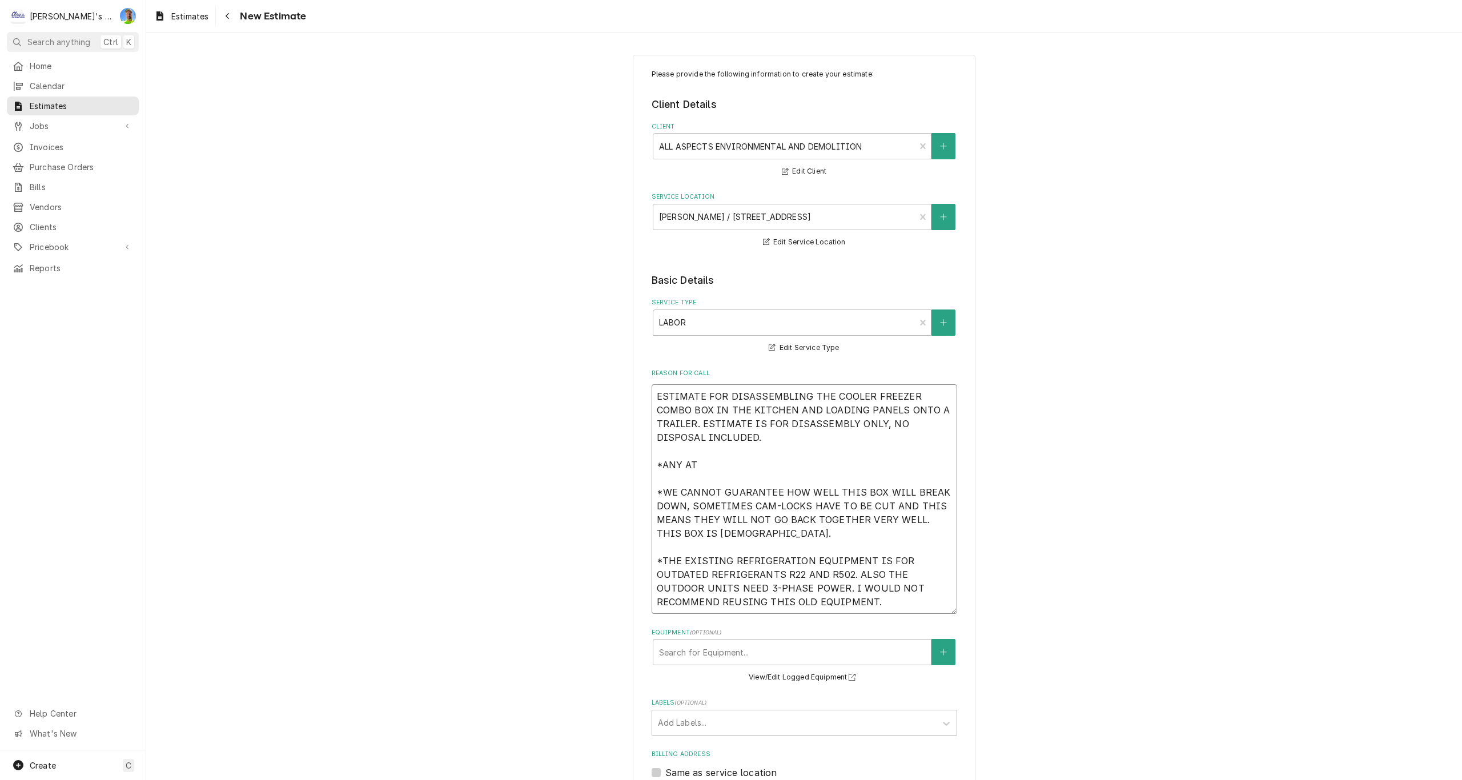
type textarea "x"
type textarea "ESTIMATE FOR DISASSEMBLING THE COOLER FREEZER COMBO BOX IN THE KITCHEN AND LOAD…"
type textarea "x"
type textarea "ESTIMATE FOR DISASSEMBLING THE COOLER FREEZER COMBO BOX IN THE KITCHEN AND LOAD…"
type textarea "x"
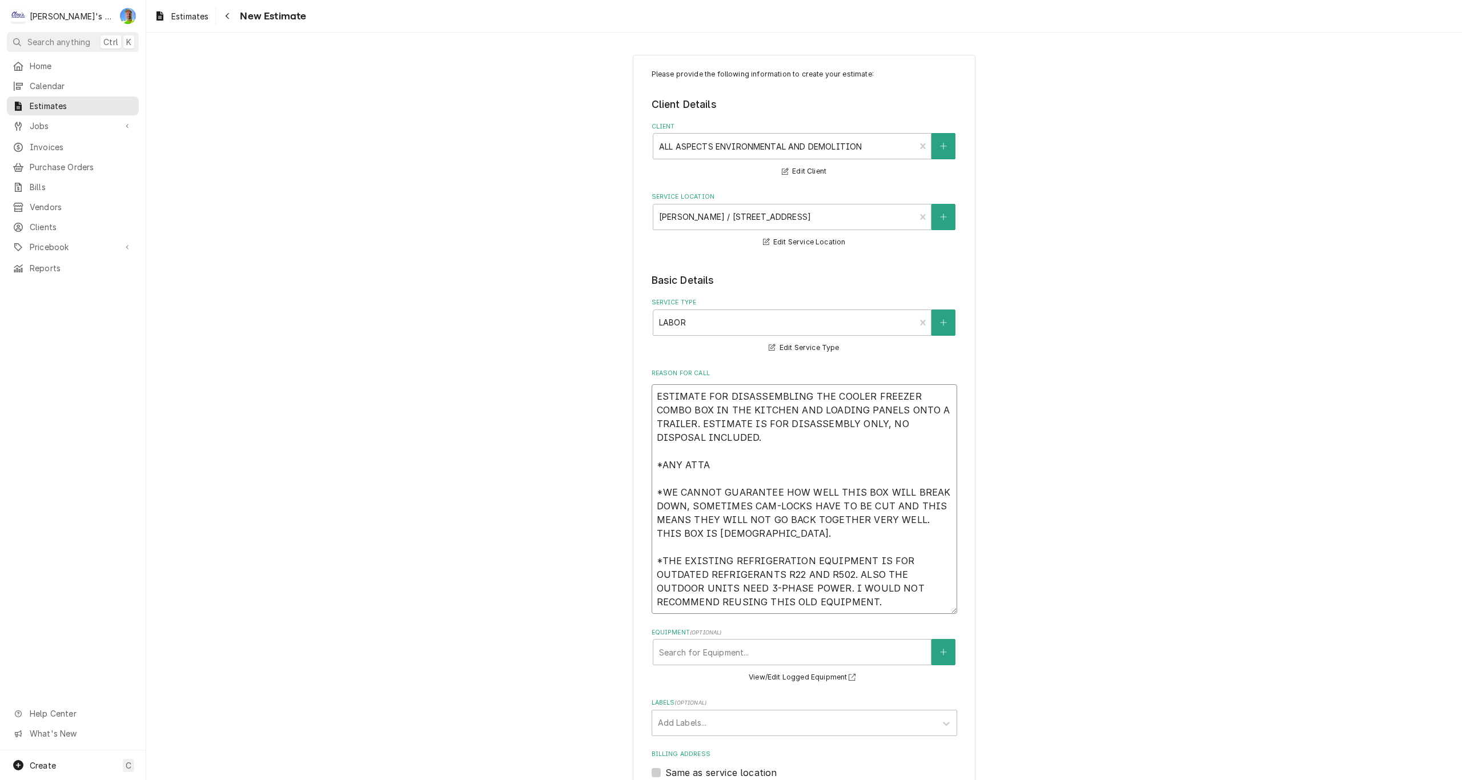
type textarea "ESTIMATE FOR DISASSEMBLING THE COOLER FREEZER COMBO BOX IN THE KITCHEN AND LOAD…"
type textarea "x"
type textarea "ESTIMATE FOR DISASSEMBLING THE COOLER FREEZER COMBO BOX IN THE KITCHEN AND LOAD…"
type textarea "x"
type textarea "ESTIMATE FOR DISASSEMBLING THE COOLER FREEZER COMBO BOX IN THE KITCHEN AND LOAD…"
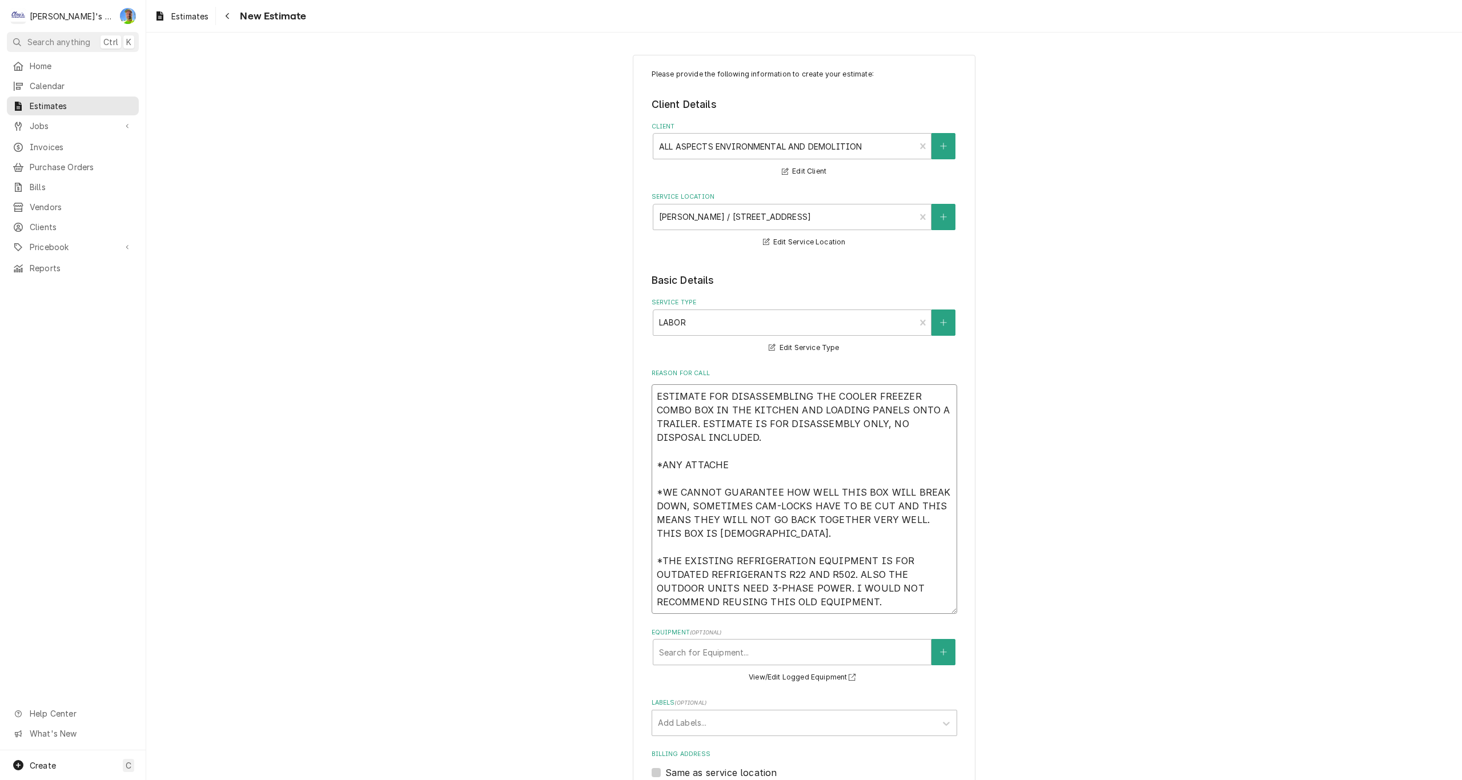
type textarea "x"
type textarea "ESTIMATE FOR DISASSEMBLING THE COOLER FREEZER COMBO BOX IN THE KITCHEN AND LOAD…"
type textarea "x"
type textarea "ESTIMATE FOR DISASSEMBLING THE COOLER FREEZER COMBO BOX IN THE KITCHEN AND LOAD…"
type textarea "x"
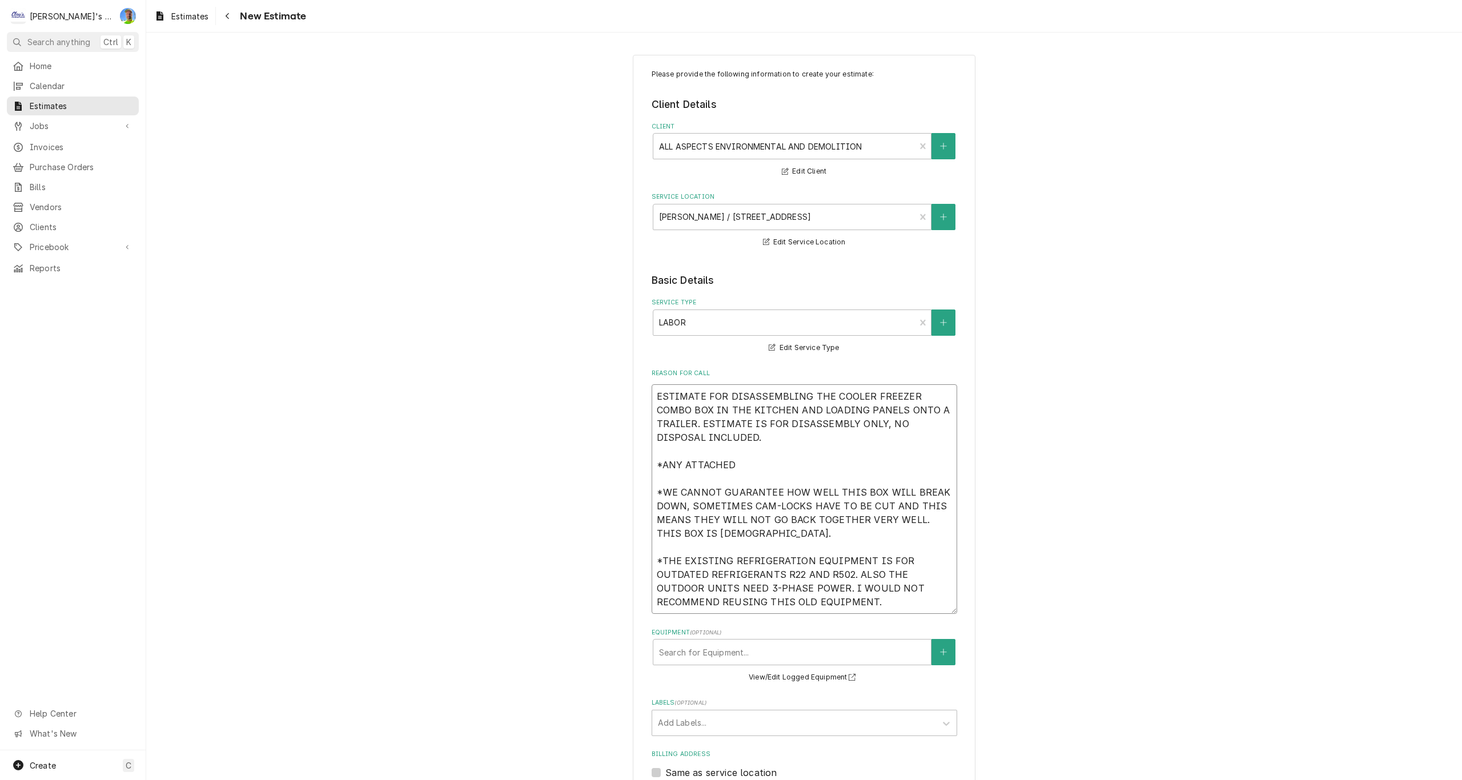
type textarea "ESTIMATE FOR DISASSEMBLING THE COOLER FREEZER COMBO BOX IN THE KITCHEN AND LOAD…"
type textarea "x"
type textarea "ESTIMATE FOR DISASSEMBLING THE COOLER FREEZER COMBO BOX IN THE KITCHEN AND LOAD…"
type textarea "x"
type textarea "ESTIMATE FOR DISASSEMBLING THE COOLER FREEZER COMBO BOX IN THE KITCHEN AND LOAD…"
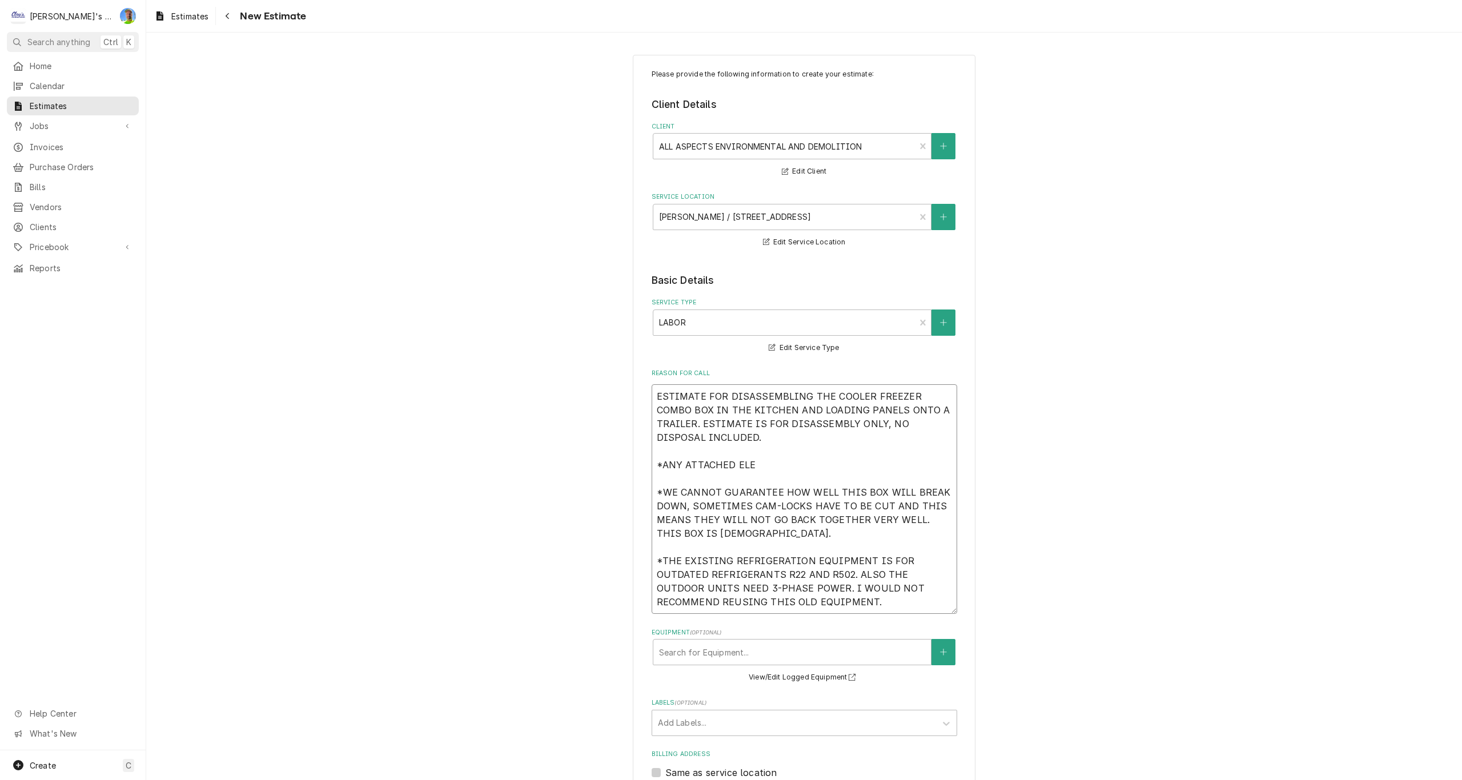
type textarea "x"
type textarea "ESTIMATE FOR DISASSEMBLING THE COOLER FREEZER COMBO BOX IN THE KITCHEN AND LOAD…"
type textarea "x"
type textarea "ESTIMATE FOR DISASSEMBLING THE COOLER FREEZER COMBO BOX IN THE KITCHEN AND LOAD…"
type textarea "x"
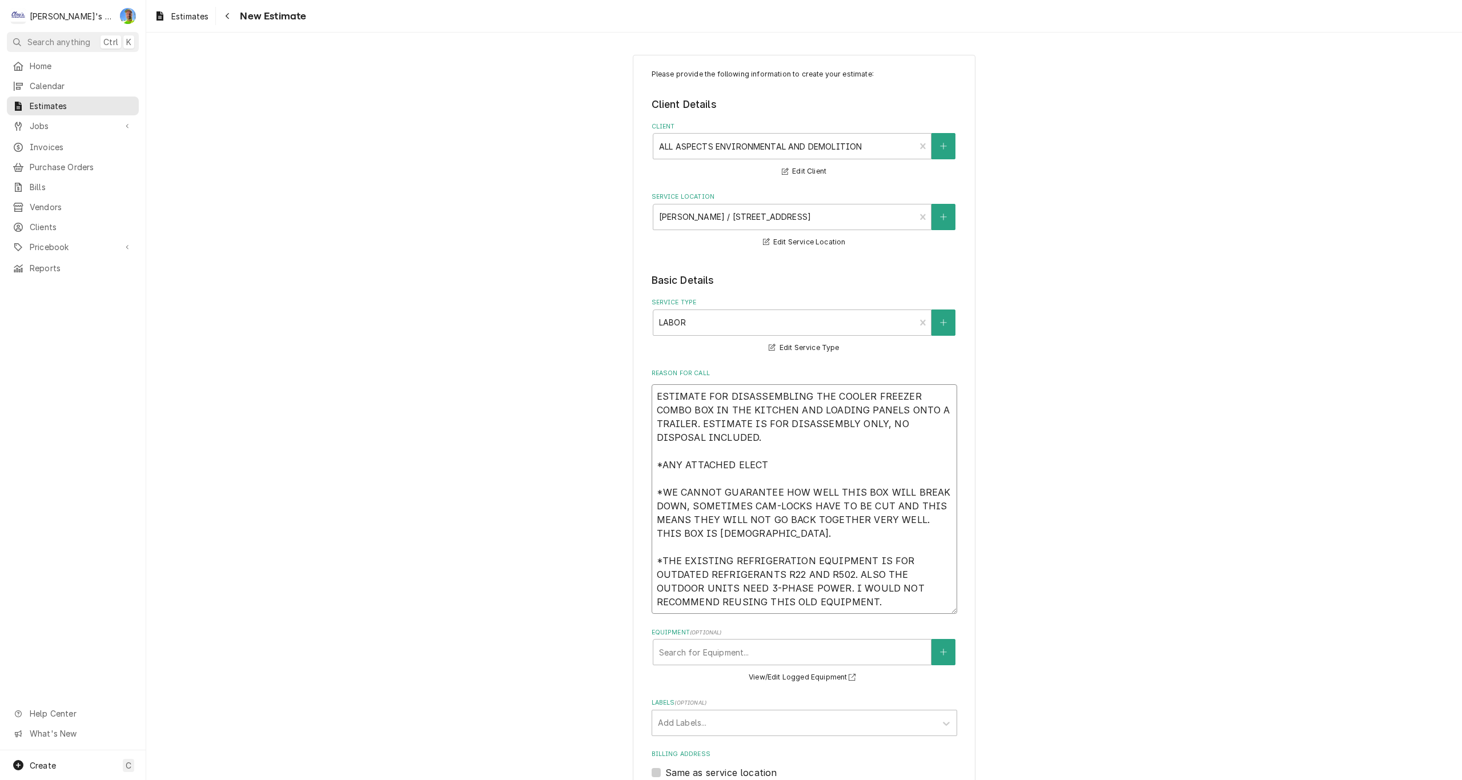
type textarea "ESTIMATE FOR DISASSEMBLING THE COOLER FREEZER COMBO BOX IN THE KITCHEN AND LOAD…"
type textarea "x"
type textarea "ESTIMATE FOR DISASSEMBLING THE COOLER FREEZER COMBO BOX IN THE KITCHEN AND LOAD…"
type textarea "x"
type textarea "ESTIMATE FOR DISASSEMBLING THE COOLER FREEZER COMBO BOX IN THE KITCHEN AND LOAD…"
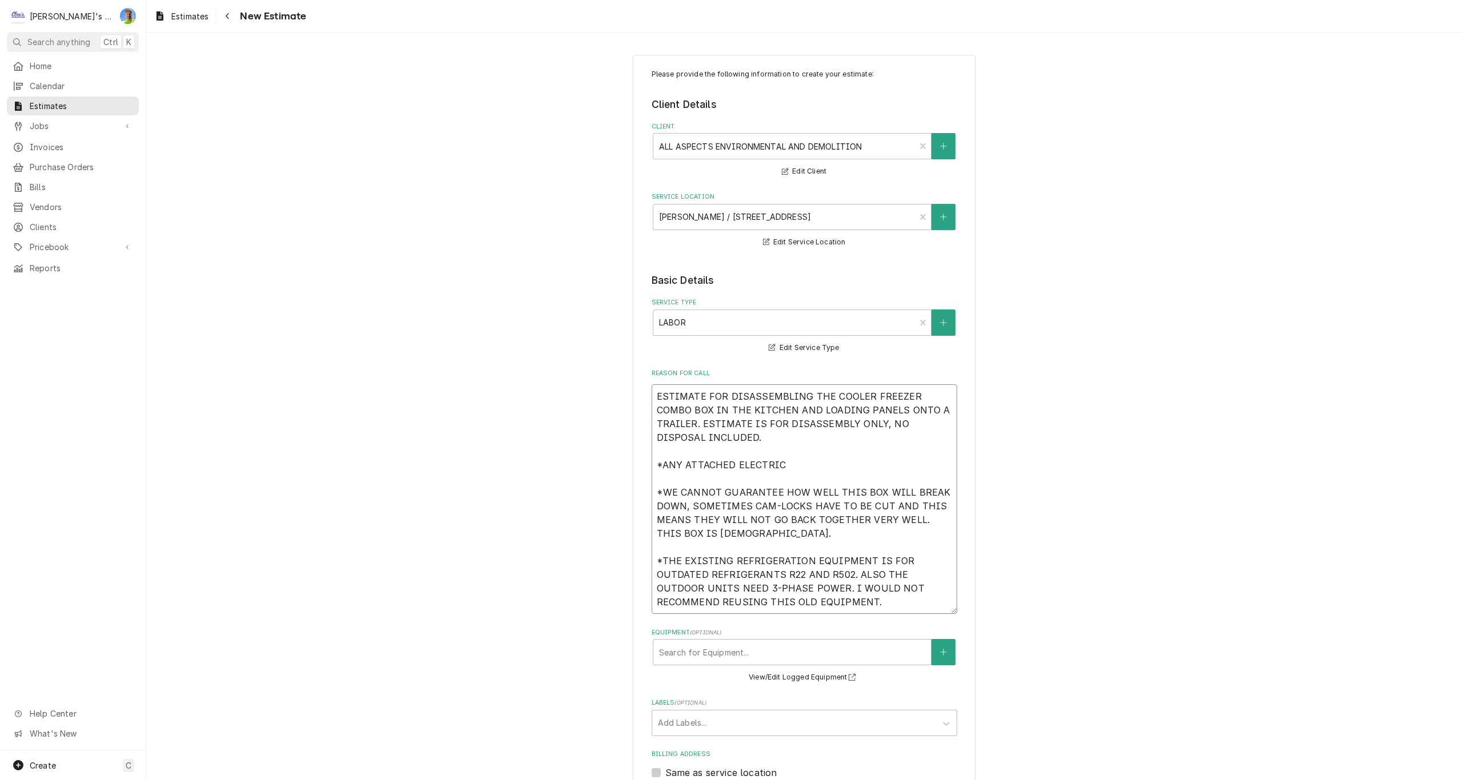
type textarea "x"
type textarea "ESTIMATE FOR DISASSEMBLING THE COOLER FREEZER COMBO BOX IN THE KITCHEN AND LOAD…"
type textarea "x"
type textarea "ESTIMATE FOR DISASSEMBLING THE COOLER FREEZER COMBO BOX IN THE KITCHEN AND LOAD…"
type textarea "x"
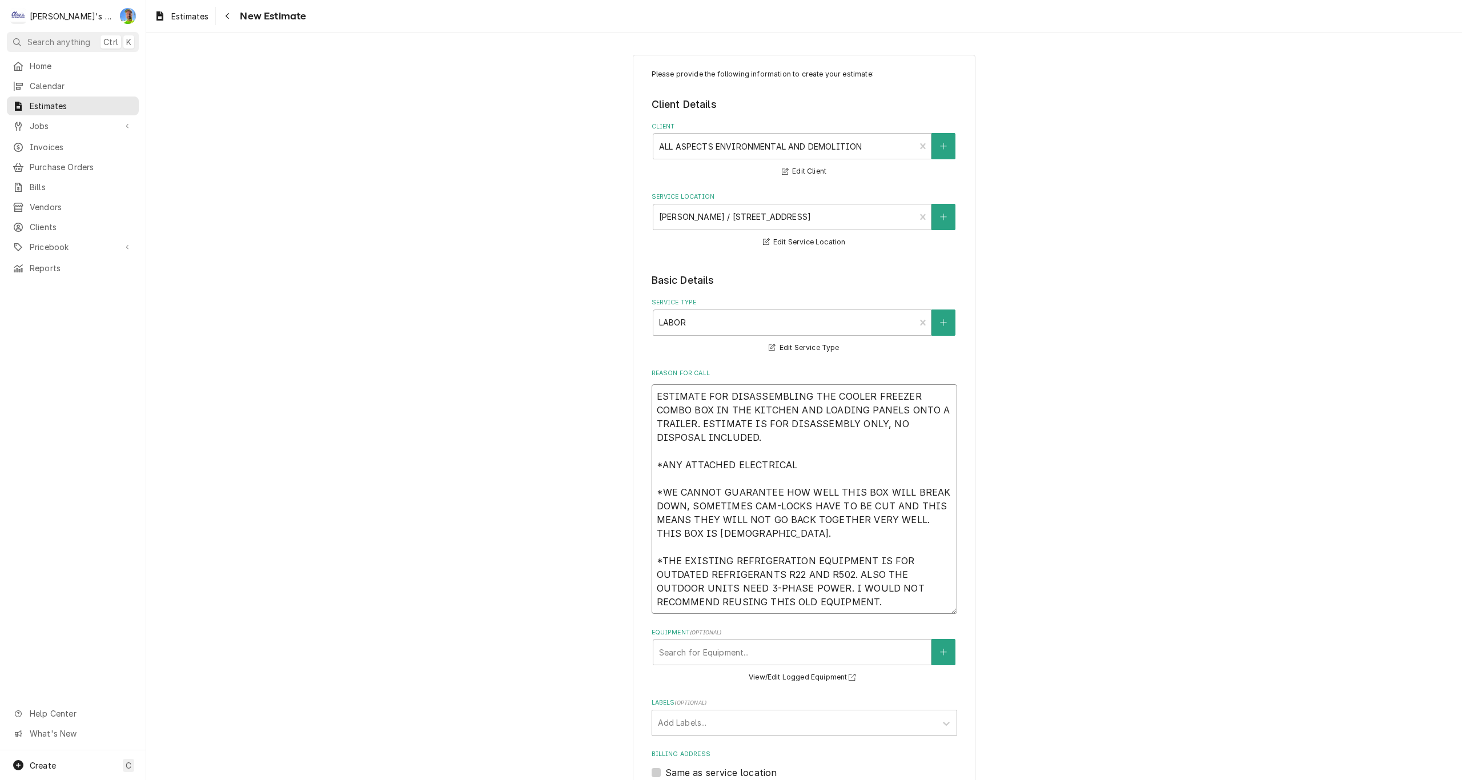
type textarea "ESTIMATE FOR DISASSEMBLING THE COOLER FREEZER COMBO BOX IN THE KITCHEN AND LOAD…"
type textarea "x"
type textarea "ESTIMATE FOR DISASSEMBLING THE COOLER FREEZER COMBO BOX IN THE KITCHEN AND LOAD…"
type textarea "x"
type textarea "ESTIMATE FOR DISASSEMBLING THE COOLER FREEZER COMBO BOX IN THE KITCHEN AND LOAD…"
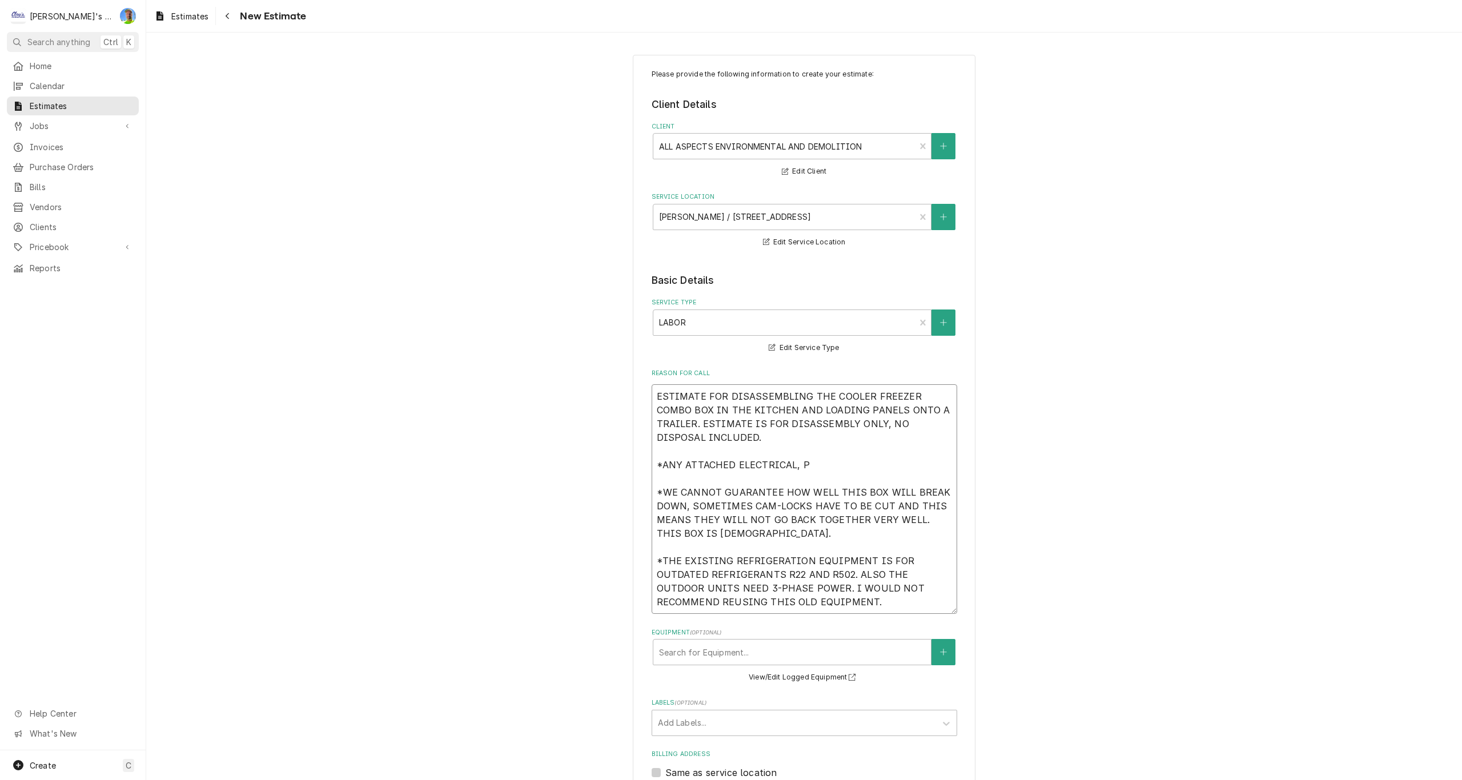
type textarea "x"
type textarea "ESTIMATE FOR DISASSEMBLING THE COOLER FREEZER COMBO BOX IN THE KITCHEN AND LOAD…"
type textarea "x"
type textarea "ESTIMATE FOR DISASSEMBLING THE COOLER FREEZER COMBO BOX IN THE KITCHEN AND LOAD…"
type textarea "x"
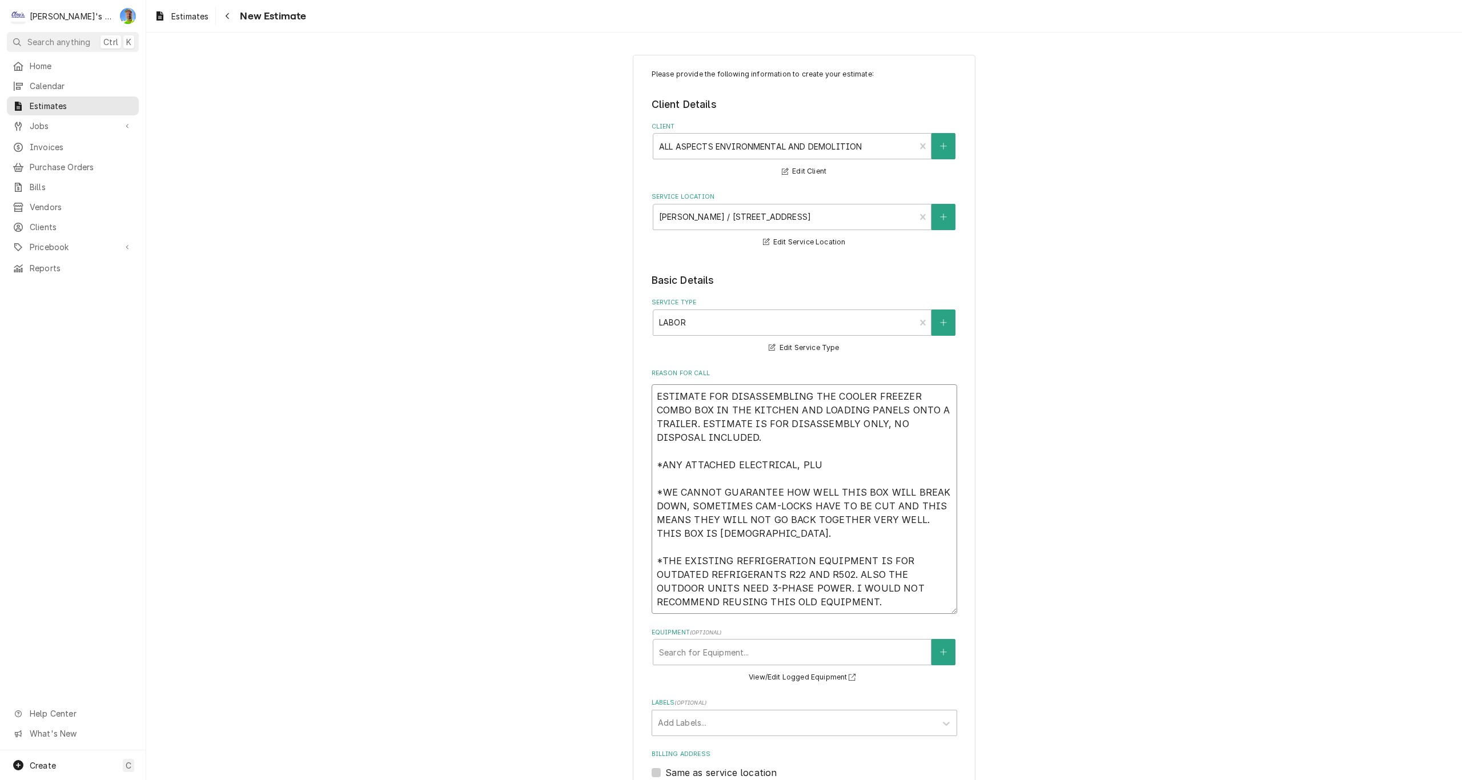
type textarea "ESTIMATE FOR DISASSEMBLING THE COOLER FREEZER COMBO BOX IN THE KITCHEN AND LOAD…"
type textarea "x"
type textarea "ESTIMATE FOR DISASSEMBLING THE COOLER FREEZER COMBO BOX IN THE KITCHEN AND LOAD…"
type textarea "x"
type textarea "ESTIMATE FOR DISASSEMBLING THE COOLER FREEZER COMBO BOX IN THE KITCHEN AND LOAD…"
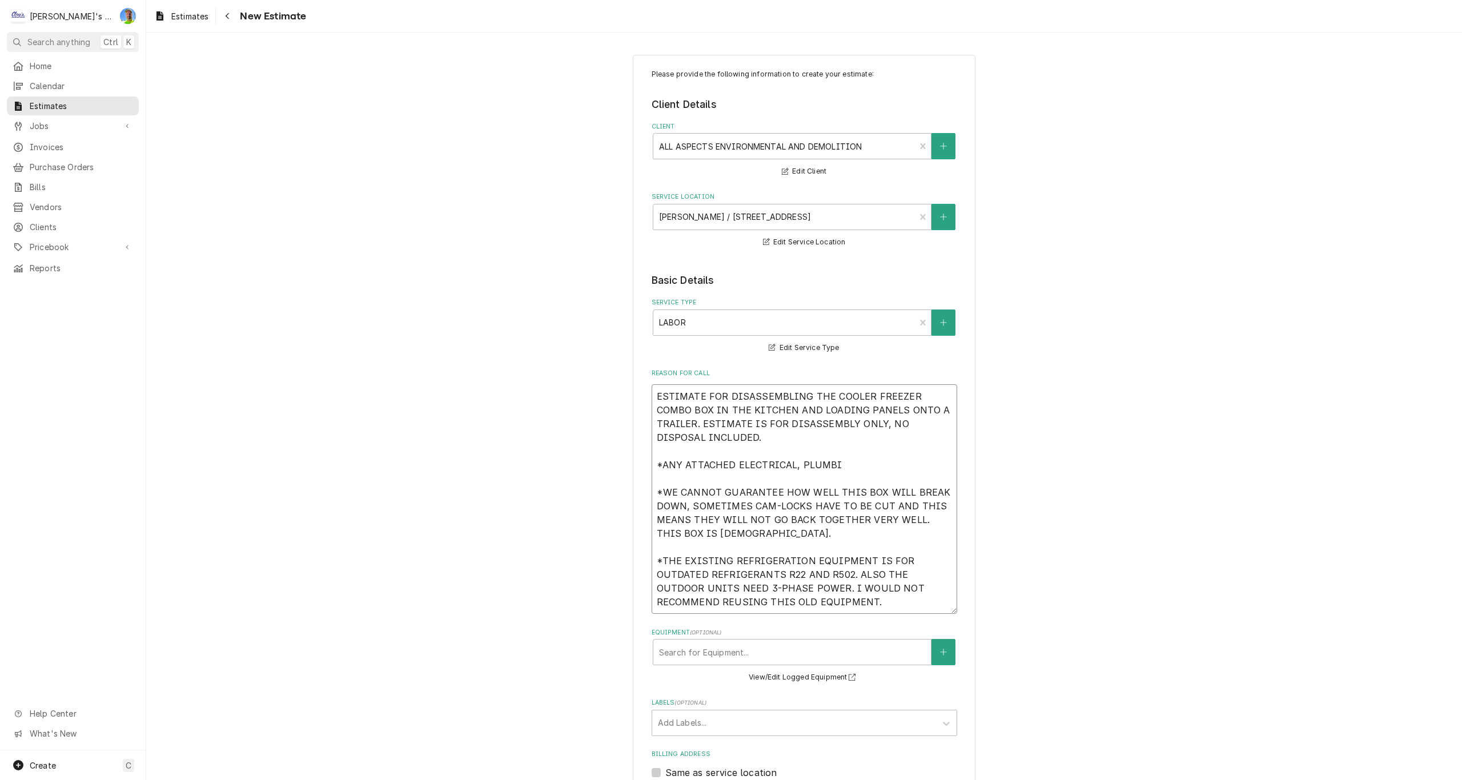
type textarea "x"
type textarea "ESTIMATE FOR DISASSEMBLING THE COOLER FREEZER COMBO BOX IN THE KITCHEN AND LOAD…"
type textarea "x"
type textarea "ESTIMATE FOR DISASSEMBLING THE COOLER FREEZER COMBO BOX IN THE KITCHEN AND LOAD…"
type textarea "x"
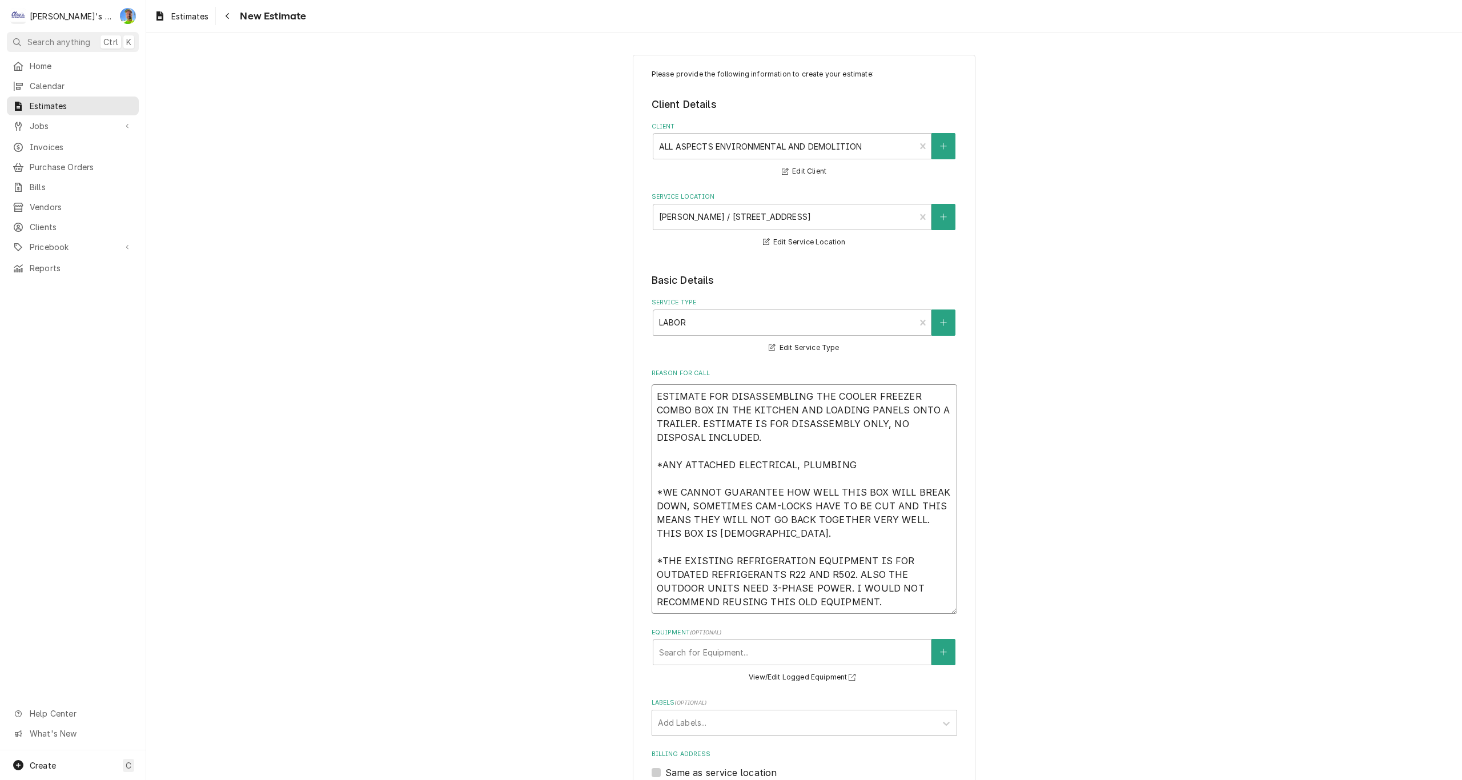
type textarea "ESTIMATE FOR DISASSEMBLING THE COOLER FREEZER COMBO BOX IN THE KITCHEN AND LOAD…"
type textarea "x"
type textarea "ESTIMATE FOR DISASSEMBLING THE COOLER FREEZER COMBO BOX IN THE KITCHEN AND LOAD…"
type textarea "x"
type textarea "ESTIMATE FOR DISASSEMBLING THE COOLER FREEZER COMBO BOX IN THE KITCHEN AND LOAD…"
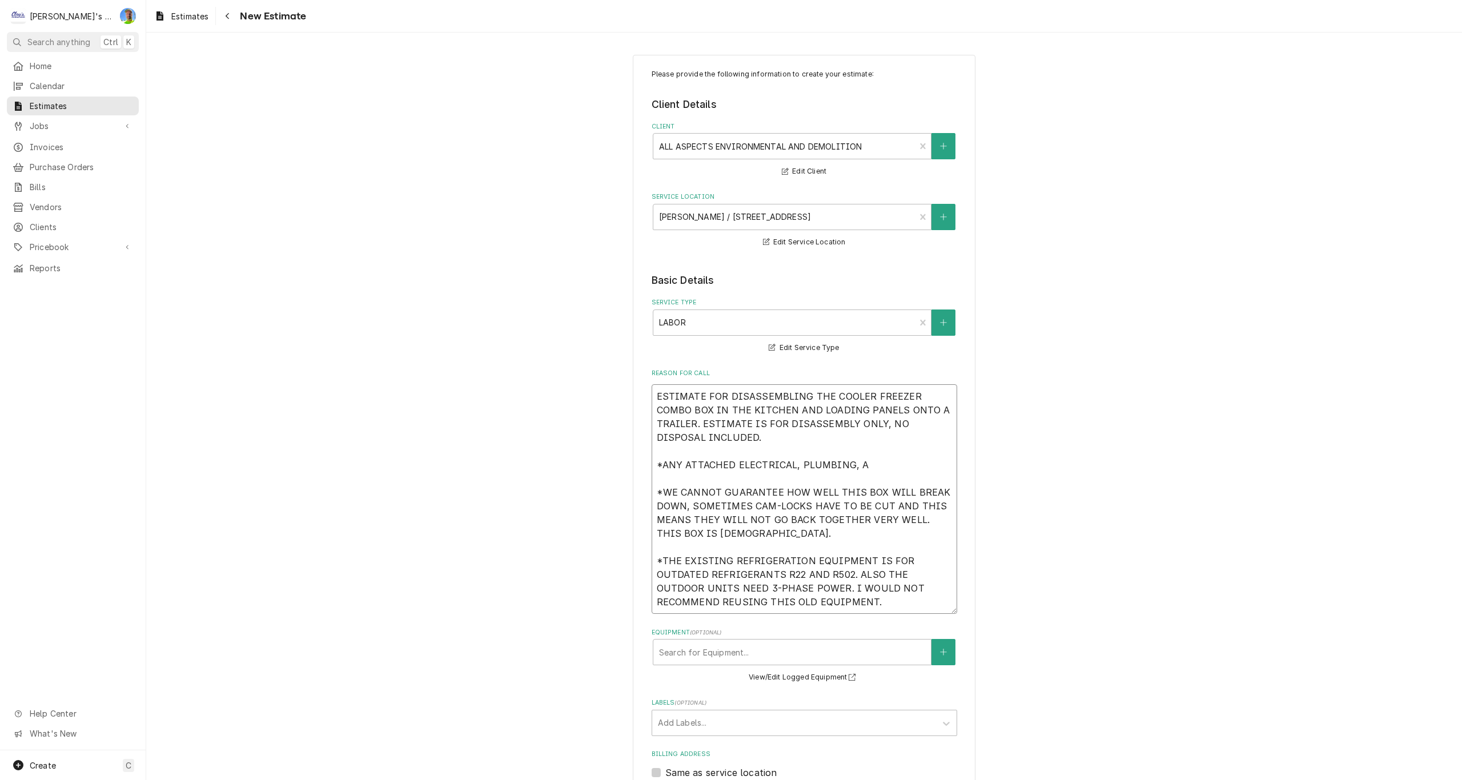
type textarea "x"
type textarea "ESTIMATE FOR DISASSEMBLING THE COOLER FREEZER COMBO BOX IN THE KITCHEN AND LOAD…"
type textarea "x"
type textarea "ESTIMATE FOR DISASSEMBLING THE COOLER FREEZER COMBO BOX IN THE KITCHEN AND LOAD…"
type textarea "x"
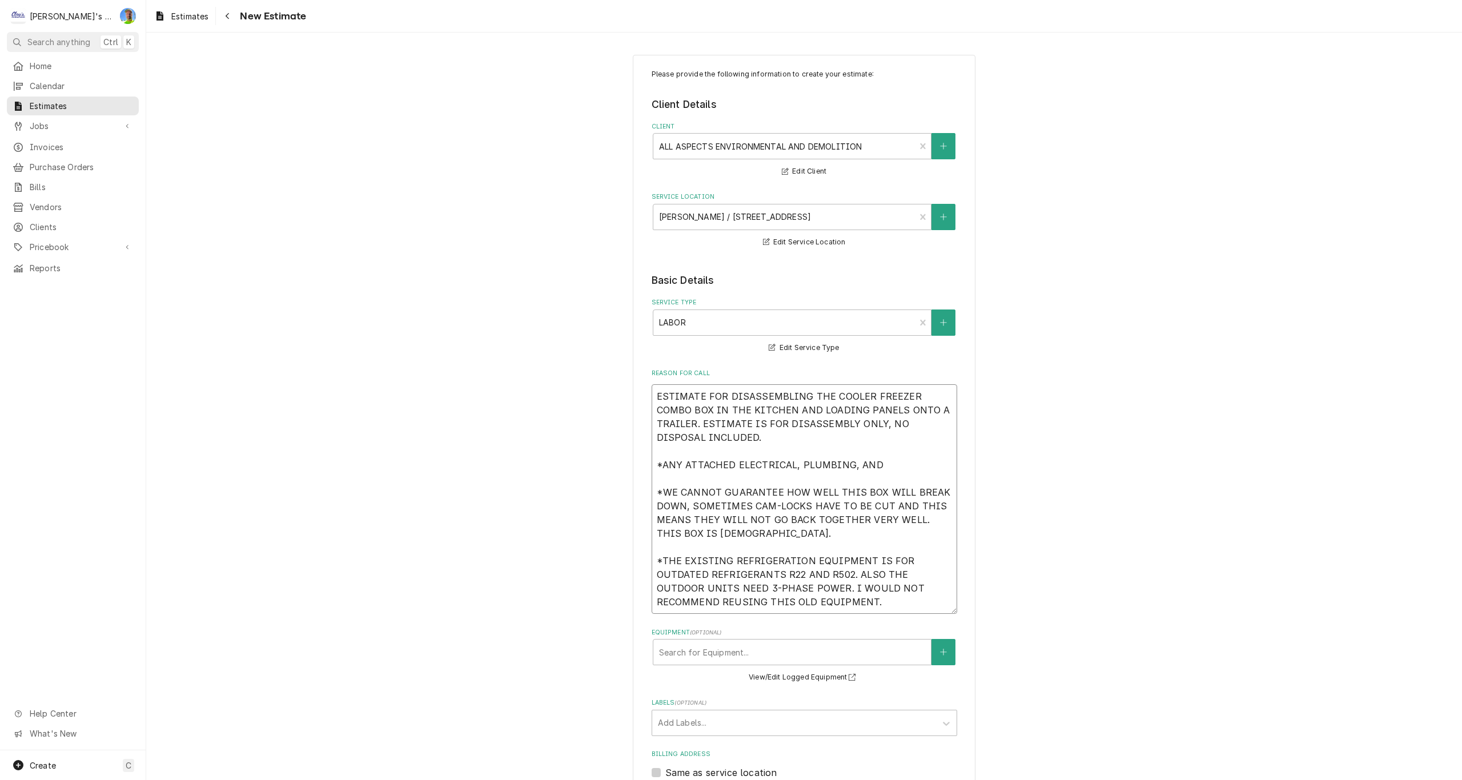
type textarea "ESTIMATE FOR DISASSEMBLING THE COOLER FREEZER COMBO BOX IN THE KITCHEN AND LOAD…"
type textarea "x"
type textarea "ESTIMATE FOR DISASSEMBLING THE COOLER FREEZER COMBO BOX IN THE KITCHEN AND LOAD…"
type textarea "x"
type textarea "ESTIMATE FOR DISASSEMBLING THE COOLER FREEZER COMBO BOX IN THE KITCHEN AND LOAD…"
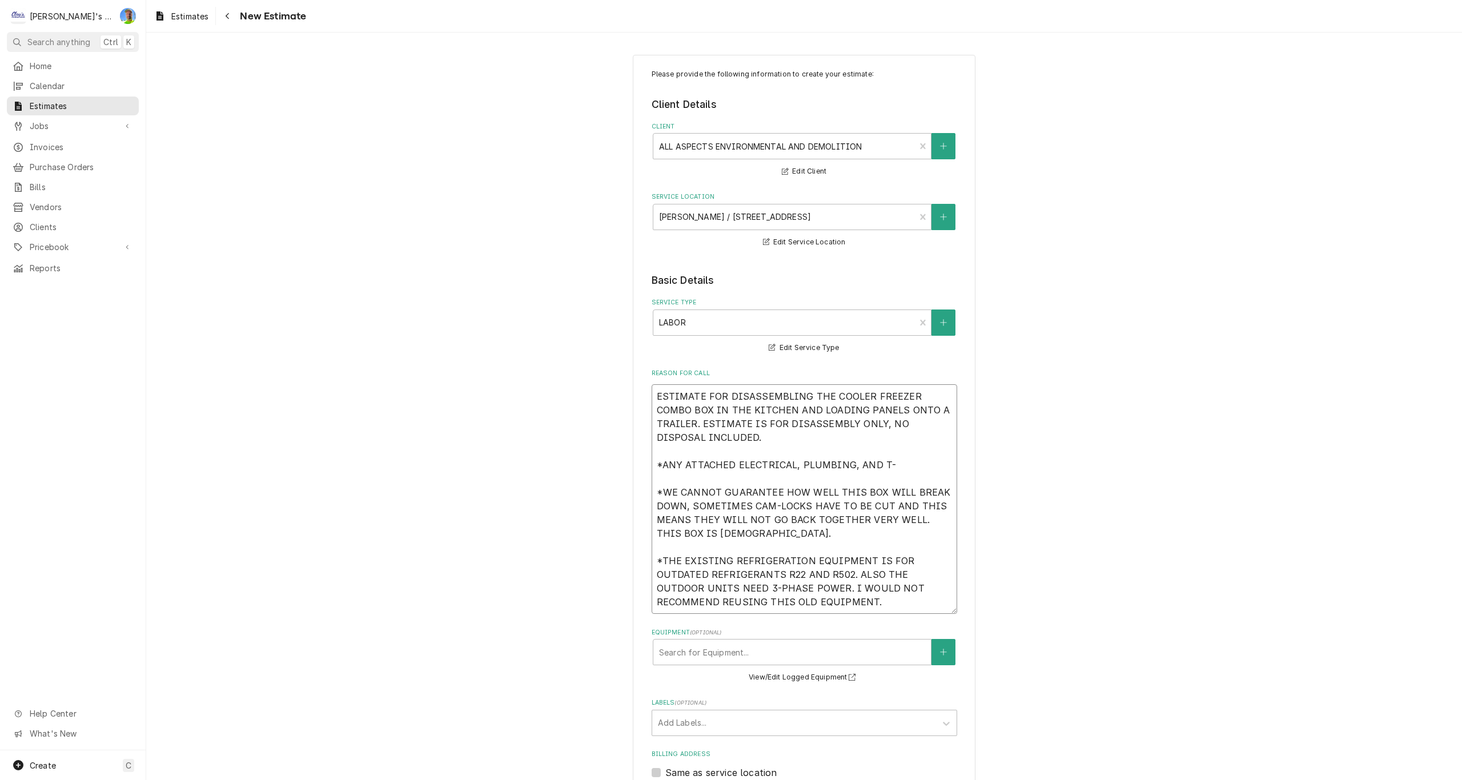
type textarea "x"
type textarea "ESTIMATE FOR DISASSEMBLING THE COOLER FREEZER COMBO BOX IN THE KITCHEN AND LOAD…"
type textarea "x"
type textarea "ESTIMATE FOR DISASSEMBLING THE COOLER FREEZER COMBO BOX IN THE KITCHEN AND LOAD…"
type textarea "x"
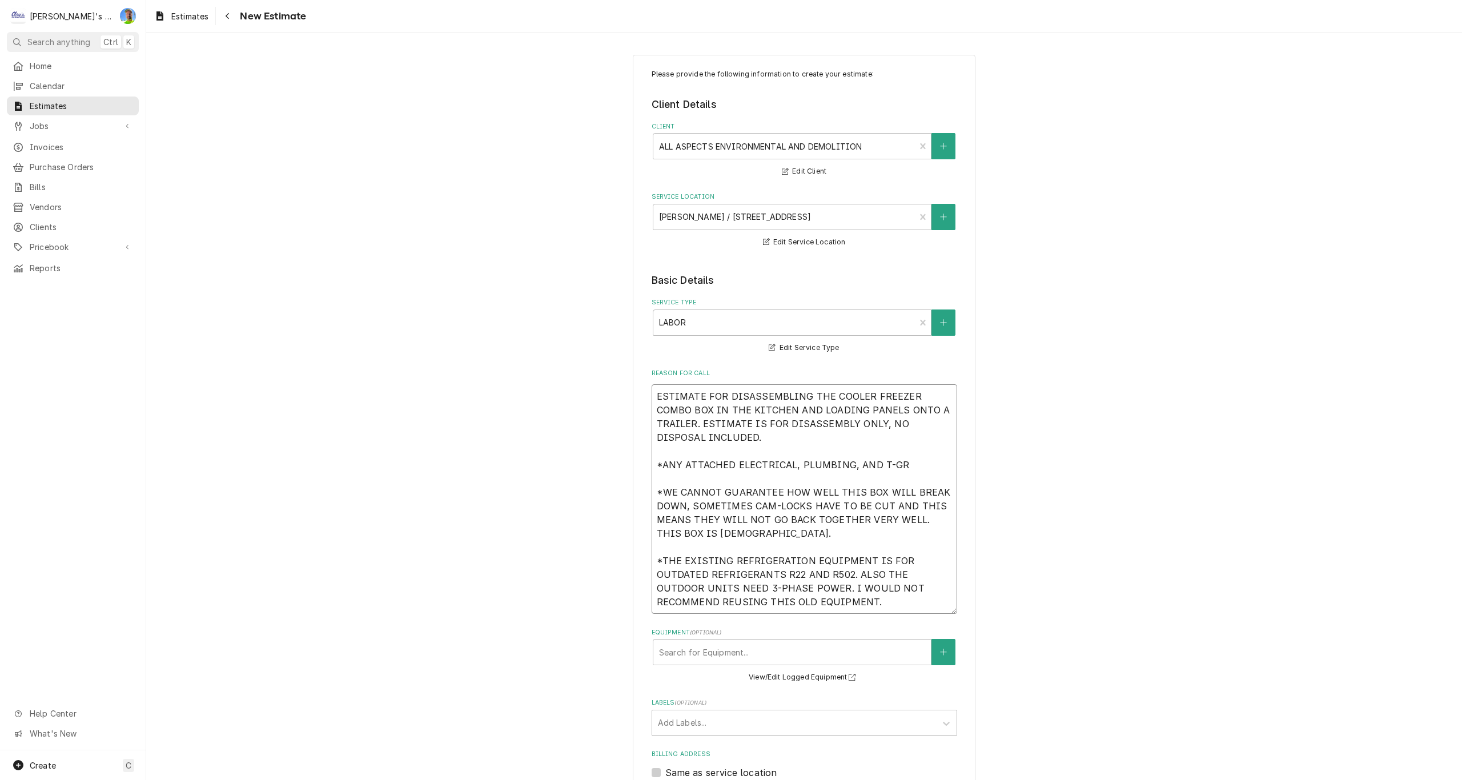
type textarea "ESTIMATE FOR DISASSEMBLING THE COOLER FREEZER COMBO BOX IN THE KITCHEN AND LOAD…"
type textarea "x"
type textarea "ESTIMATE FOR DISASSEMBLING THE COOLER FREEZER COMBO BOX IN THE KITCHEN AND LOAD…"
type textarea "x"
type textarea "ESTIMATE FOR DISASSEMBLING THE COOLER FREEZER COMBO BOX IN THE KITCHEN AND LOAD…"
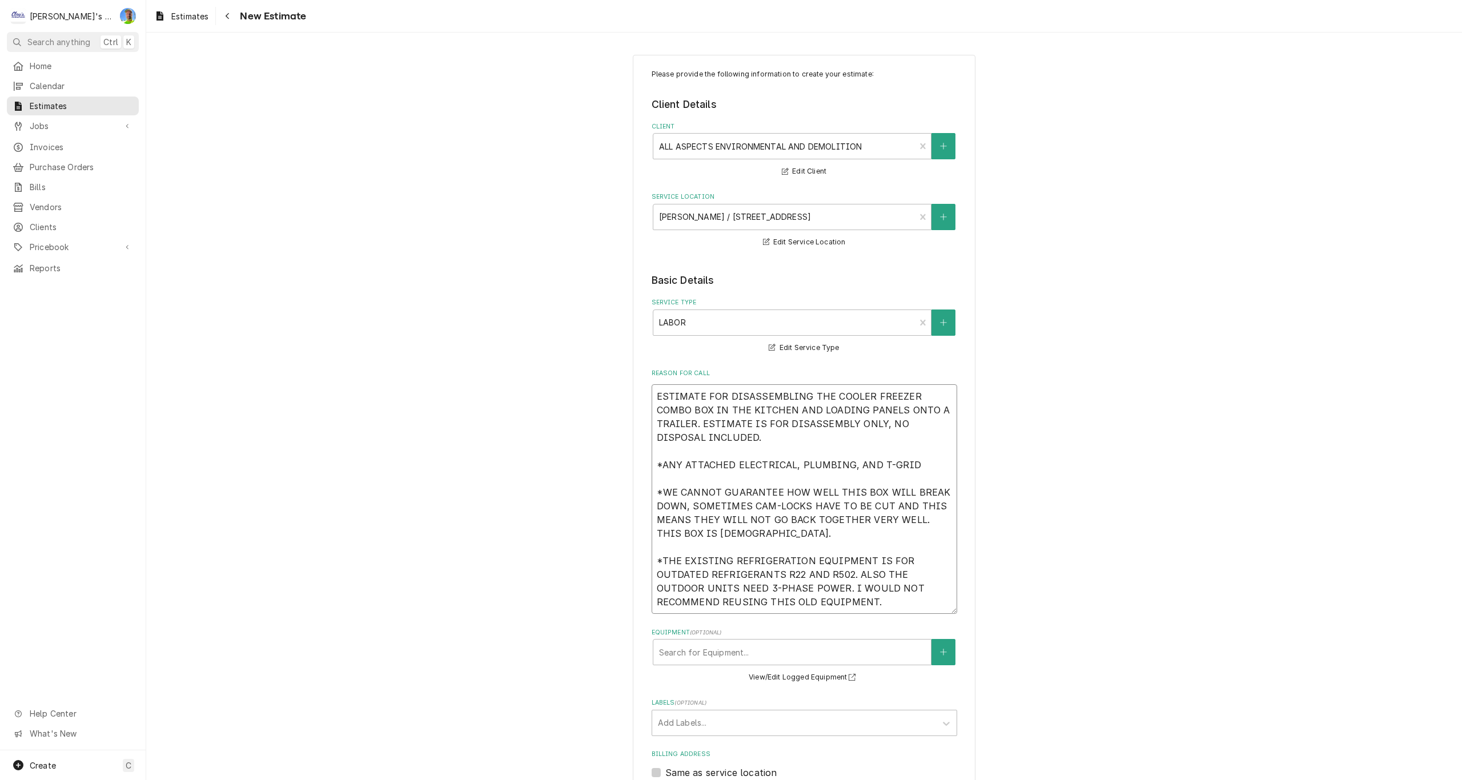
type textarea "x"
type textarea "ESTIMATE FOR DISASSEMBLING THE COOLER FREEZER COMBO BOX IN THE KITCHEN AND LOAD…"
type textarea "x"
type textarea "ESTIMATE FOR DISASSEMBLING THE COOLER FREEZER COMBO BOX IN THE KITCHEN AND LOAD…"
type textarea "x"
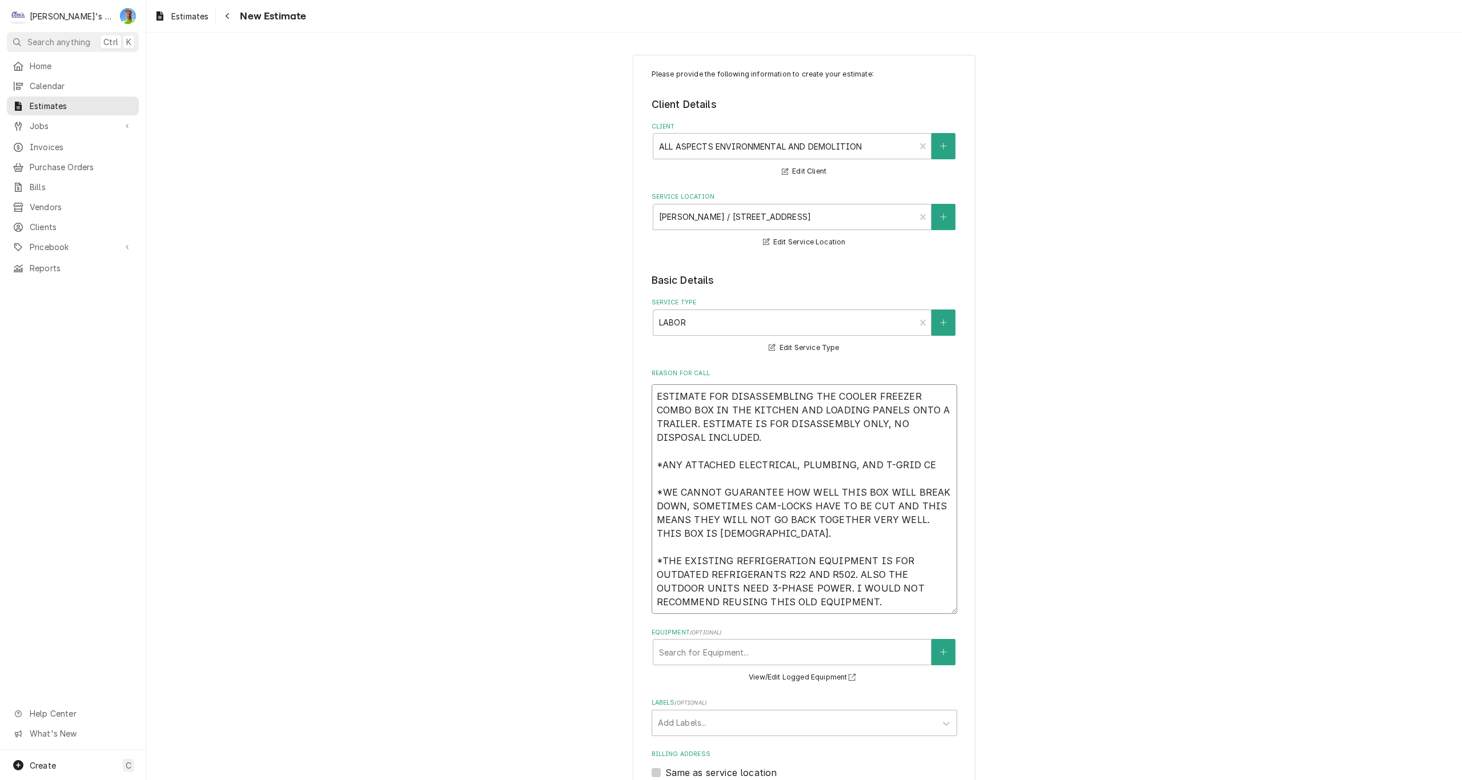
type textarea "ESTIMATE FOR DISASSEMBLING THE COOLER FREEZER COMBO BOX IN THE KITCHEN AND LOAD…"
type textarea "x"
type textarea "ESTIMATE FOR DISASSEMBLING THE COOLER FREEZER COMBO BOX IN THE KITCHEN AND LOAD…"
type textarea "x"
type textarea "ESTIMATE FOR DISASSEMBLING THE COOLER FREEZER COMBO BOX IN THE KITCHEN AND LOAD…"
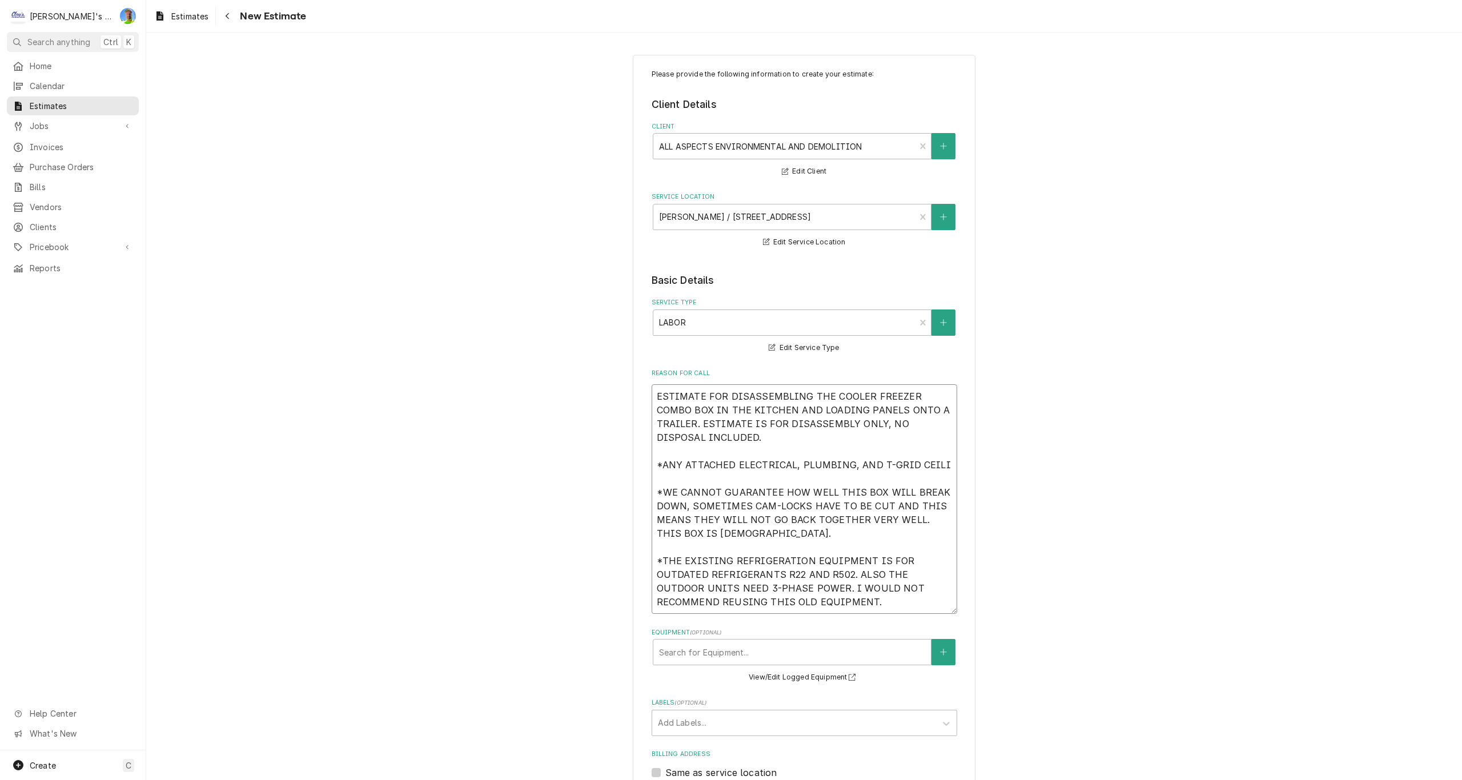
type textarea "x"
type textarea "ESTIMATE FOR DISASSEMBLING THE COOLER FREEZER COMBO BOX IN THE KITCHEN AND LOAD…"
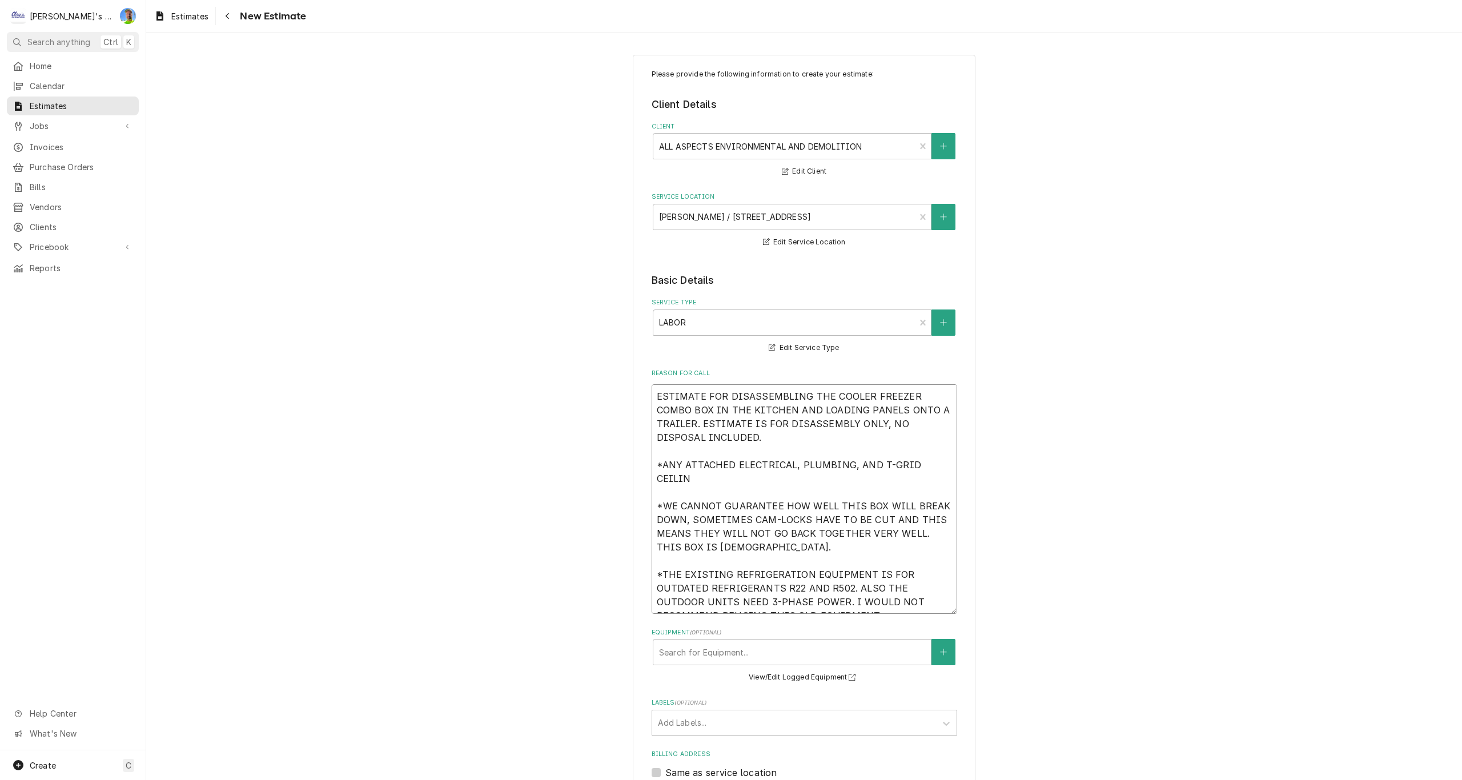
type textarea "x"
type textarea "ESTIMATE FOR DISASSEMBLING THE COOLER FREEZER COMBO BOX IN THE KITCHEN AND LOAD…"
type textarea "x"
type textarea "ESTIMATE FOR DISASSEMBLING THE COOLER FREEZER COMBO BOX IN THE KITCHEN AND LOAD…"
type textarea "x"
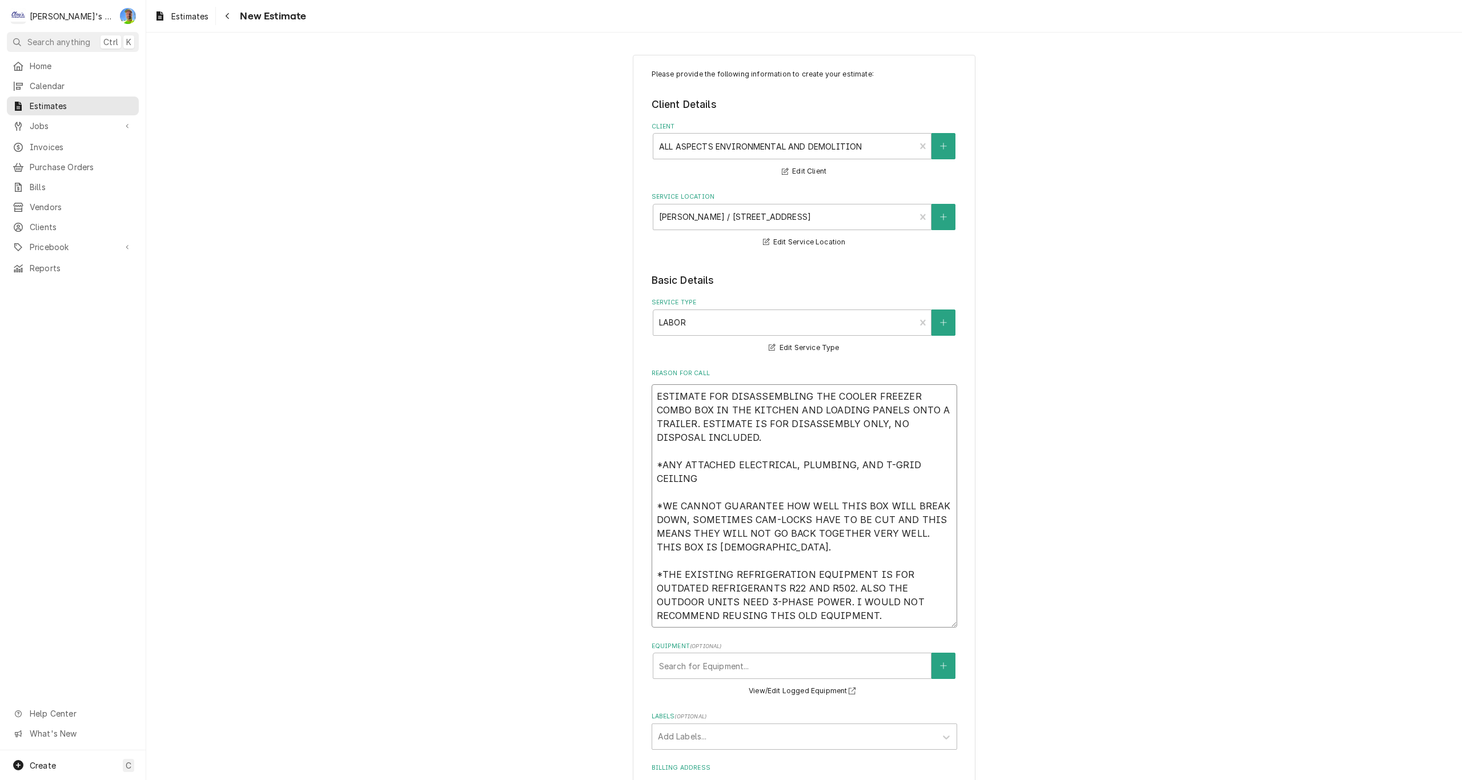
type textarea "ESTIMATE FOR DISASSEMBLING THE COOLER FREEZER COMBO BOX IN THE KITCHEN AND LOAD…"
type textarea "x"
type textarea "ESTIMATE FOR DISASSEMBLING THE COOLER FREEZER COMBO BOX IN THE KITCHEN AND LOAD…"
type textarea "x"
type textarea "ESTIMATE FOR DISASSEMBLING THE COOLER FREEZER COMBO BOX IN THE KITCHEN AND LOAD…"
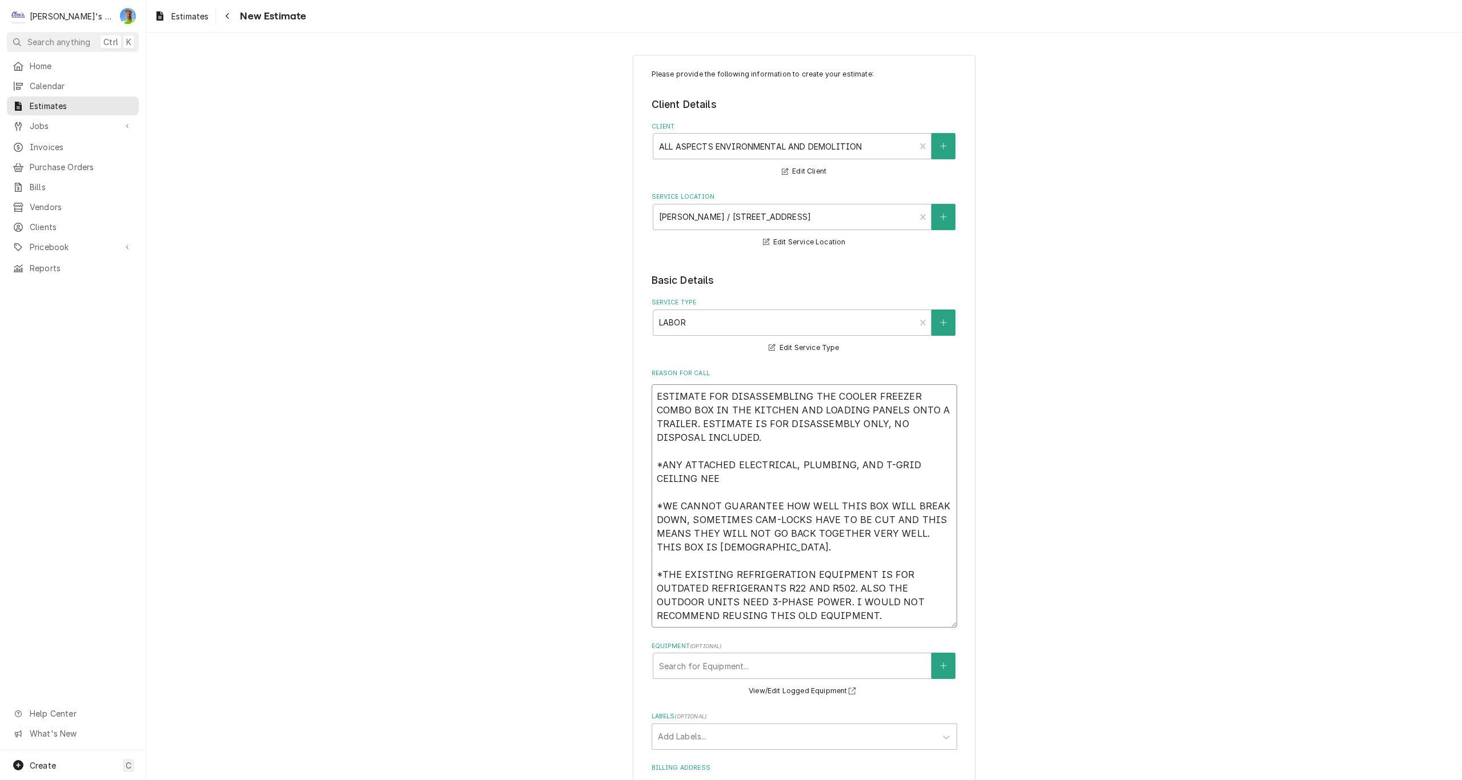
type textarea "x"
type textarea "ESTIMATE FOR DISASSEMBLING THE COOLER FREEZER COMBO BOX IN THE KITCHEN AND LOAD…"
type textarea "x"
type textarea "ESTIMATE FOR DISASSEMBLING THE COOLER FREEZER COMBO BOX IN THE KITCHEN AND LOAD…"
type textarea "x"
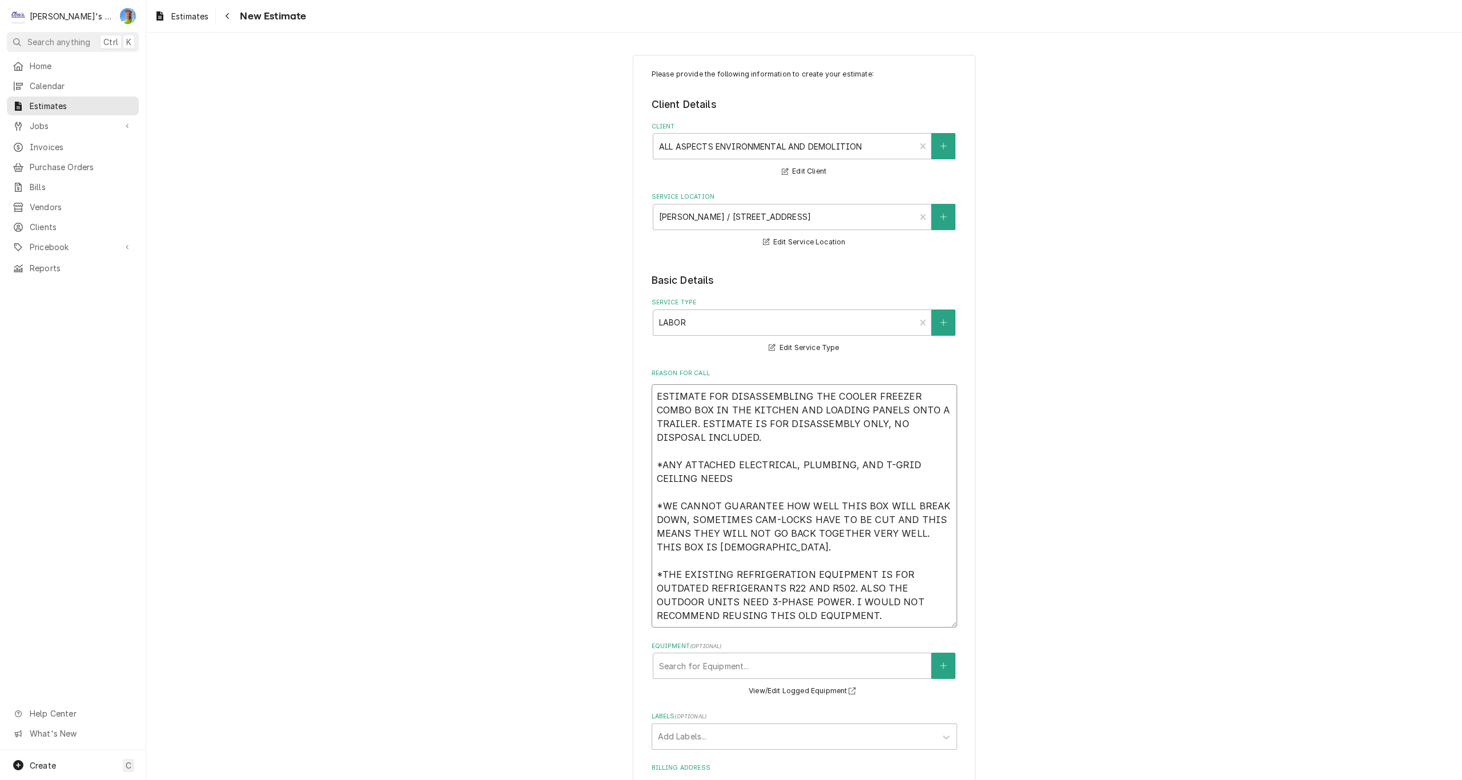
type textarea "ESTIMATE FOR DISASSEMBLING THE COOLER FREEZER COMBO BOX IN THE KITCHEN AND LOAD…"
type textarea "x"
type textarea "ESTIMATE FOR DISASSEMBLING THE COOLER FREEZER COMBO BOX IN THE KITCHEN AND LOAD…"
type textarea "x"
type textarea "ESTIMATE FOR DISASSEMBLING THE COOLER FREEZER COMBO BOX IN THE KITCHEN AND LOAD…"
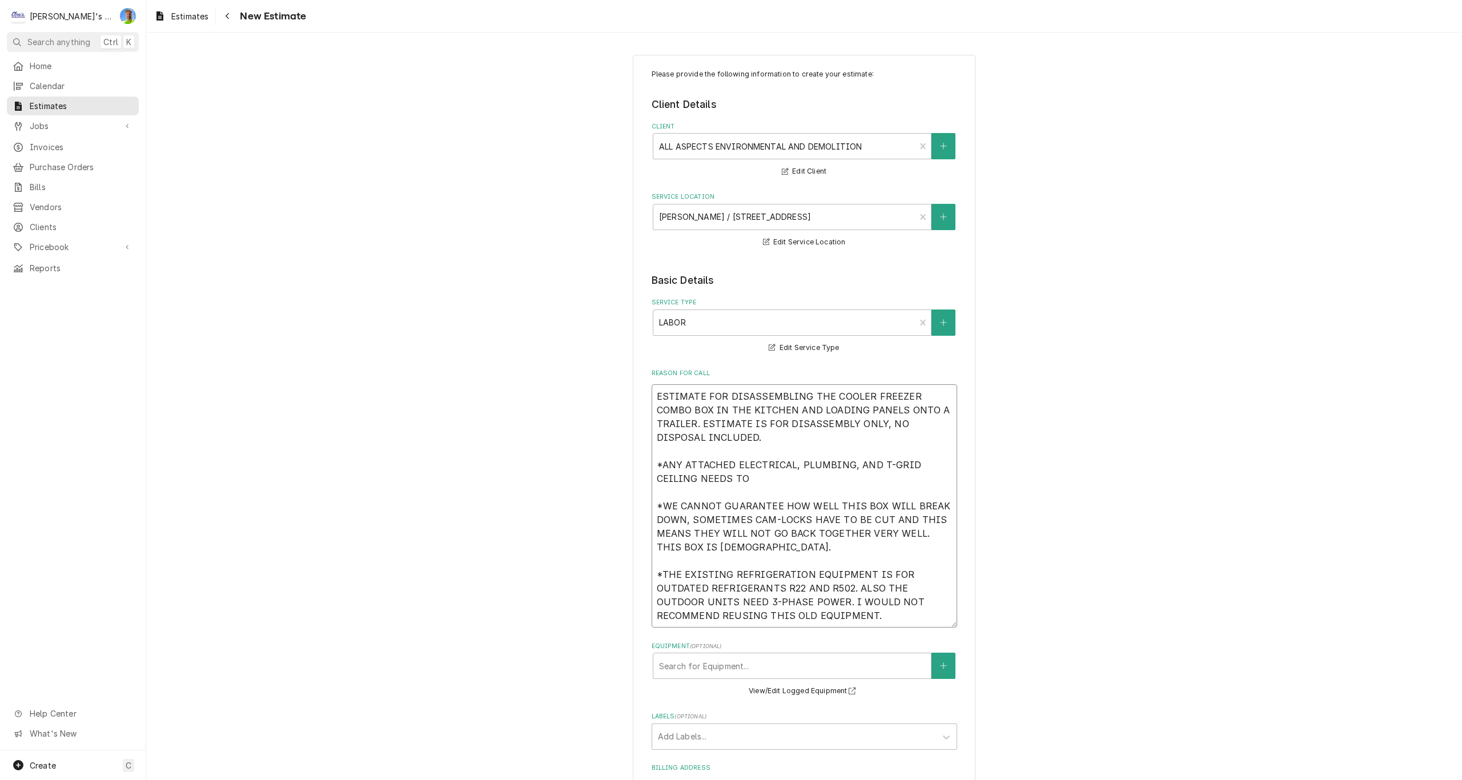
type textarea "x"
type textarea "ESTIMATE FOR DISASSEMBLING THE COOLER FREEZER COMBO BOX IN THE KITCHEN AND LOAD…"
type textarea "x"
type textarea "ESTIMATE FOR DISASSEMBLING THE COOLER FREEZER COMBO BOX IN THE KITCHEN AND LOAD…"
type textarea "x"
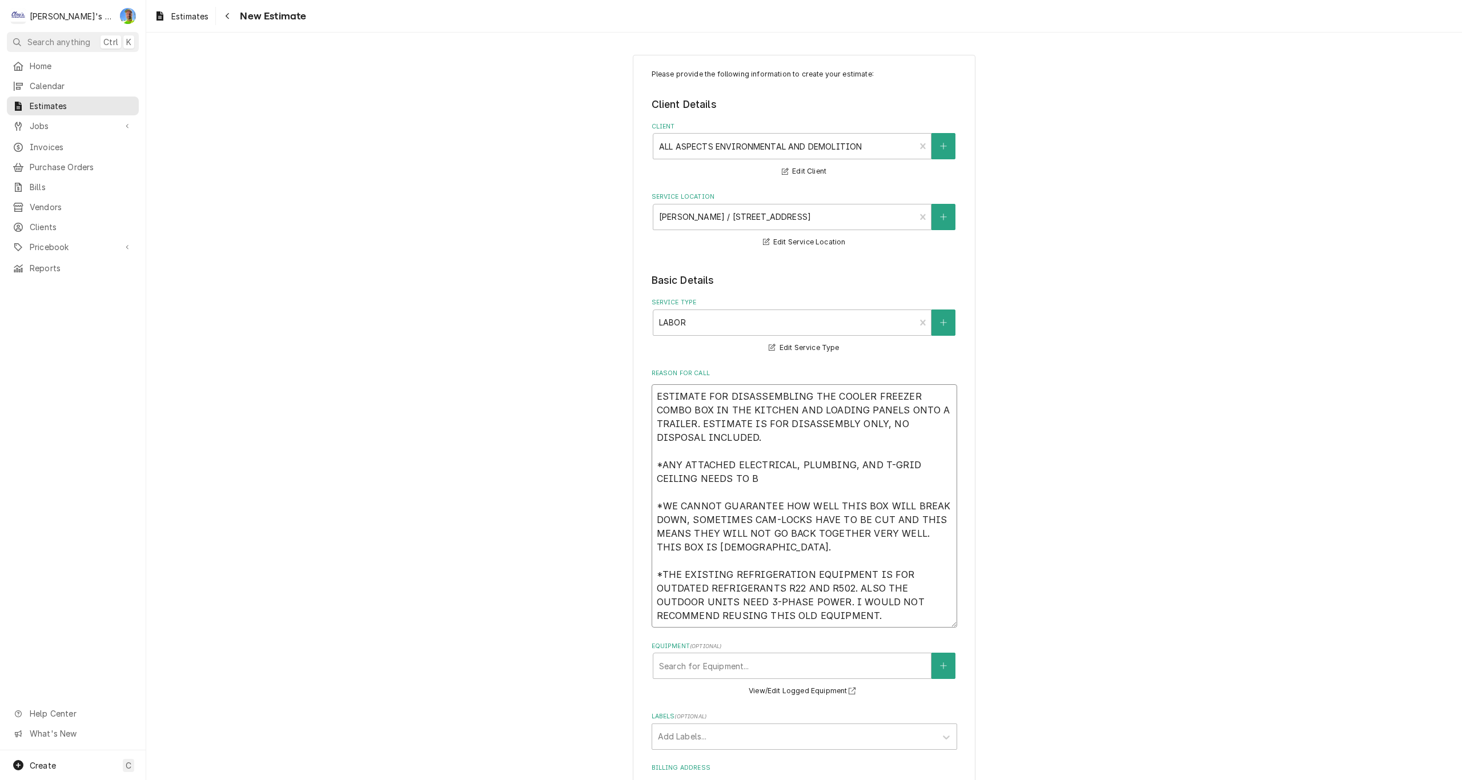
type textarea "ESTIMATE FOR DISASSEMBLING THE COOLER FREEZER COMBO BOX IN THE KITCHEN AND LOAD…"
type textarea "x"
type textarea "ESTIMATE FOR DISASSEMBLING THE COOLER FREEZER COMBO BOX IN THE KITCHEN AND LOAD…"
type textarea "x"
type textarea "ESTIMATE FOR DISASSEMBLING THE COOLER FREEZER COMBO BOX IN THE KITCHEN AND LOAD…"
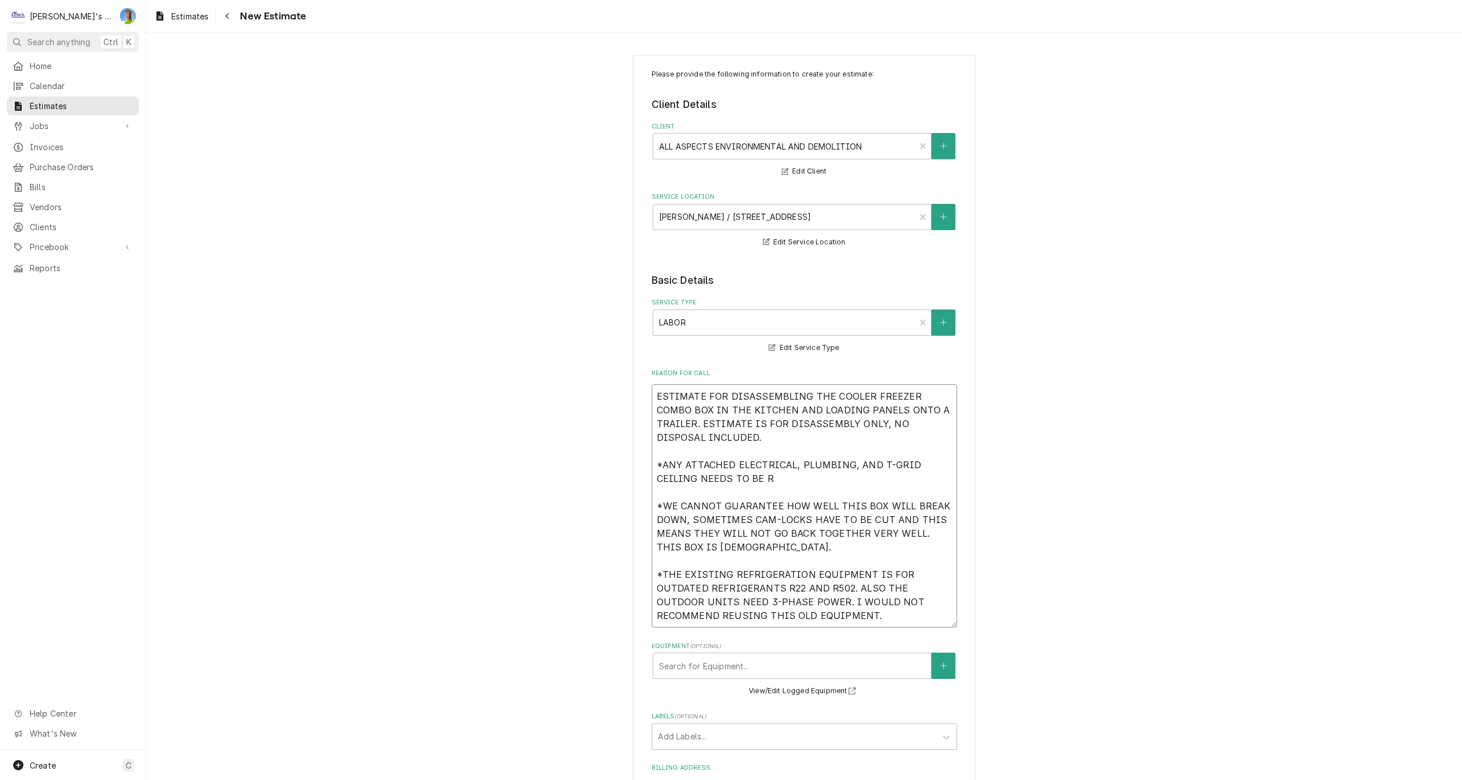
type textarea "x"
type textarea "ESTIMATE FOR DISASSEMBLING THE COOLER FREEZER COMBO BOX IN THE KITCHEN AND LOAD…"
type textarea "x"
type textarea "ESTIMATE FOR DISASSEMBLING THE COOLER FREEZER COMBO BOX IN THE KITCHEN AND LOAD…"
type textarea "x"
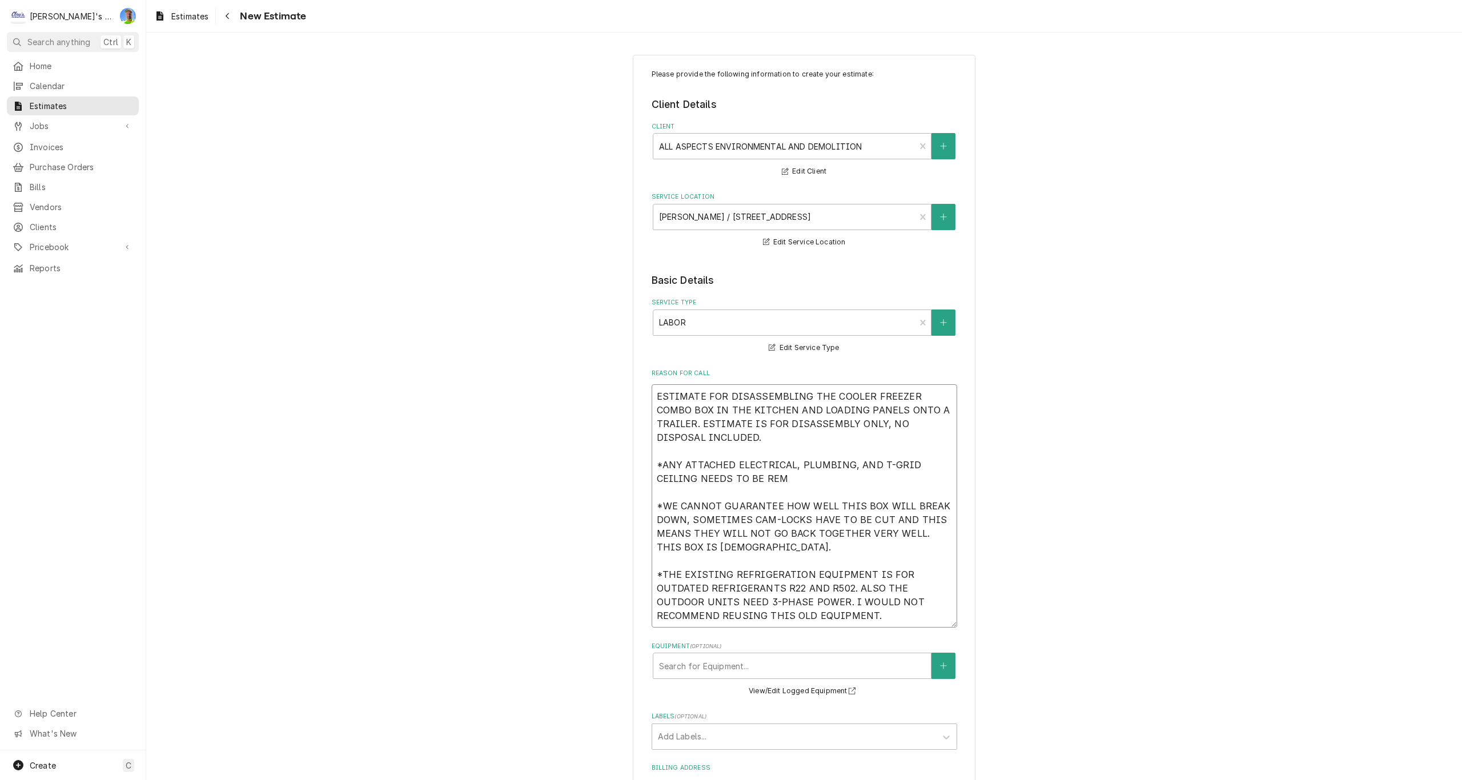
type textarea "ESTIMATE FOR DISASSEMBLING THE COOLER FREEZER COMBO BOX IN THE KITCHEN AND LOAD…"
type textarea "x"
type textarea "ESTIMATE FOR DISASSEMBLING THE COOLER FREEZER COMBO BOX IN THE KITCHEN AND LOAD…"
type textarea "x"
type textarea "ESTIMATE FOR DISASSEMBLING THE COOLER FREEZER COMBO BOX IN THE KITCHEN AND LOAD…"
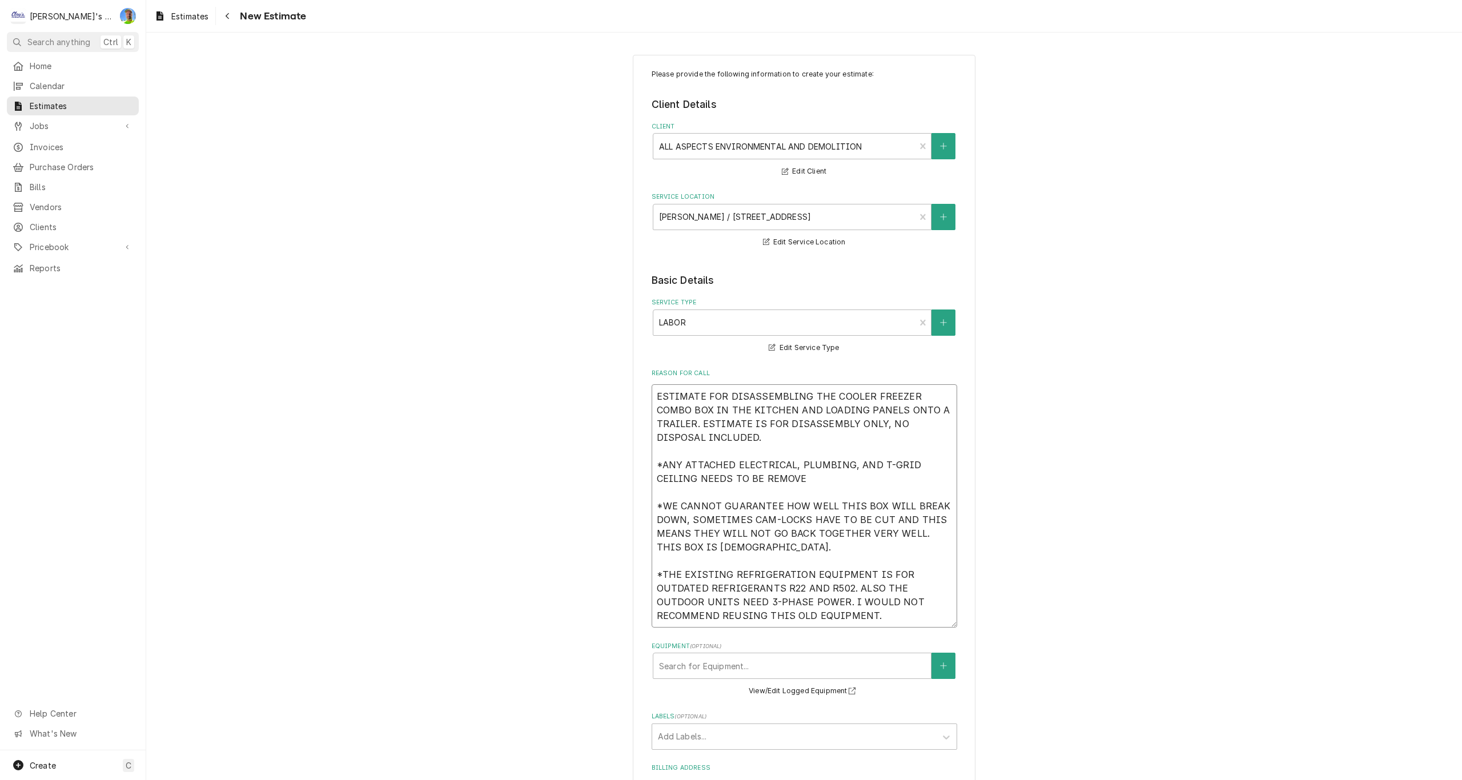
type textarea "x"
type textarea "ESTIMATE FOR DISASSEMBLING THE COOLER FREEZER COMBO BOX IN THE KITCHEN AND LOAD…"
type textarea "x"
type textarea "ESTIMATE FOR DISASSEMBLING THE COOLER FREEZER COMBO BOX IN THE KITCHEN AND LOAD…"
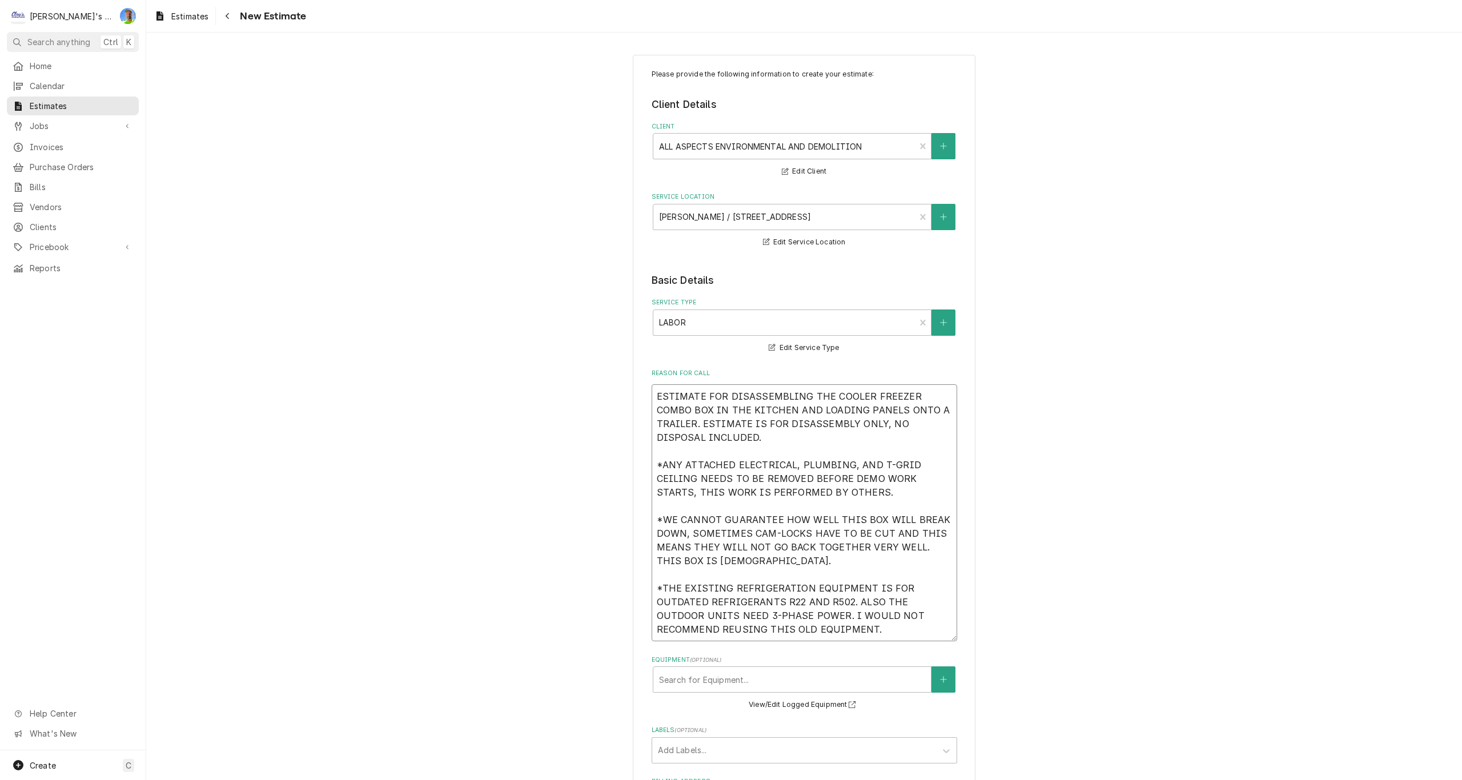
scroll to position [57, 0]
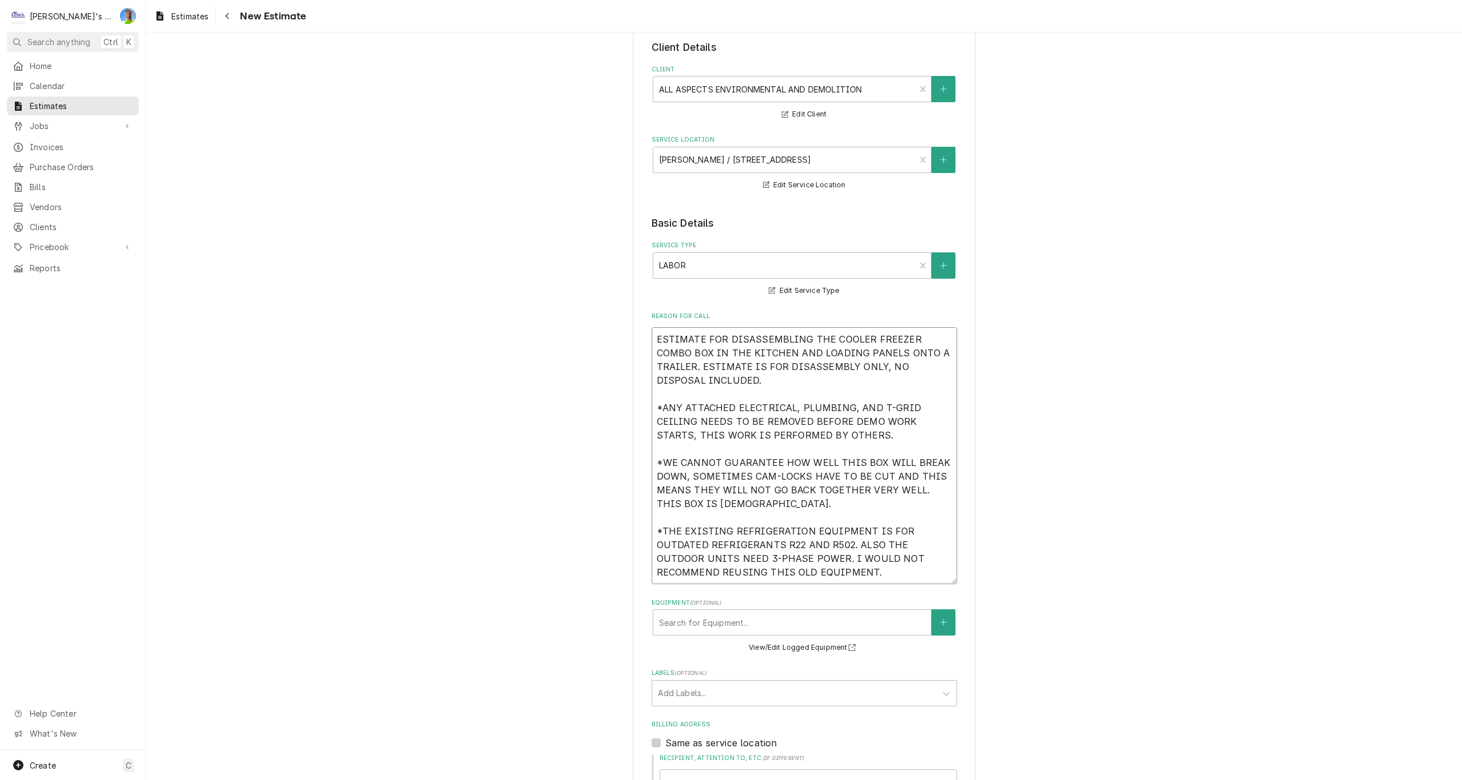
click at [868, 340] on textarea "ESTIMATE FOR DISASSEMBLING THE COOLER FREEZER COMBO BOX IN THE KITCHEN AND LOAD…" at bounding box center [805, 455] width 306 height 257
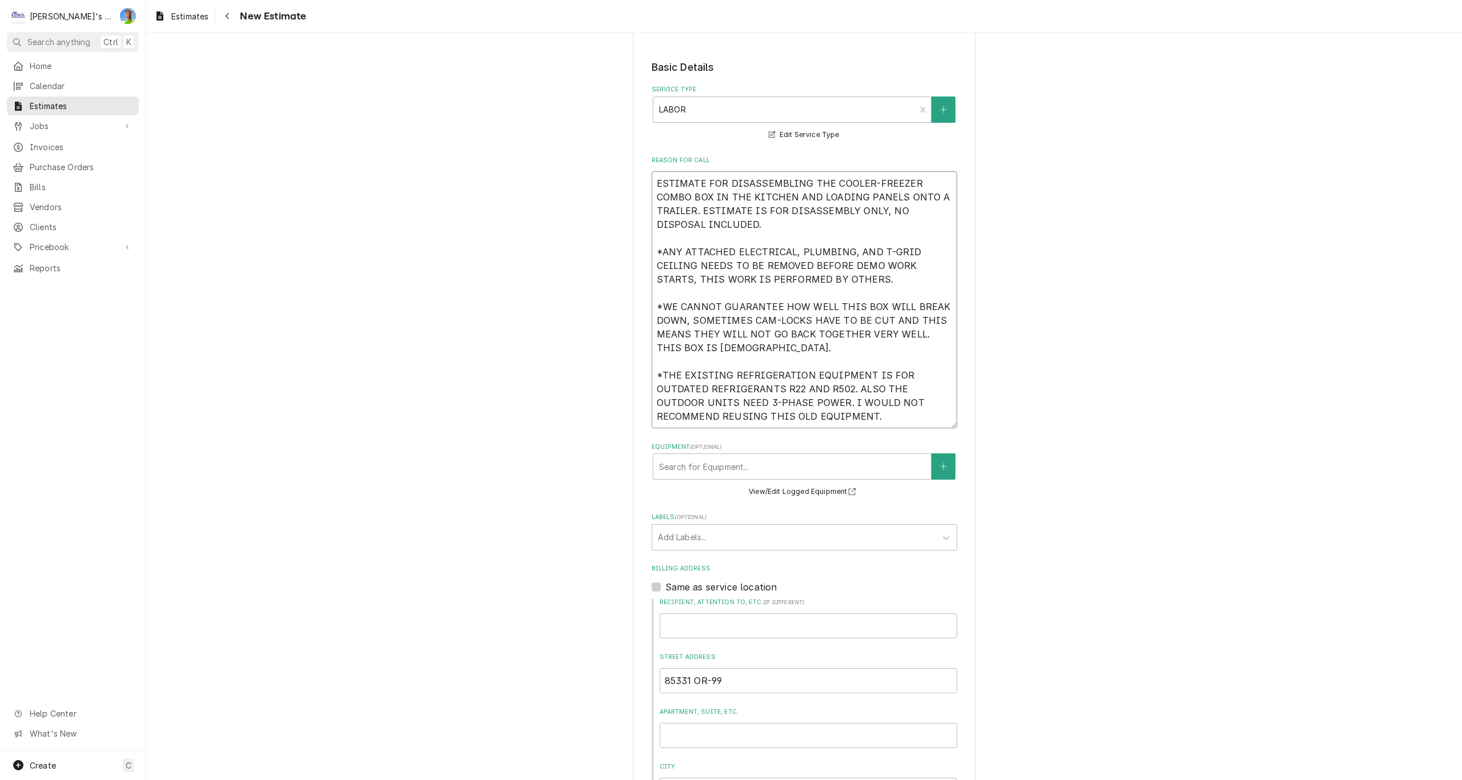
scroll to position [171, 0]
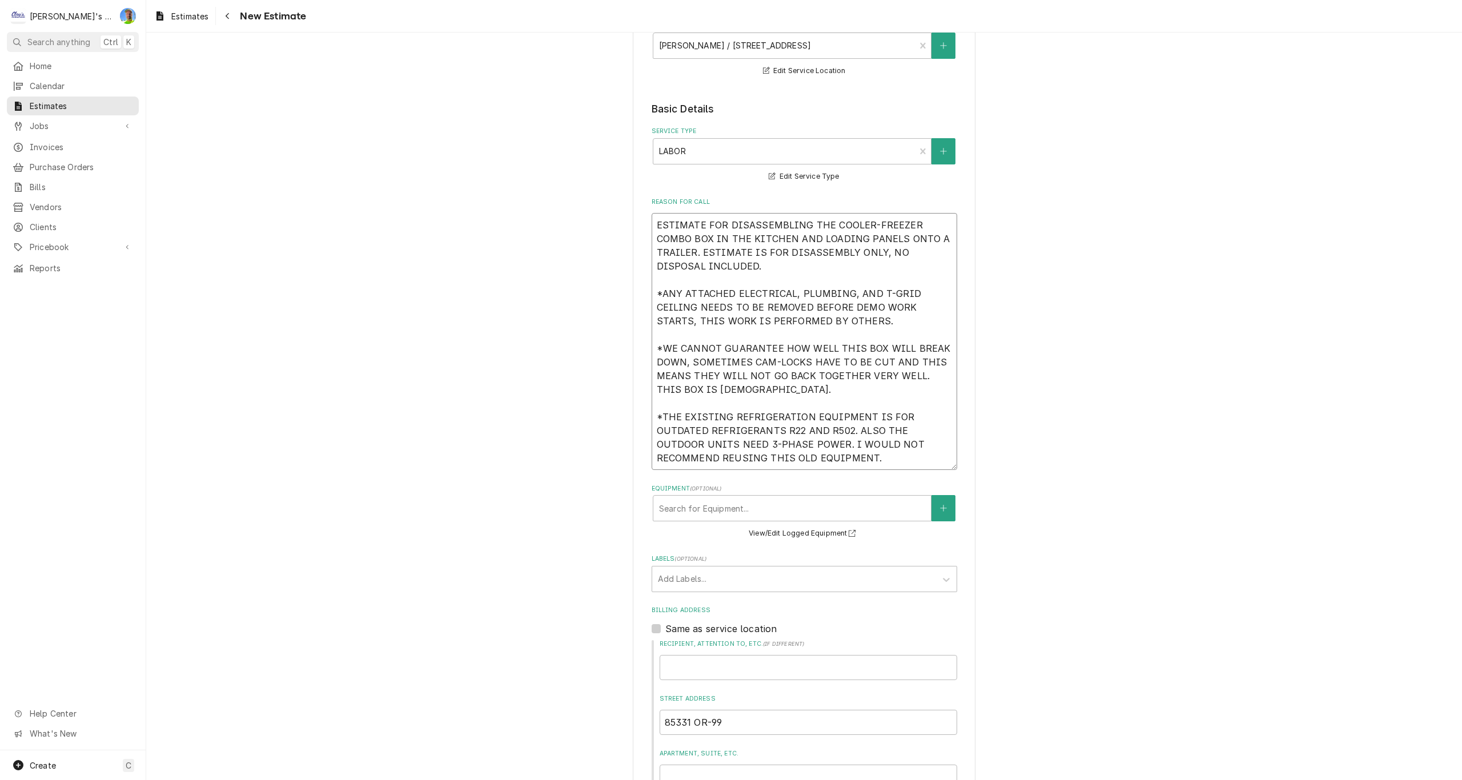
drag, startPoint x: 652, startPoint y: 223, endPoint x: 821, endPoint y: 462, distance: 292.2
click at [821, 462] on textarea "ESTIMATE FOR DISASSEMBLING THE COOLER-FREEZER COMBO BOX IN THE KITCHEN AND LOAD…" at bounding box center [805, 341] width 306 height 257
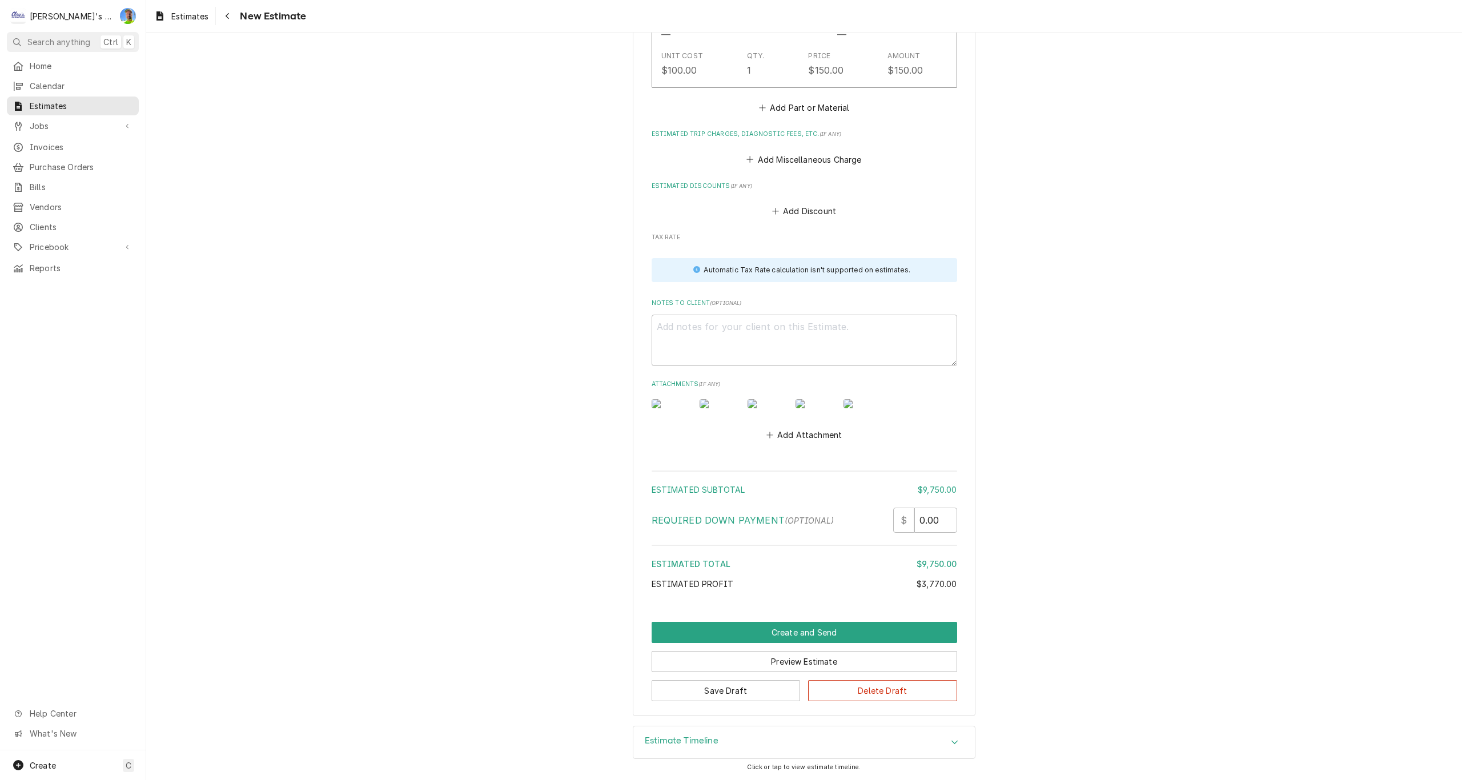
scroll to position [1632, 0]
click at [703, 315] on textarea "Notes to Client ( optional )" at bounding box center [805, 340] width 306 height 51
paste textarea "ESTIMATE FOR DISASSEMBLING THE COOLER-FREEZER COMBO BOX IN THE KITCHEN AND LOAD…"
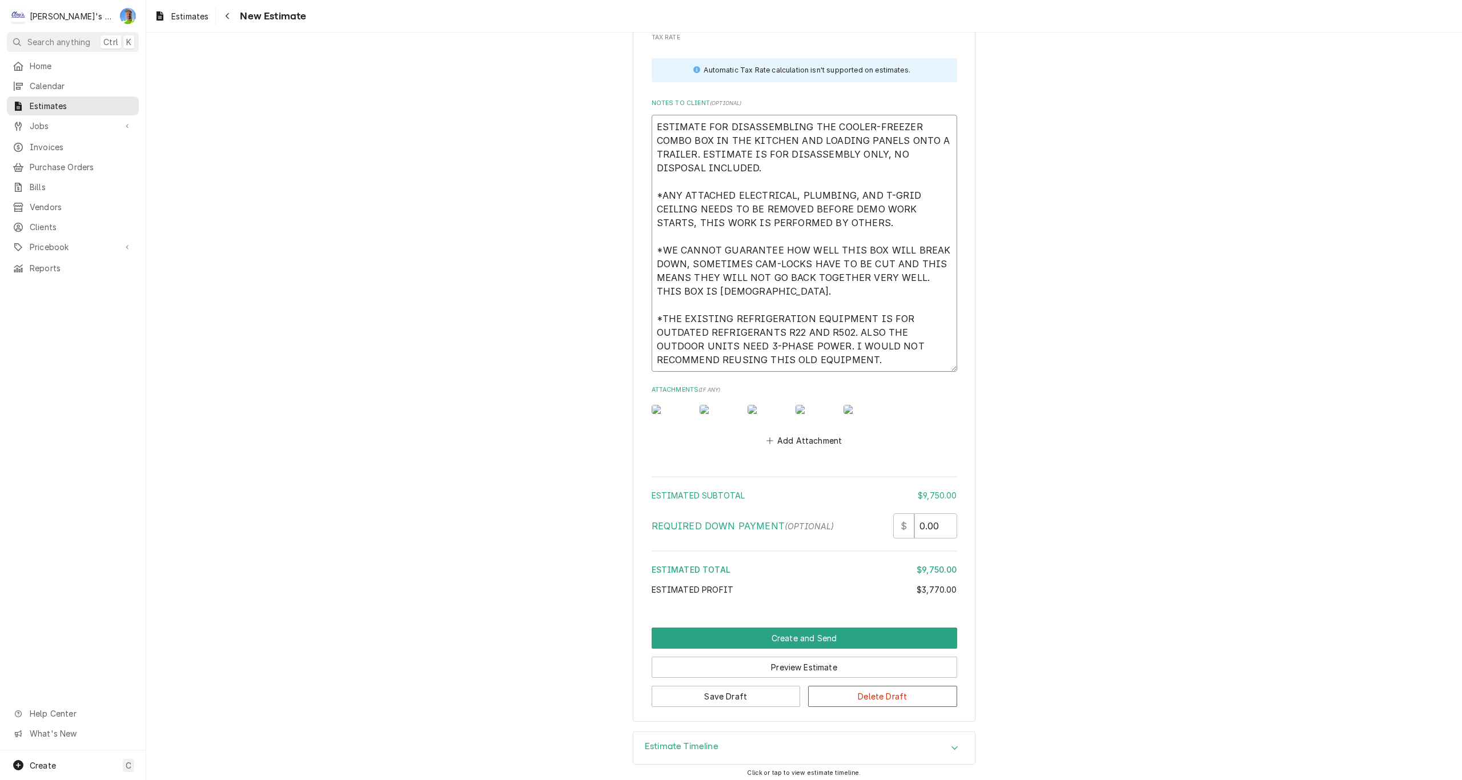
scroll to position [1837, 0]
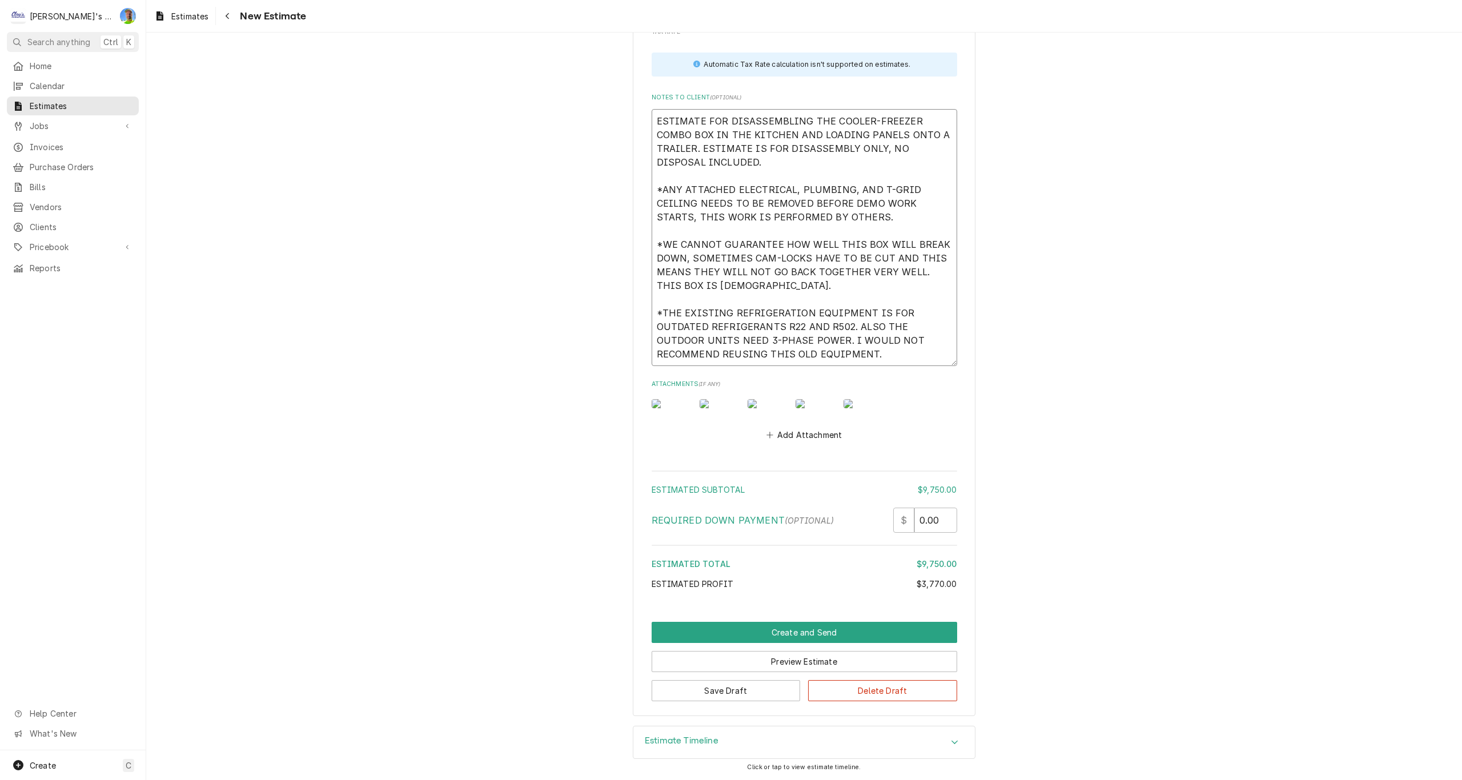
click at [898, 270] on textarea "ESTIMATE FOR DISASSEMBLING THE COOLER-FREEZER COMBO BOX IN THE KITCHEN AND LOAD…" at bounding box center [805, 237] width 306 height 257
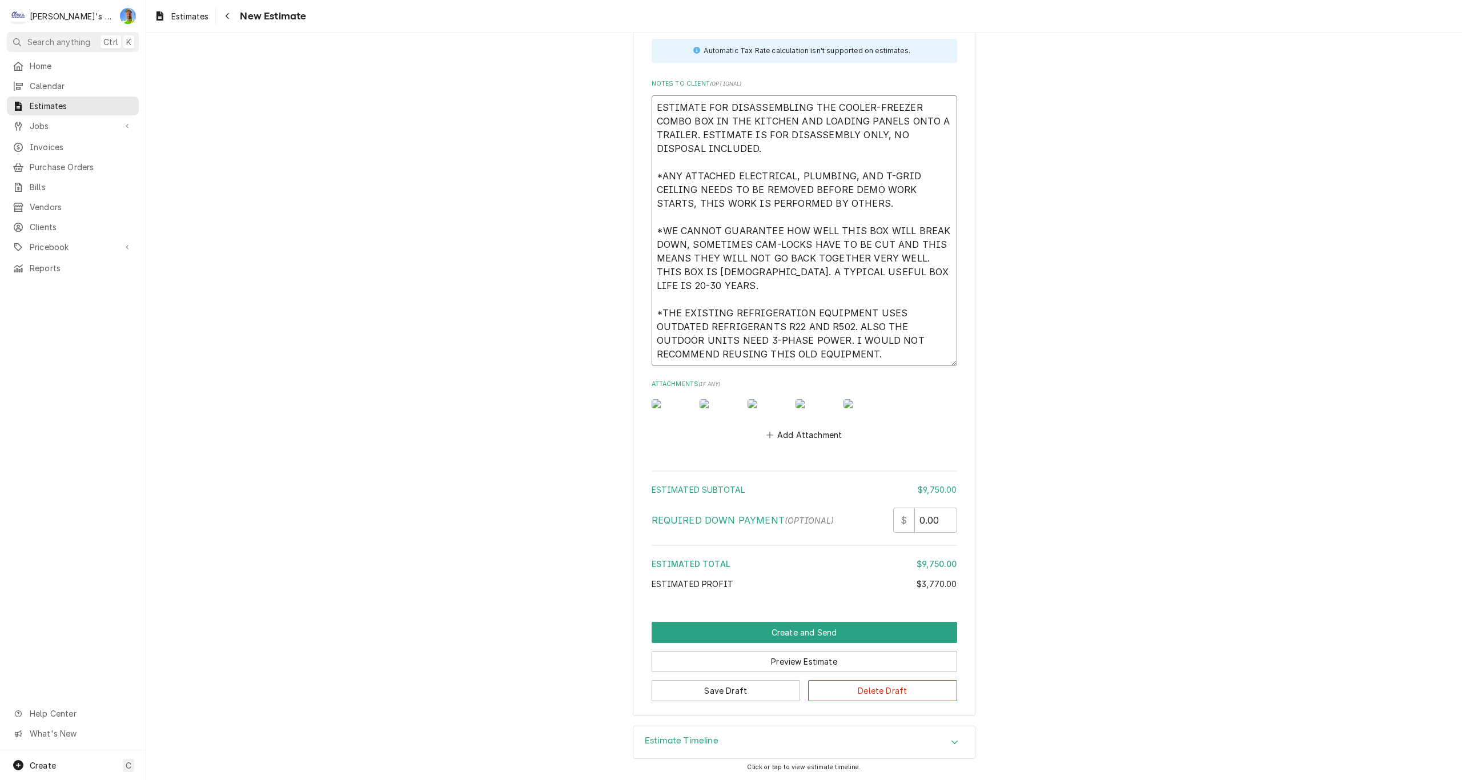
scroll to position [1851, 0]
click at [866, 629] on button "Create and Send" at bounding box center [805, 632] width 306 height 21
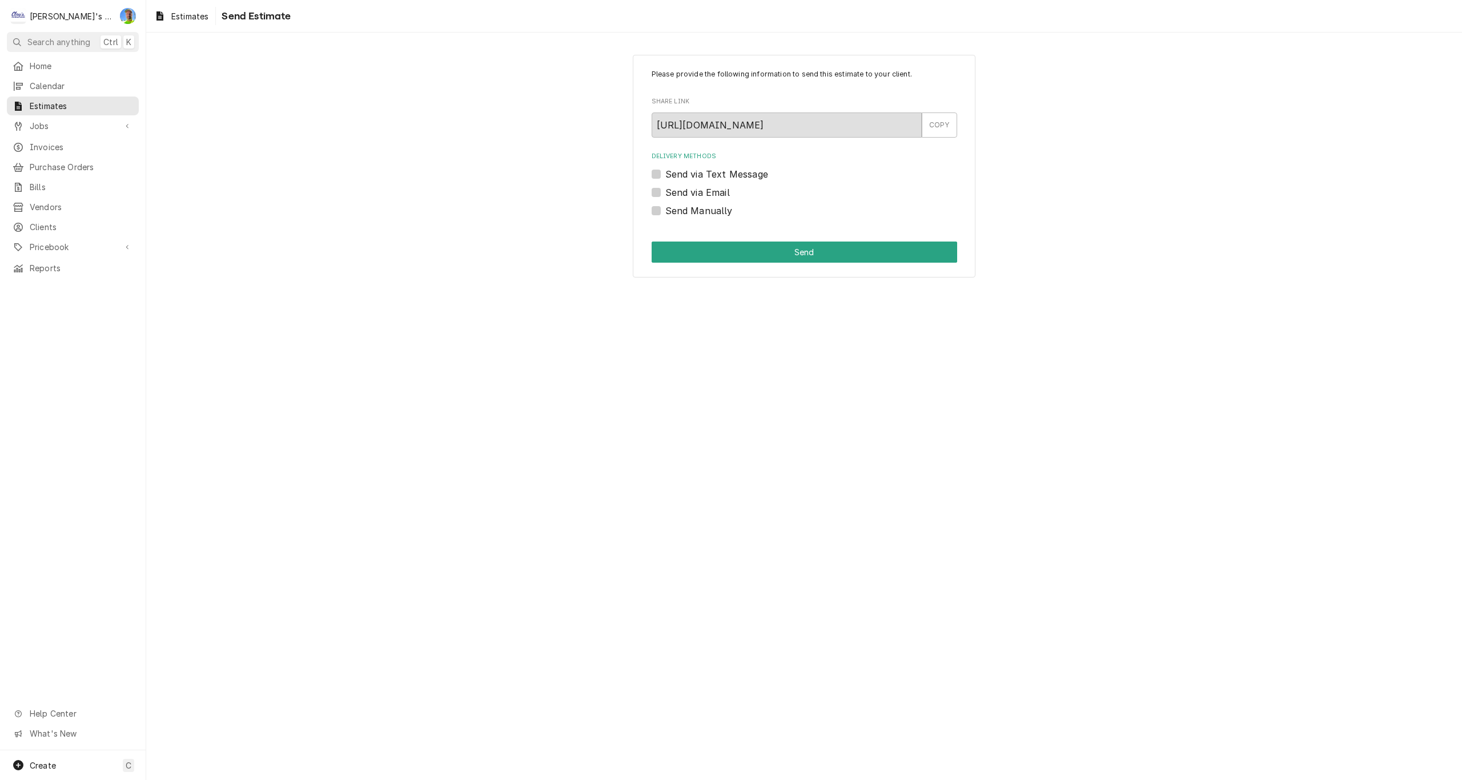
click at [665, 192] on label "Send via Email" at bounding box center [697, 193] width 65 height 14
click at [665, 192] on input "Send via Email" at bounding box center [818, 198] width 306 height 25
checkbox input "true"
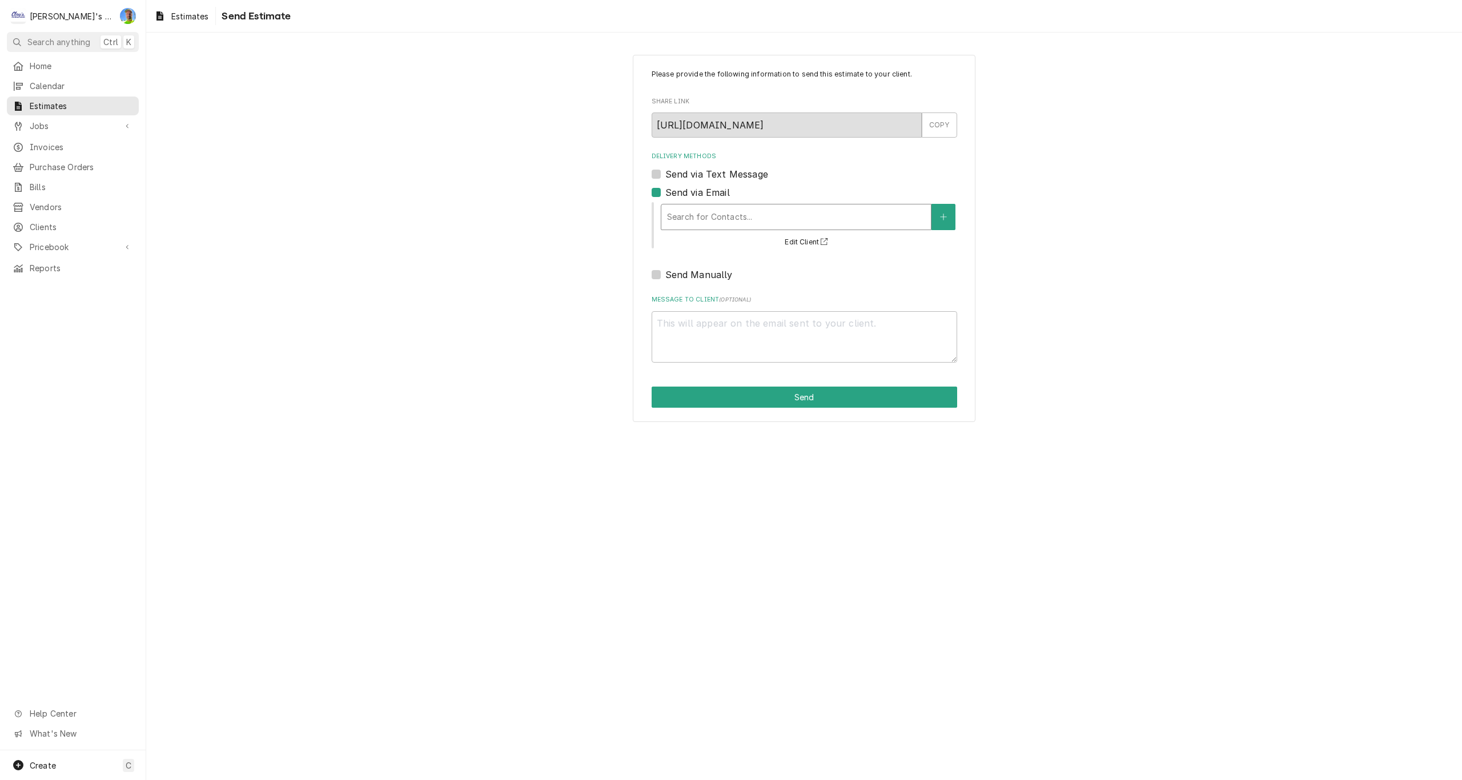
click at [702, 215] on div "Delivery Methods" at bounding box center [796, 217] width 258 height 21
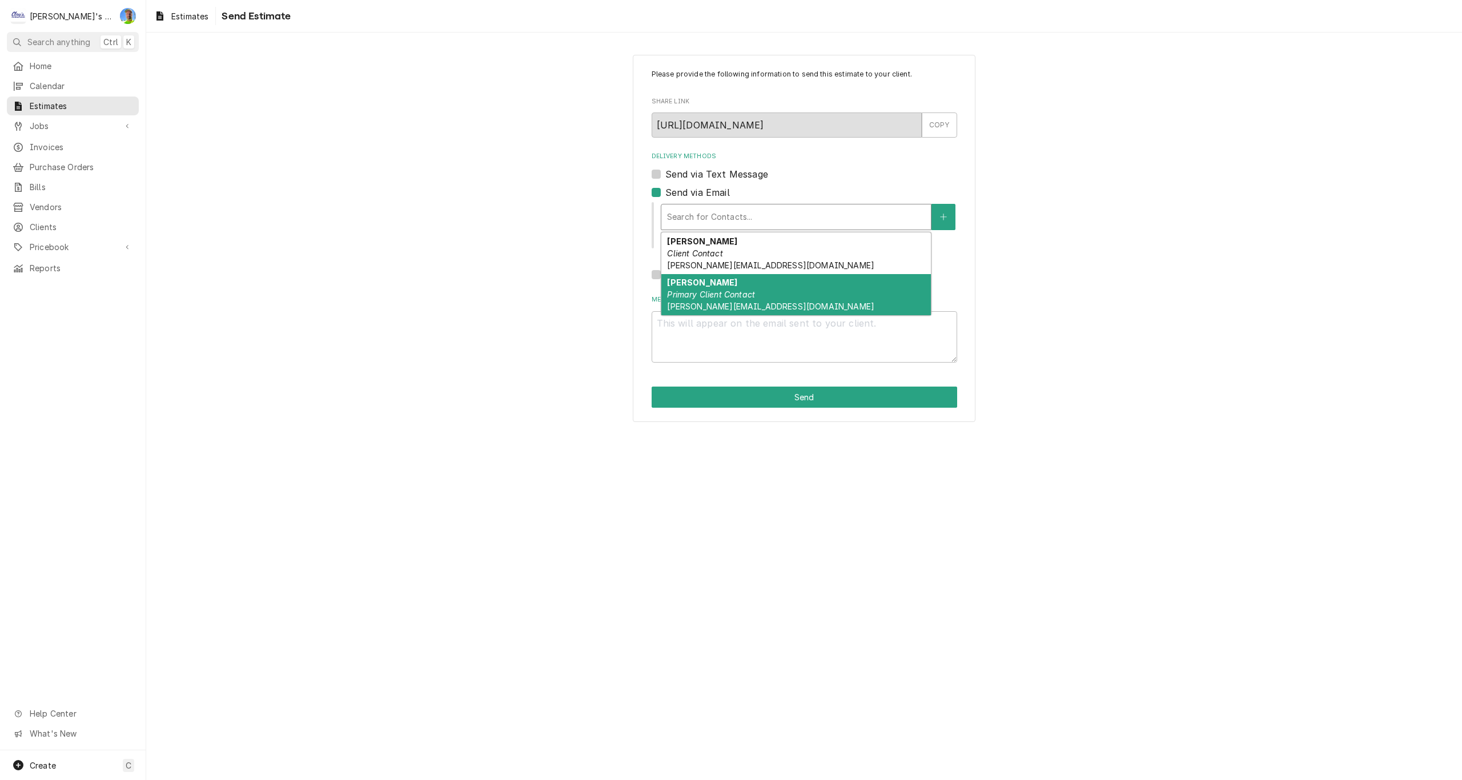
click at [790, 292] on div "DANIEL Primary Client Contact daniel@allaspectsenv.com" at bounding box center [796, 295] width 270 height 42
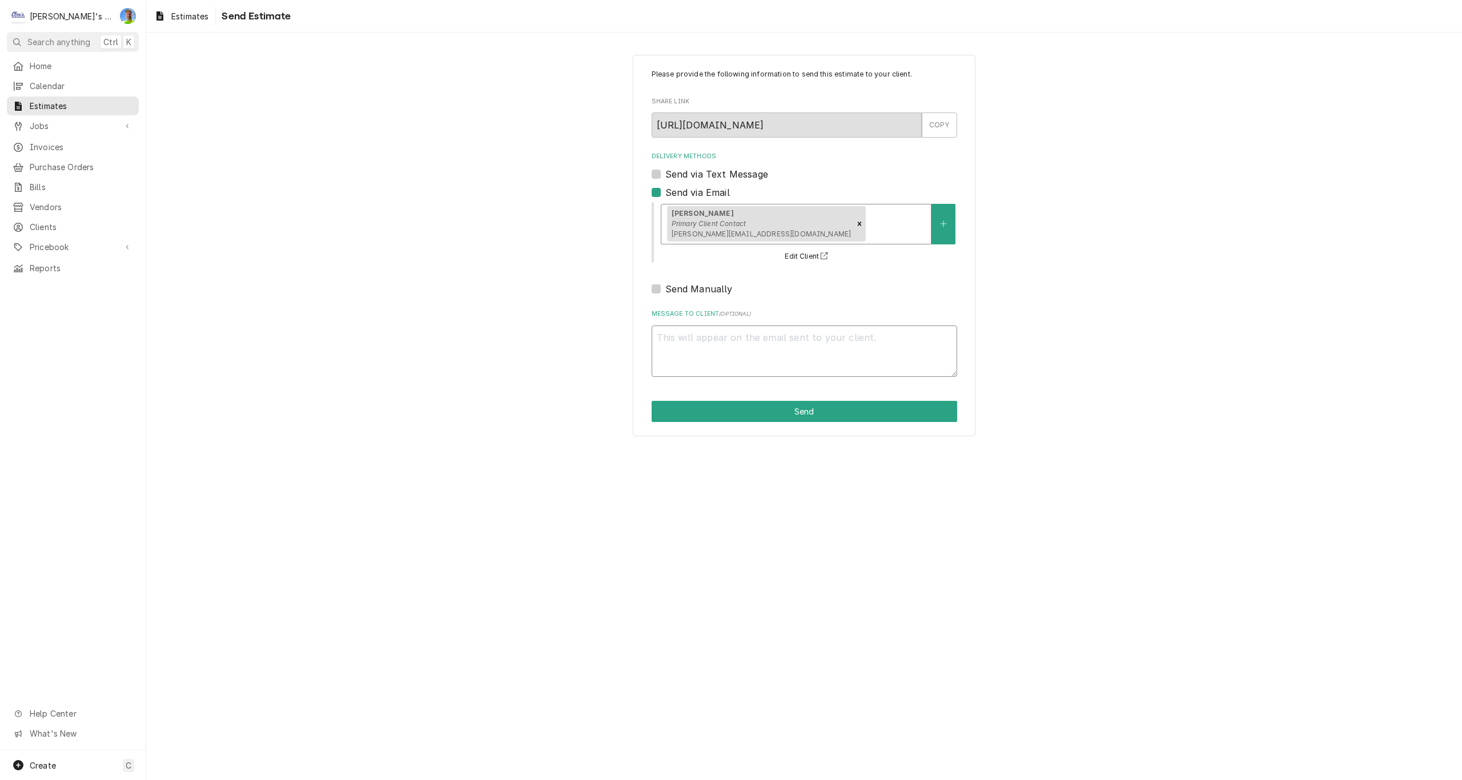
click at [805, 336] on textarea "Message to Client ( optional )" at bounding box center [805, 351] width 306 height 51
type textarea "x"
type textarea "T"
type textarea "x"
type textarea "Th"
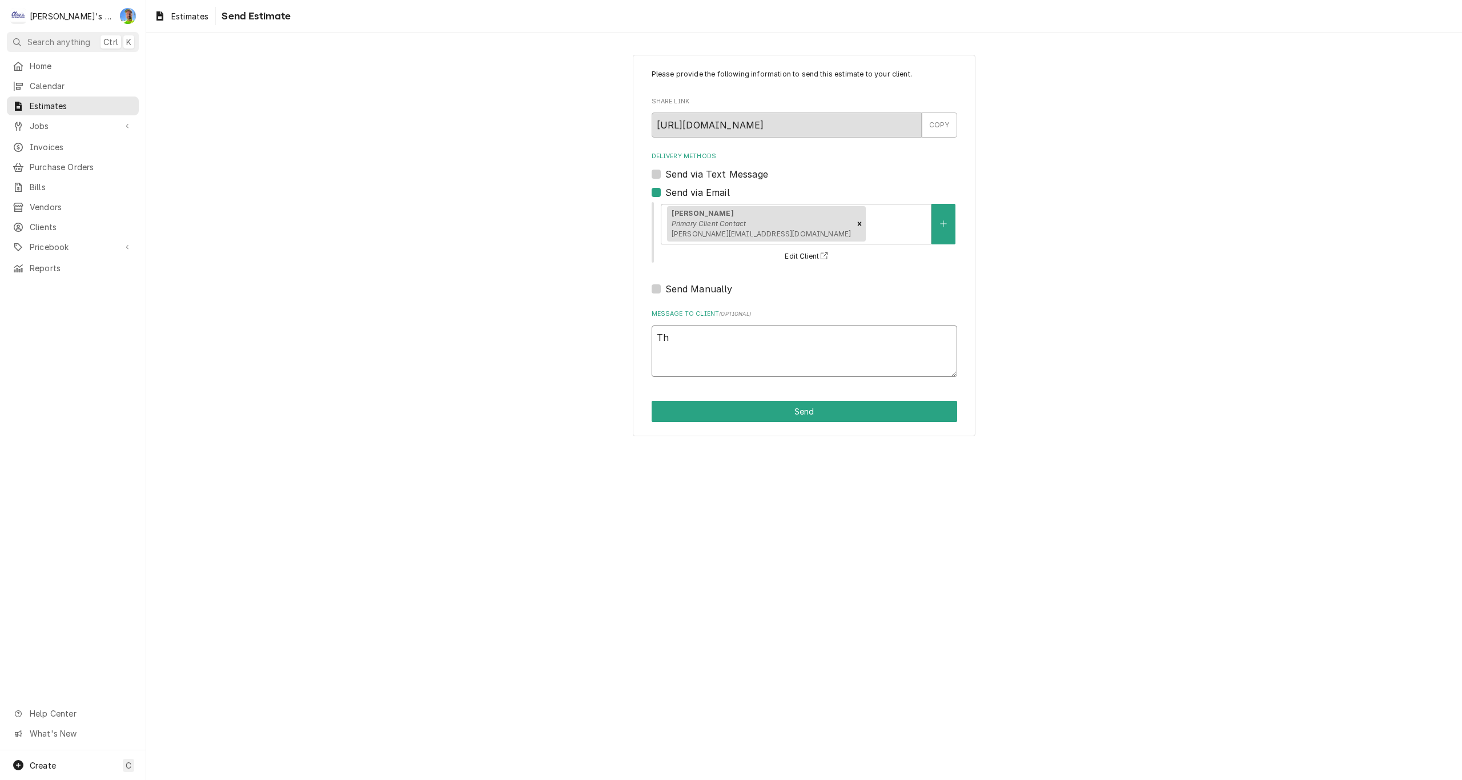
type textarea "x"
type textarea "The"
type textarea "x"
type textarea "The"
type textarea "x"
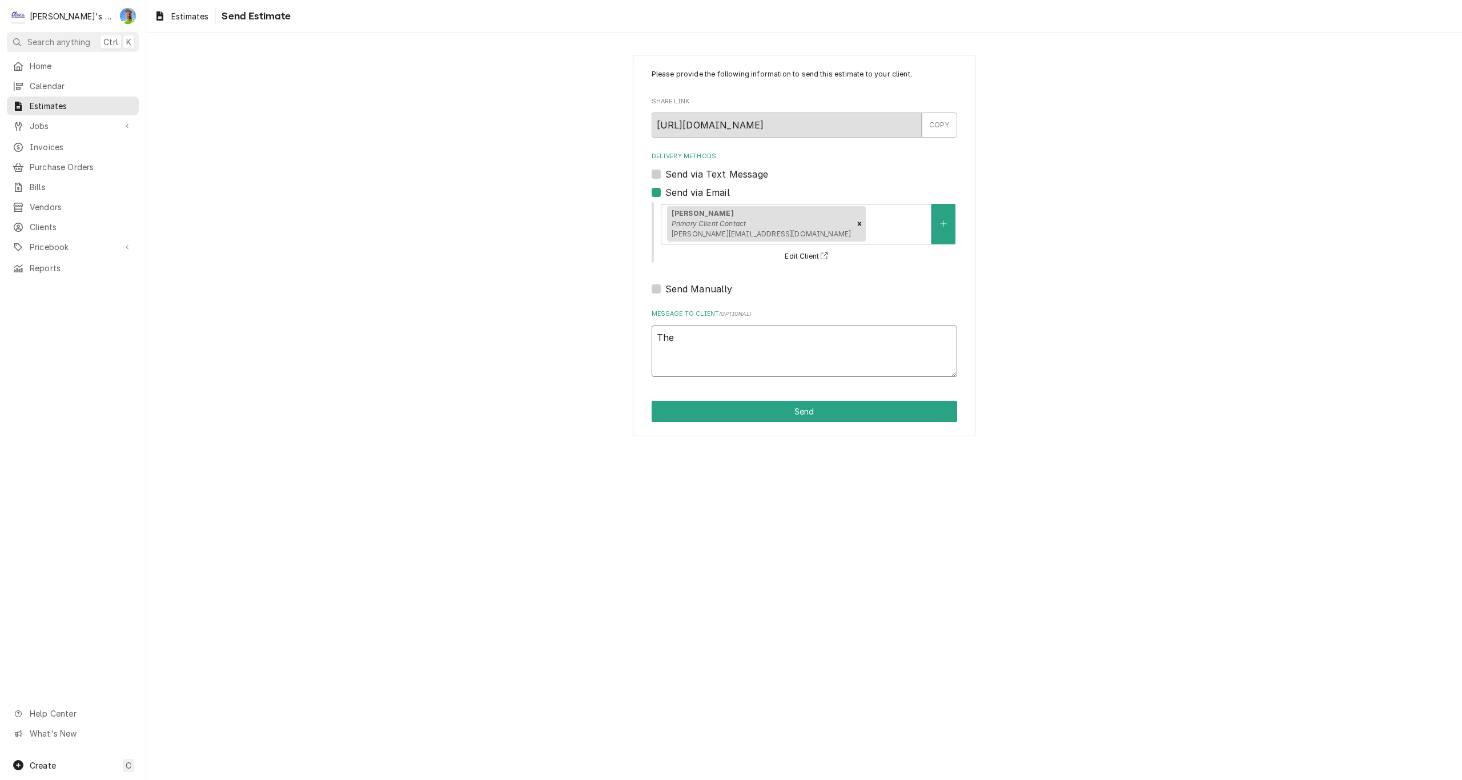
type textarea "The f"
type textarea "x"
type textarea "The fo"
type textarea "x"
type textarea "The fol"
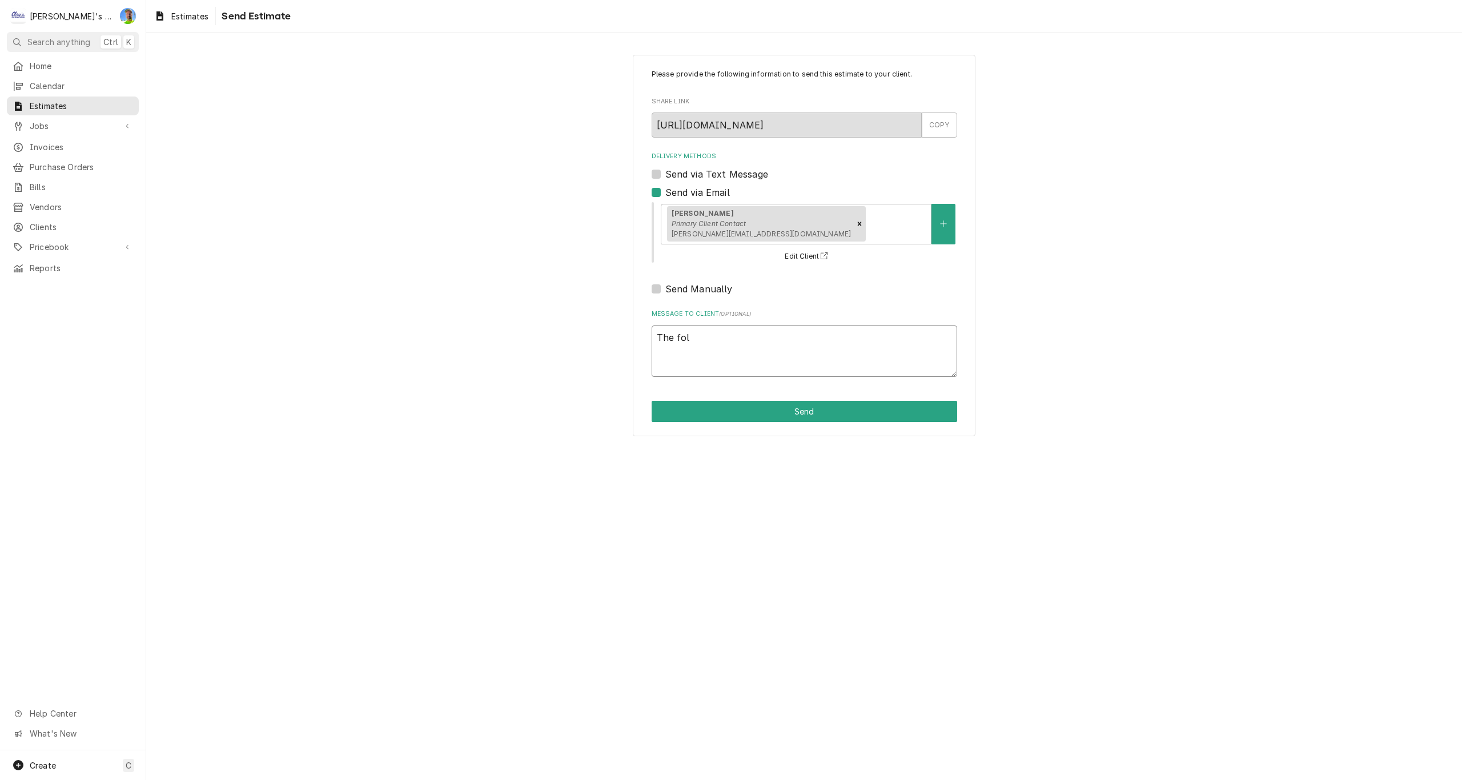
type textarea "x"
type textarea "The foll"
type textarea "x"
type textarea "The follo"
type textarea "x"
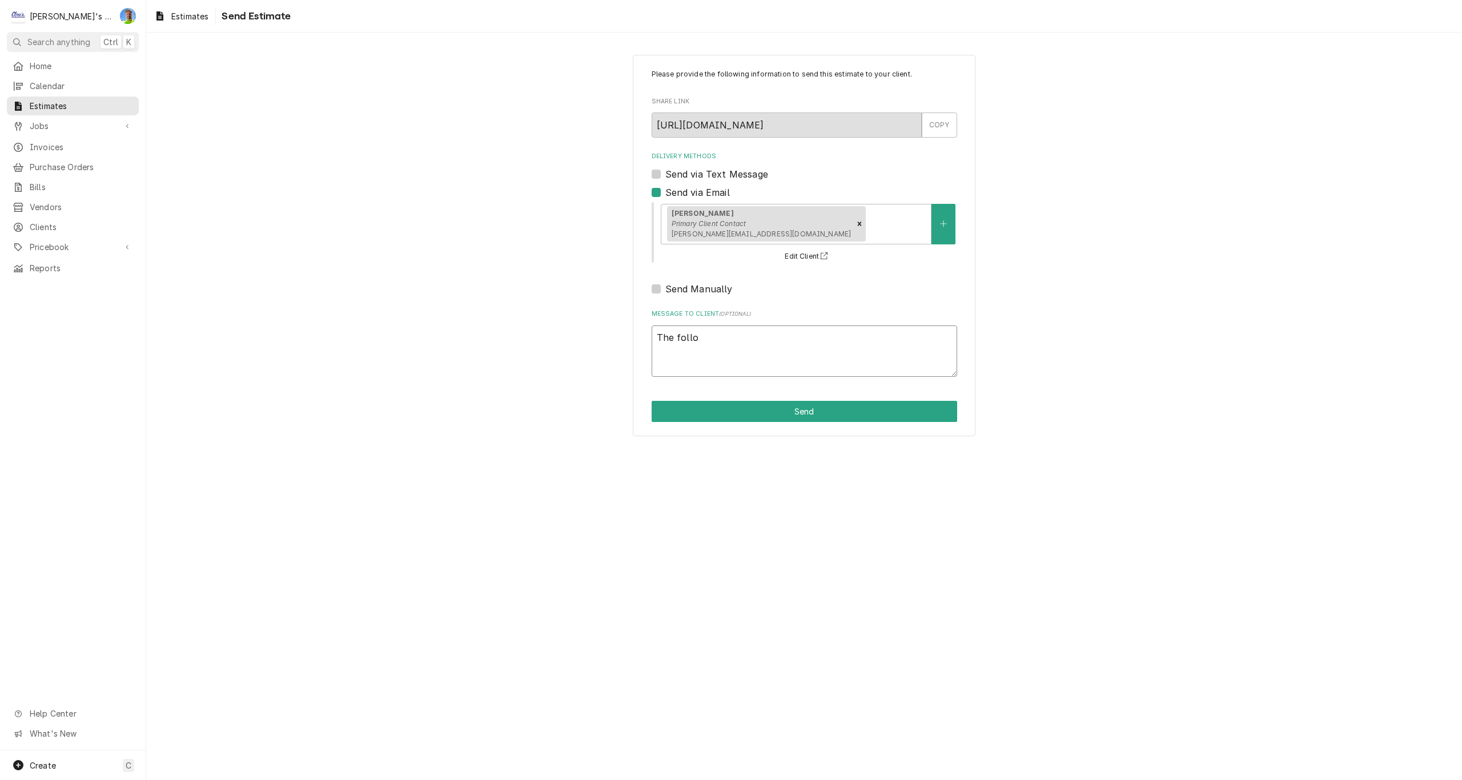
type textarea "The follow"
type textarea "x"
type textarea "The followi"
type textarea "x"
type textarea "The followin"
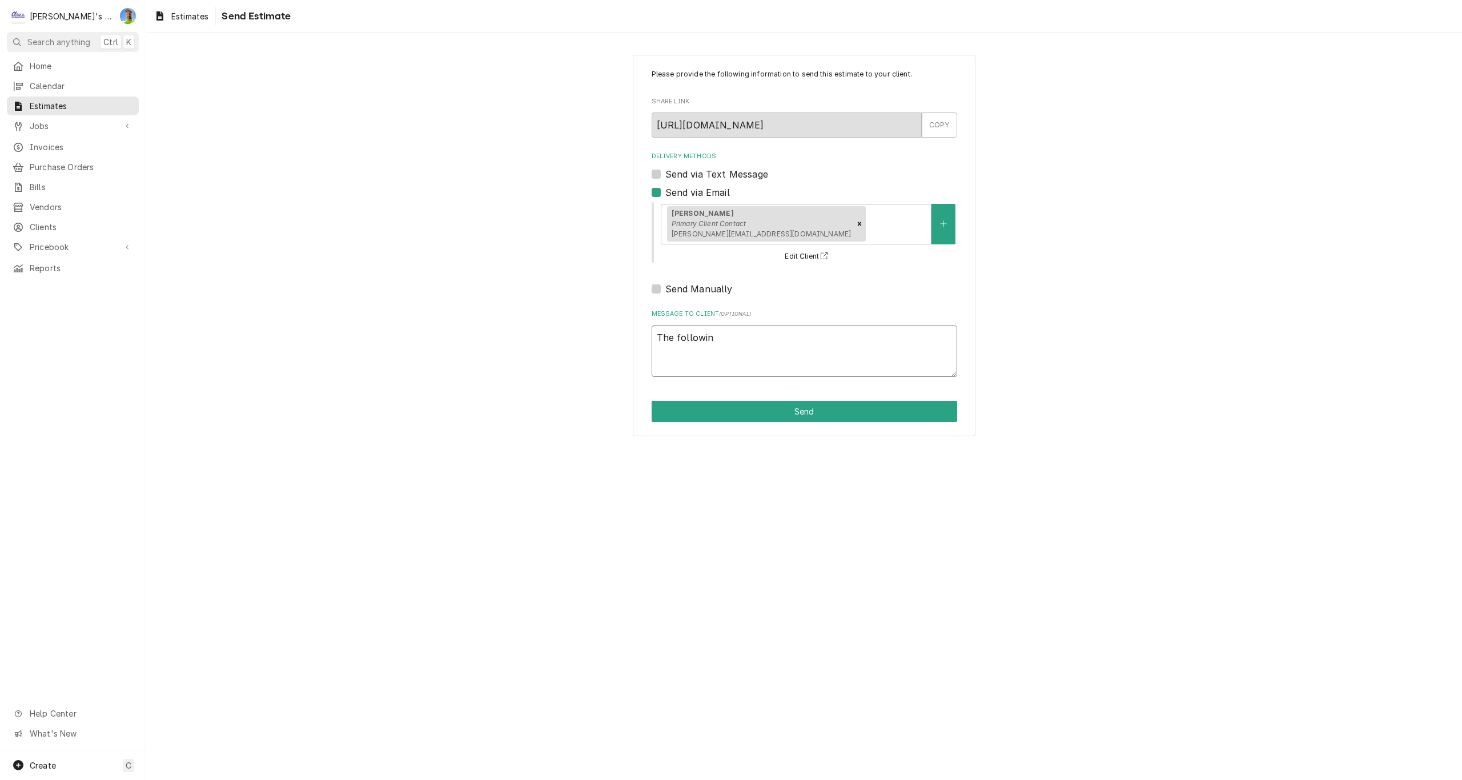
type textarea "x"
type textarea "The following"
type textarea "x"
type textarea "The following"
type textarea "x"
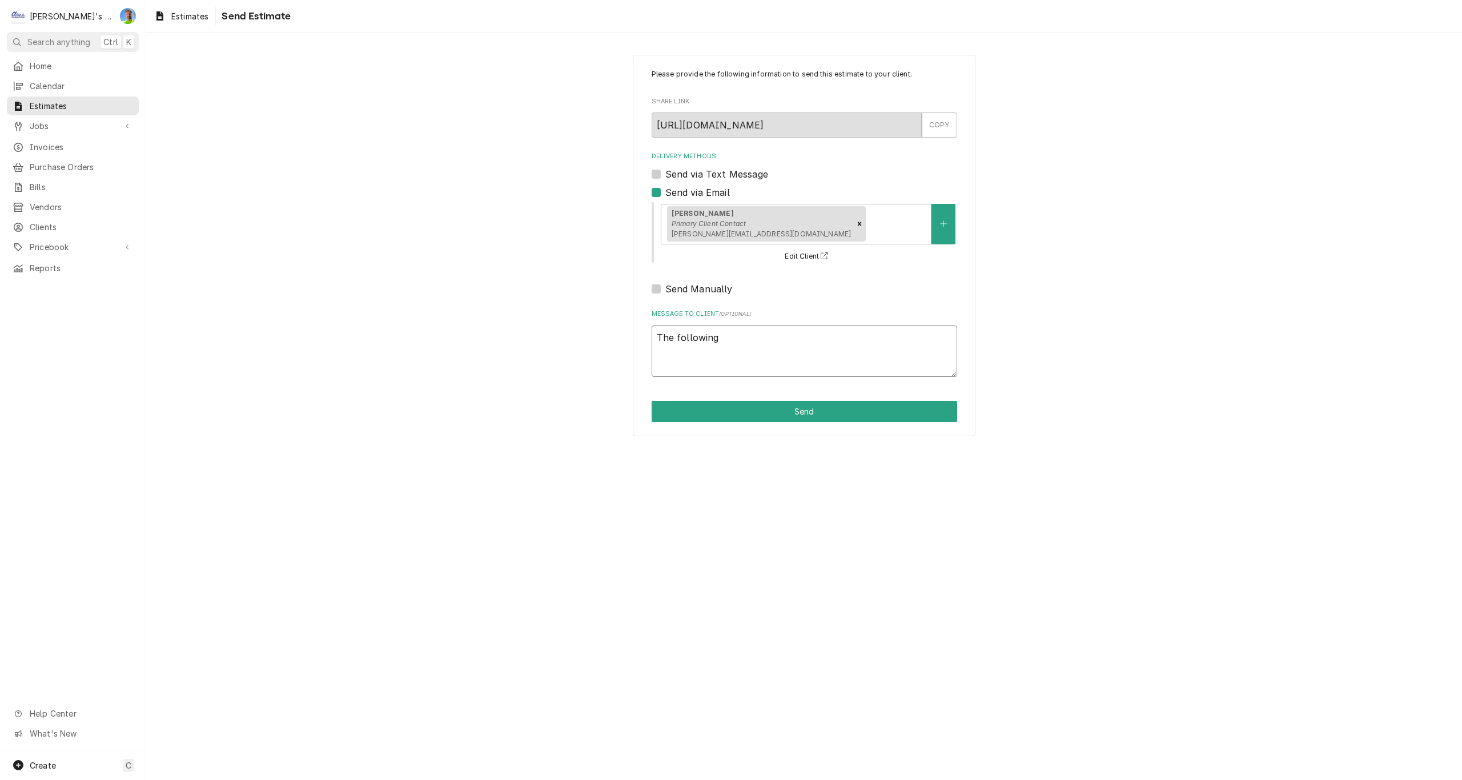
type textarea "The following i"
type textarea "x"
type textarea "The following is"
type textarea "x"
type textarea "The following is"
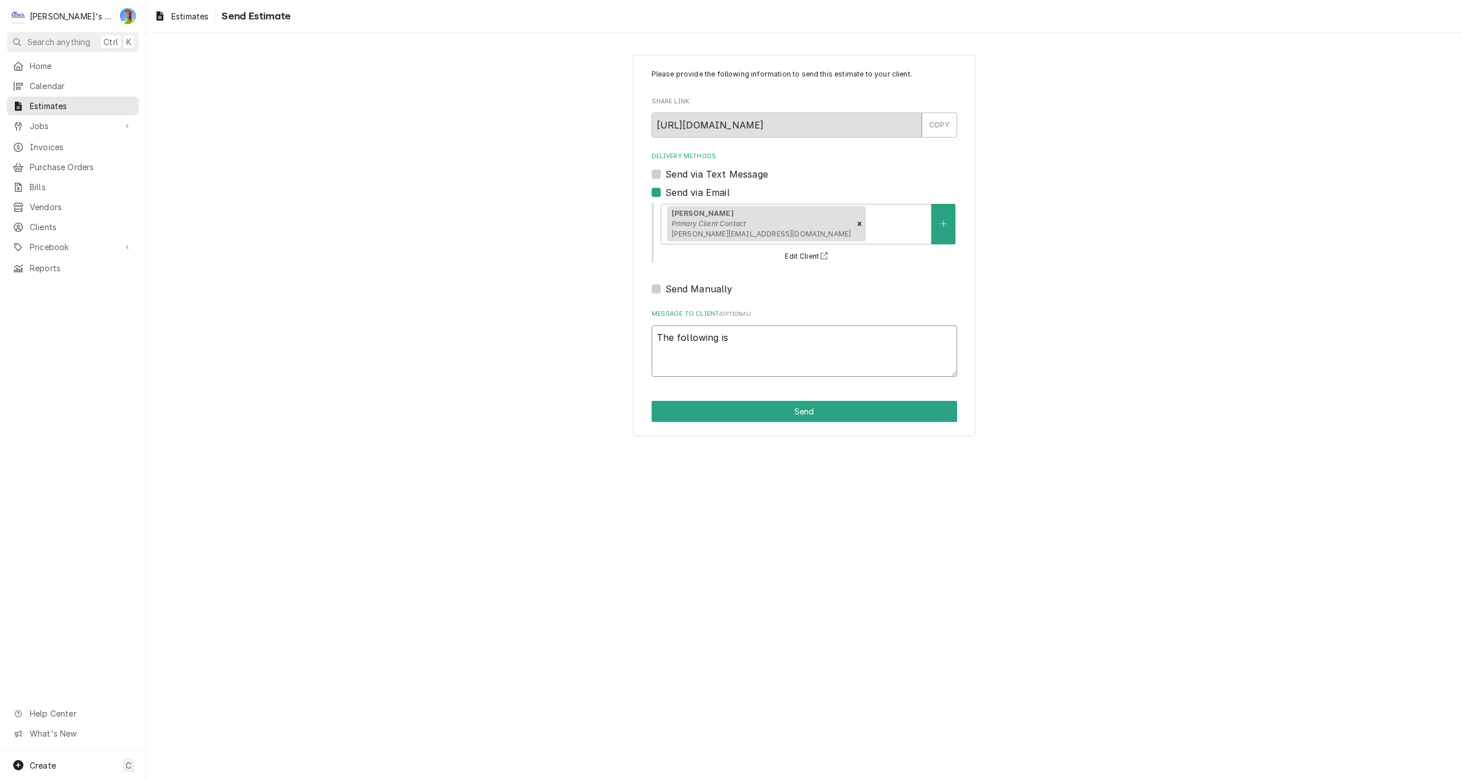
type textarea "x"
type textarea "The following is o"
type textarea "x"
type textarea "The following is ou"
type textarea "x"
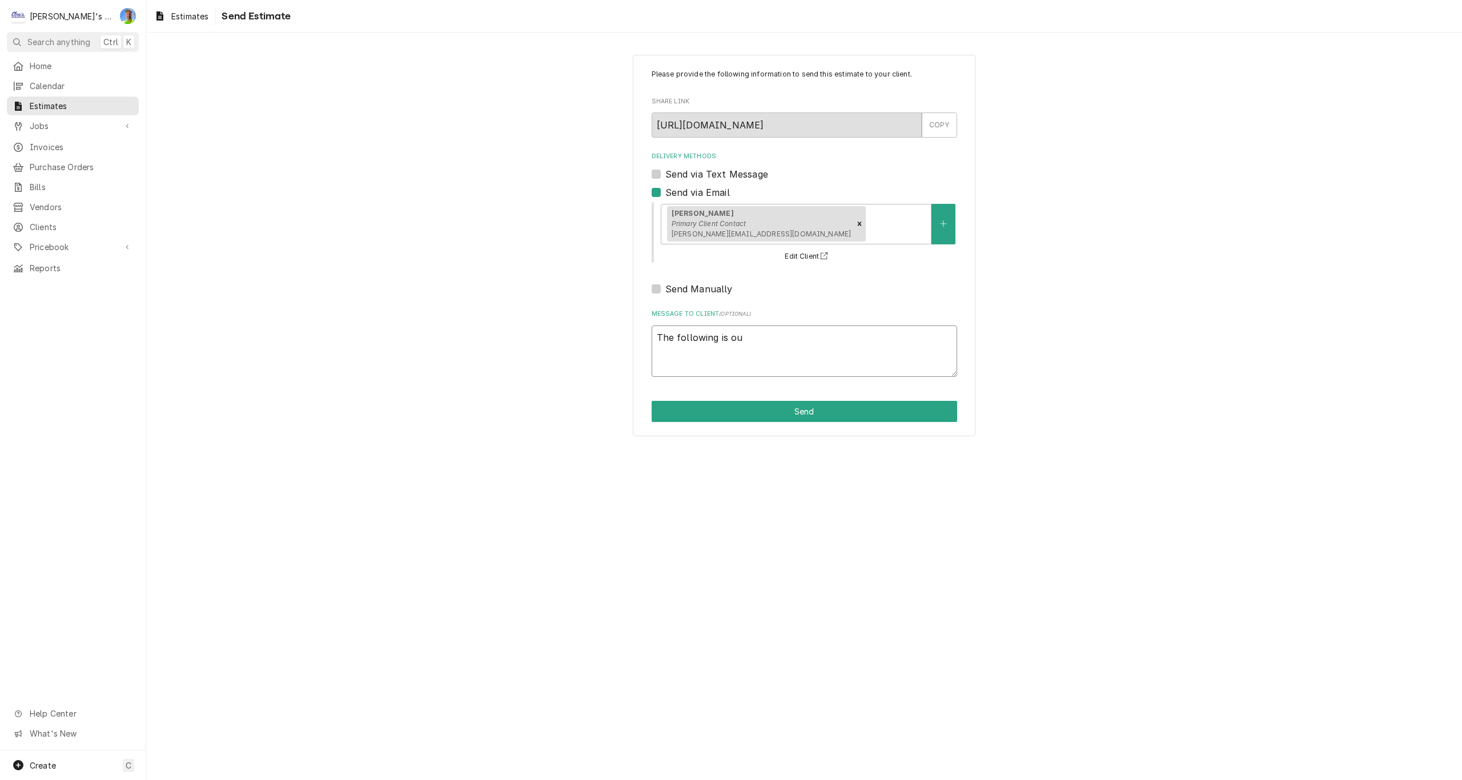
type textarea "The following is our"
type textarea "x"
type textarea "The following is our"
type textarea "x"
type textarea "The following is our e"
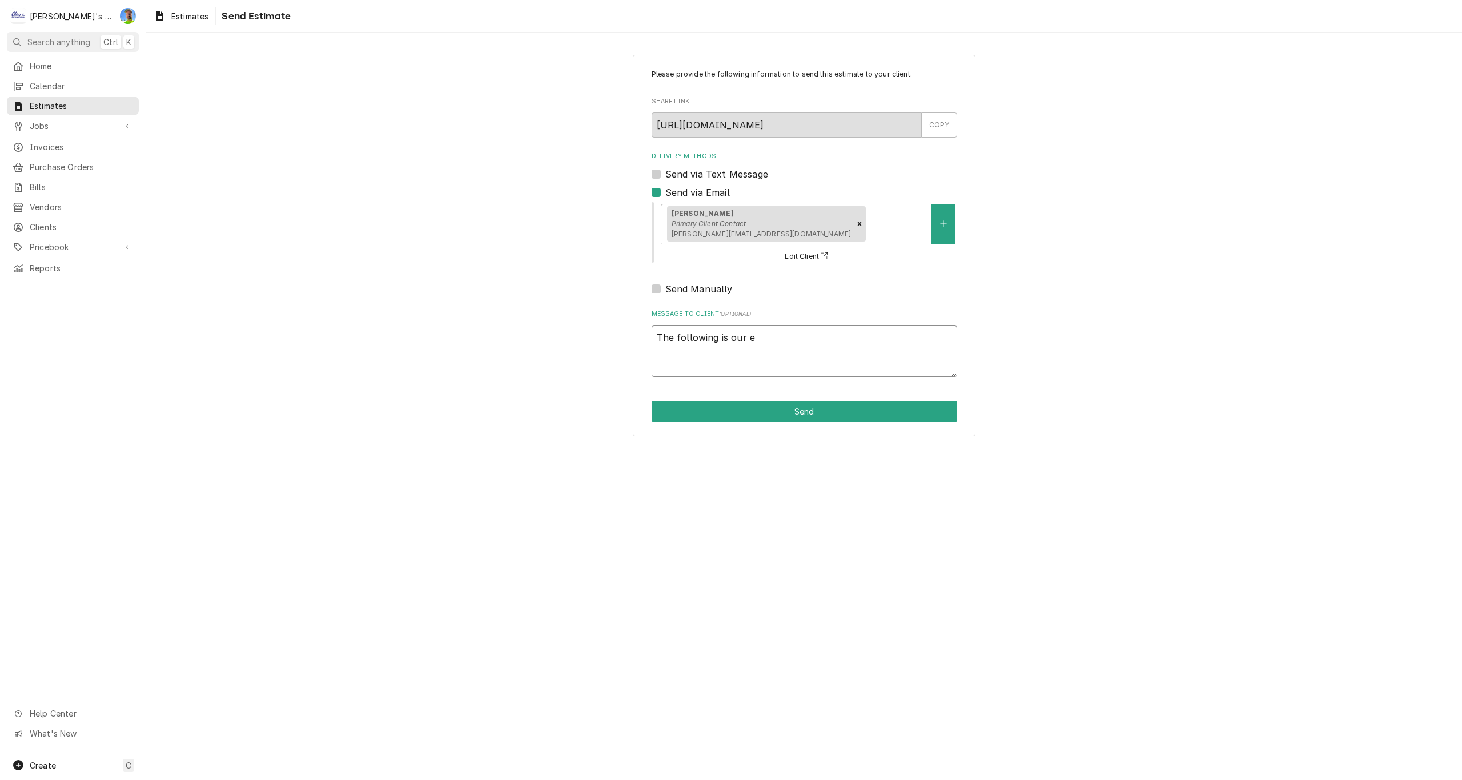
type textarea "x"
type textarea "The following is our es"
type textarea "x"
type textarea "The following is our est"
type textarea "x"
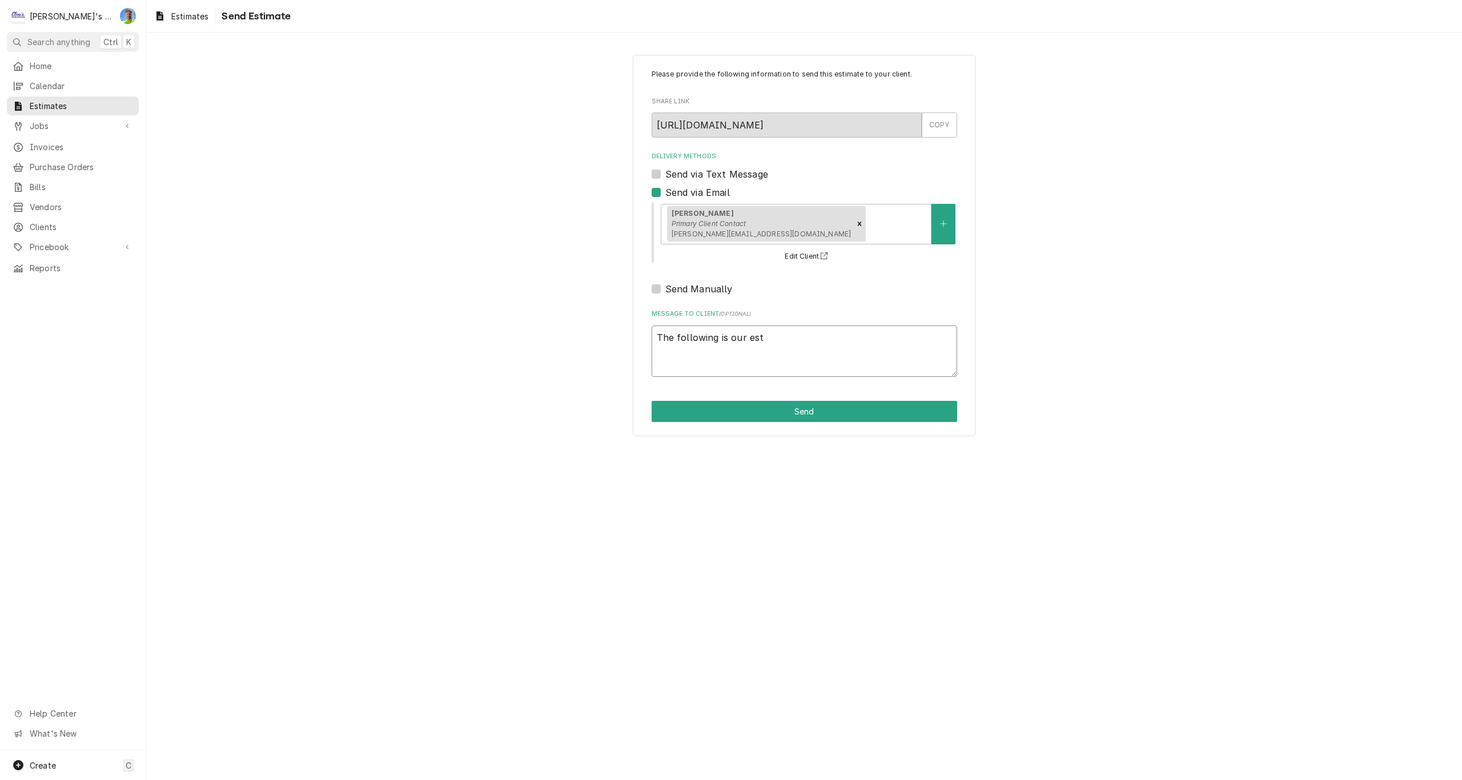
type textarea "The following is our esti"
type textarea "x"
type textarea "The following is our estim"
type textarea "x"
type textarea "The following is our estima"
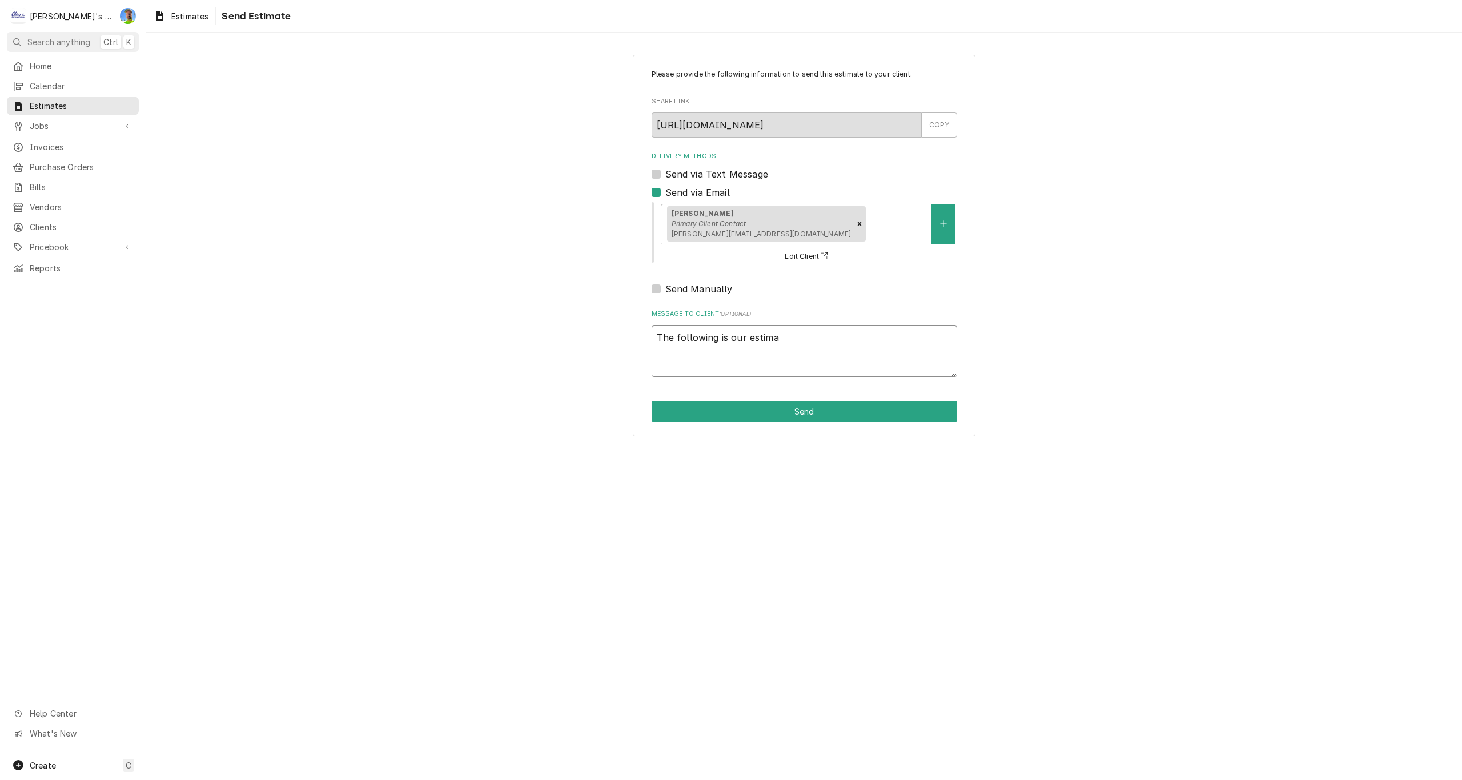
type textarea "x"
type textarea "The following is our estimat"
type textarea "x"
type textarea "The following is our estimate"
type textarea "x"
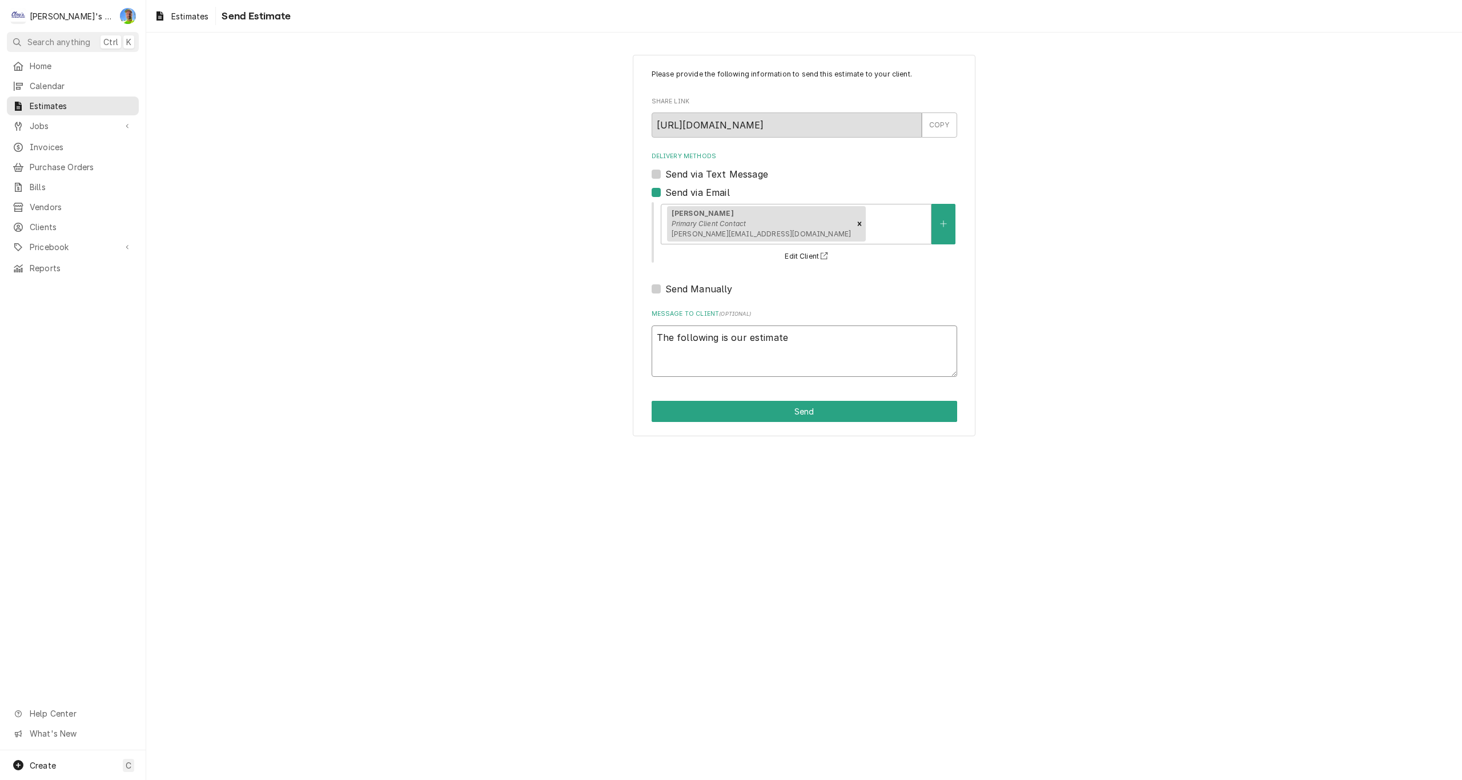
type textarea "The following is our estimate,"
type textarea "x"
type textarea "The following is our estimate,"
type textarea "x"
type textarea "The following is our estimate, p"
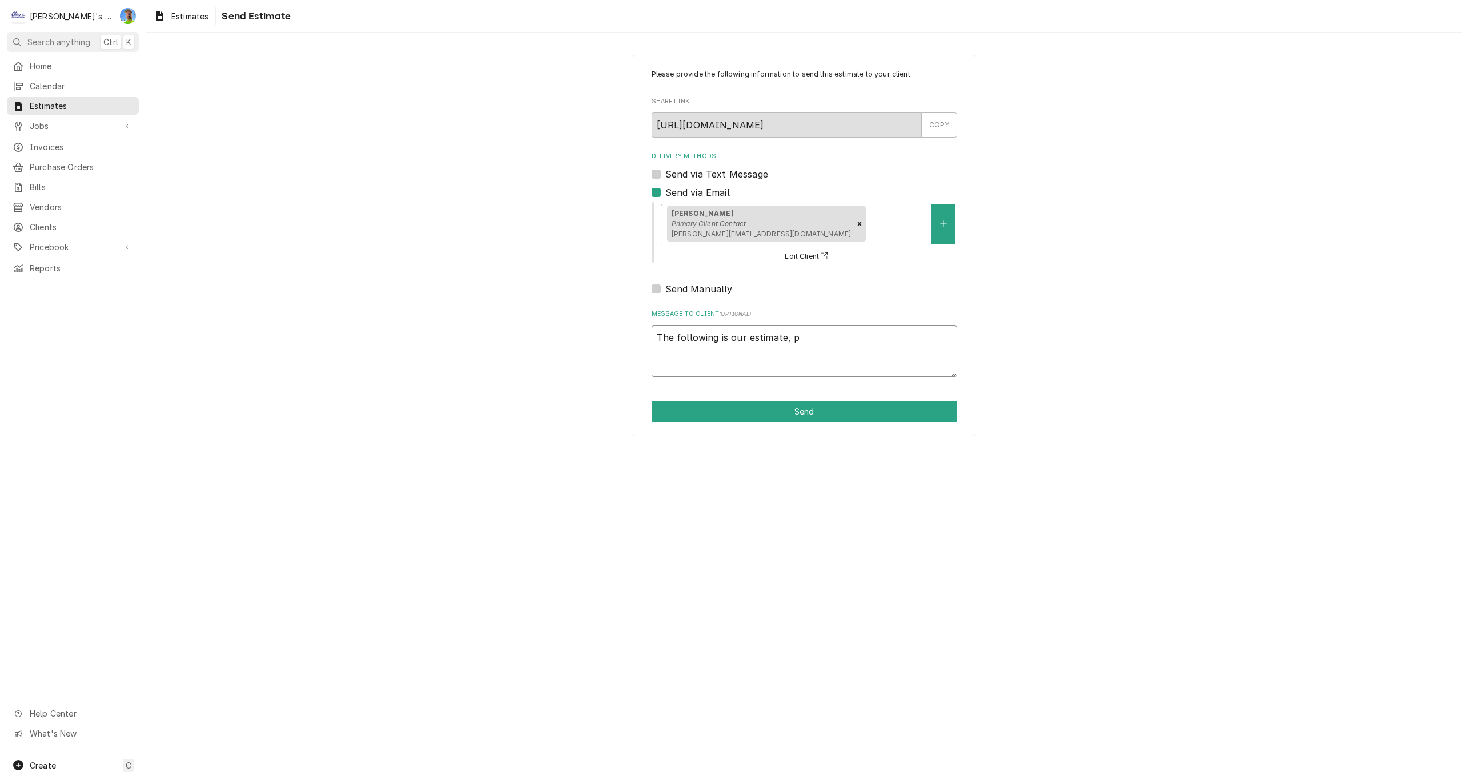
type textarea "x"
type textarea "The following is our estimate, pl"
type textarea "x"
type textarea "The following is our estimate, ple"
type textarea "x"
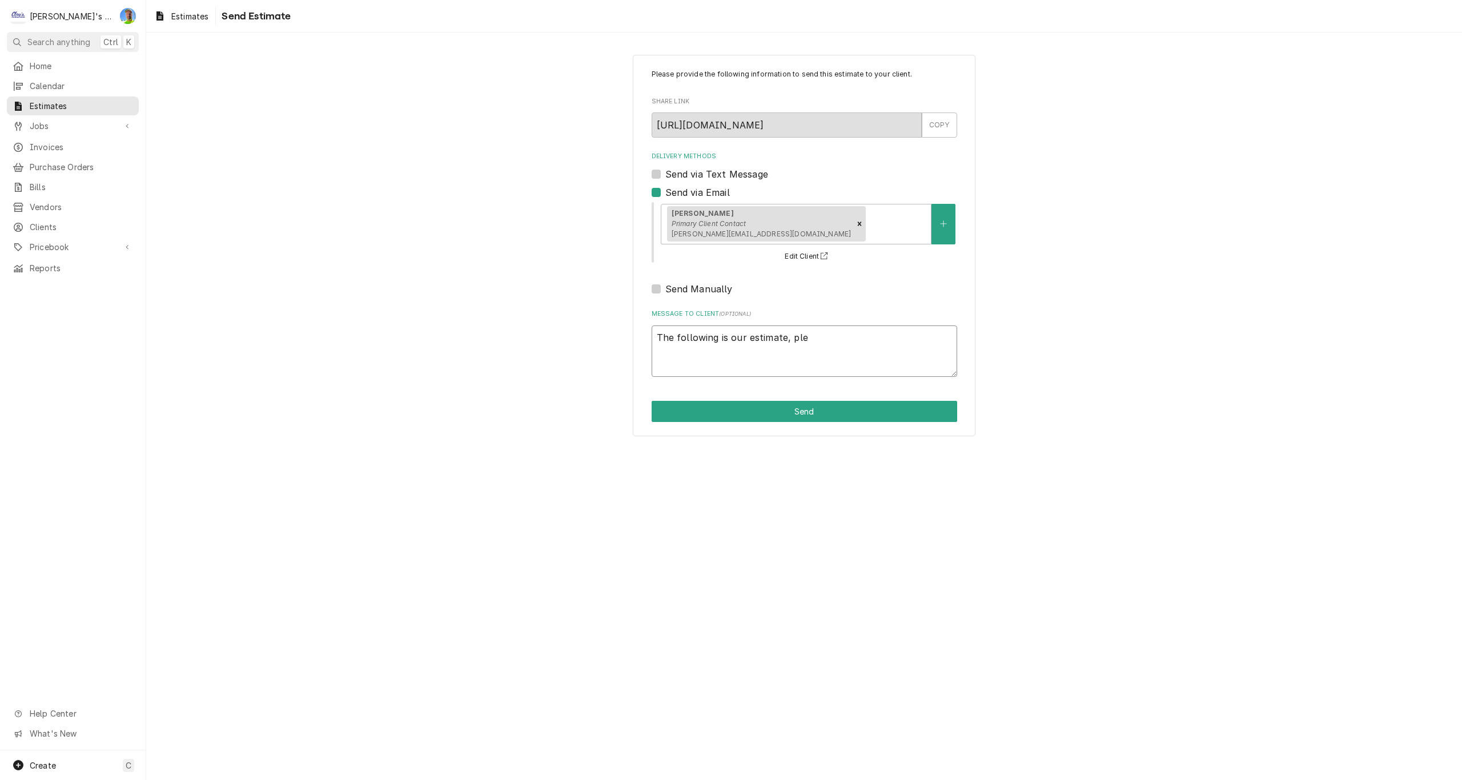
type textarea "The following is our estimate, plea"
type textarea "x"
type textarea "The following is our estimate, pleas"
type textarea "x"
type textarea "The following is our estimate, please"
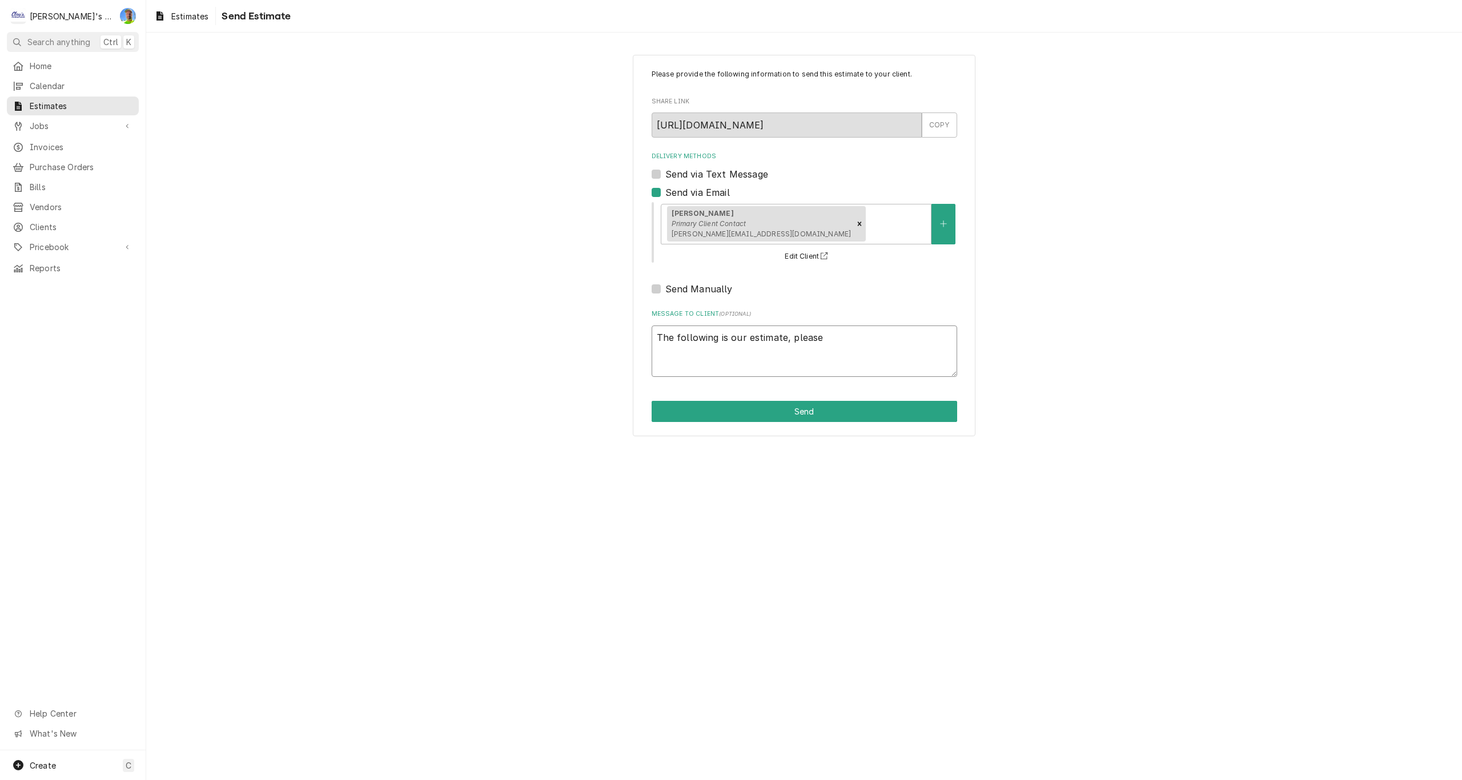
type textarea "x"
type textarea "The following is our estimate, please"
type textarea "x"
type textarea "The following is our estimate, please l"
type textarea "x"
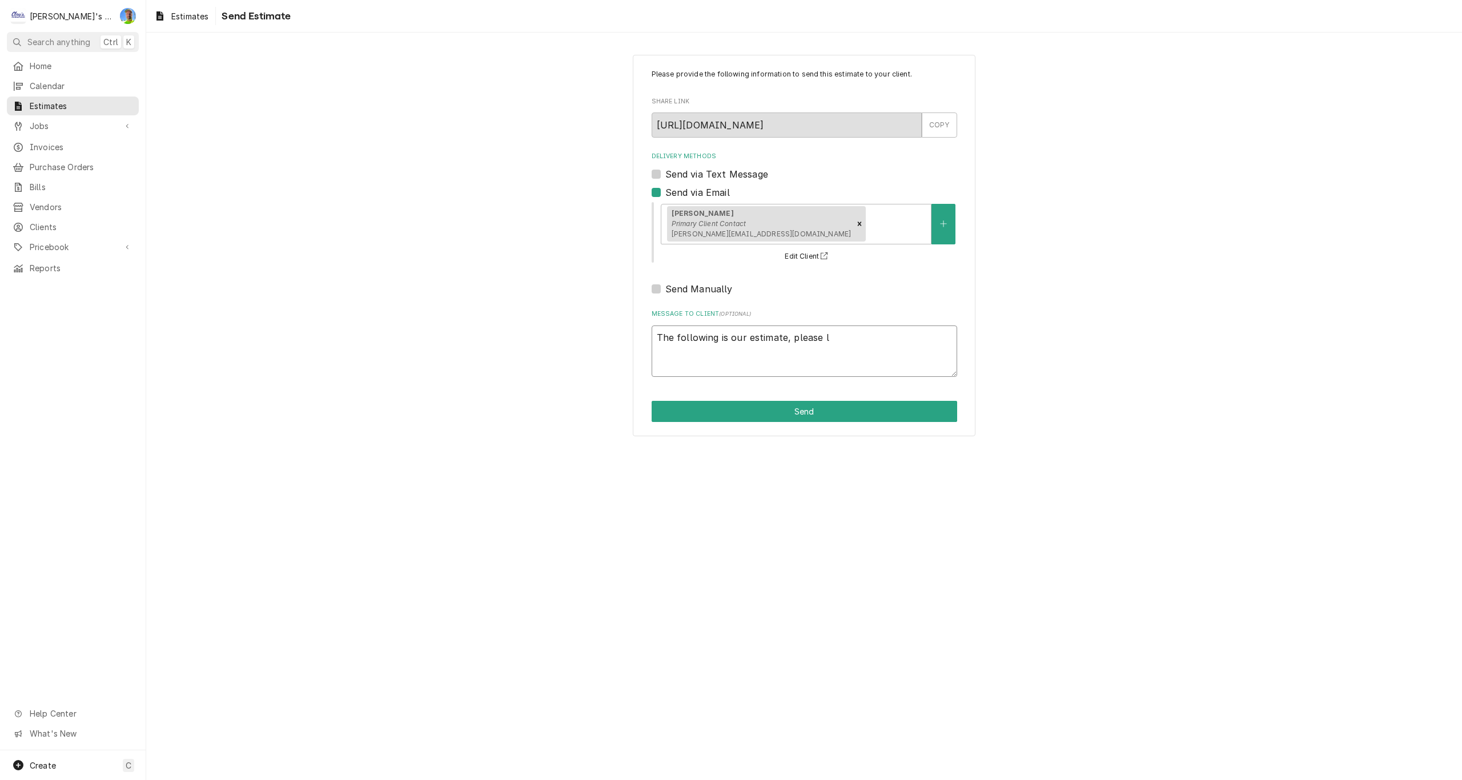
type textarea "The following is our estimate, please le"
type textarea "x"
type textarea "The following is our estimate, please let"
type textarea "x"
type textarea "The following is our estimate, please let"
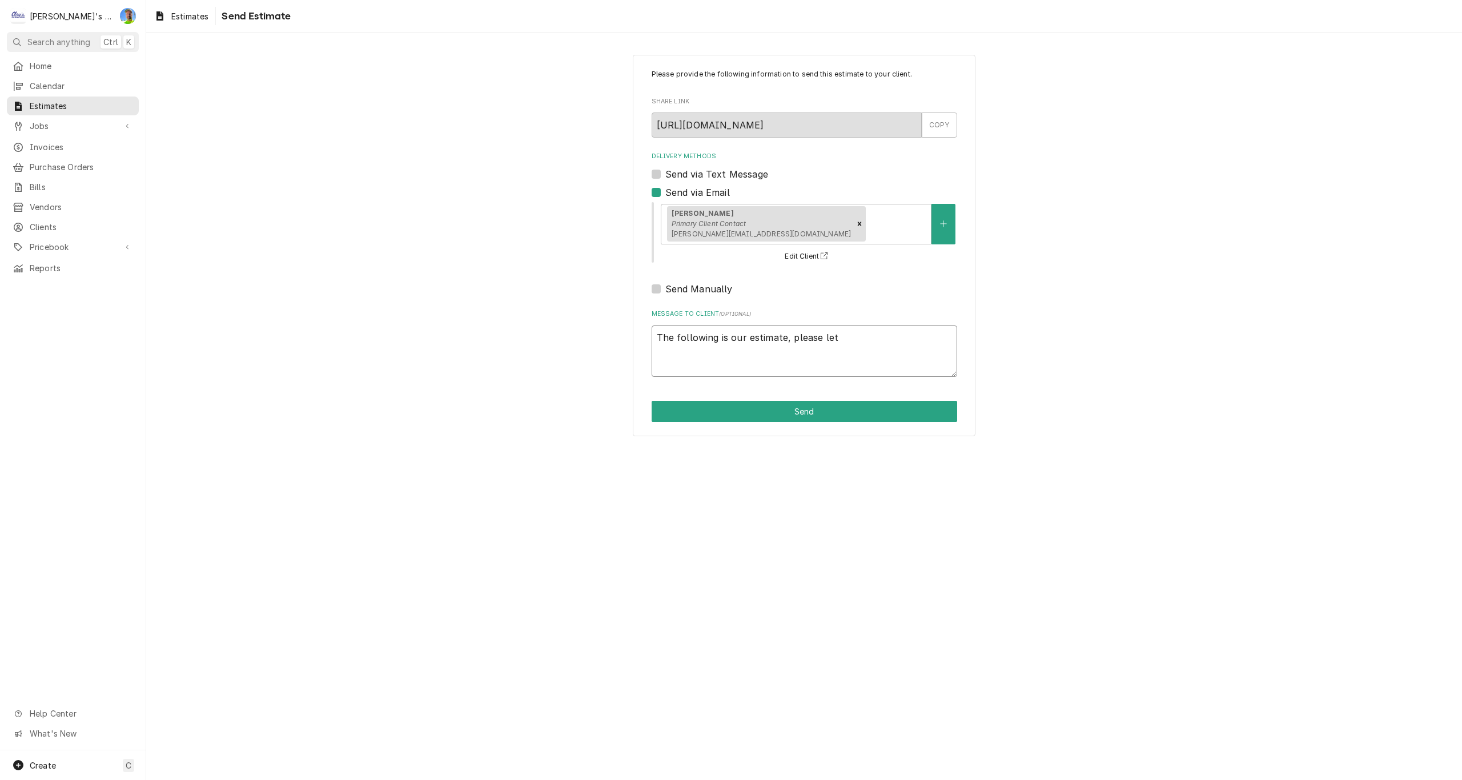
type textarea "x"
type textarea "The following is our estimate, please let u"
type textarea "x"
type textarea "The following is our estimate, please let us"
type textarea "x"
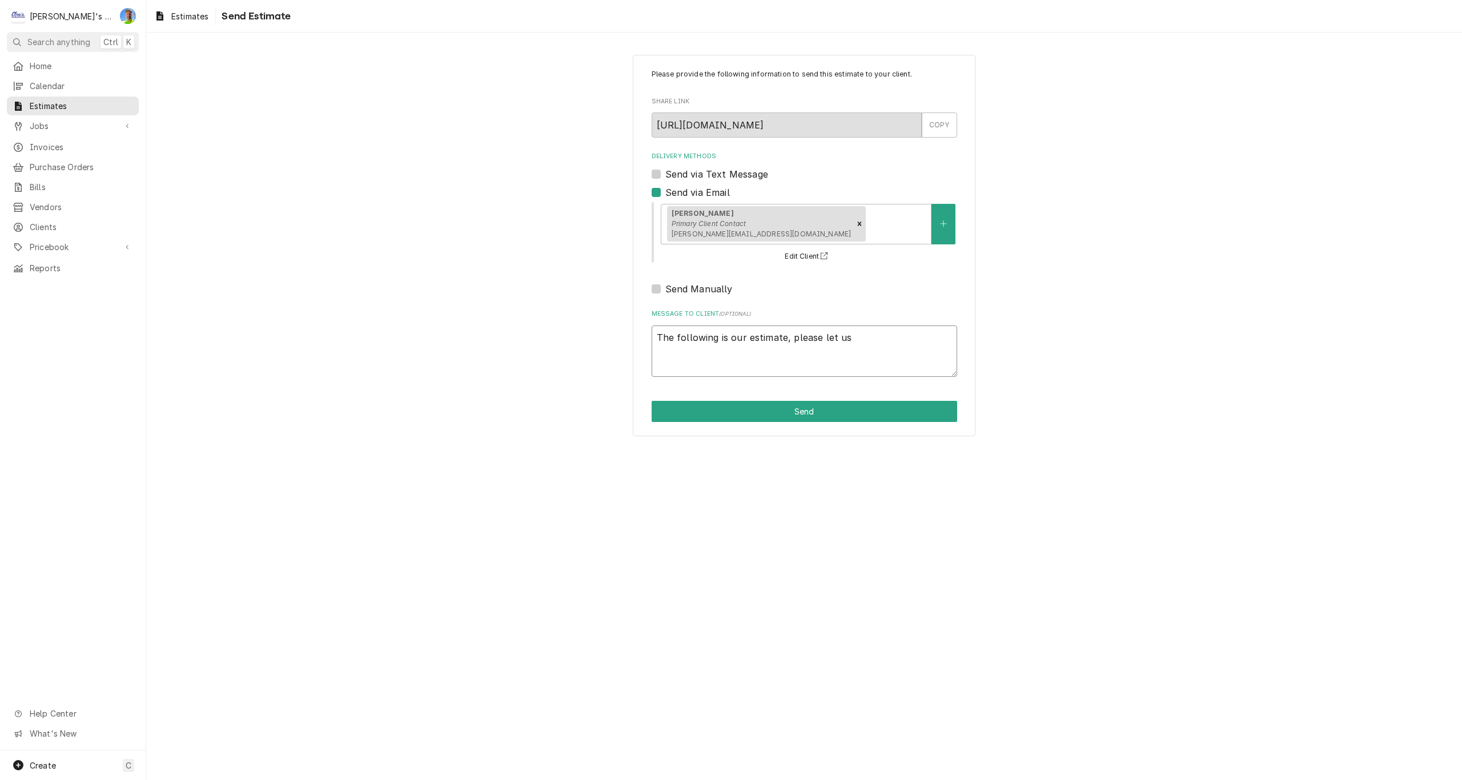
type textarea "The following is our estimate, please let us"
type textarea "x"
type textarea "The following is our estimate, please let us k"
type textarea "x"
type textarea "The following is our estimate, please let us kn"
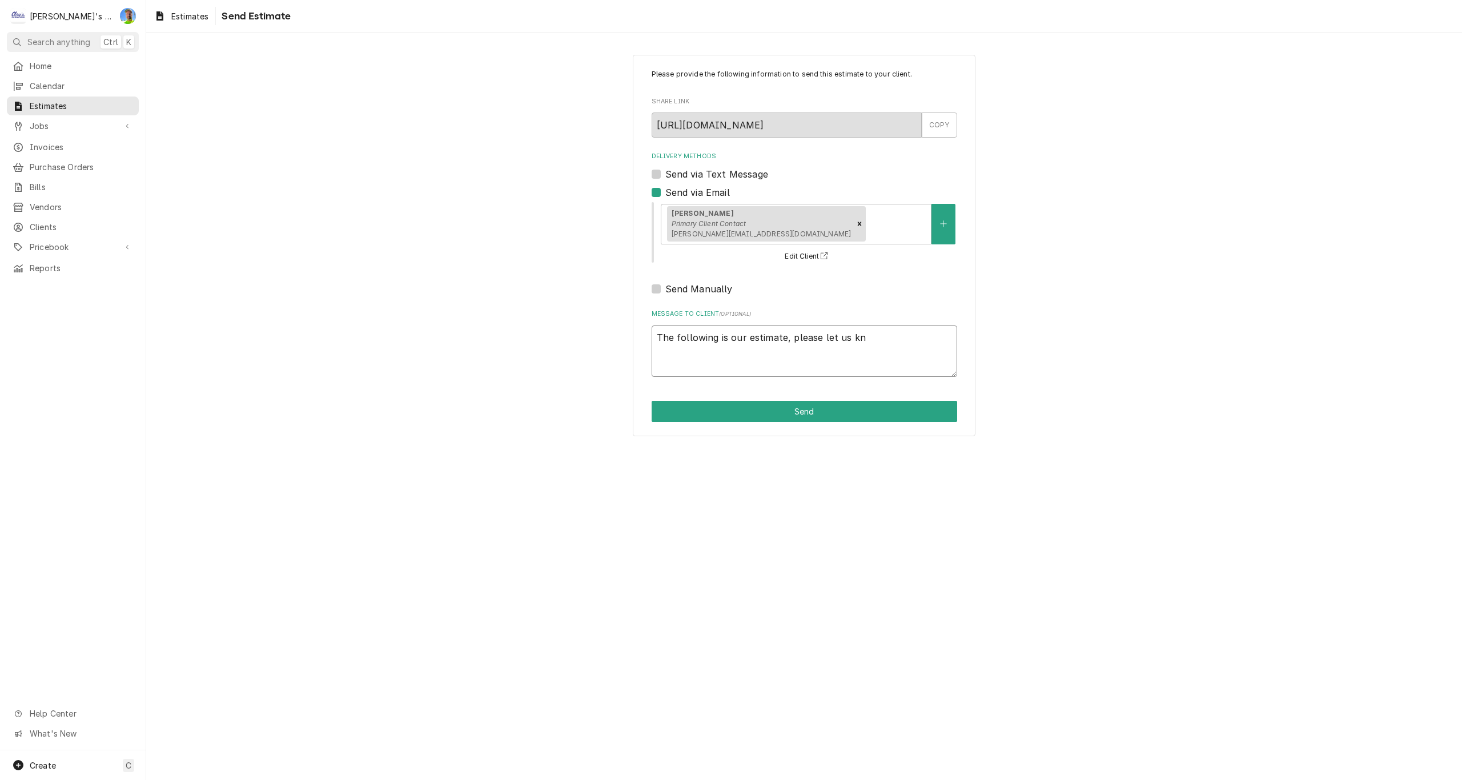
type textarea "x"
type textarea "The following is our estimate, please let us kno"
type textarea "x"
type textarea "The following is our estimate, please let us know"
type textarea "x"
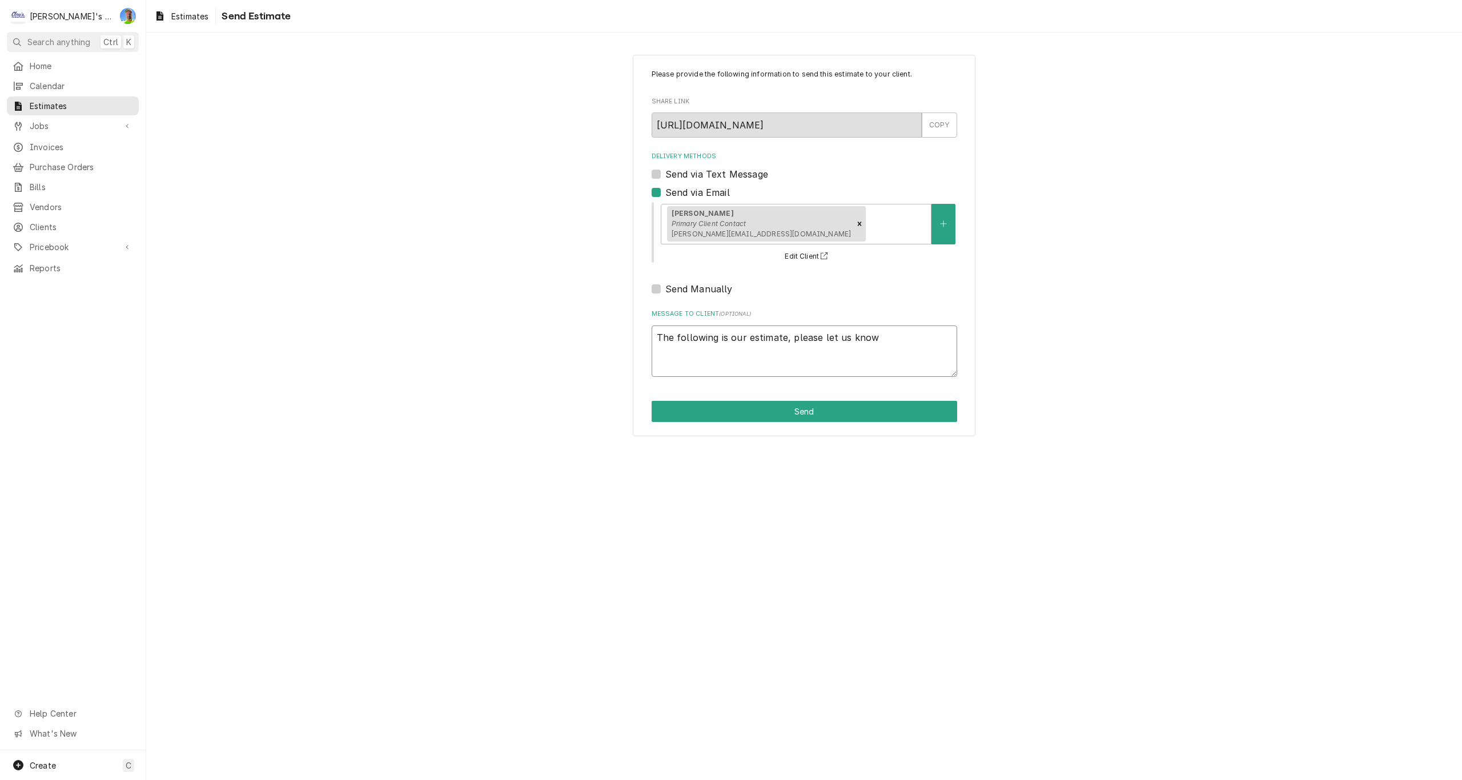
type textarea "The following is our estimate, please let us know"
type textarea "x"
type textarea "The following is our estimate, please let us know i"
type textarea "x"
type textarea "The following is our estimate, please let us know if"
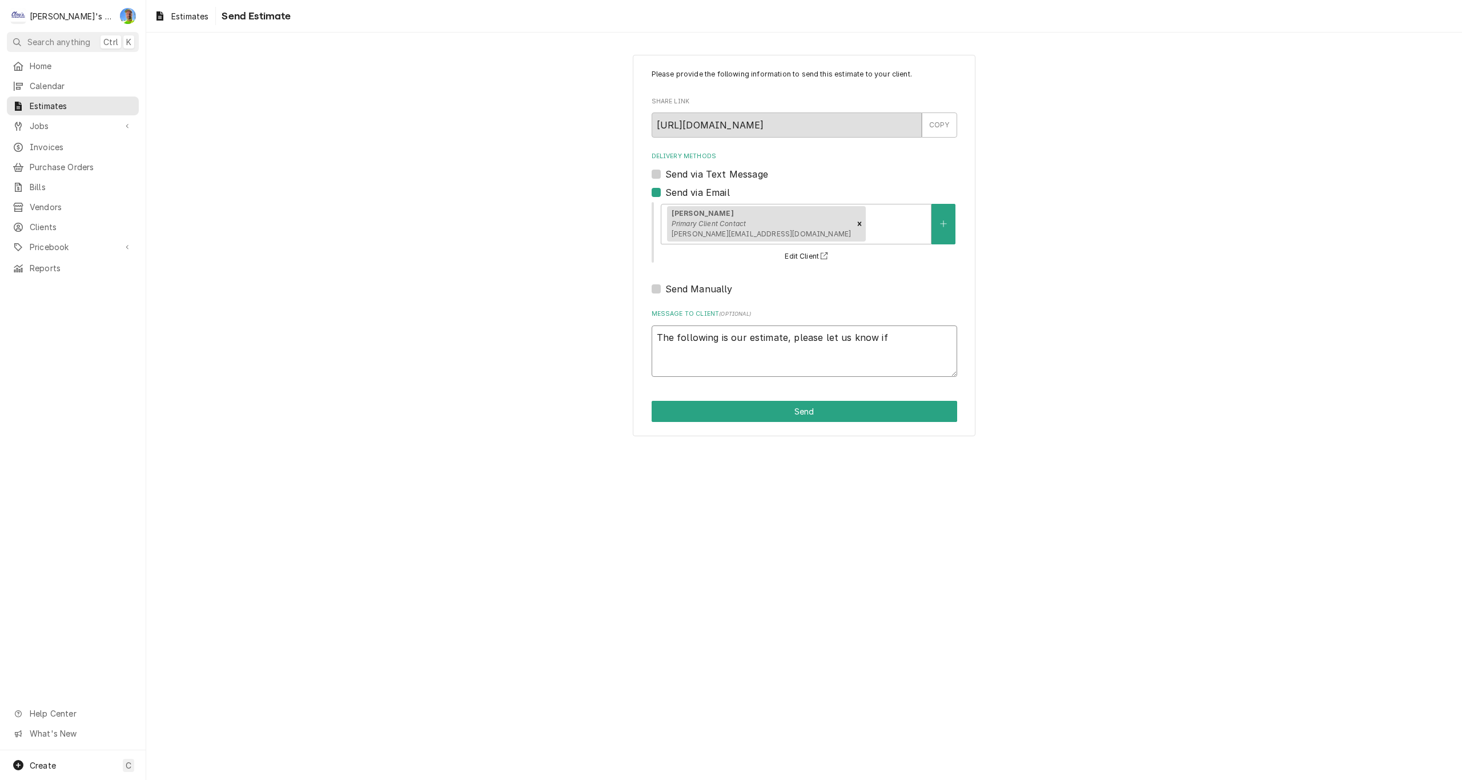
type textarea "x"
type textarea "The following is our estimate, please let us know if"
type textarea "x"
type textarea "The following is our estimate, please let us know if y"
type textarea "x"
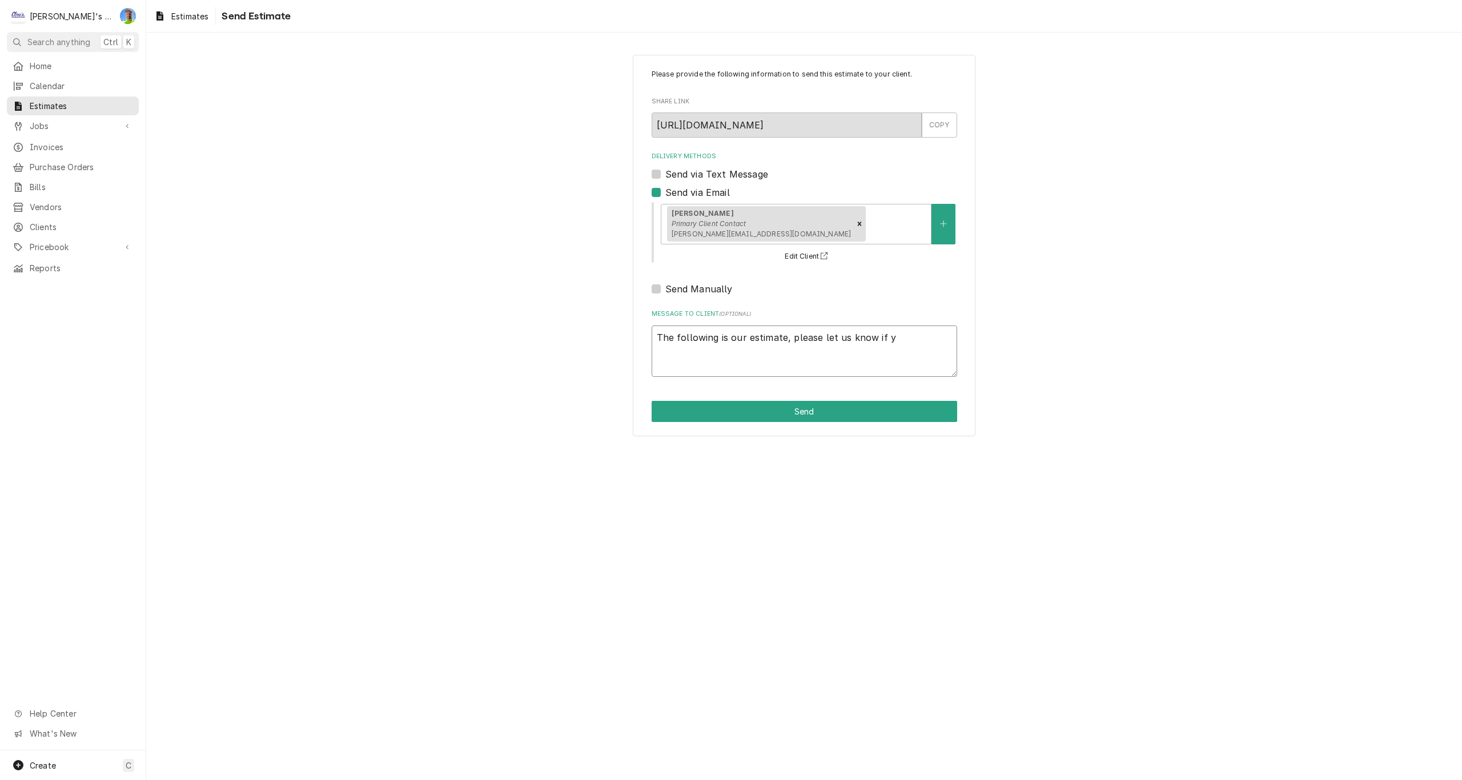
type textarea "The following is our estimate, please let us know if yo"
type textarea "x"
type textarea "The following is our estimate, please let us know if you"
type textarea "x"
type textarea "The following is our estimate, please let us know if you"
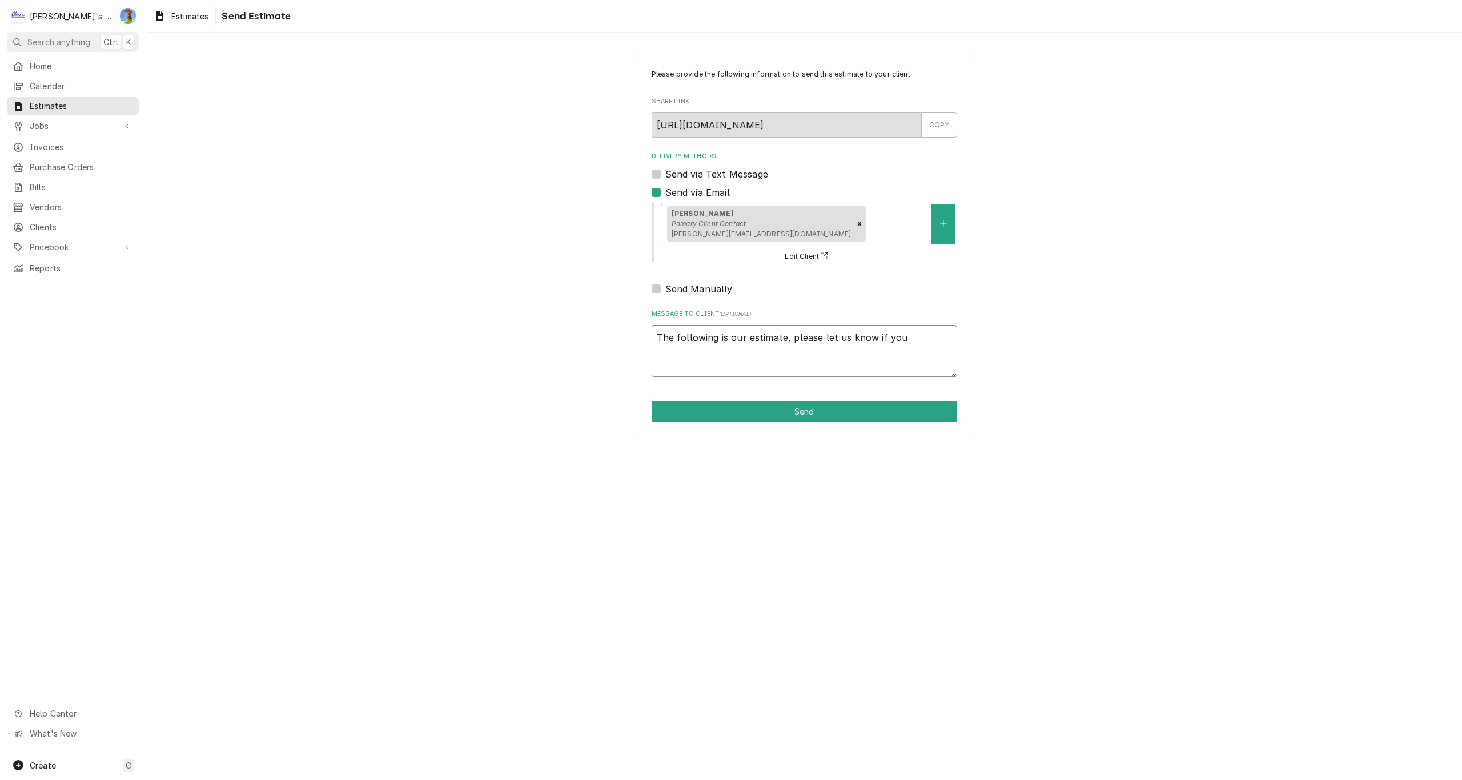
type textarea "x"
type textarea "The following is our estimate, please let us know if you h"
type textarea "x"
type textarea "The following is our estimate, please let us know if you ha"
type textarea "x"
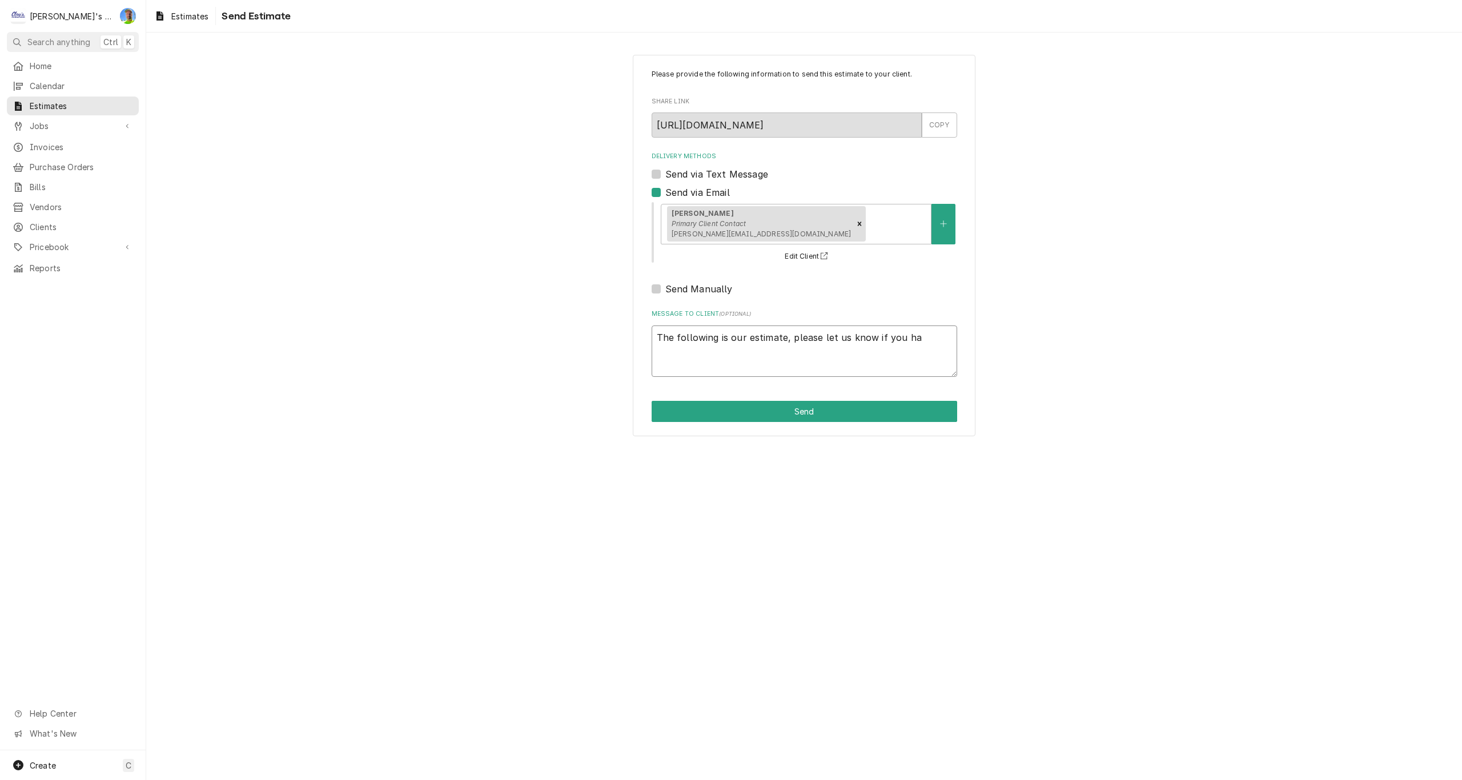
type textarea "The following is our estimate, please let us know if you hav"
type textarea "x"
type textarea "The following is our estimate, please let us know if you have"
type textarea "x"
type textarea "The following is our estimate, please let us know if you have"
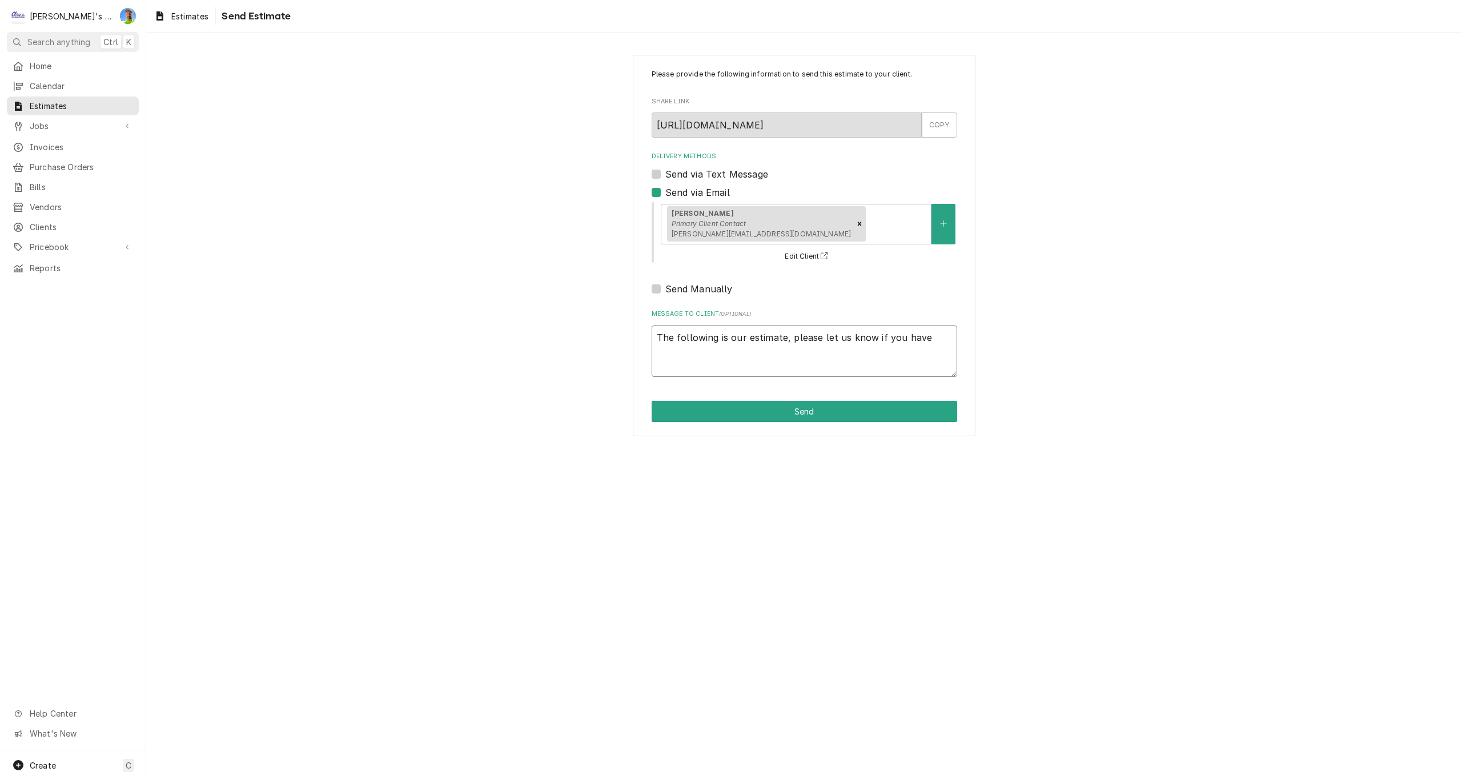
type textarea "x"
type textarea "The following is our estimate, please let us know if you have a"
type textarea "x"
type textarea "The following is our estimate, please let us know if you have an"
type textarea "x"
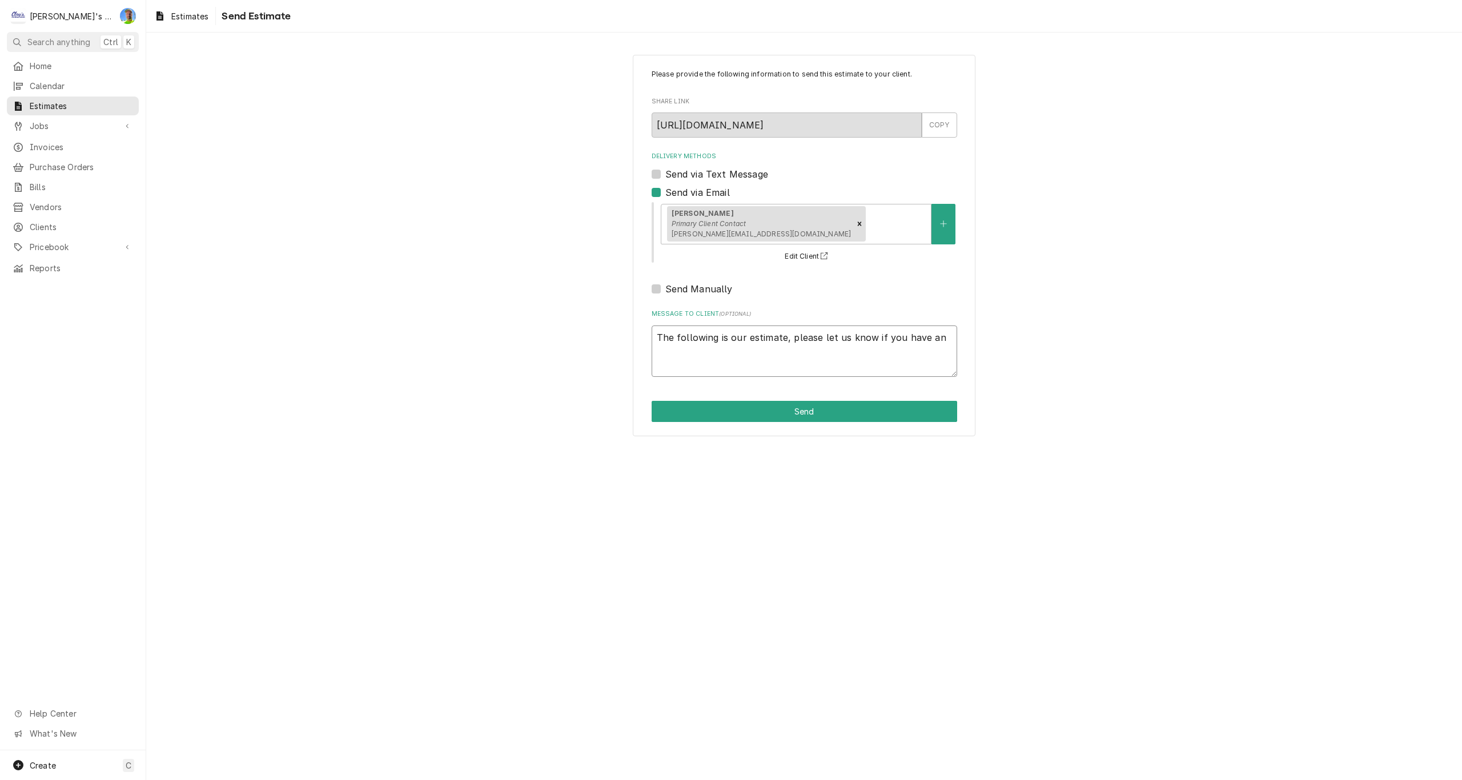
type textarea "The following is our estimate, please let us know if you have any"
type textarea "x"
type textarea "The following is our estimate, please let us know if you have any"
type textarea "x"
type textarea "The following is our estimate, please let us know if you have any q"
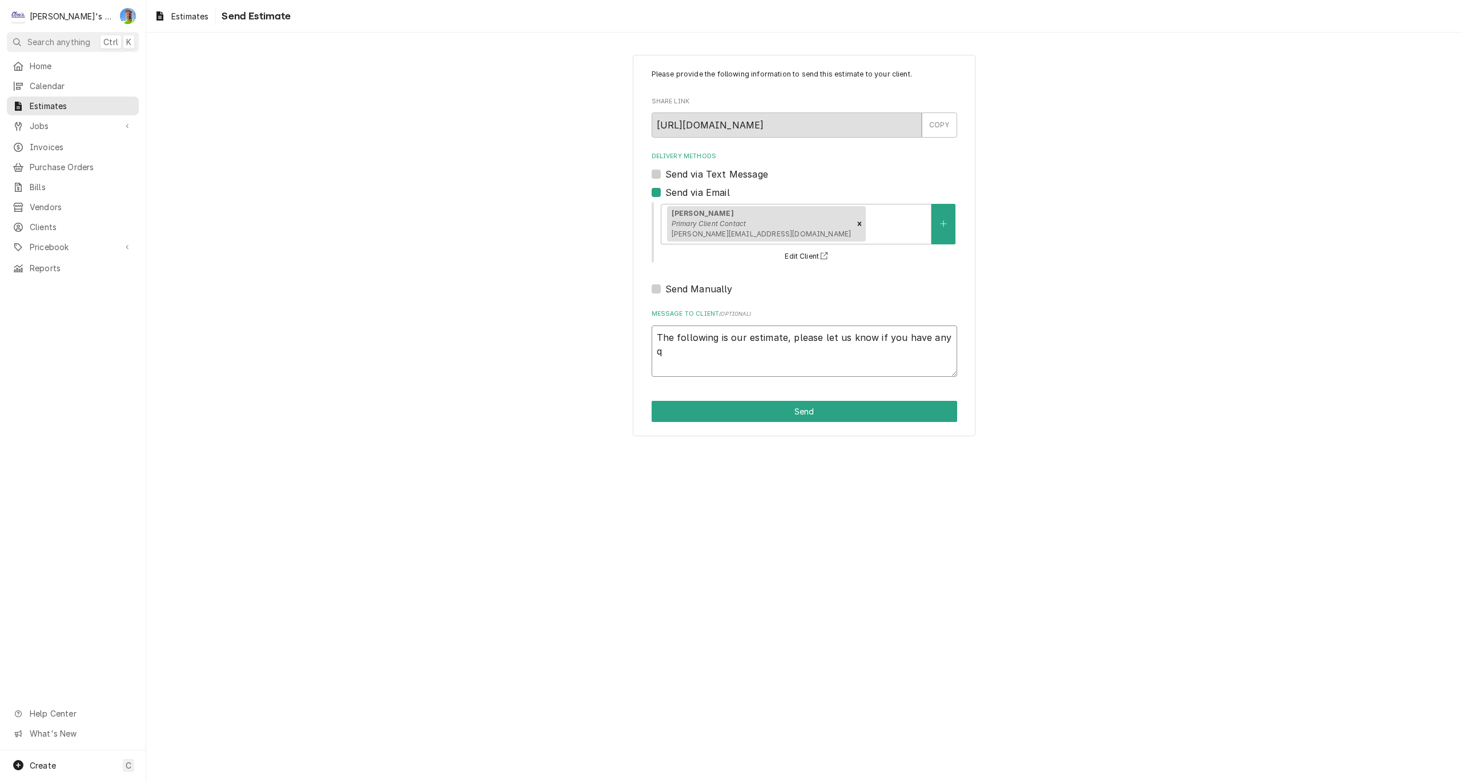
type textarea "x"
type textarea "The following is our estimate, please let us know if you have any qu"
type textarea "x"
type textarea "The following is our estimate, please let us know if you have any que"
type textarea "x"
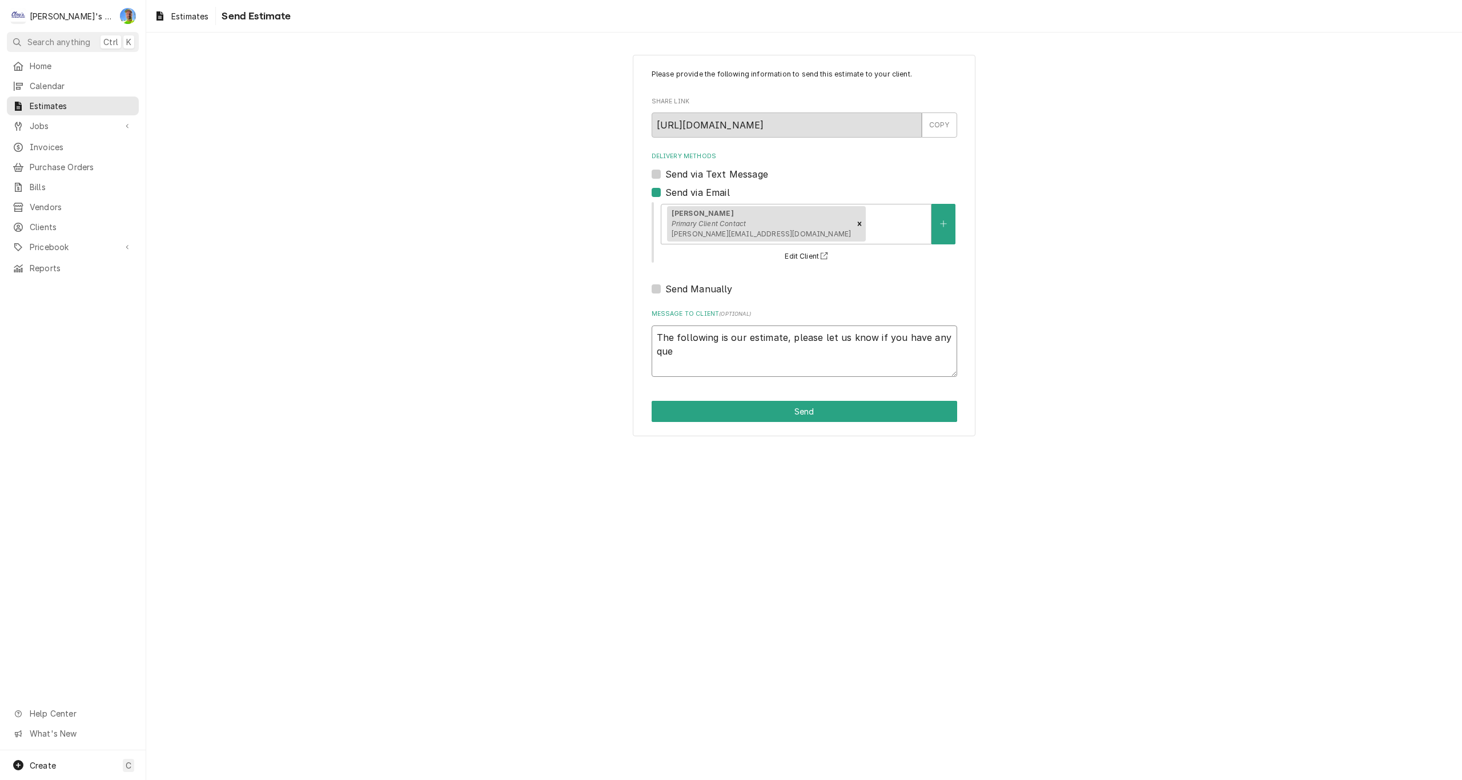
type textarea "The following is our estimate, please let us know if you have any ques"
type textarea "x"
type textarea "The following is our estimate, please let us know if you have any quest"
type textarea "x"
type textarea "The following is our estimate, please let us know if you have any questi"
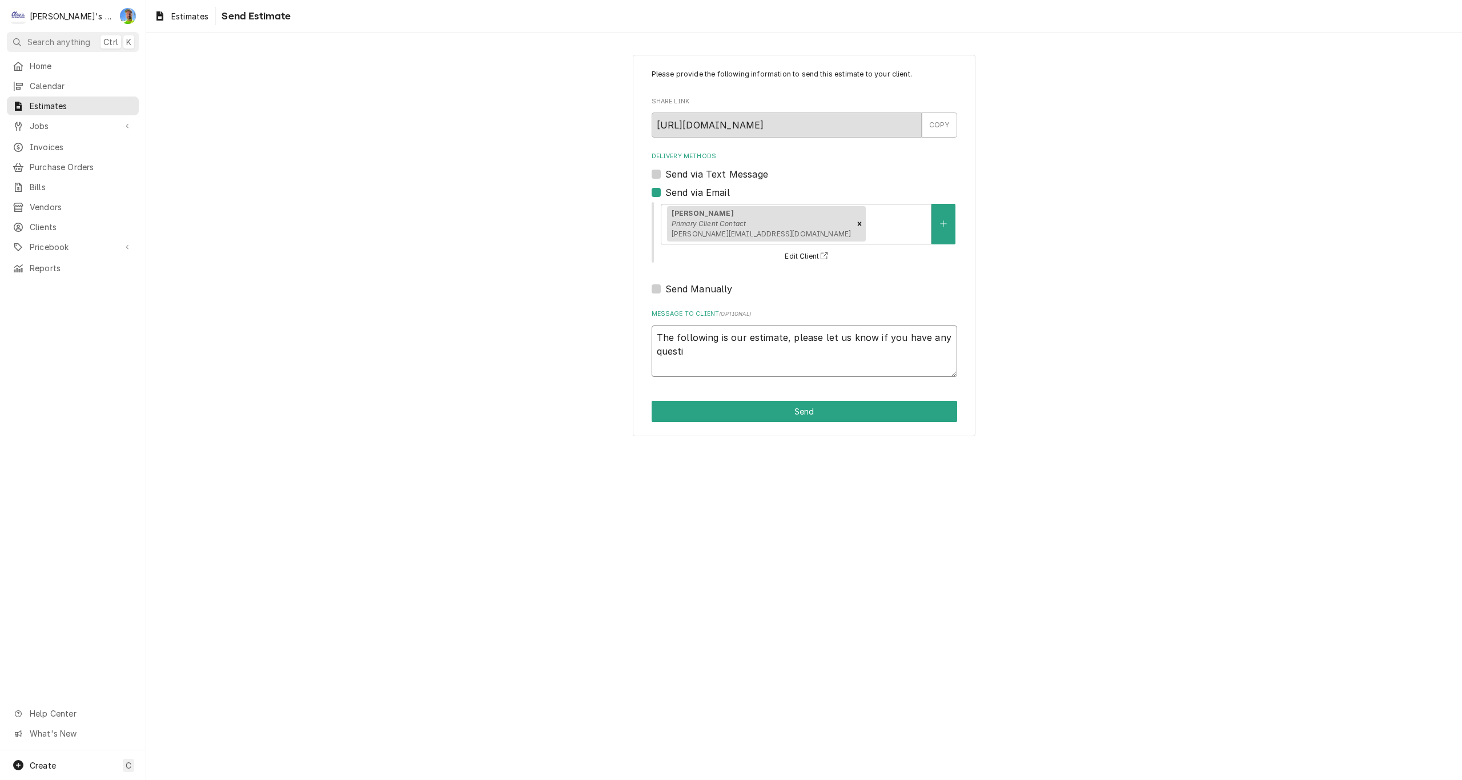
type textarea "x"
type textarea "The following is our estimate, please let us know if you have any questio"
type textarea "x"
type textarea "The following is our estimate, please let us know if you have any question"
type textarea "x"
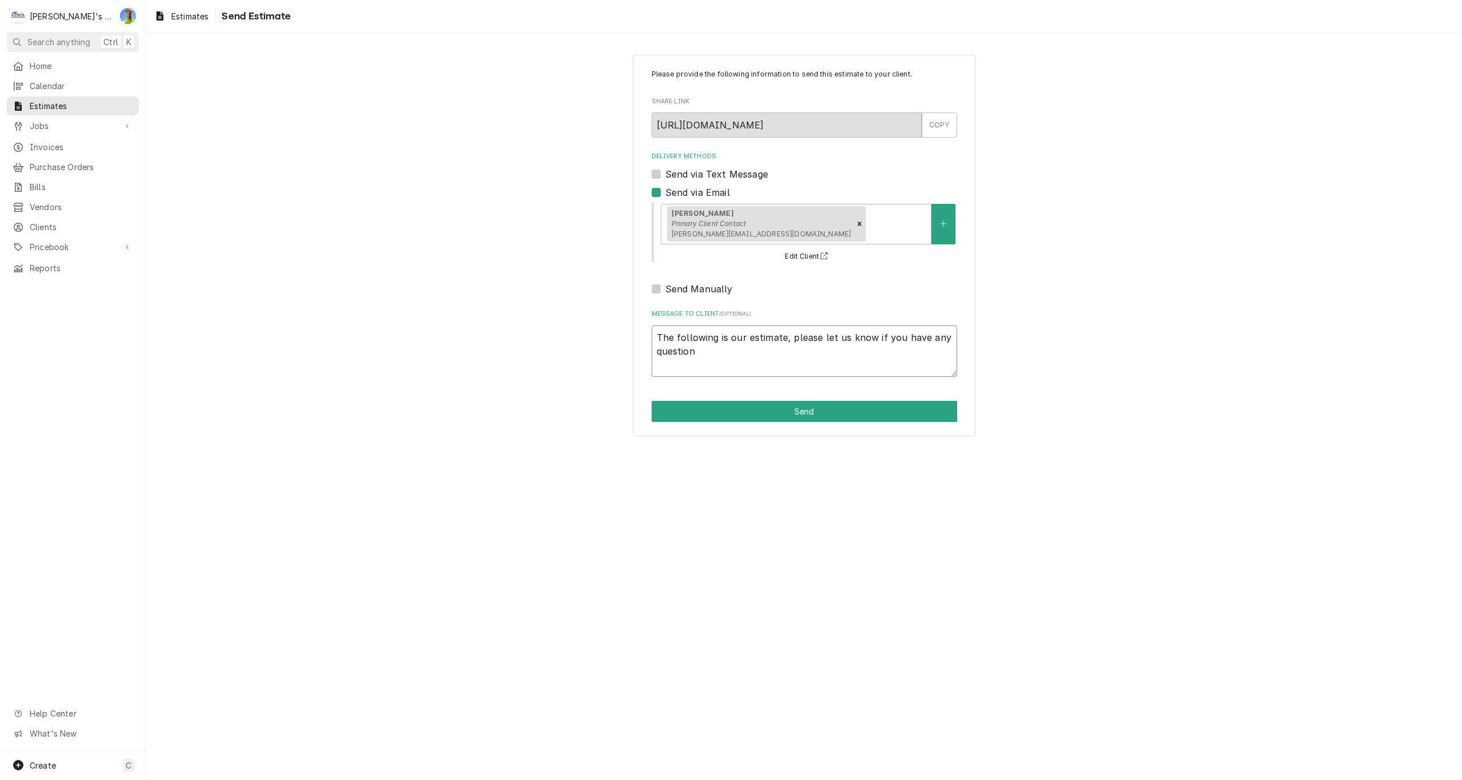
type textarea "The following is our estimate, please let us know if you have any questions"
type textarea "x"
type textarea "The following is our estimate, please let us know if you have any questions."
type textarea "x"
type textarea "The following is our estimate, please let us know if you have any questions."
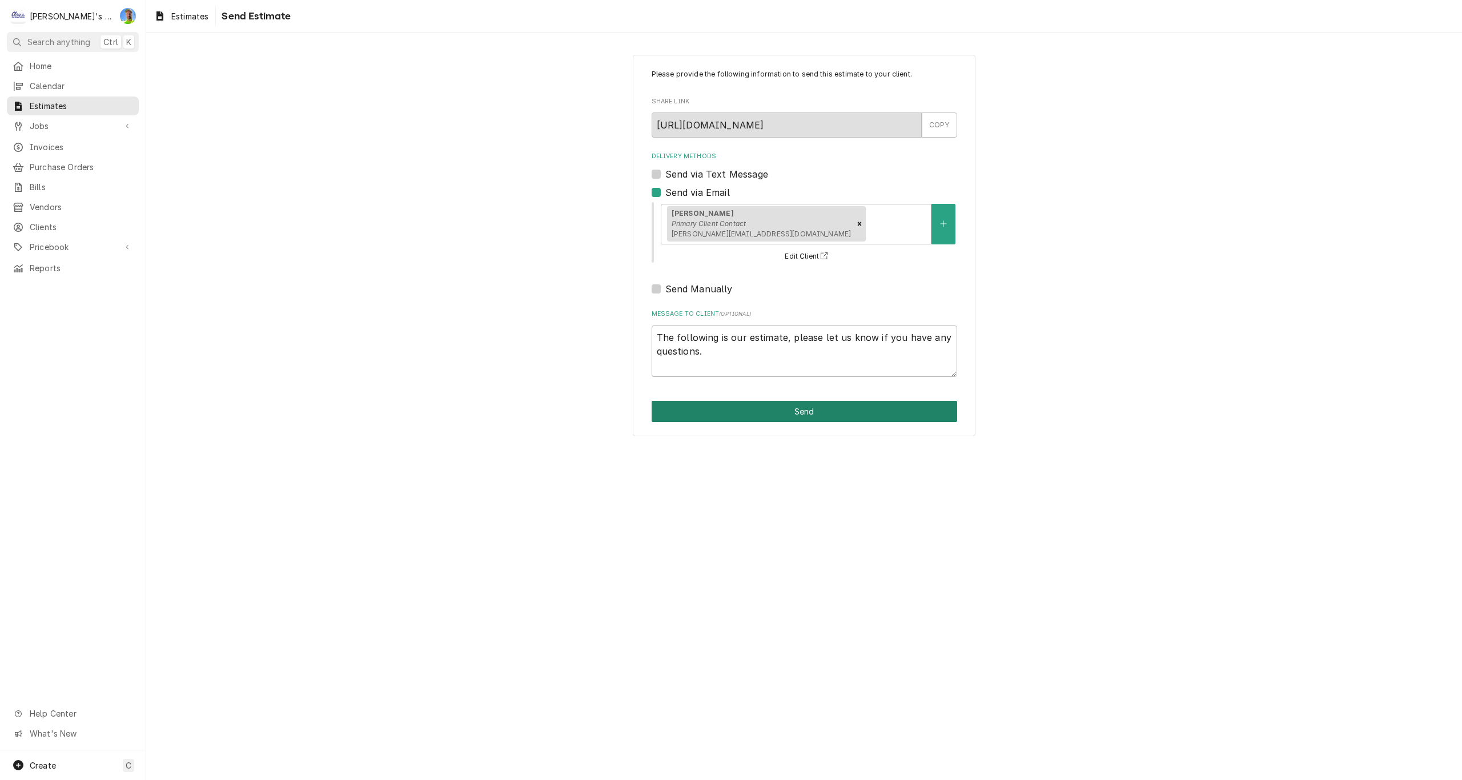
click at [804, 408] on button "Send" at bounding box center [805, 411] width 306 height 21
type textarea "x"
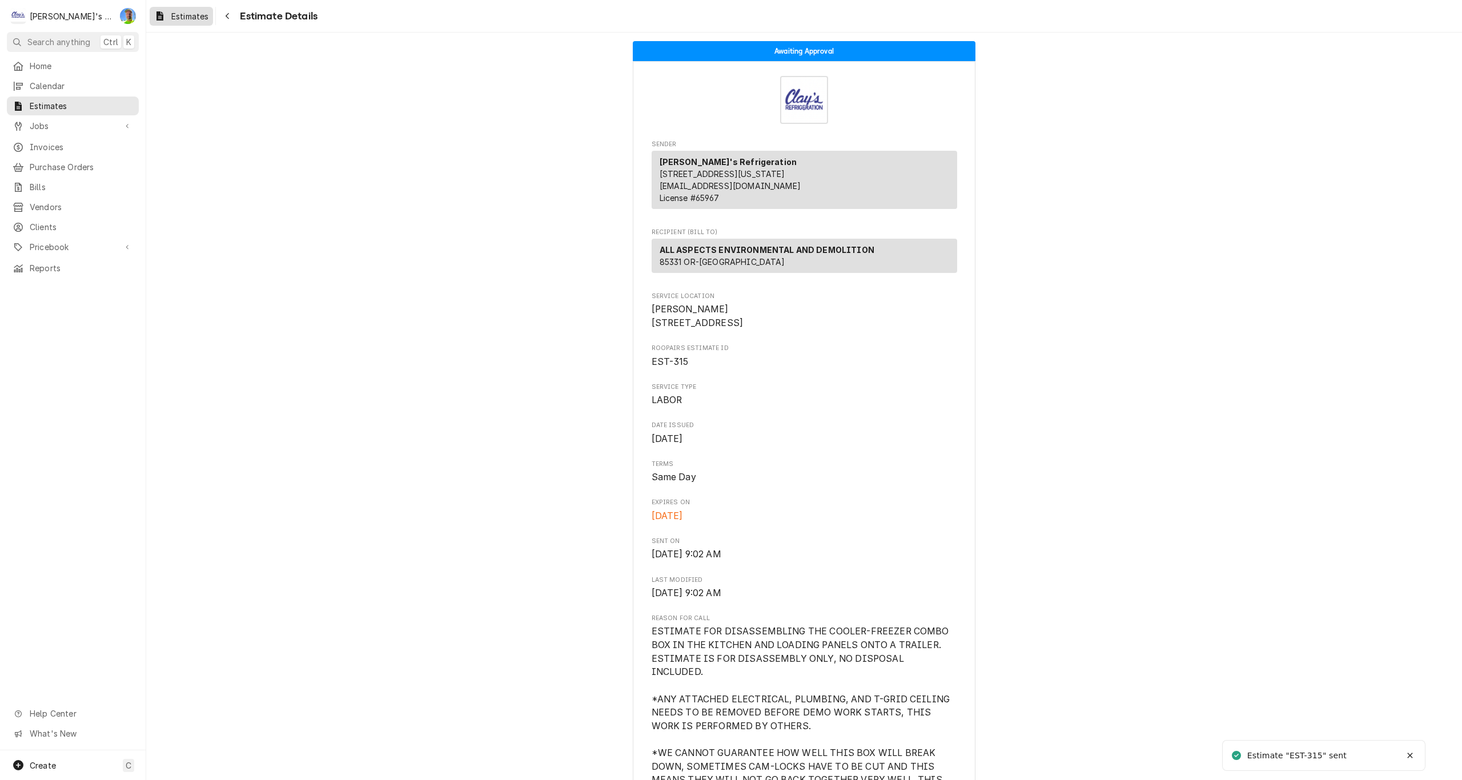
click at [190, 18] on span "Estimates" at bounding box center [189, 16] width 37 height 12
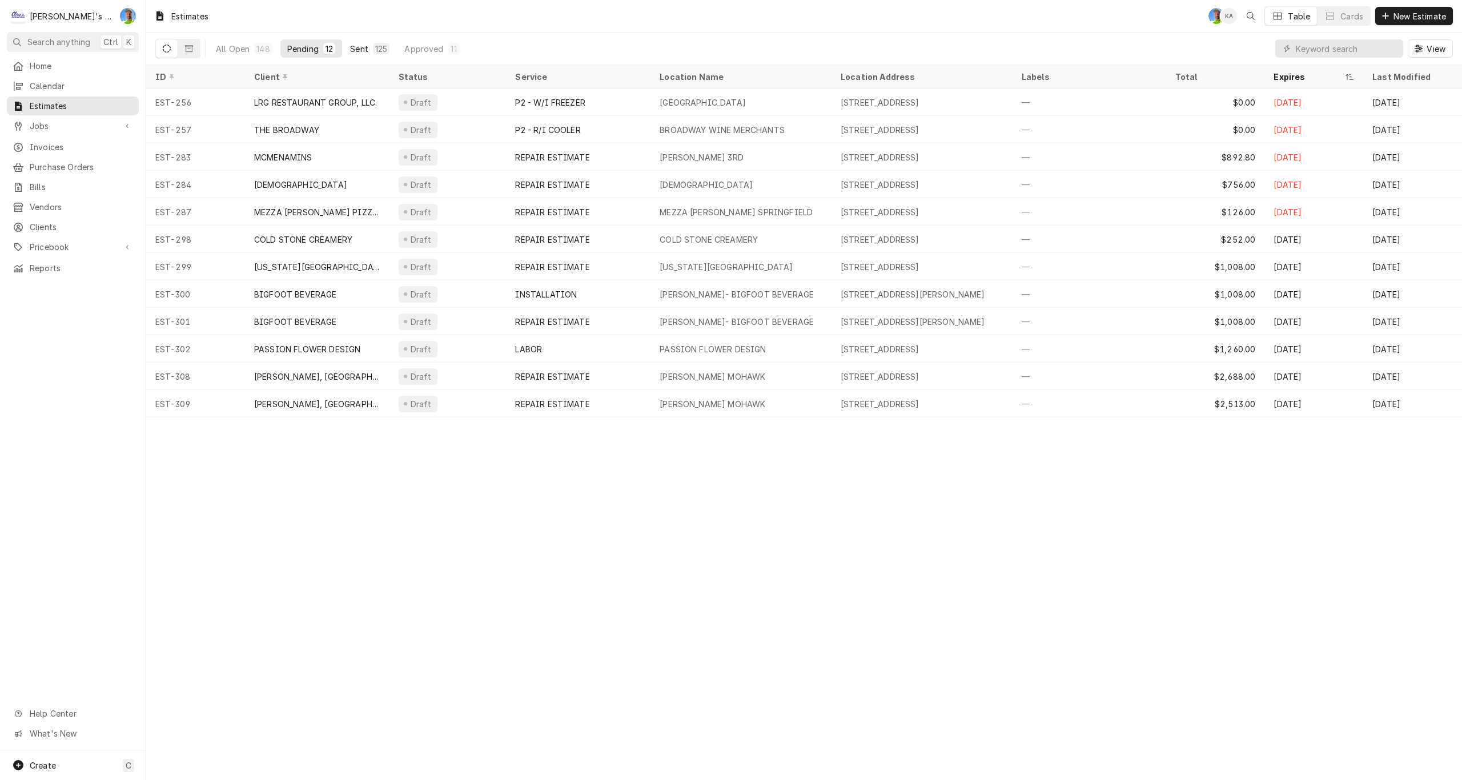
click at [355, 46] on div "Sent" at bounding box center [359, 49] width 18 height 12
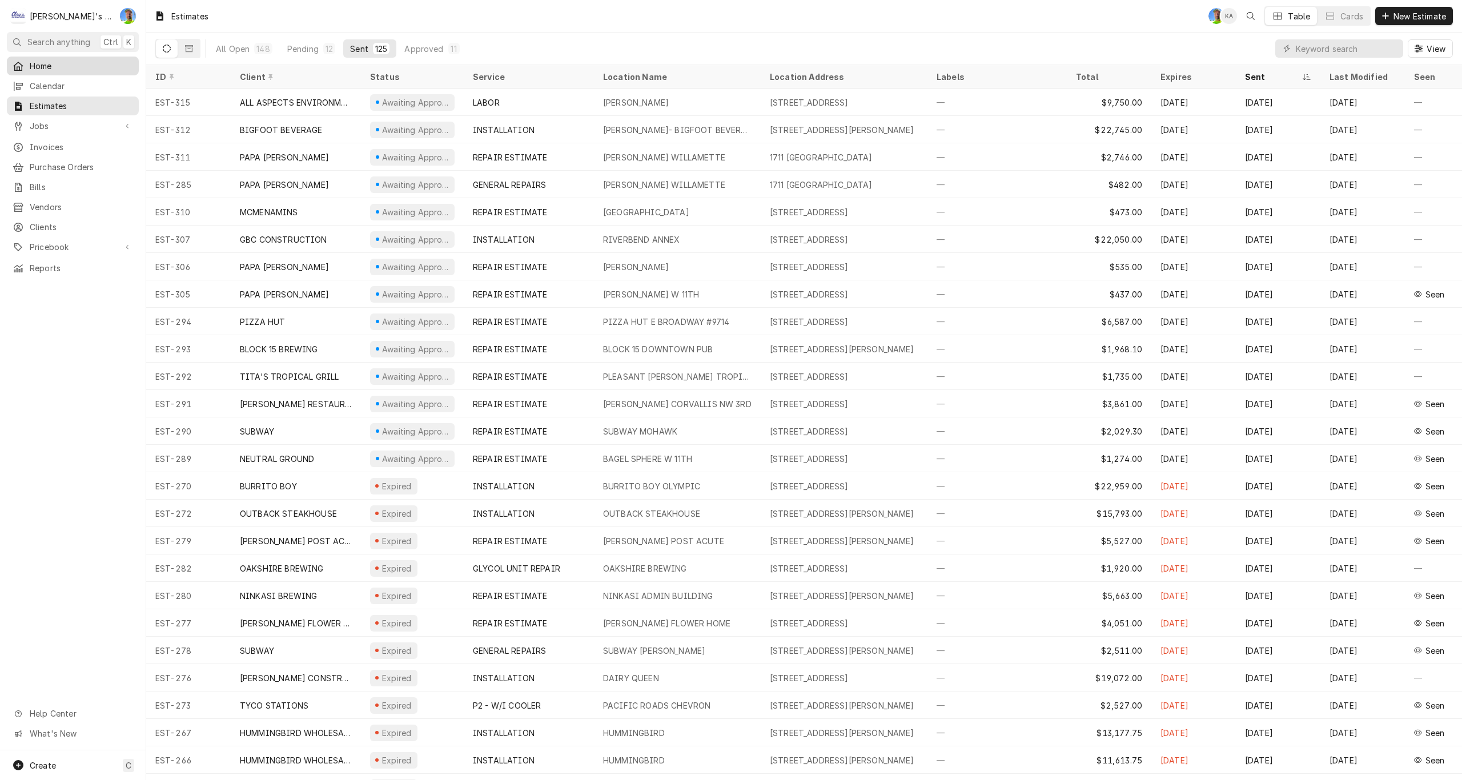
click at [62, 62] on span "Home" at bounding box center [81, 66] width 103 height 12
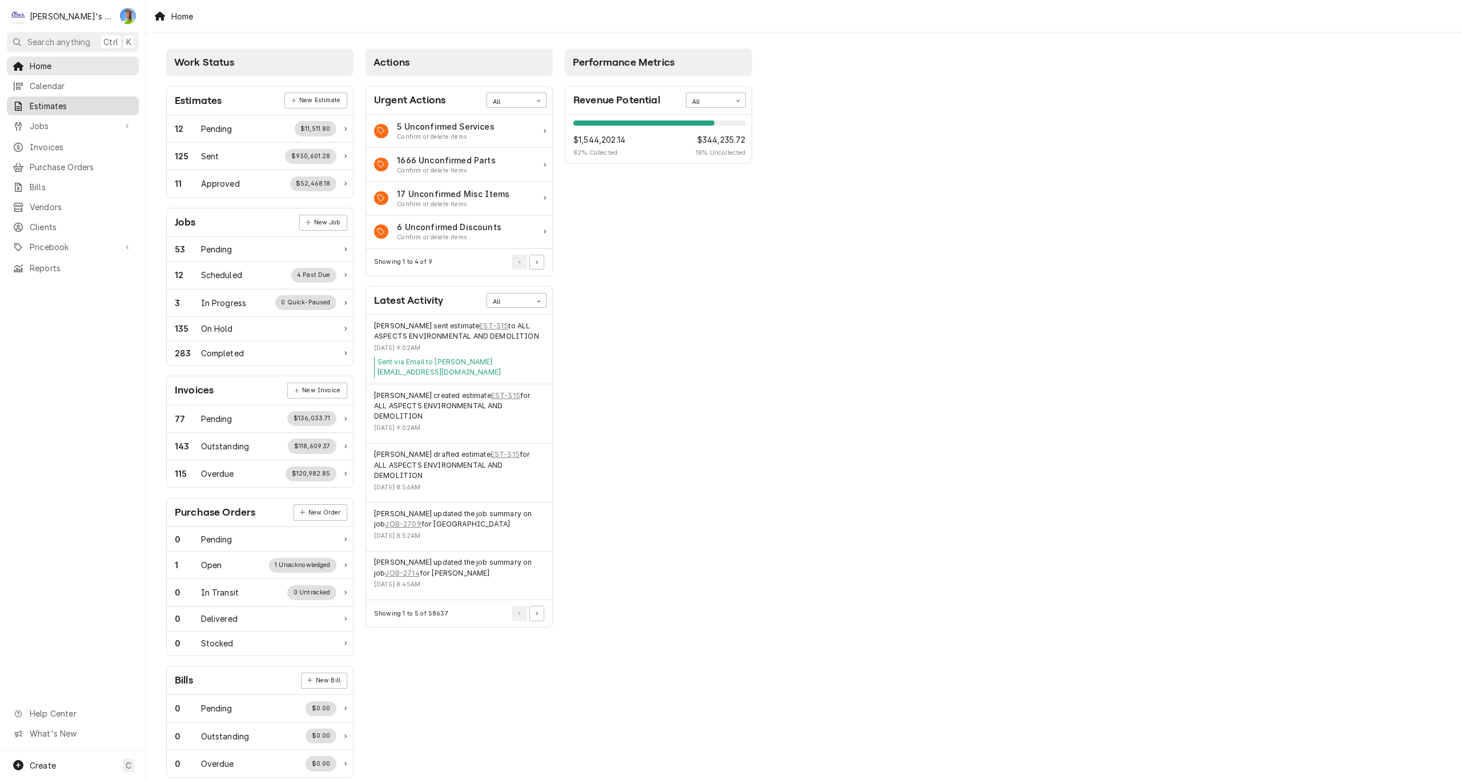
click at [42, 106] on span "Estimates" at bounding box center [81, 106] width 103 height 12
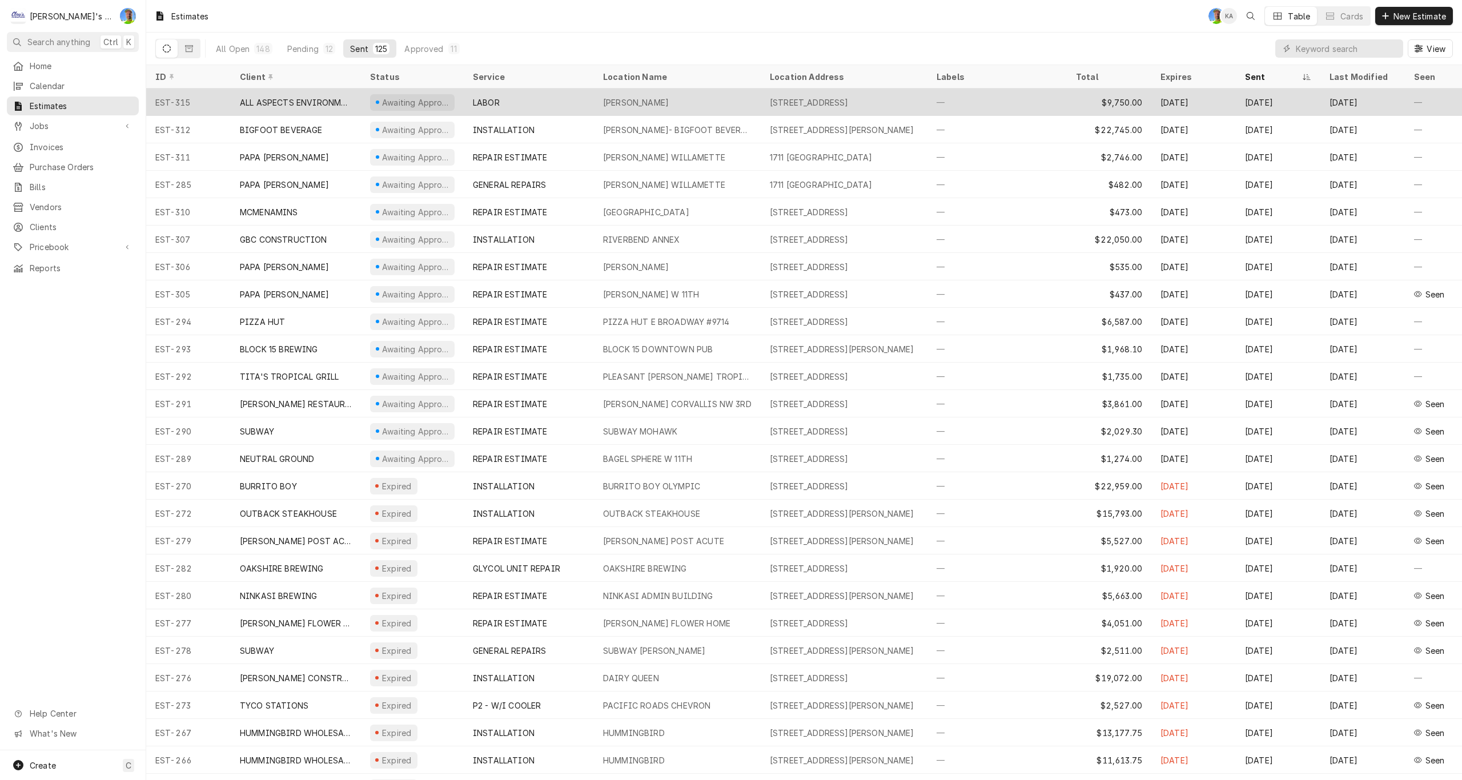
click at [496, 100] on div "LABOR" at bounding box center [486, 103] width 27 height 12
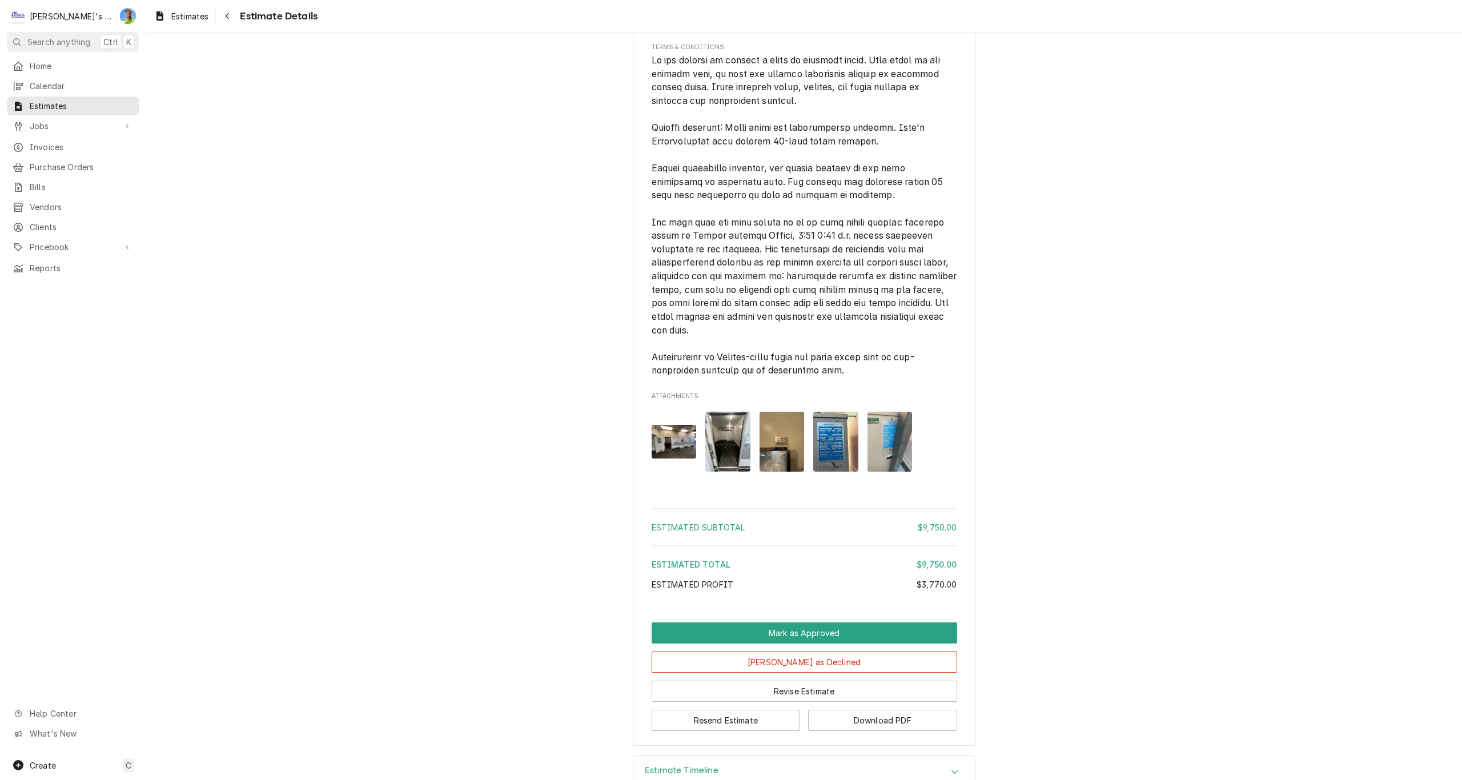
scroll to position [1519, 0]
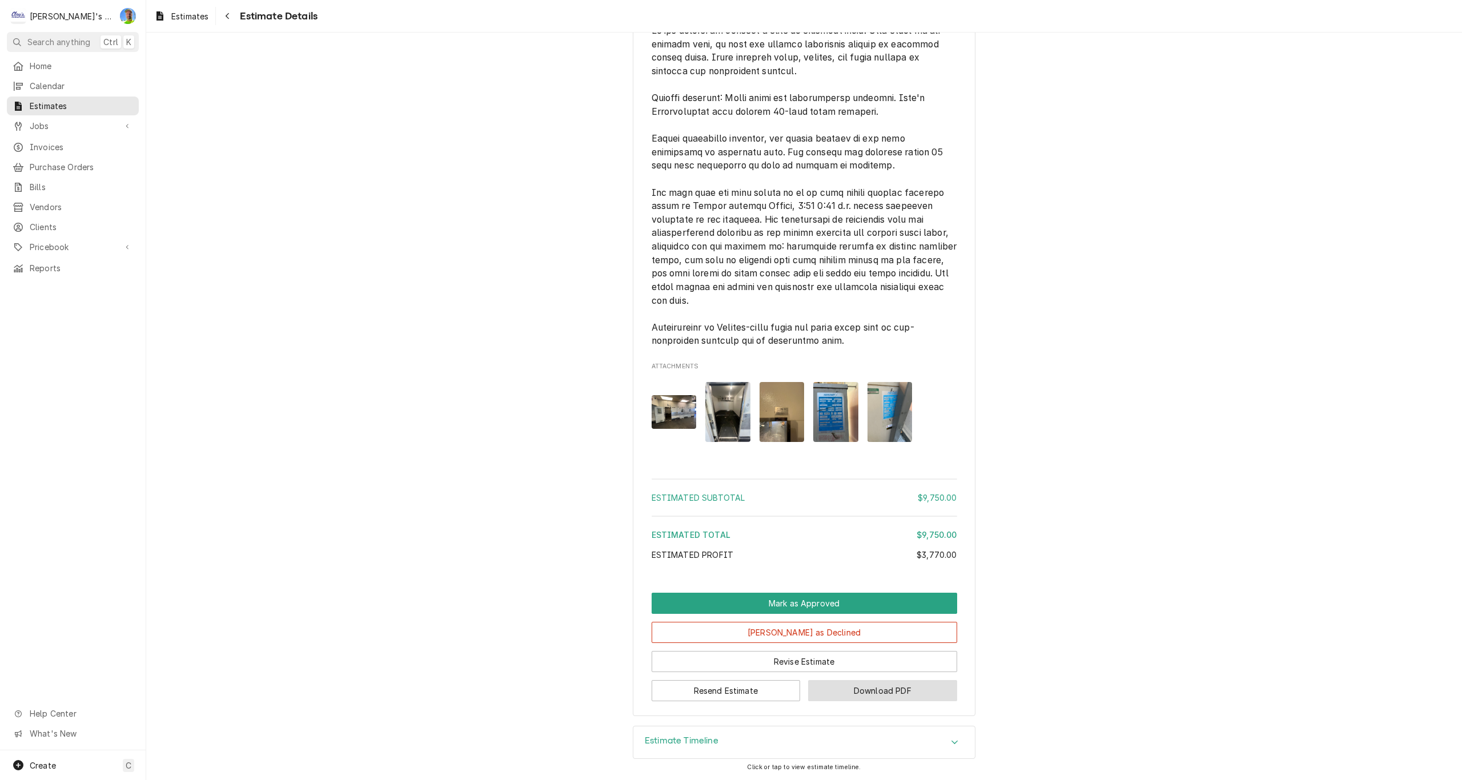
click at [848, 696] on button "Download PDF" at bounding box center [882, 690] width 149 height 21
click at [176, 21] on span "Estimates" at bounding box center [189, 16] width 37 height 12
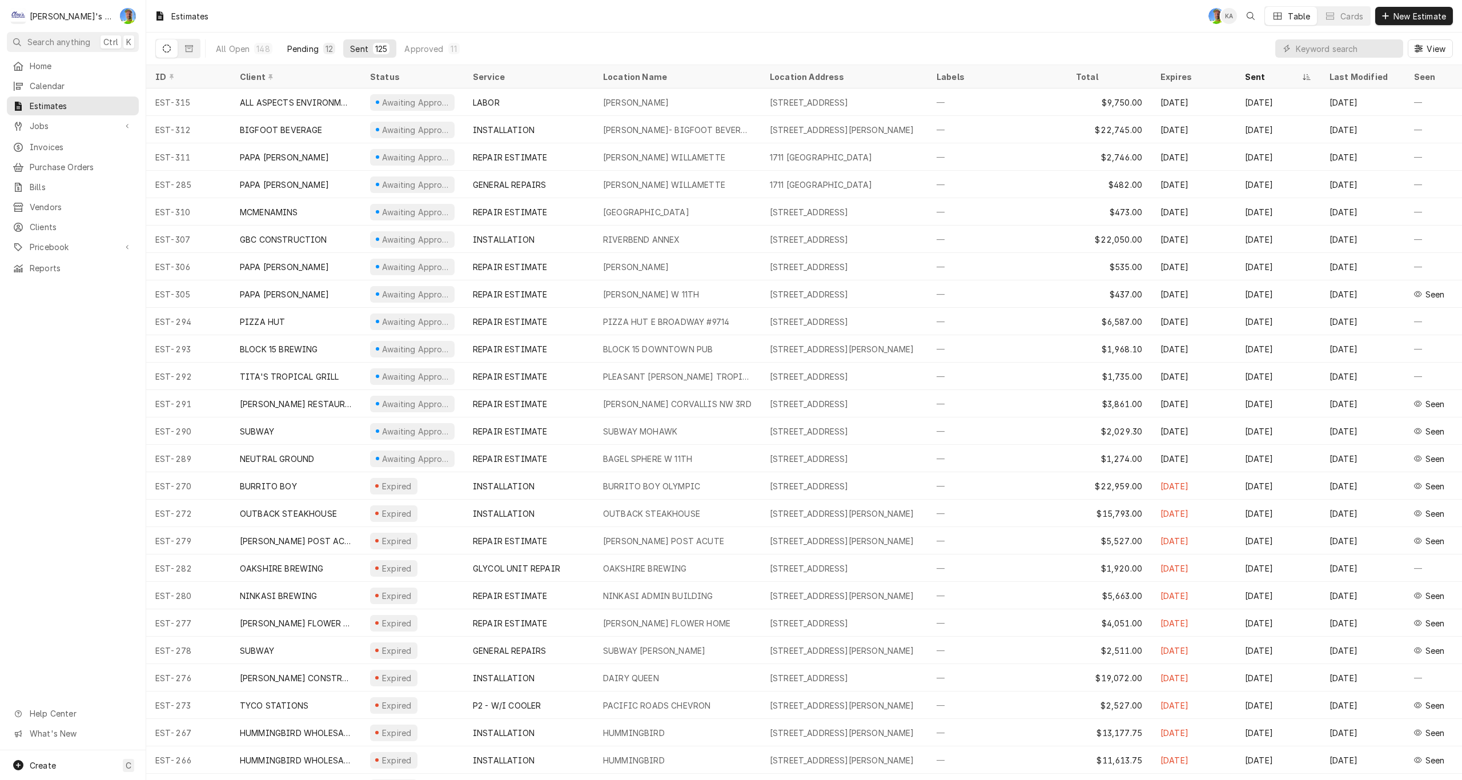
click at [307, 49] on div "Pending" at bounding box center [302, 49] width 31 height 12
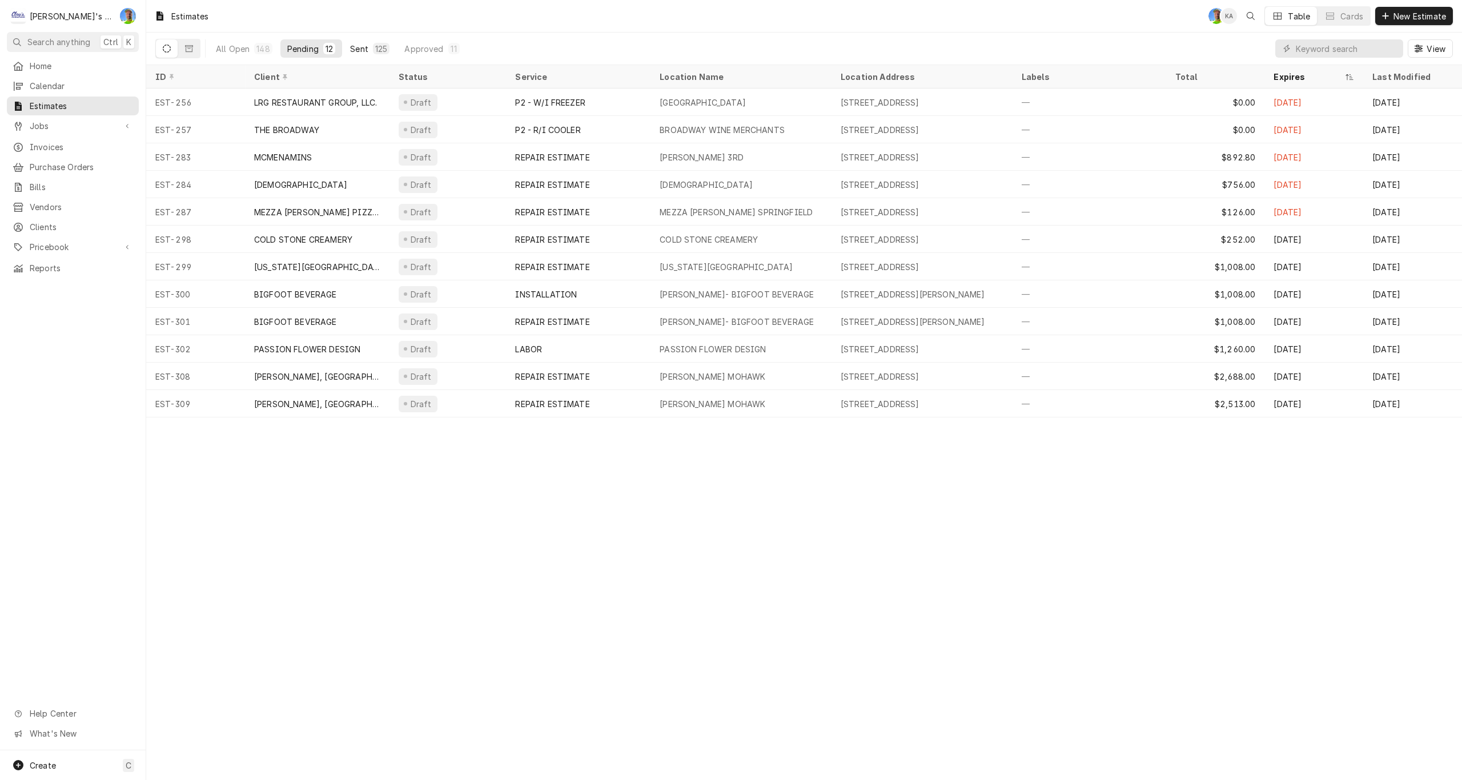
click at [356, 49] on div "Sent" at bounding box center [359, 49] width 18 height 12
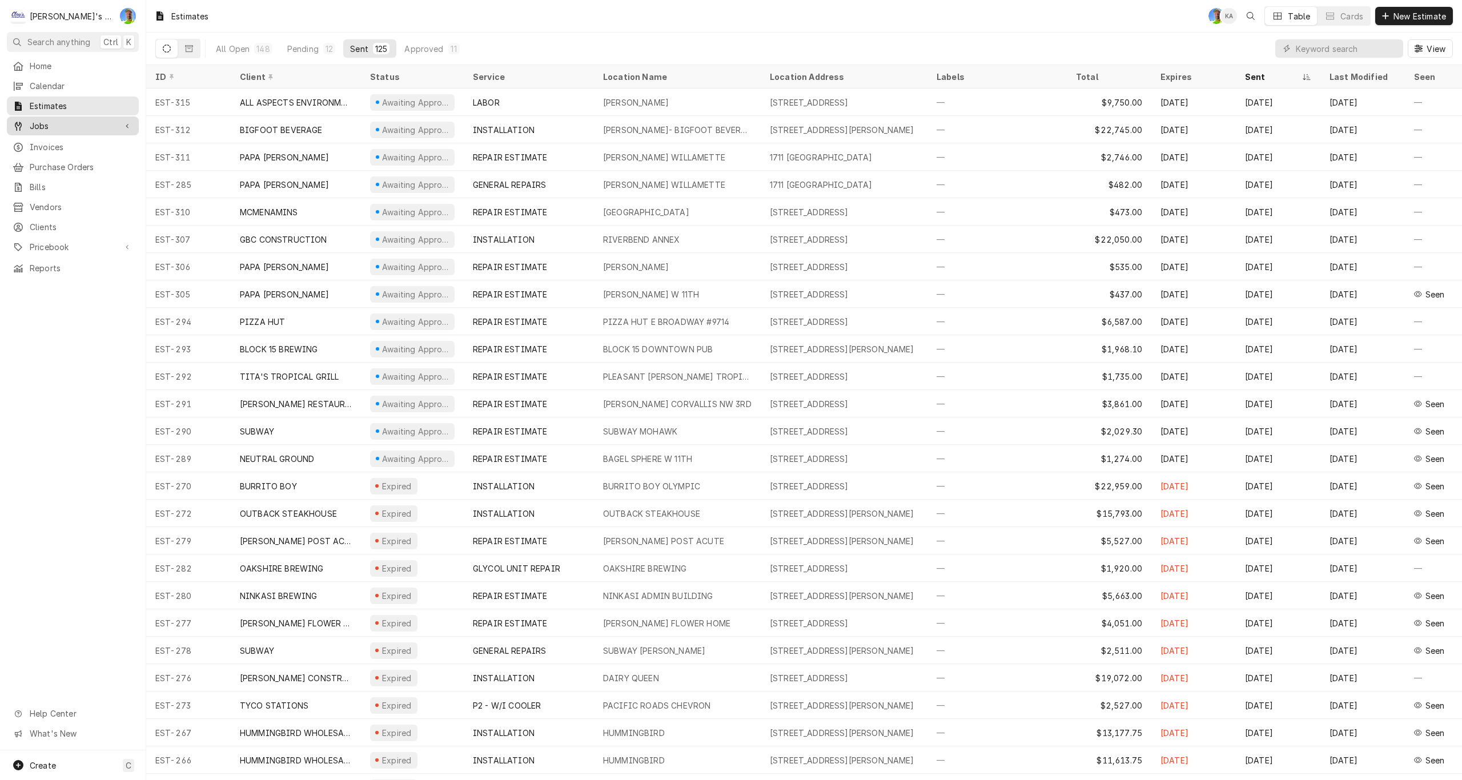
click at [57, 122] on span "Jobs" at bounding box center [73, 126] width 86 height 12
click at [56, 141] on span "Jobs" at bounding box center [81, 146] width 103 height 12
